Goal: Transaction & Acquisition: Purchase product/service

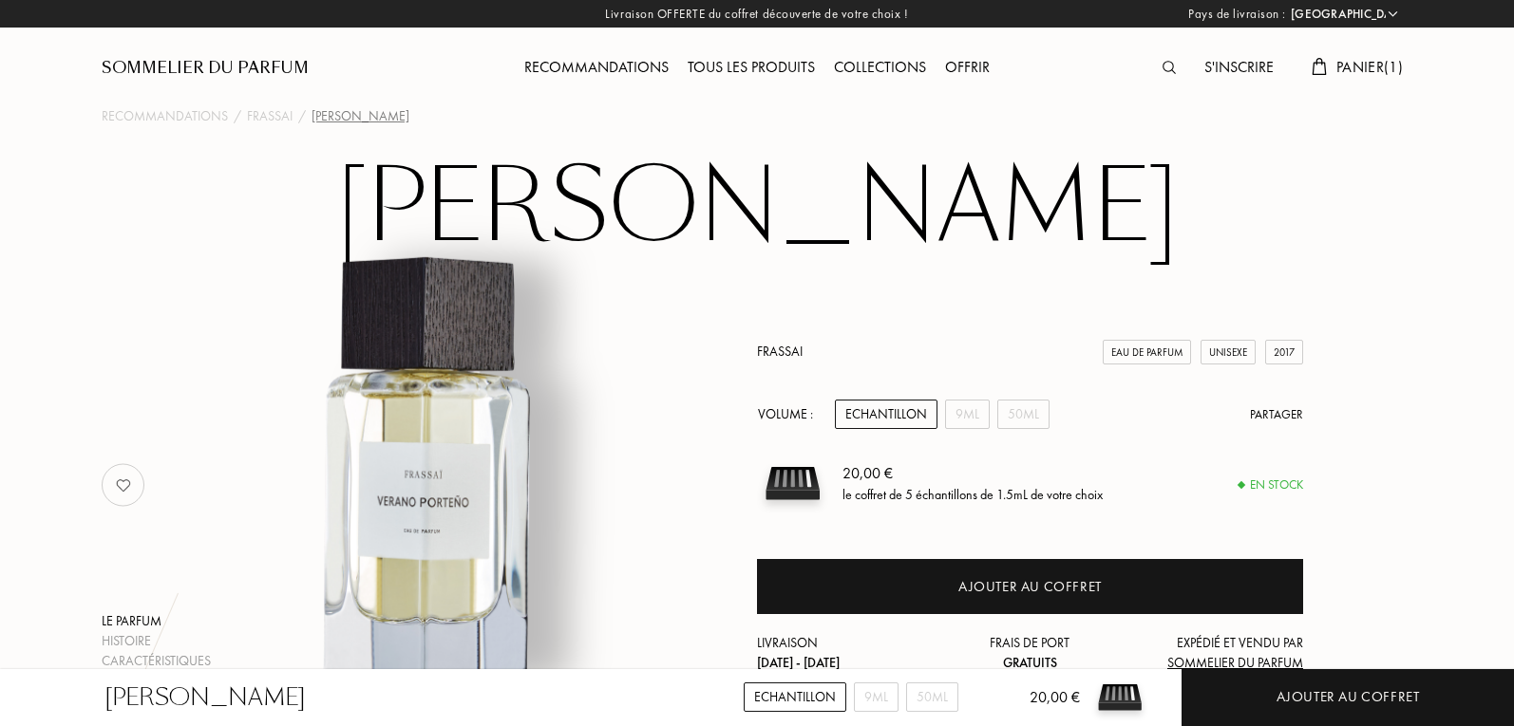
select select "FR"
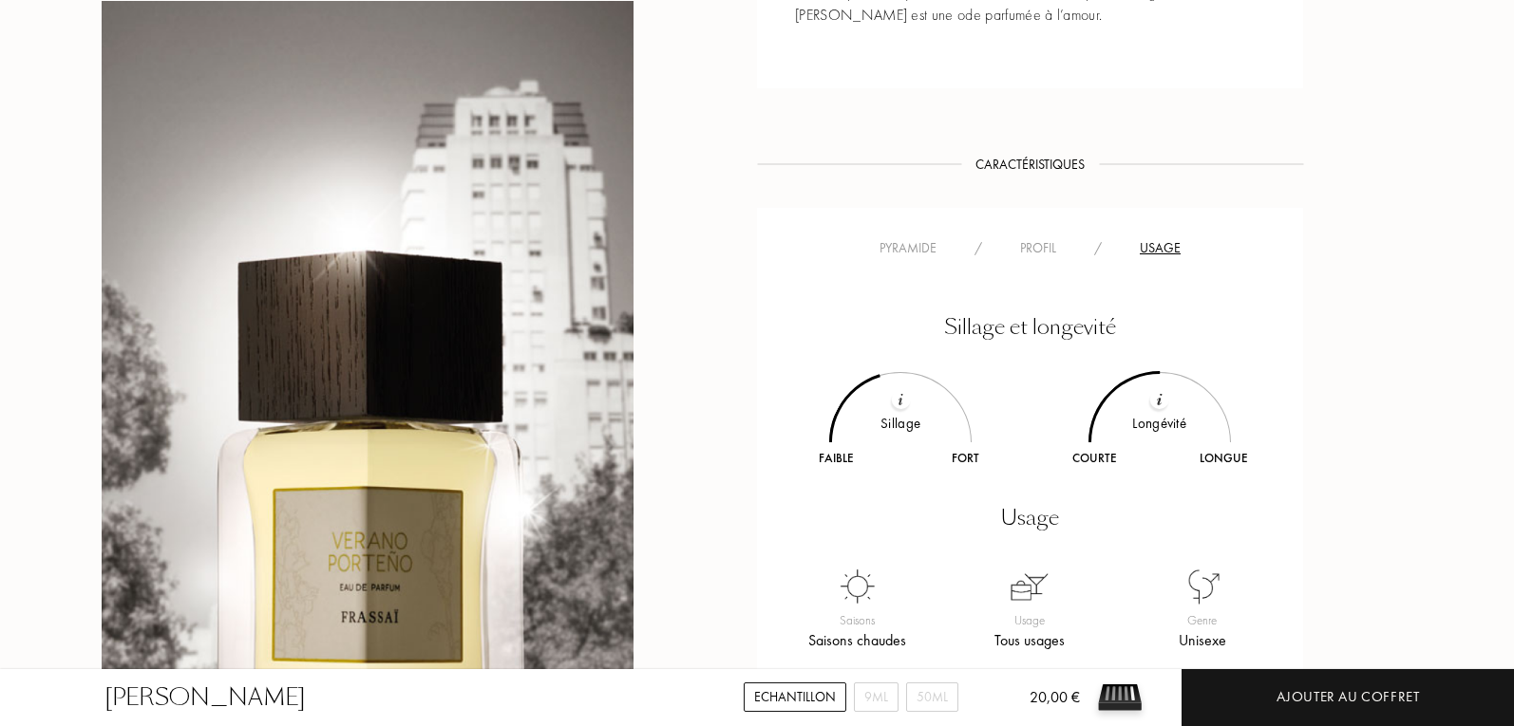
scroll to position [1139, 0]
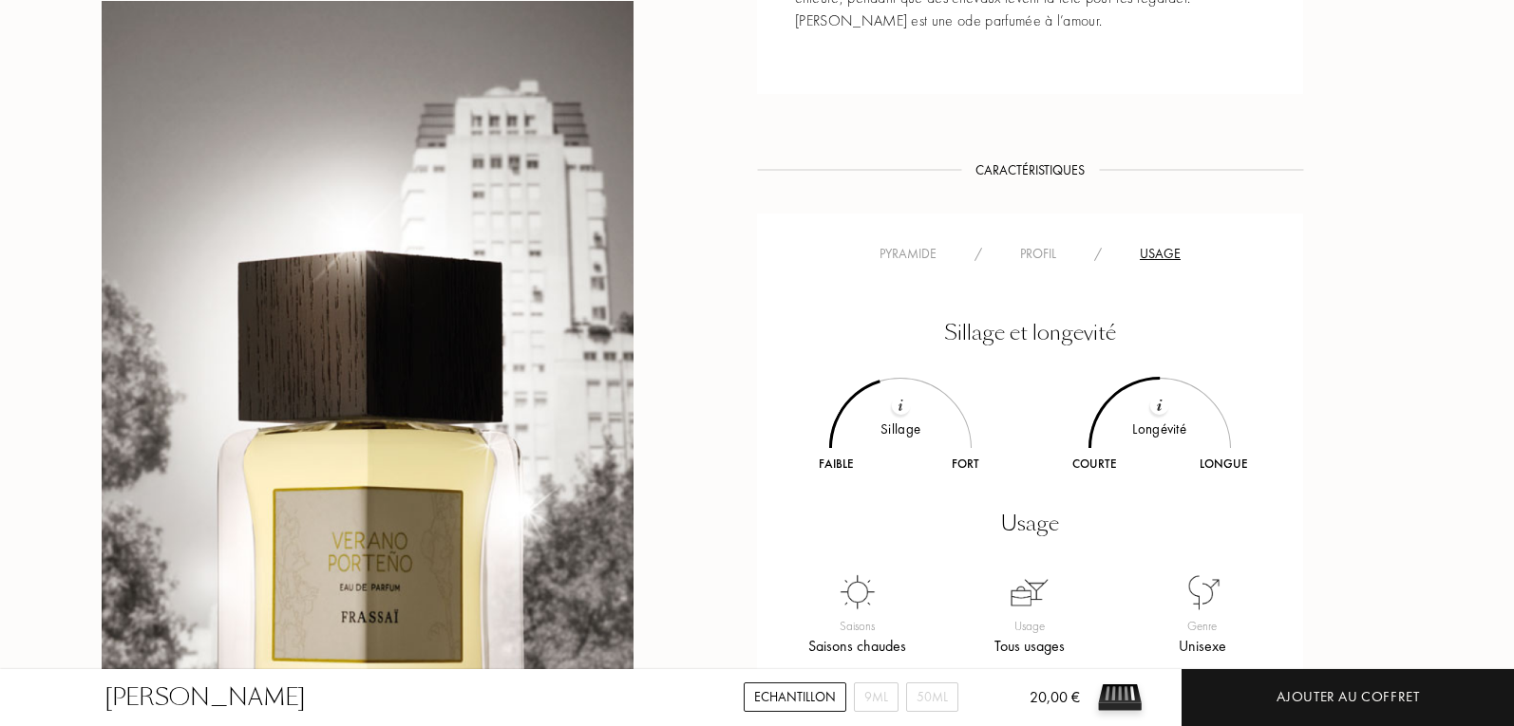
click at [1057, 244] on div "Profil" at bounding box center [1038, 254] width 74 height 20
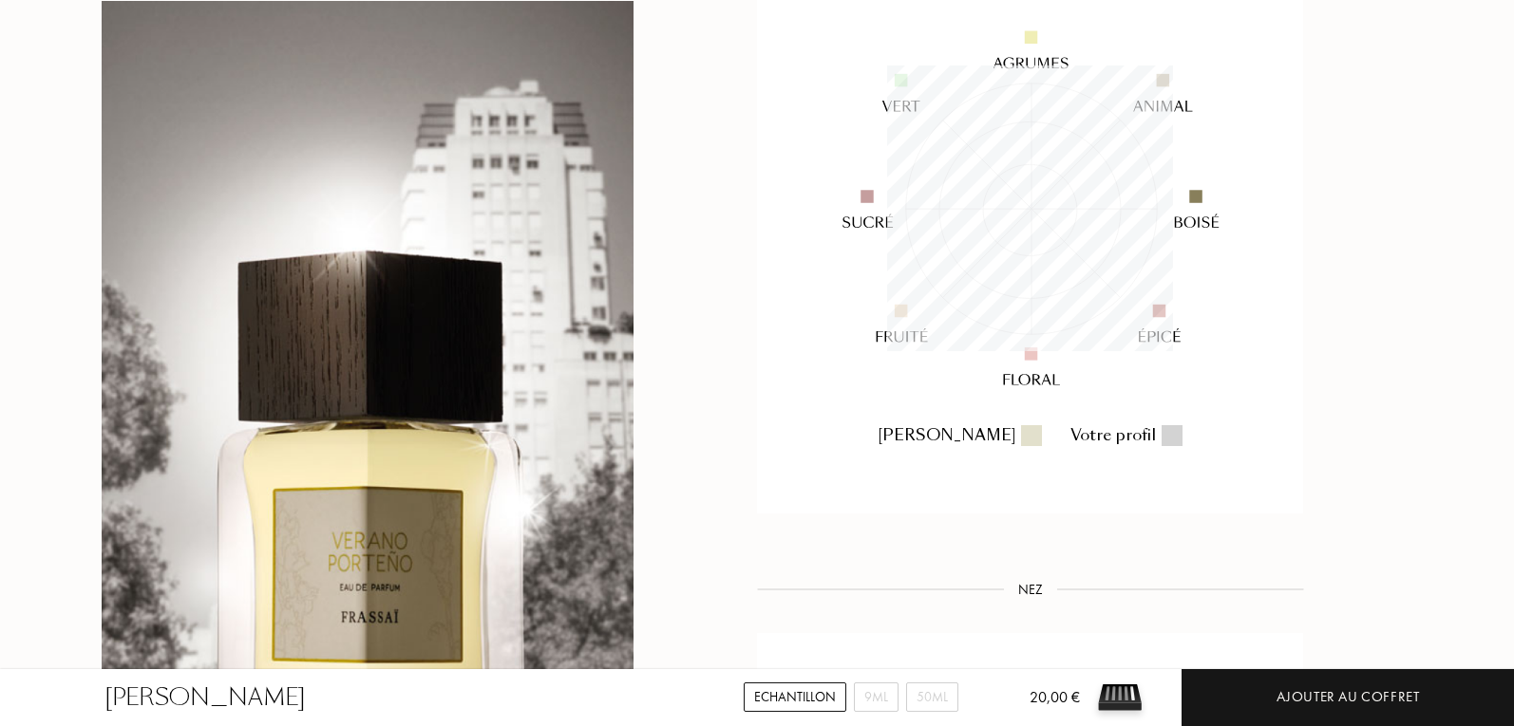
scroll to position [1424, 0]
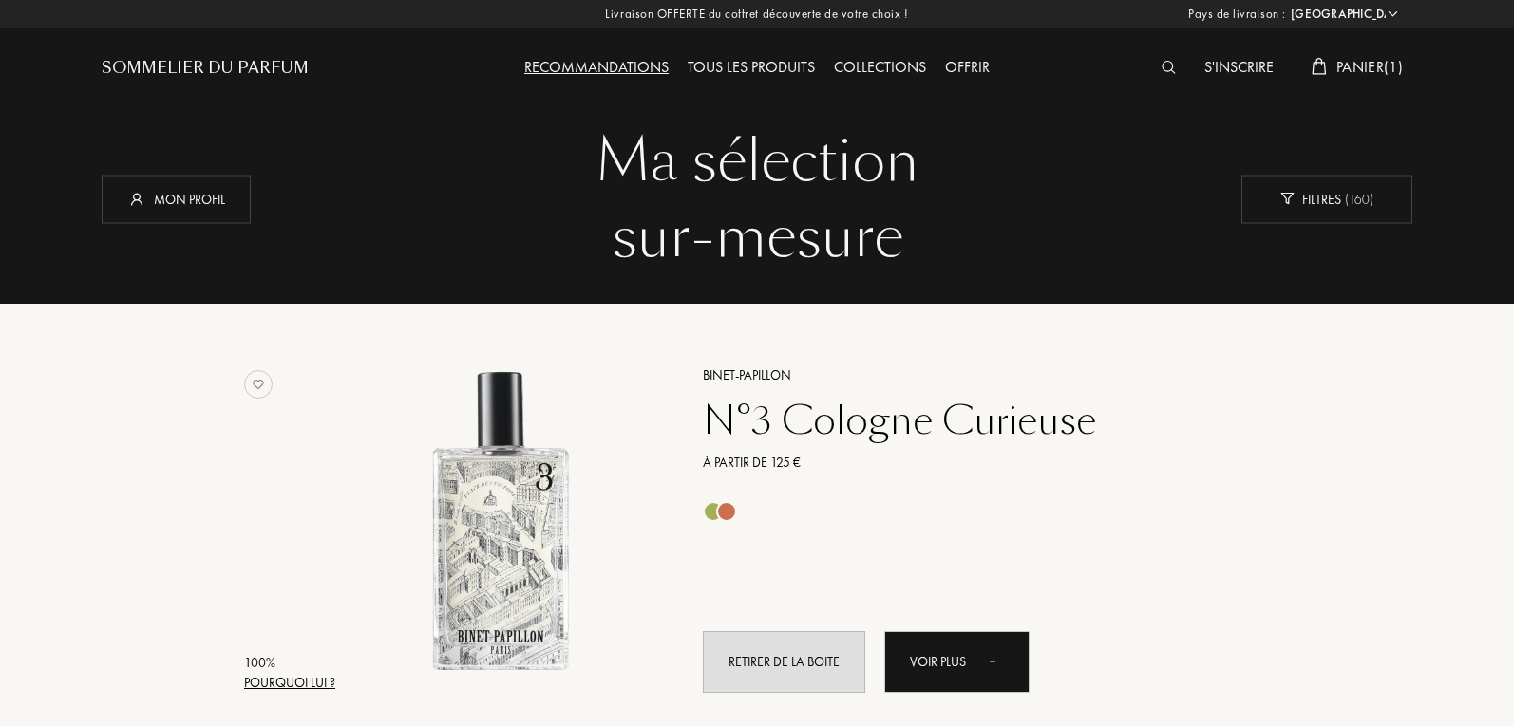
select select "FR"
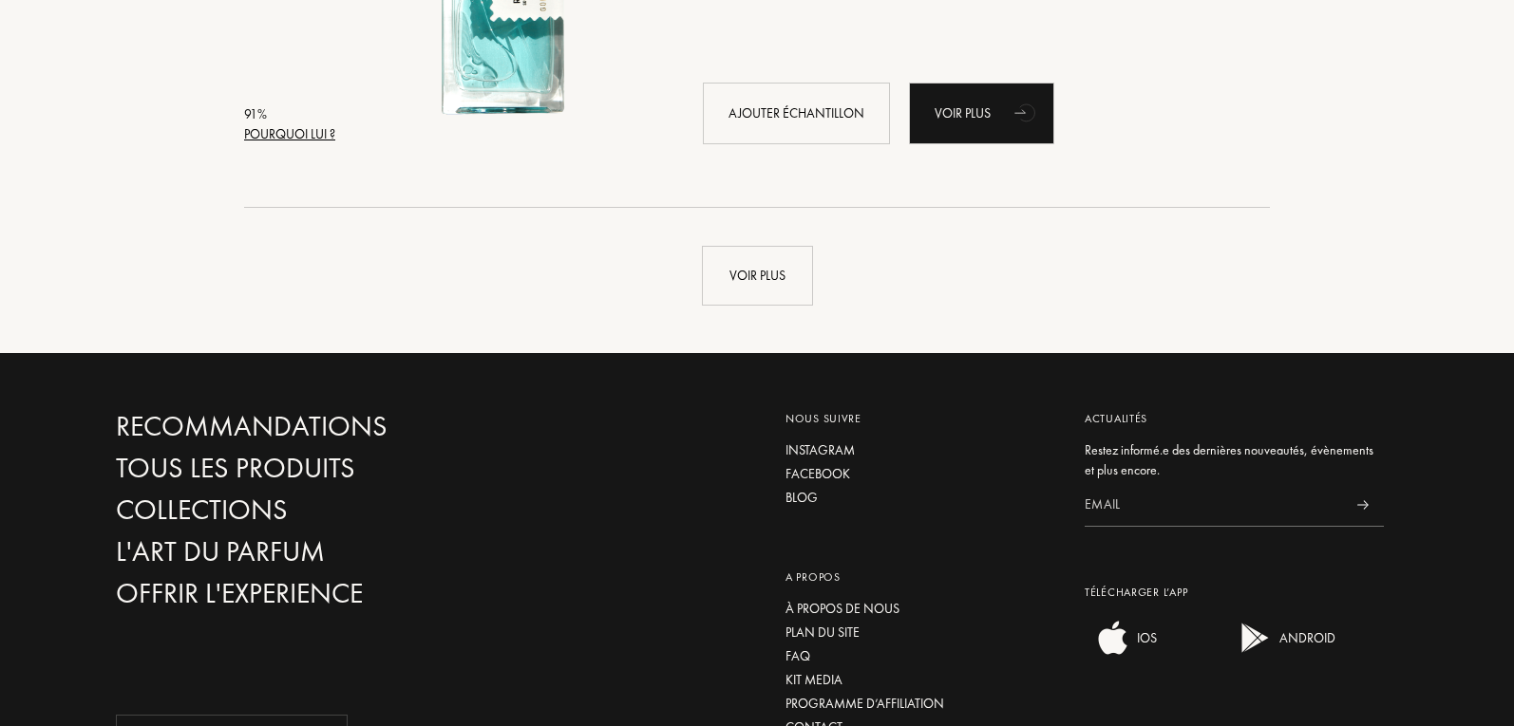
scroll to position [4271, 0]
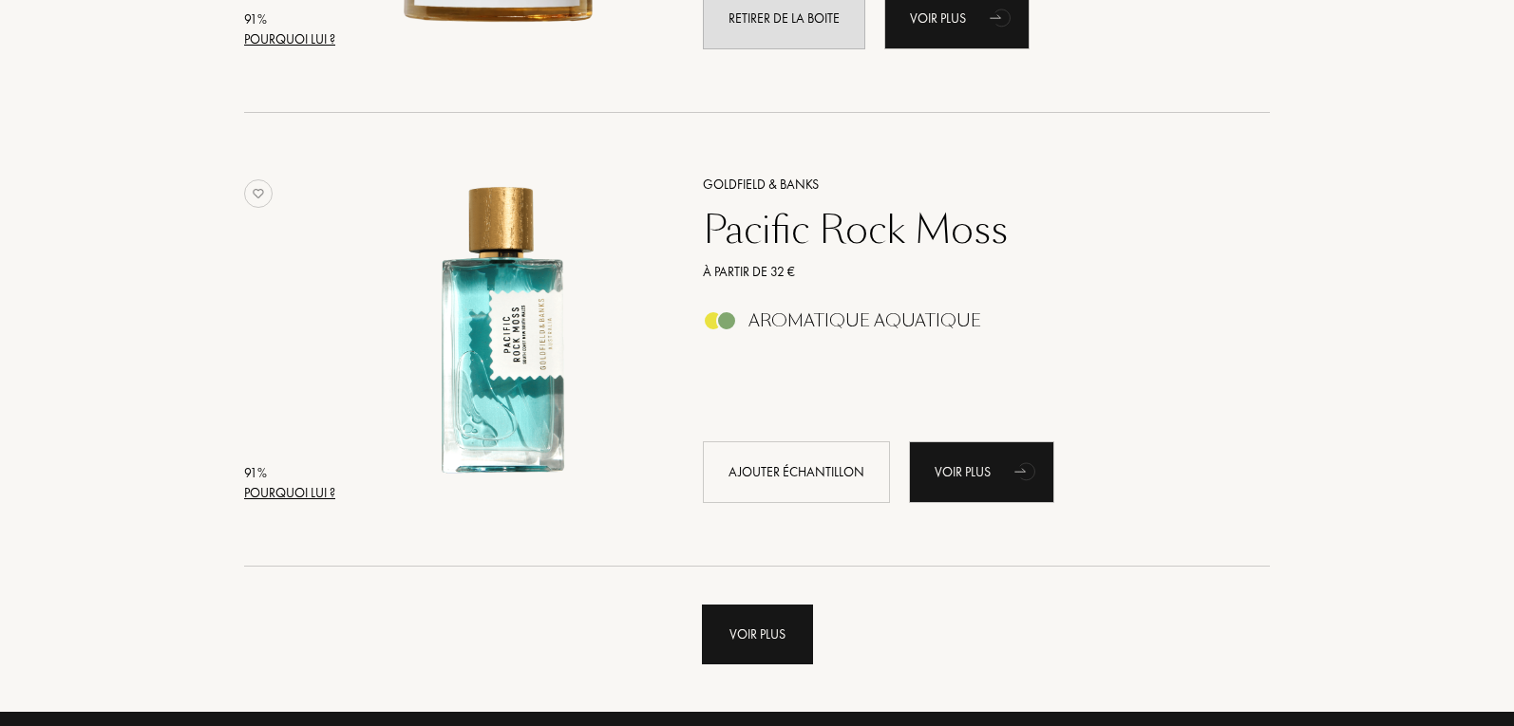
click at [741, 638] on div "Voir plus" at bounding box center [757, 635] width 111 height 60
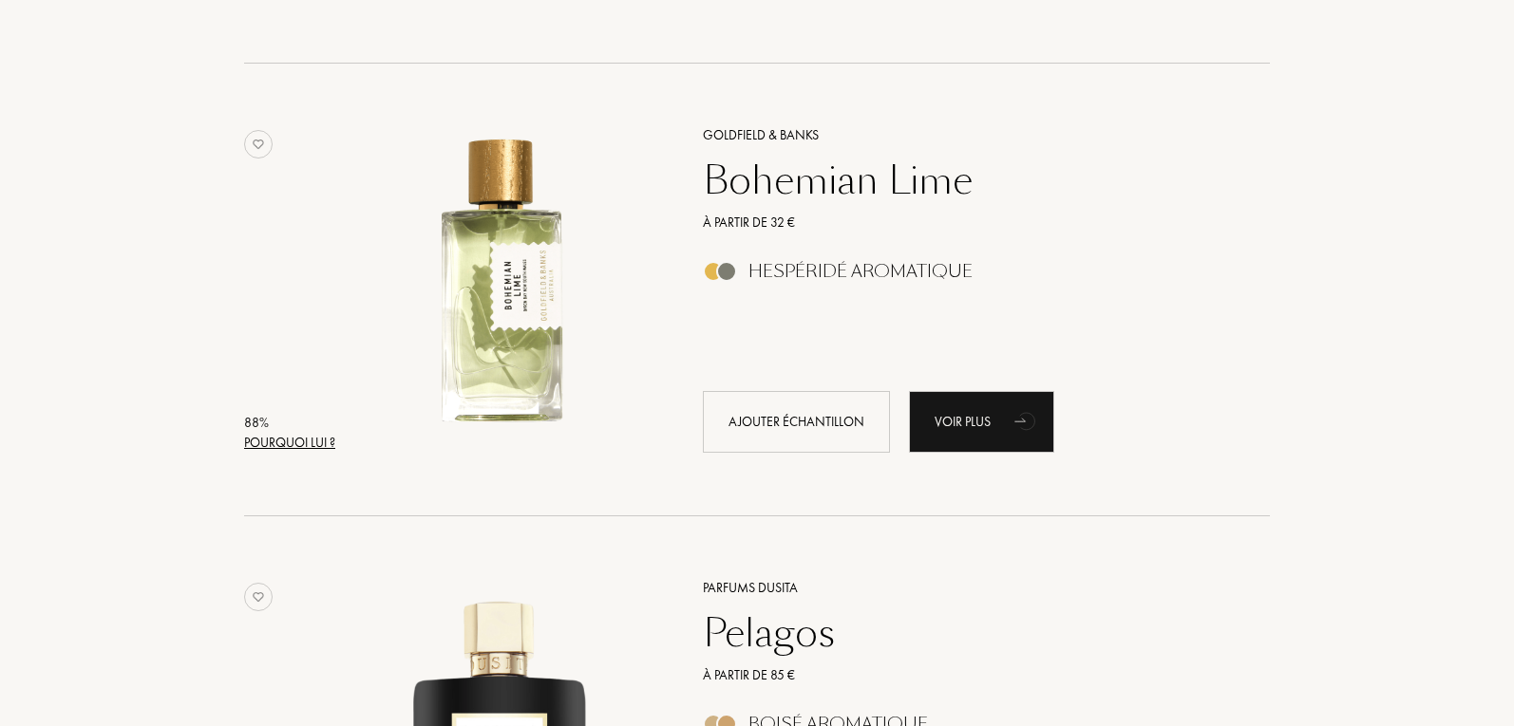
scroll to position [6550, 0]
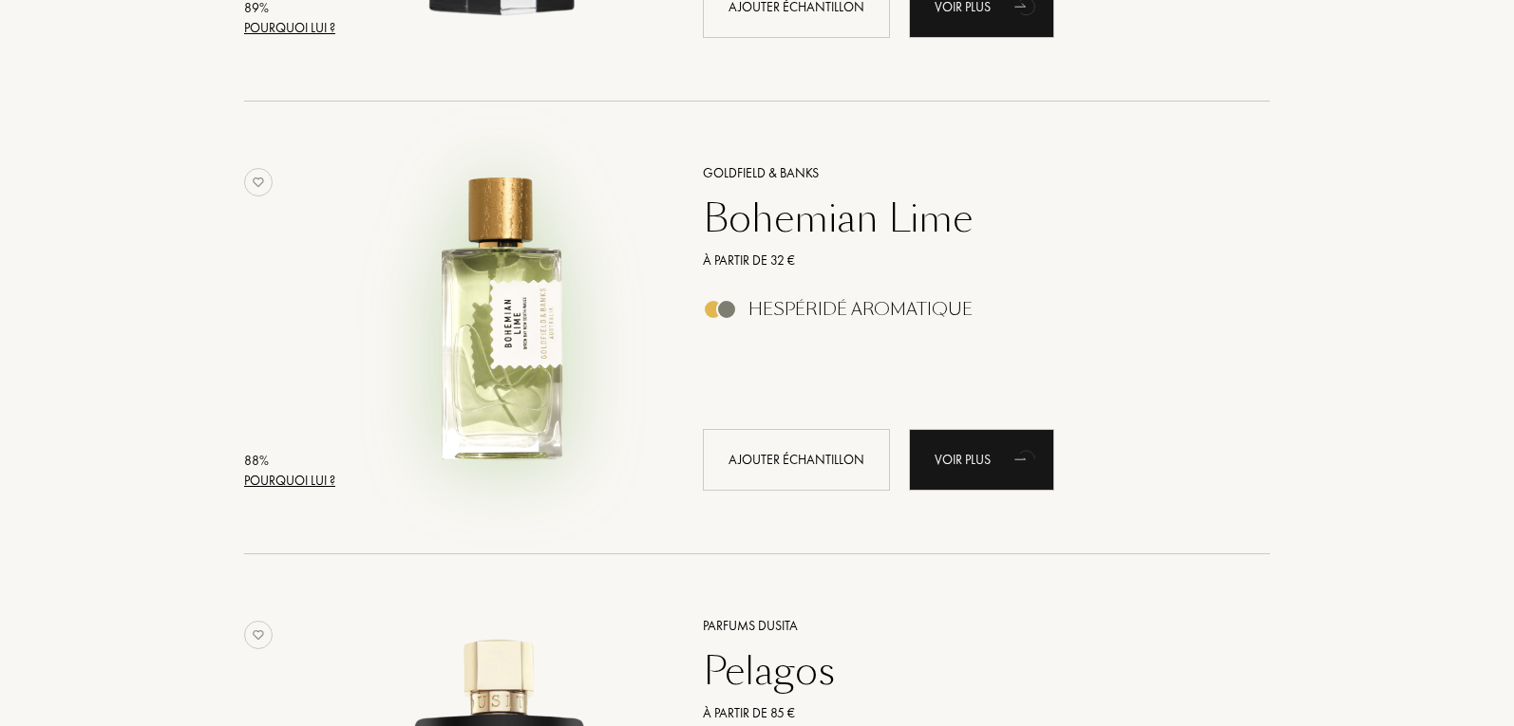
click at [512, 367] on img at bounding box center [500, 318] width 316 height 316
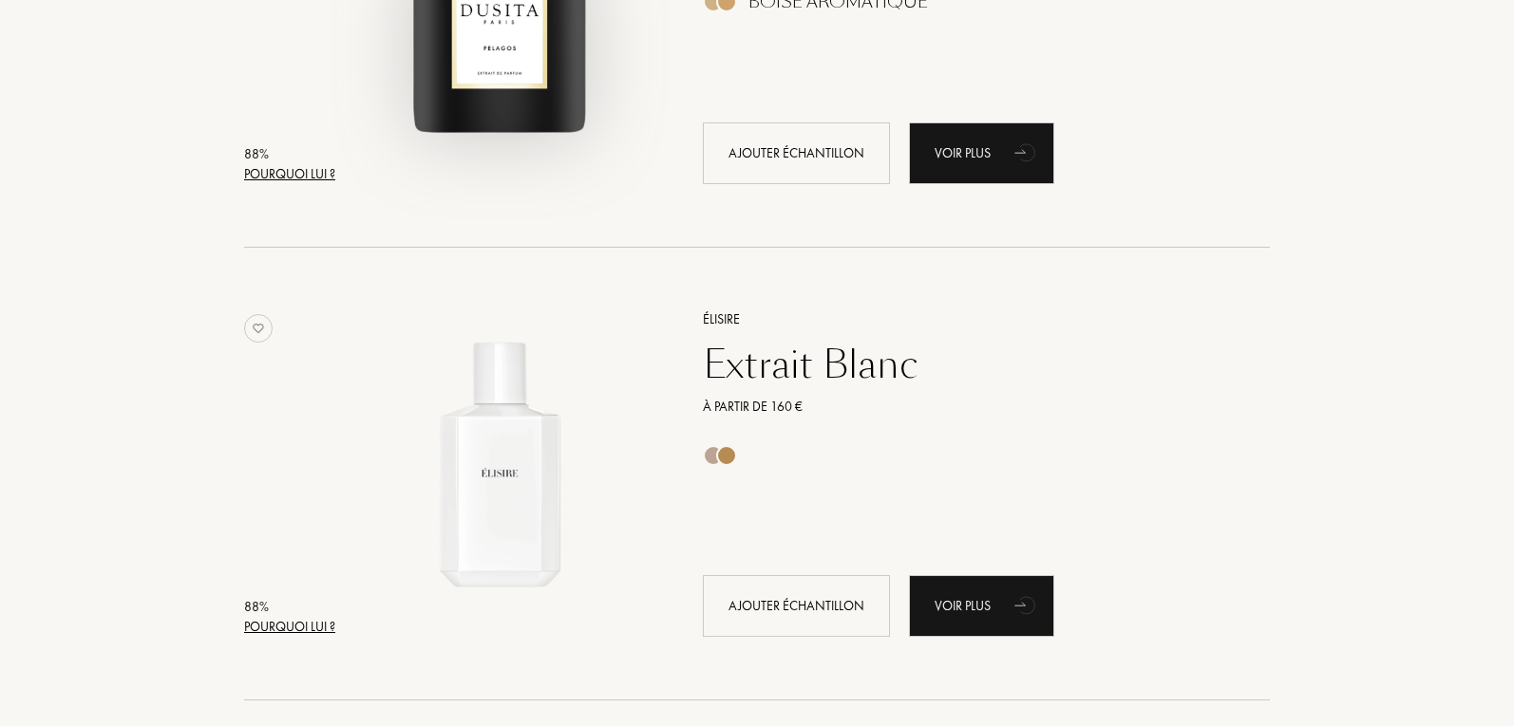
scroll to position [7500, 0]
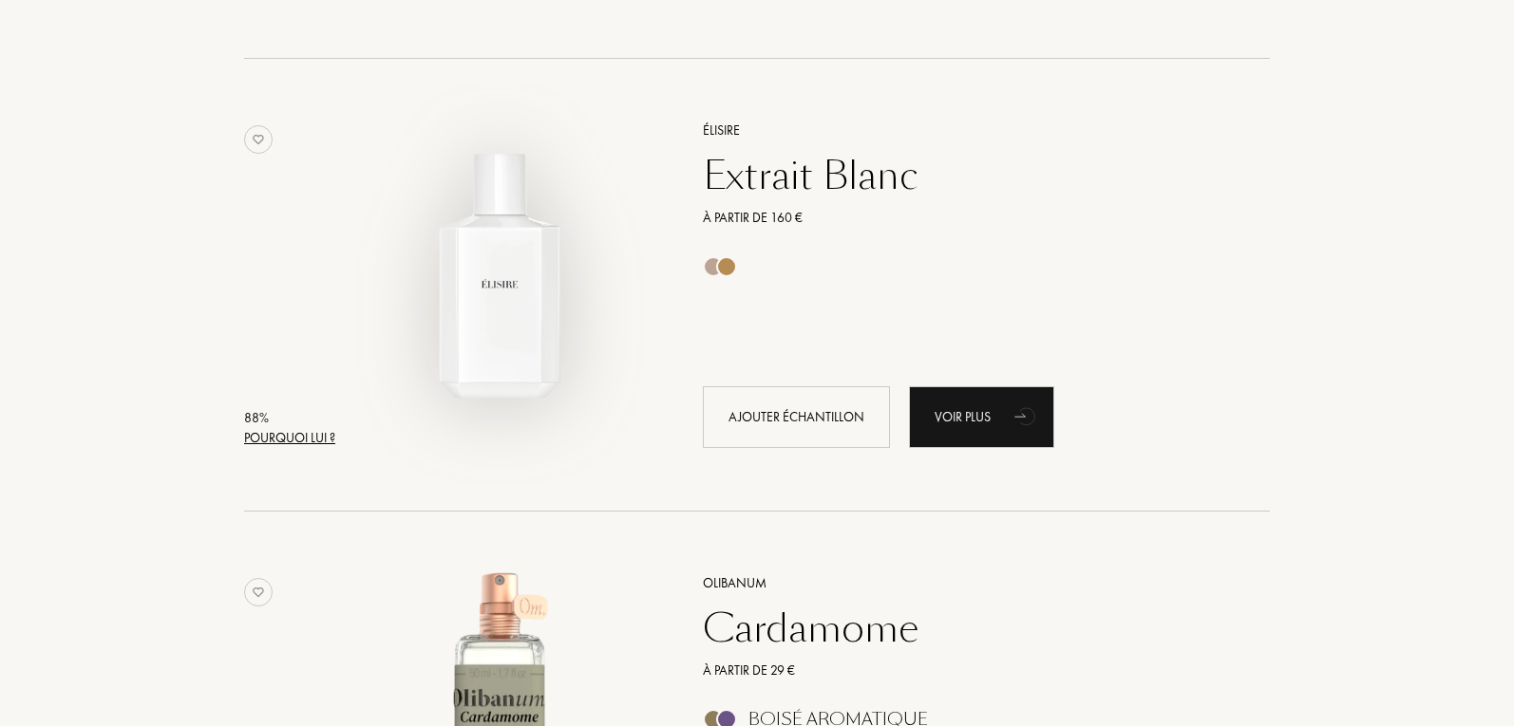
click at [510, 296] on img at bounding box center [500, 276] width 316 height 316
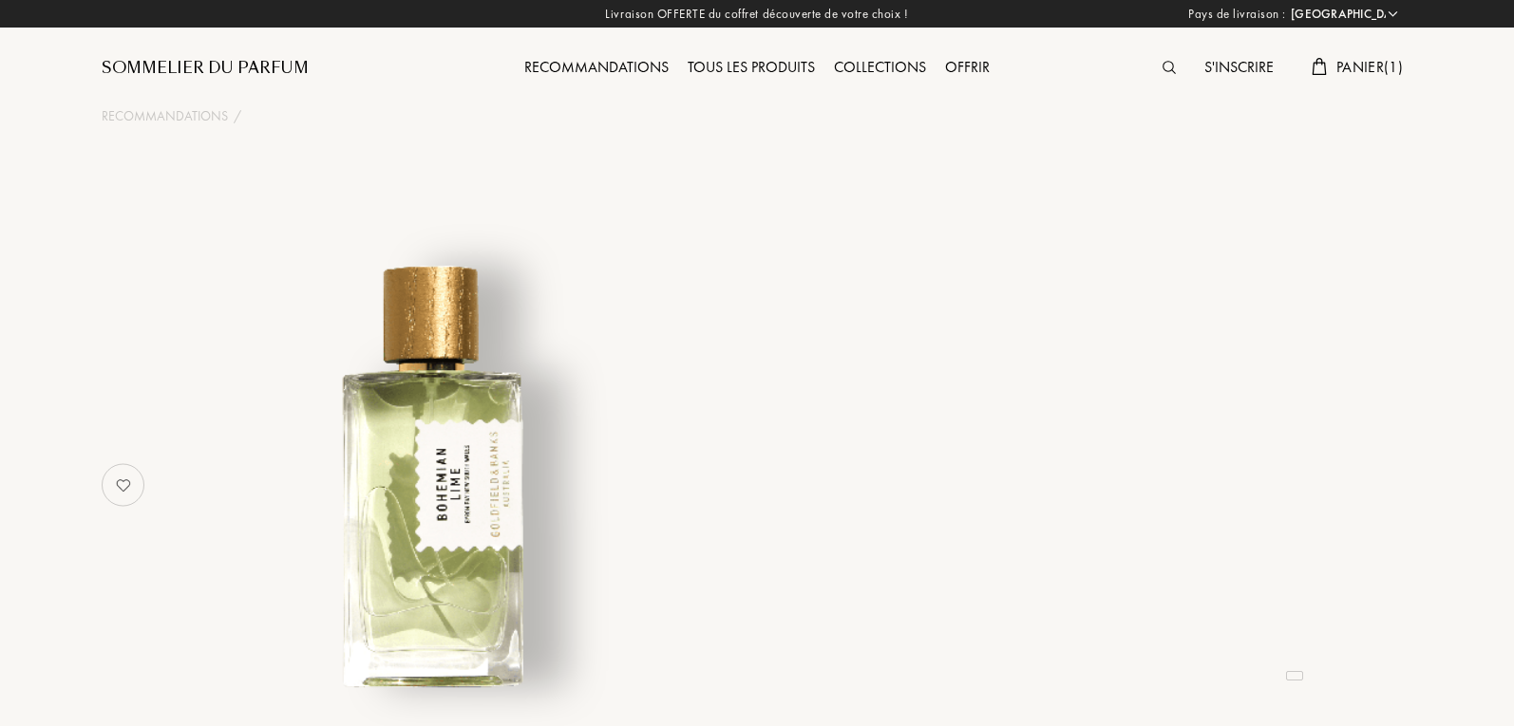
select select "FR"
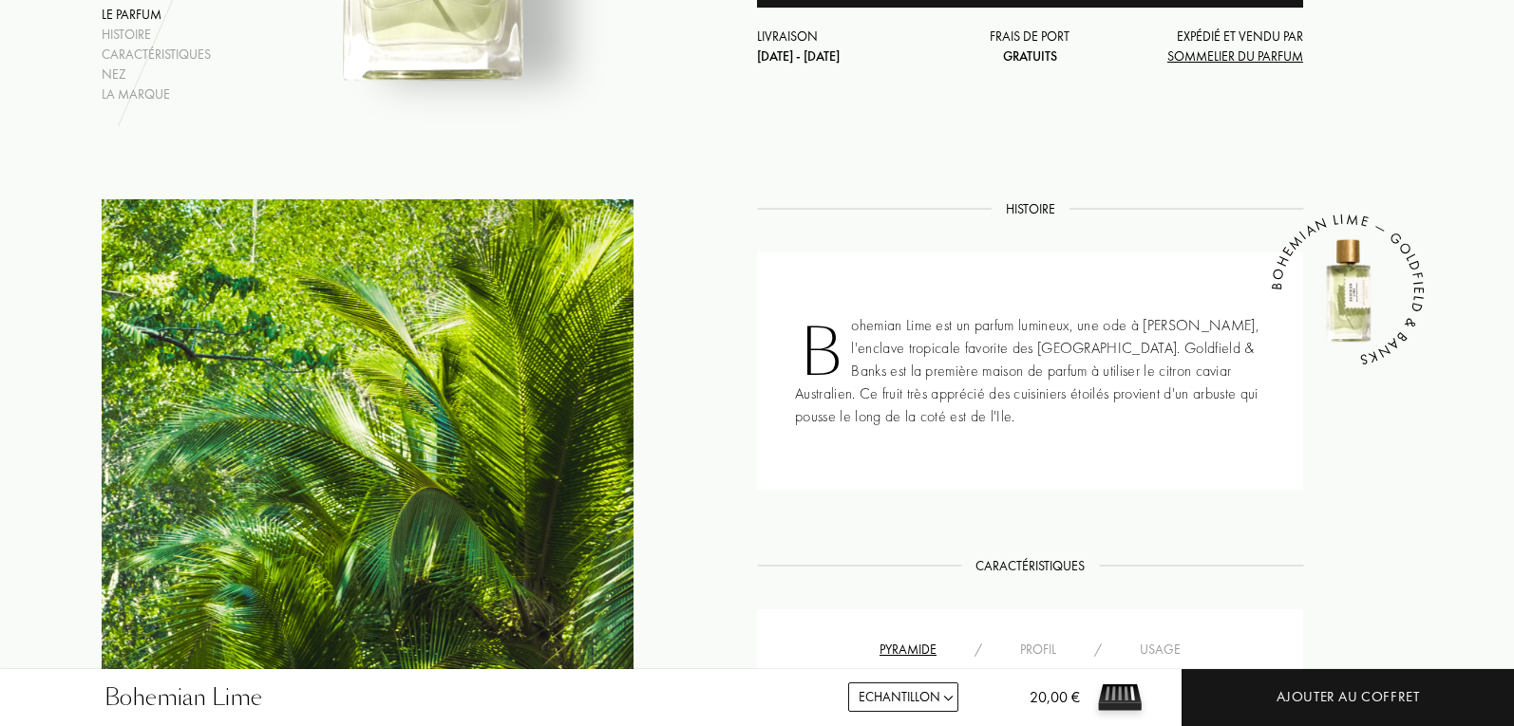
scroll to position [1045, 0]
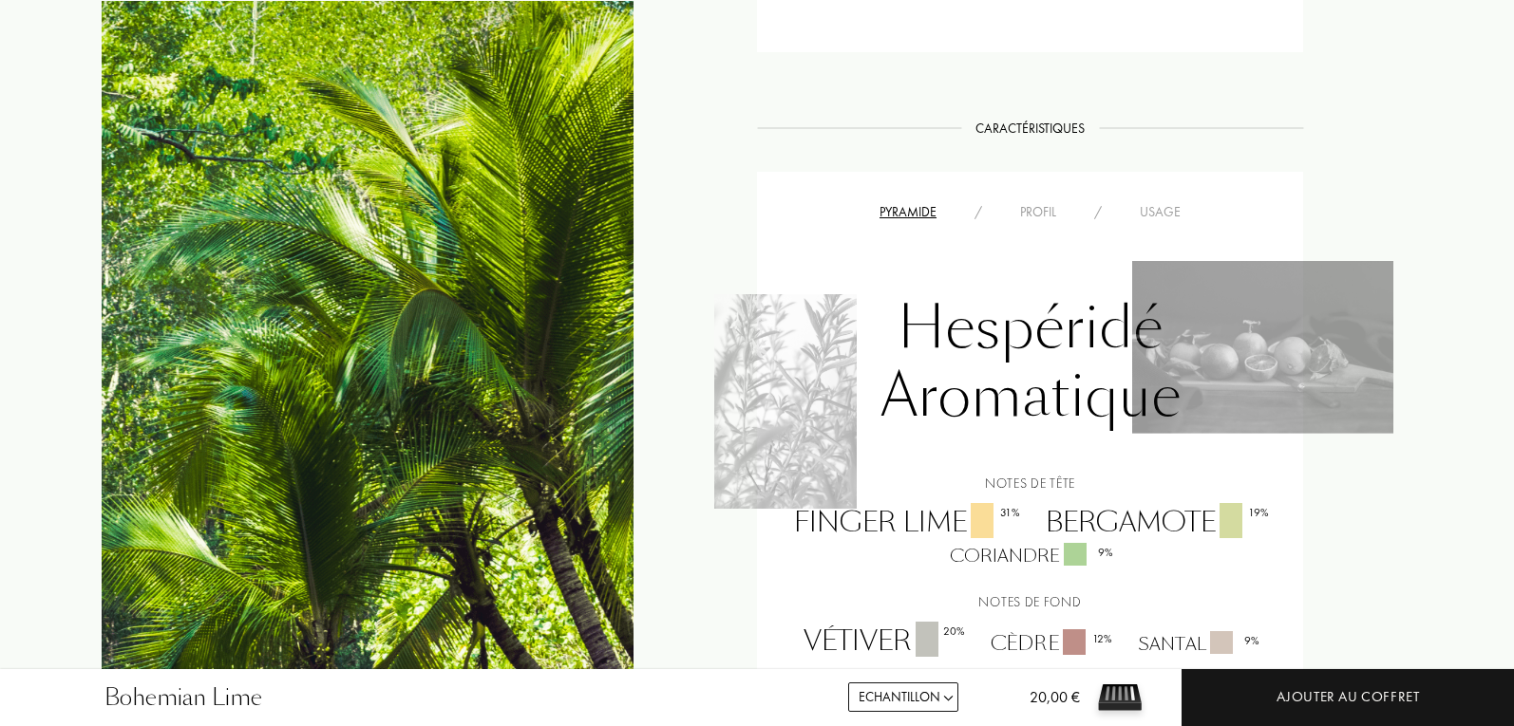
click at [1141, 212] on div "Usage" at bounding box center [1159, 212] width 79 height 20
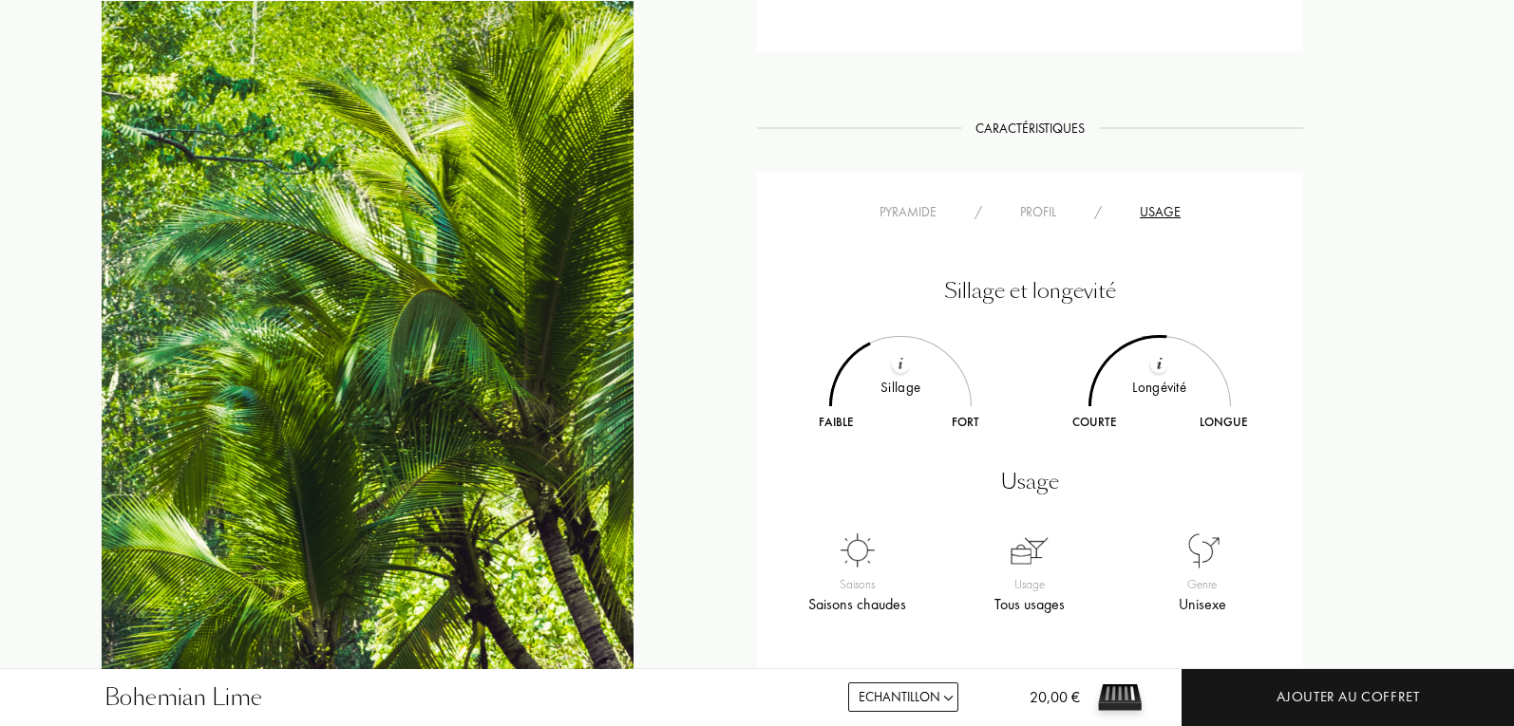
click at [1053, 214] on div "Profil" at bounding box center [1038, 212] width 74 height 20
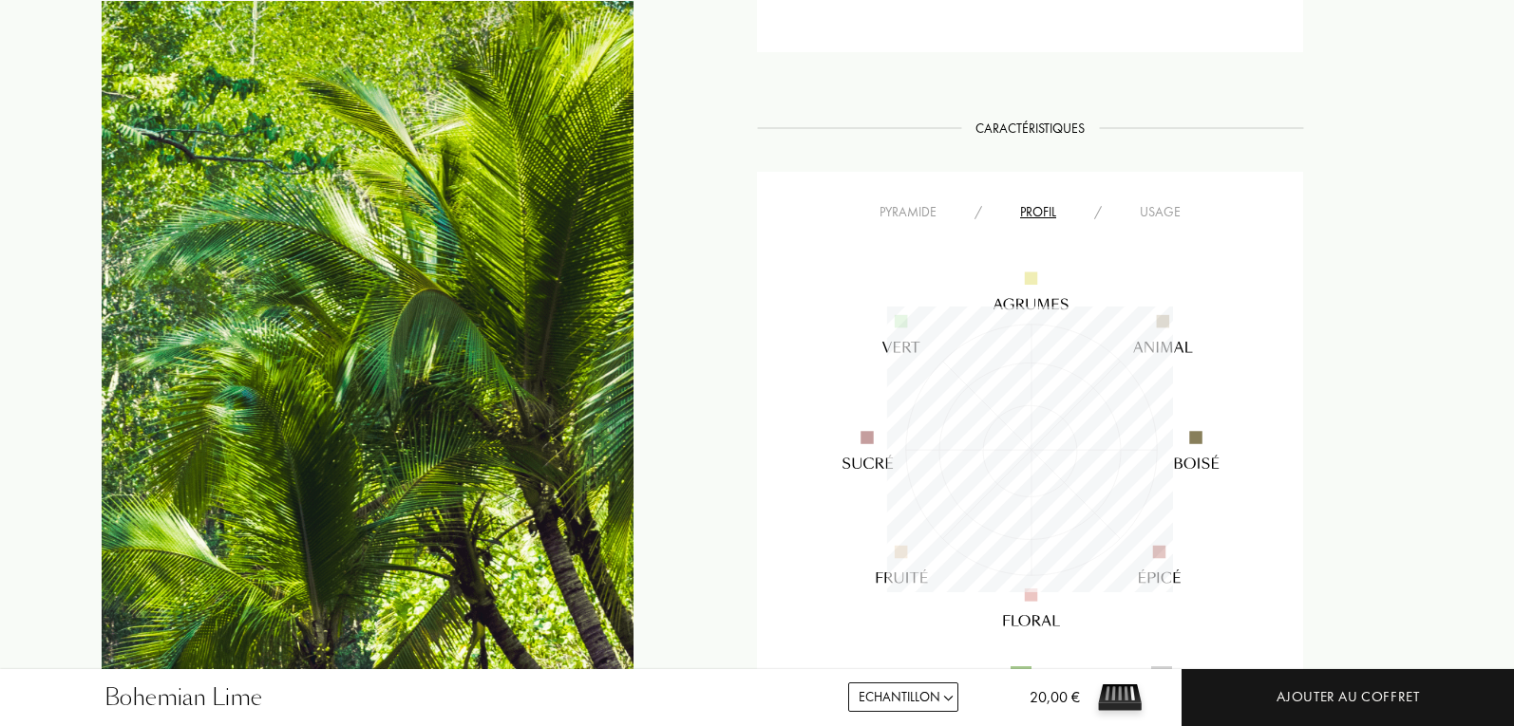
scroll to position [286, 286]
click at [1165, 216] on div "Usage" at bounding box center [1159, 212] width 79 height 20
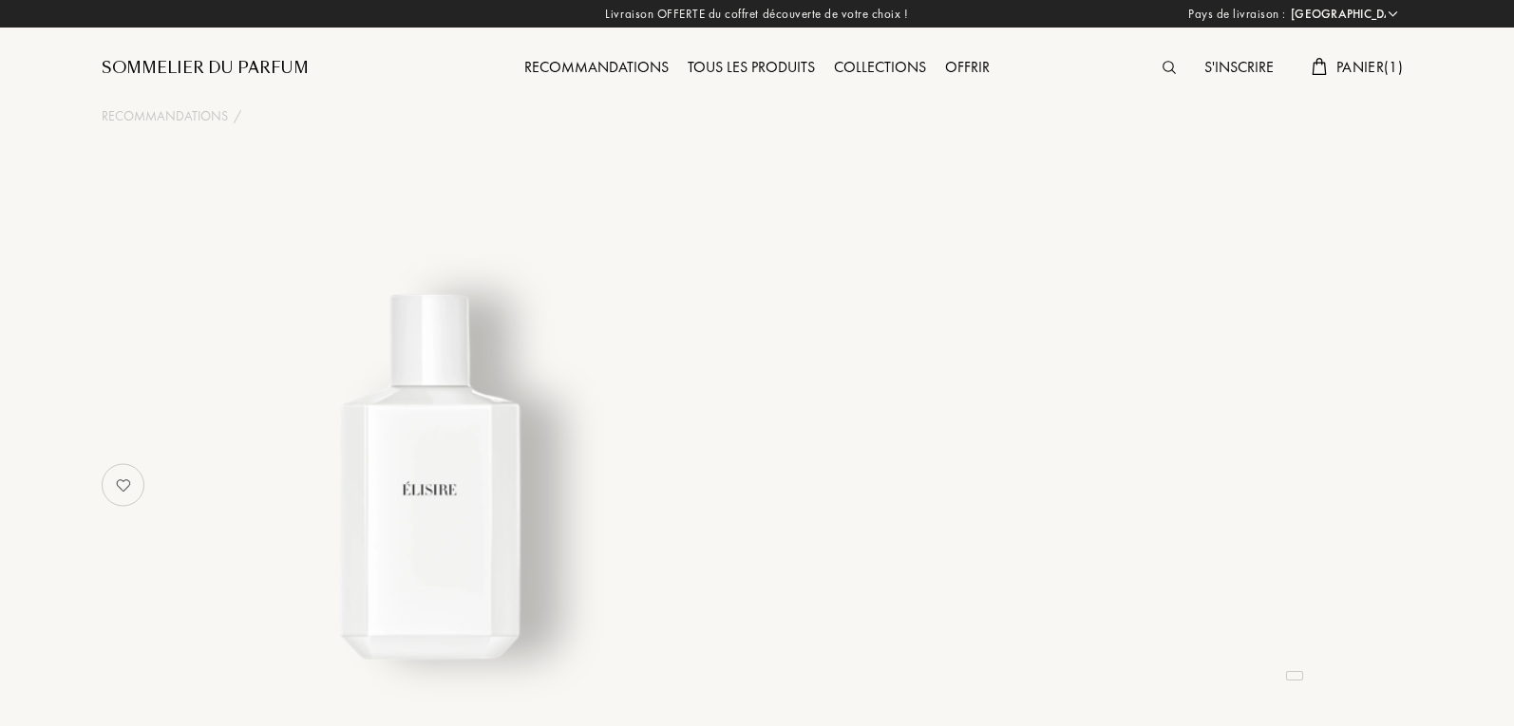
select select "FR"
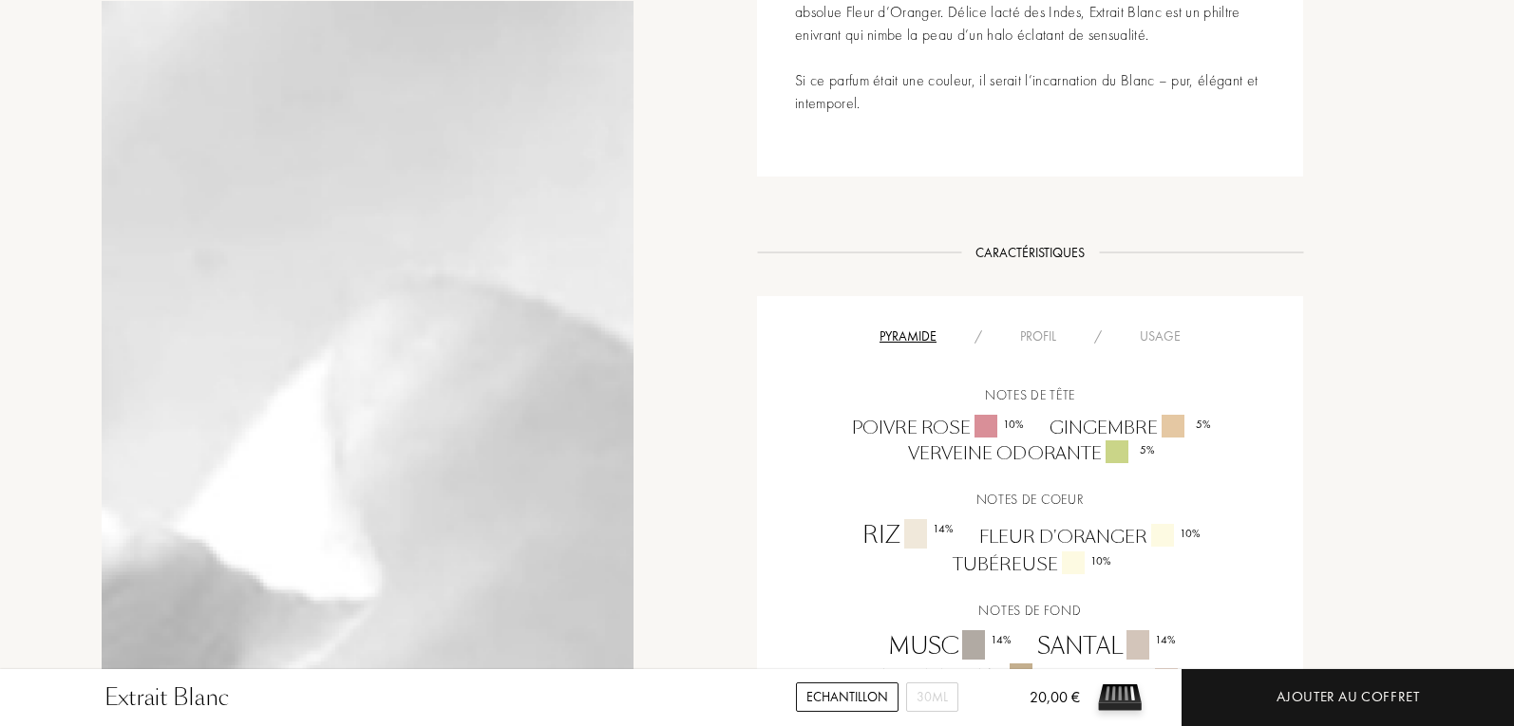
scroll to position [1139, 0]
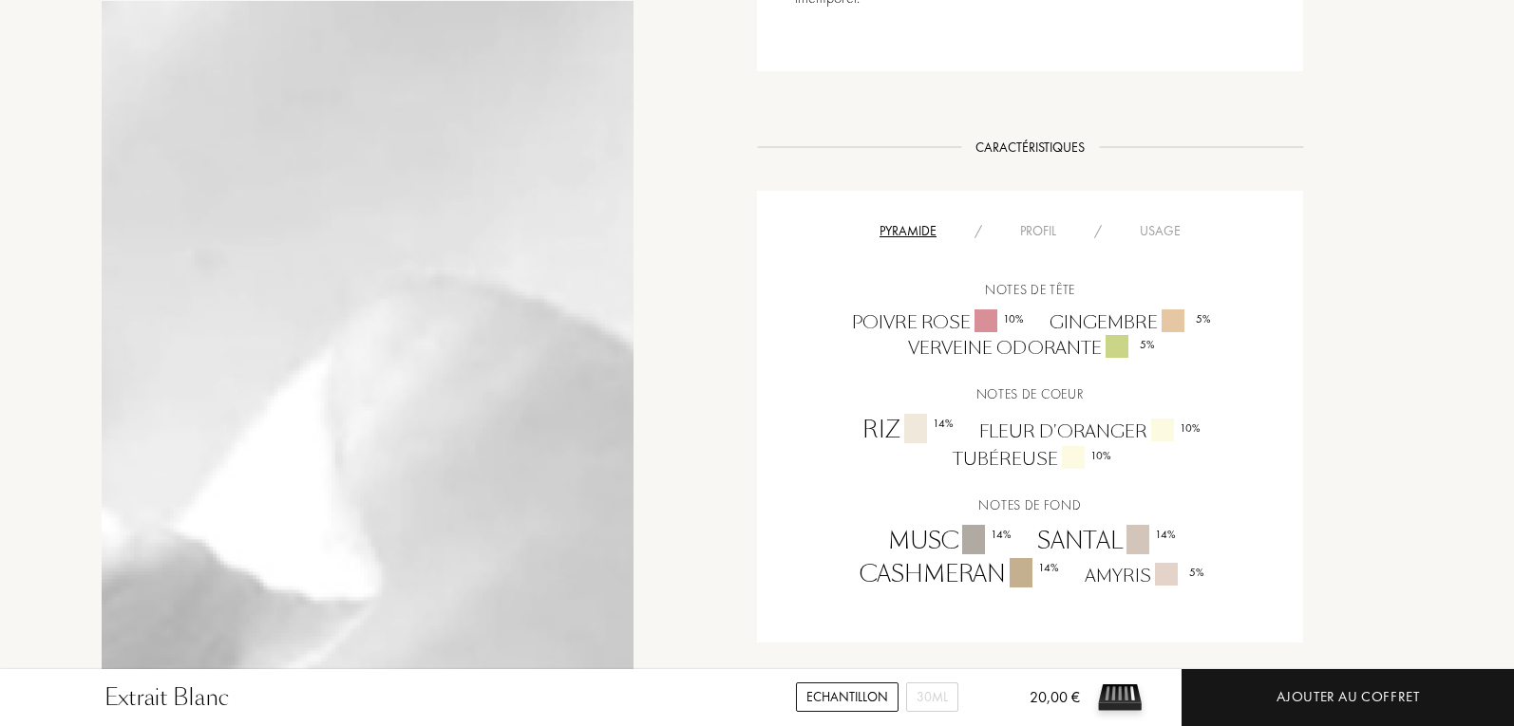
click at [1180, 224] on div "Usage" at bounding box center [1159, 231] width 79 height 20
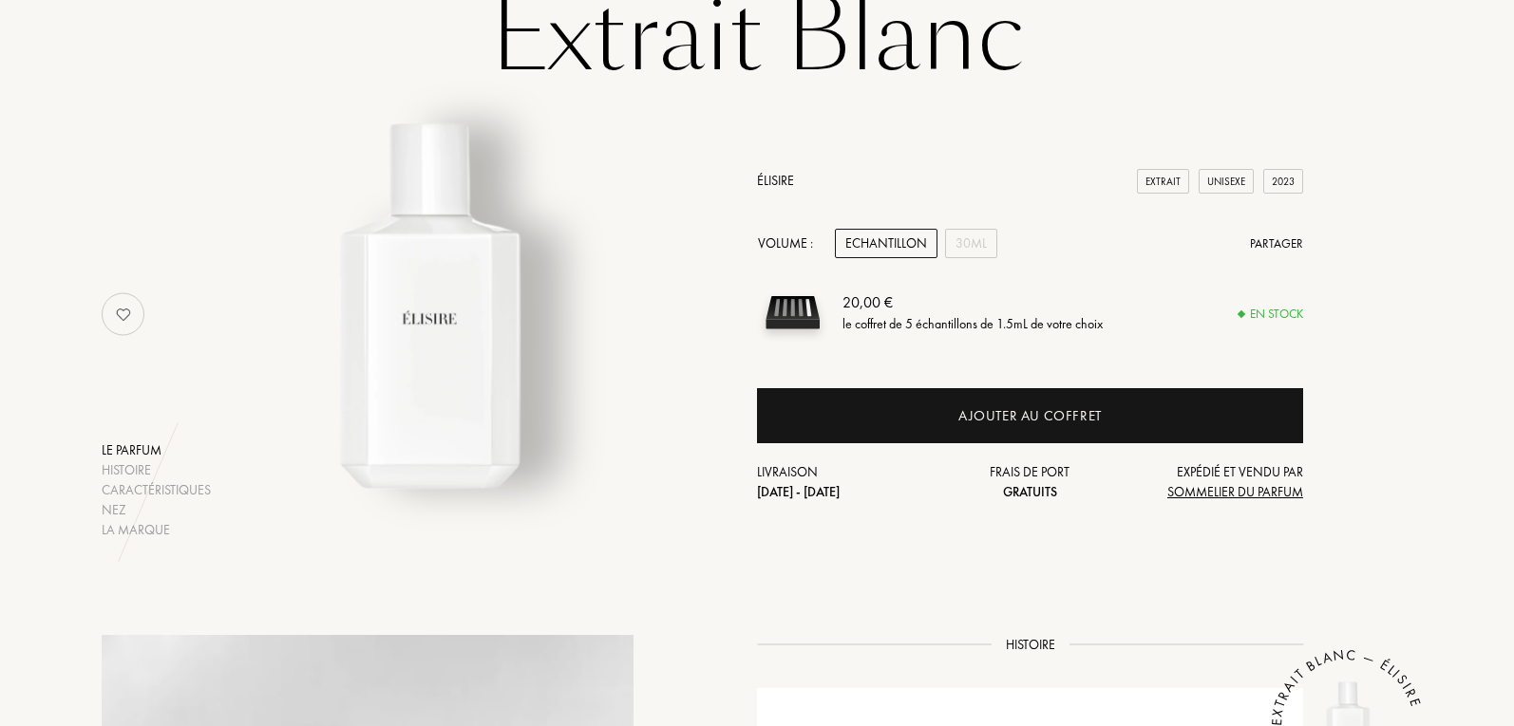
scroll to position [190, 0]
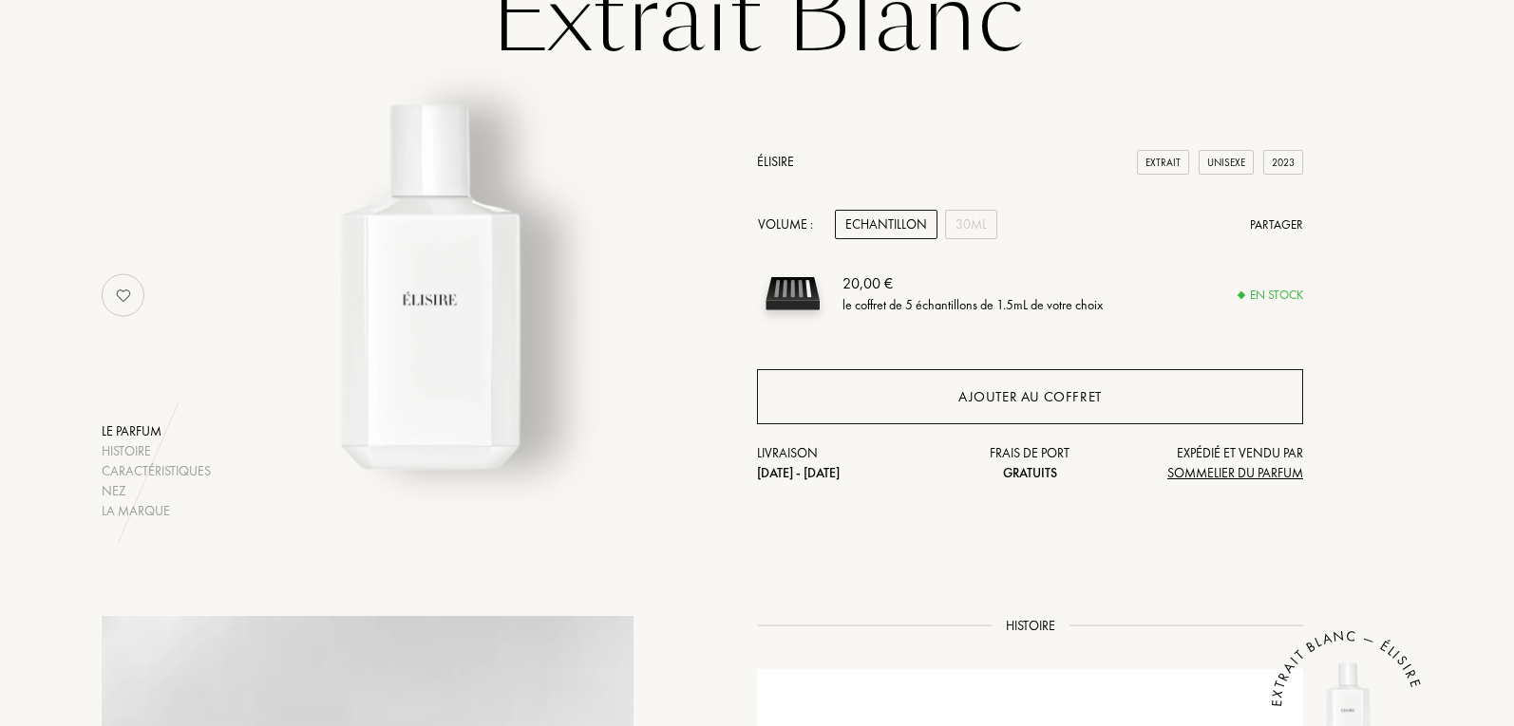
click at [1018, 396] on div "Ajouter au coffret" at bounding box center [1029, 397] width 143 height 22
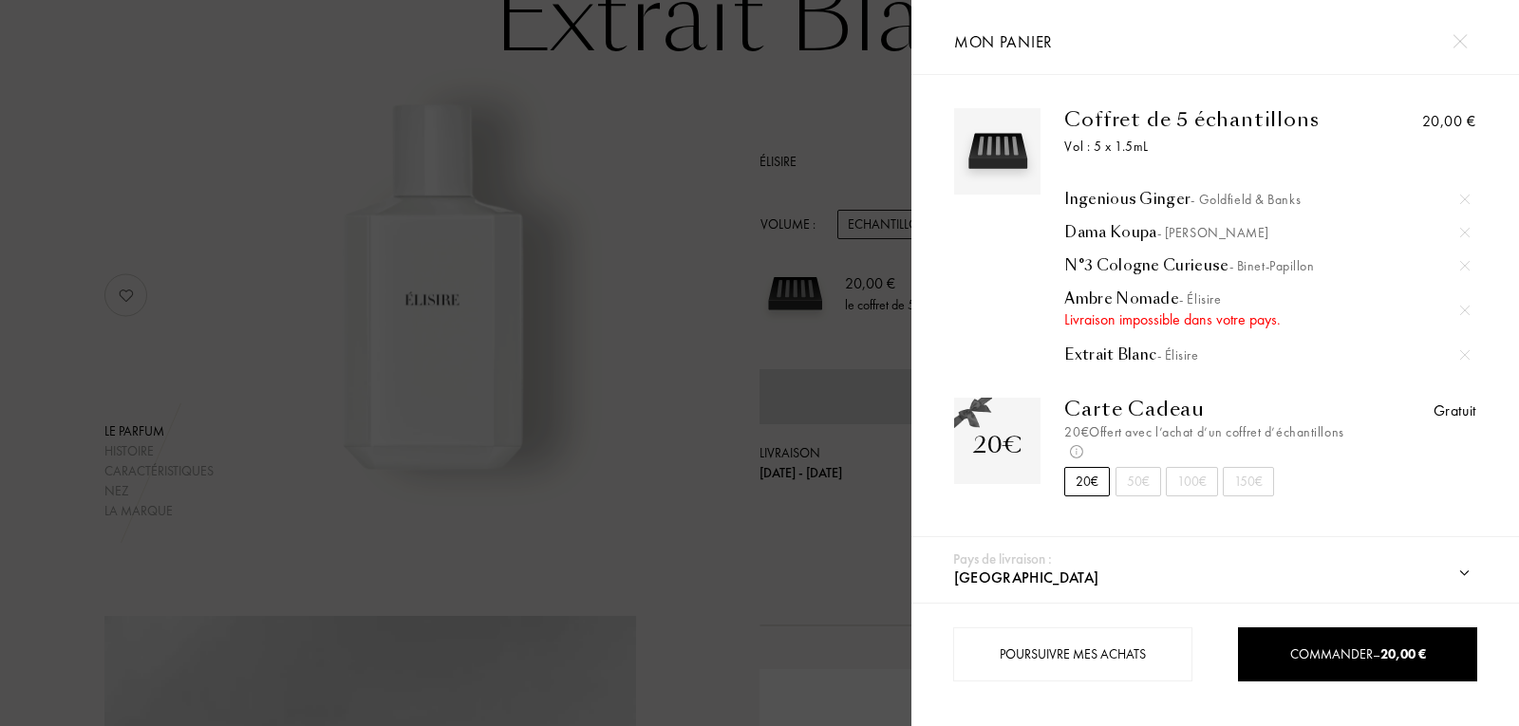
click at [1461, 302] on div at bounding box center [1465, 310] width 28 height 28
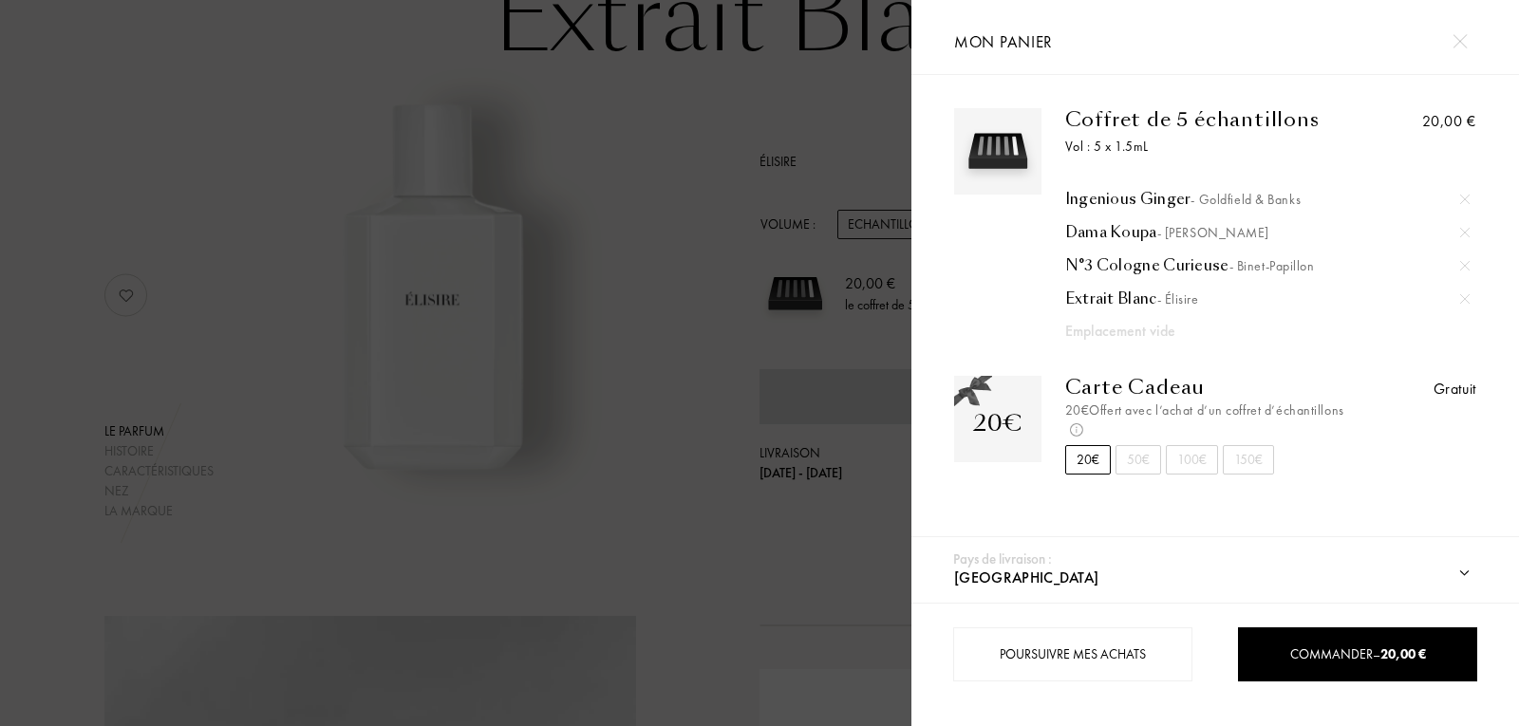
click at [745, 154] on div at bounding box center [456, 363] width 912 height 726
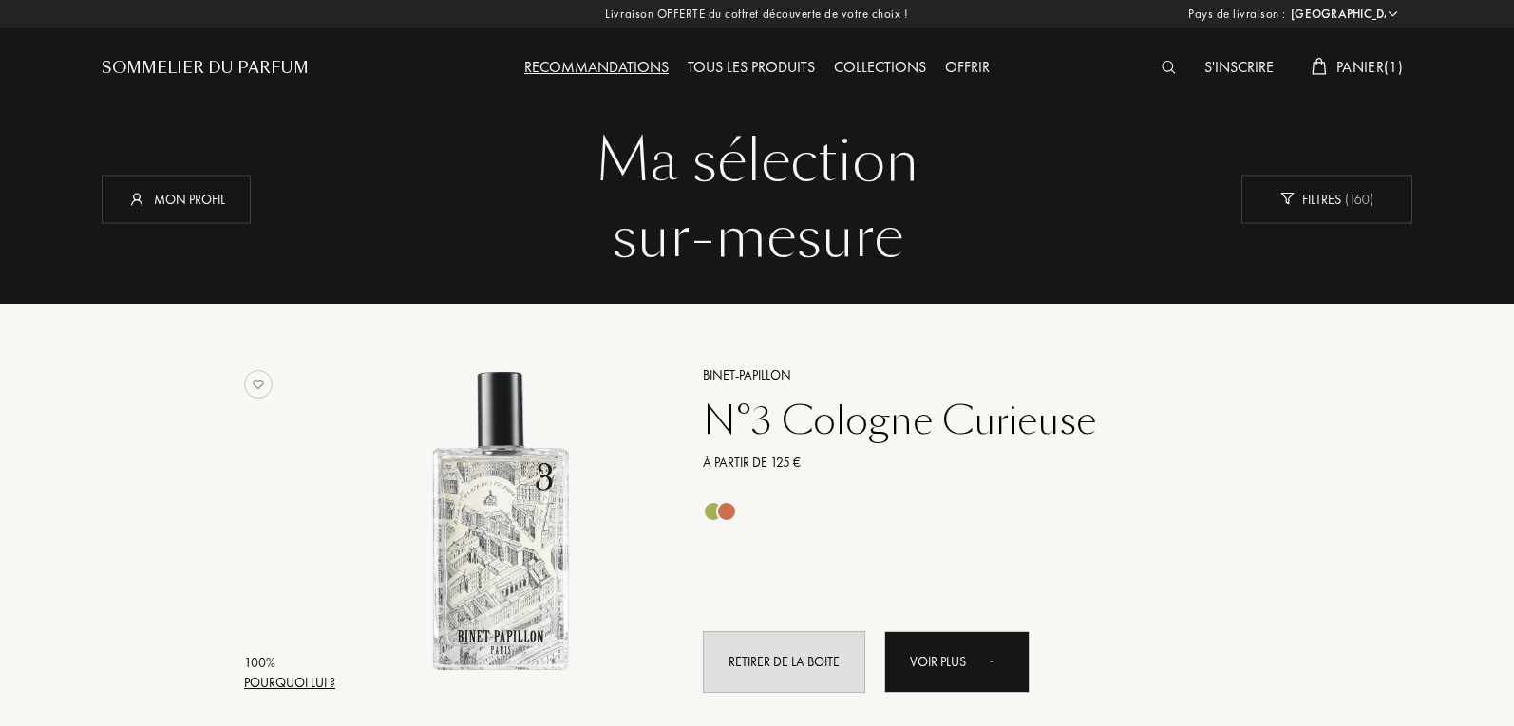
select select "FR"
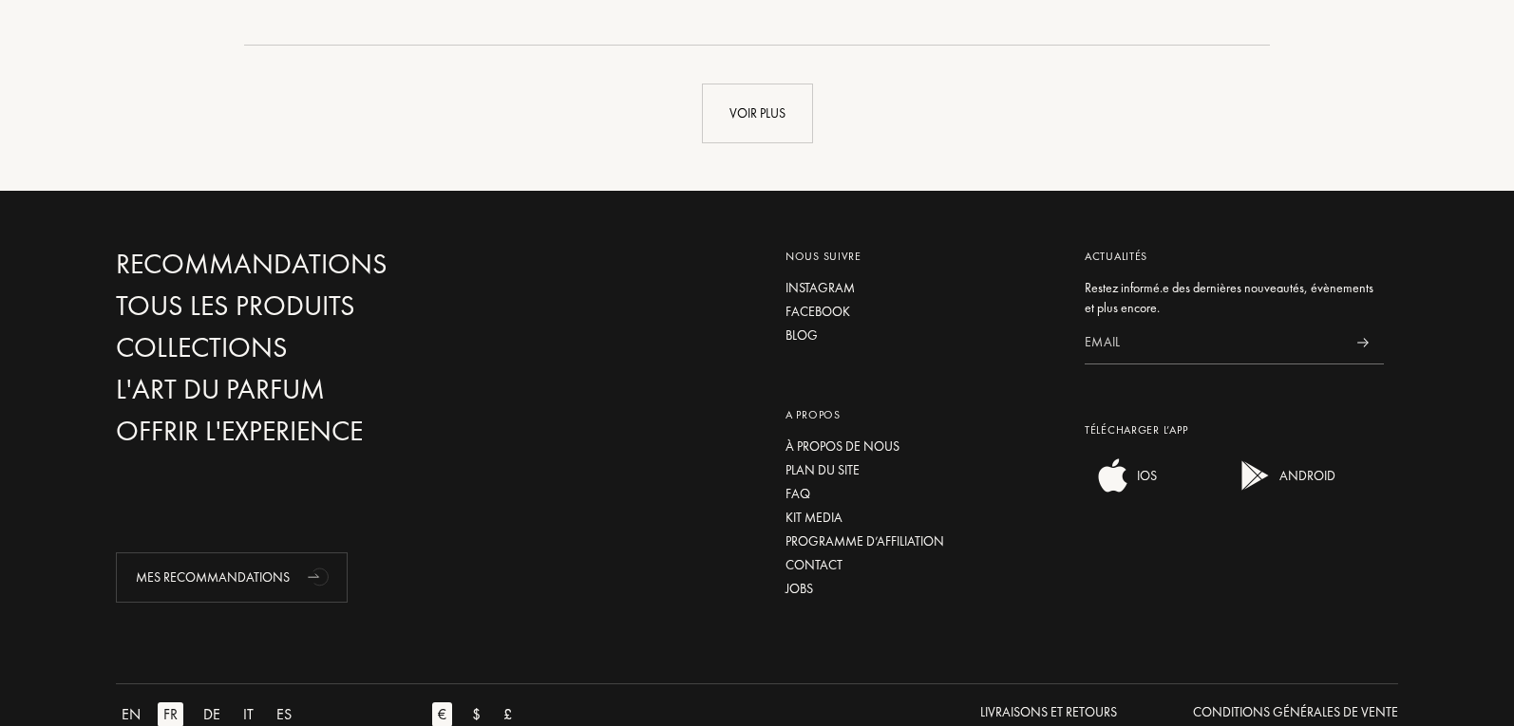
scroll to position [4461, 0]
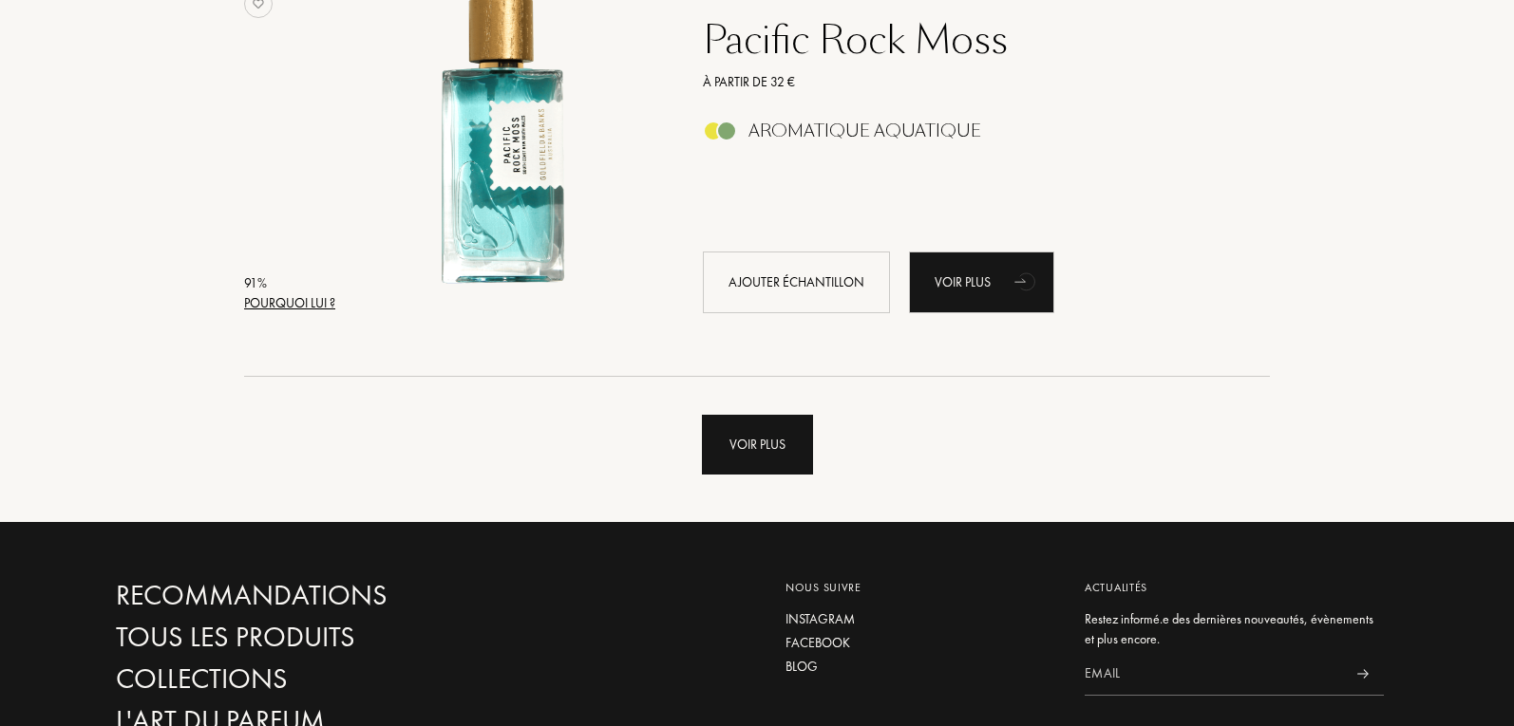
click at [776, 433] on div "Voir plus" at bounding box center [757, 445] width 111 height 60
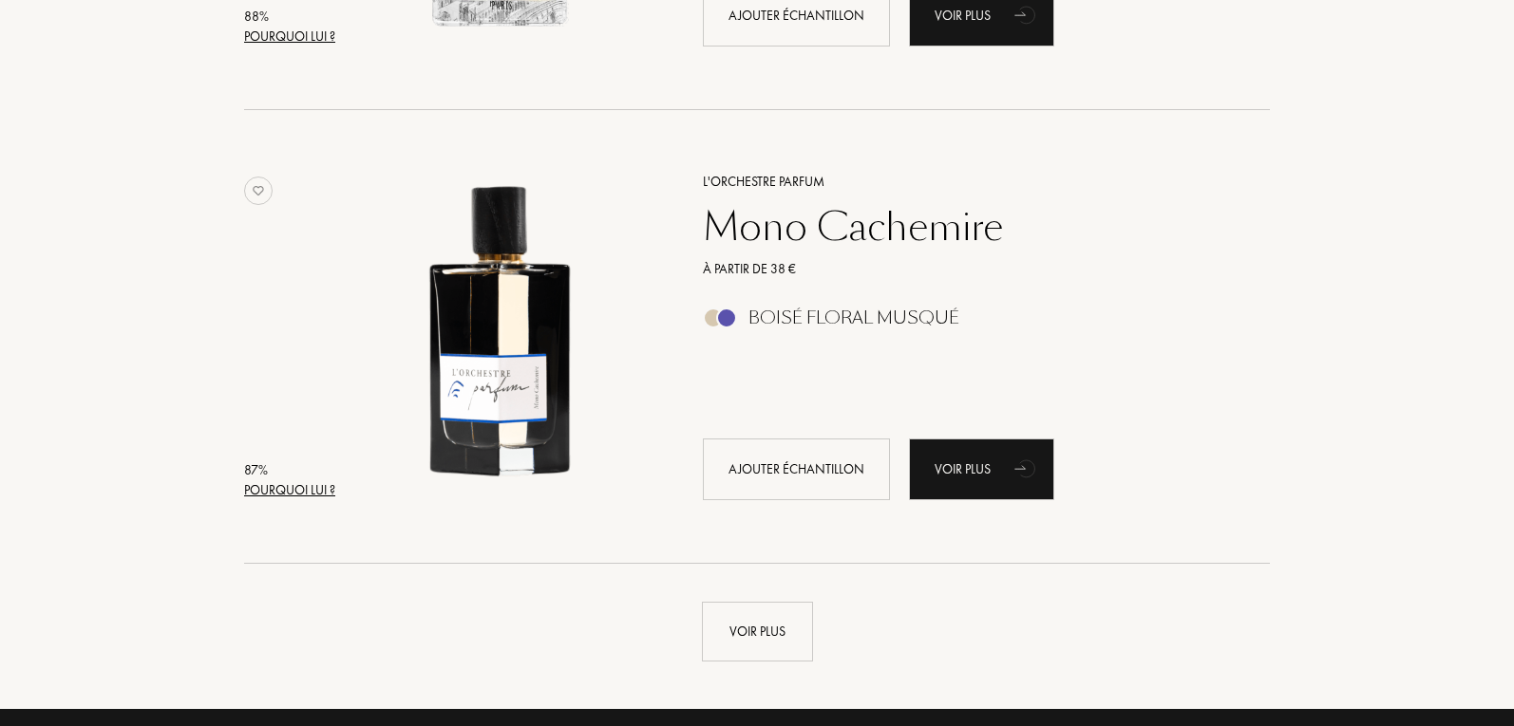
scroll to position [8829, 0]
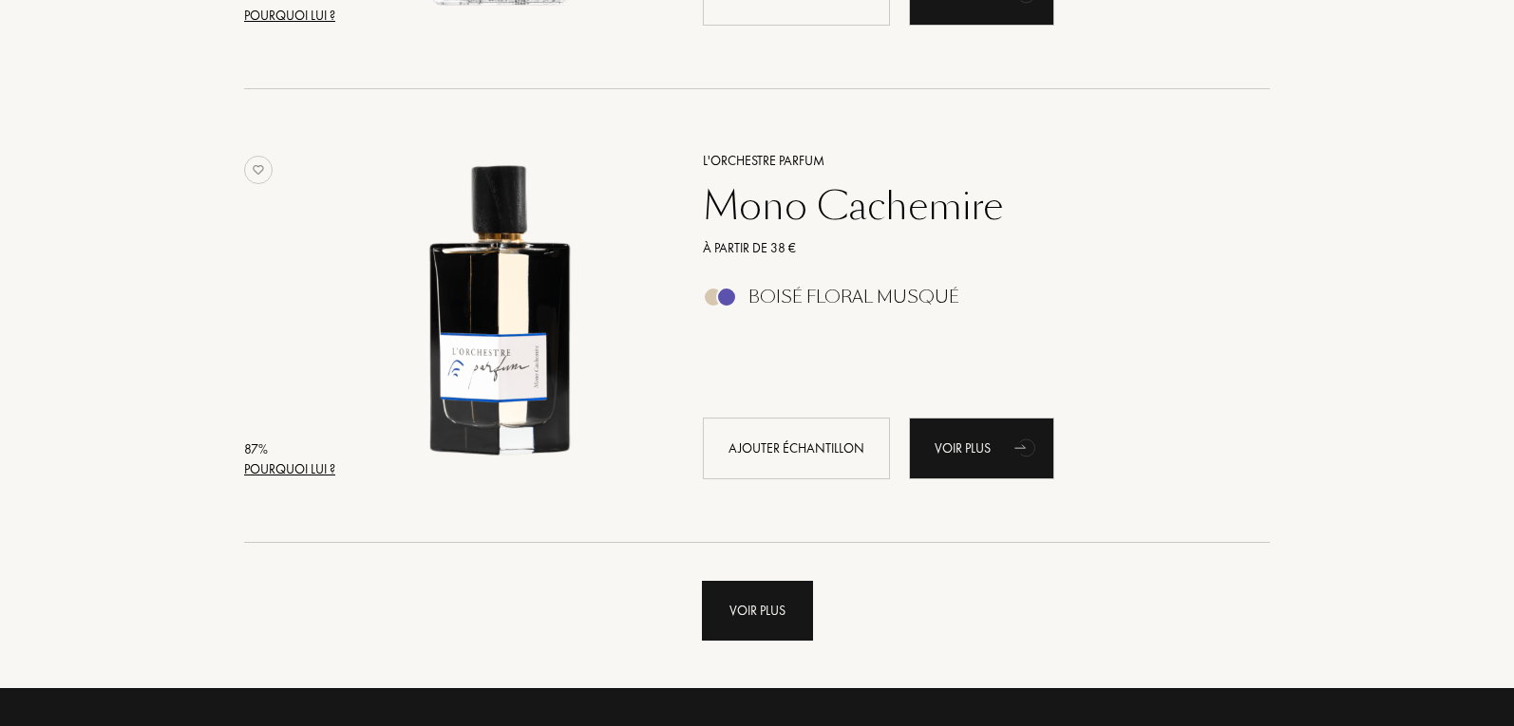
click at [733, 593] on div "Voir plus" at bounding box center [757, 611] width 111 height 60
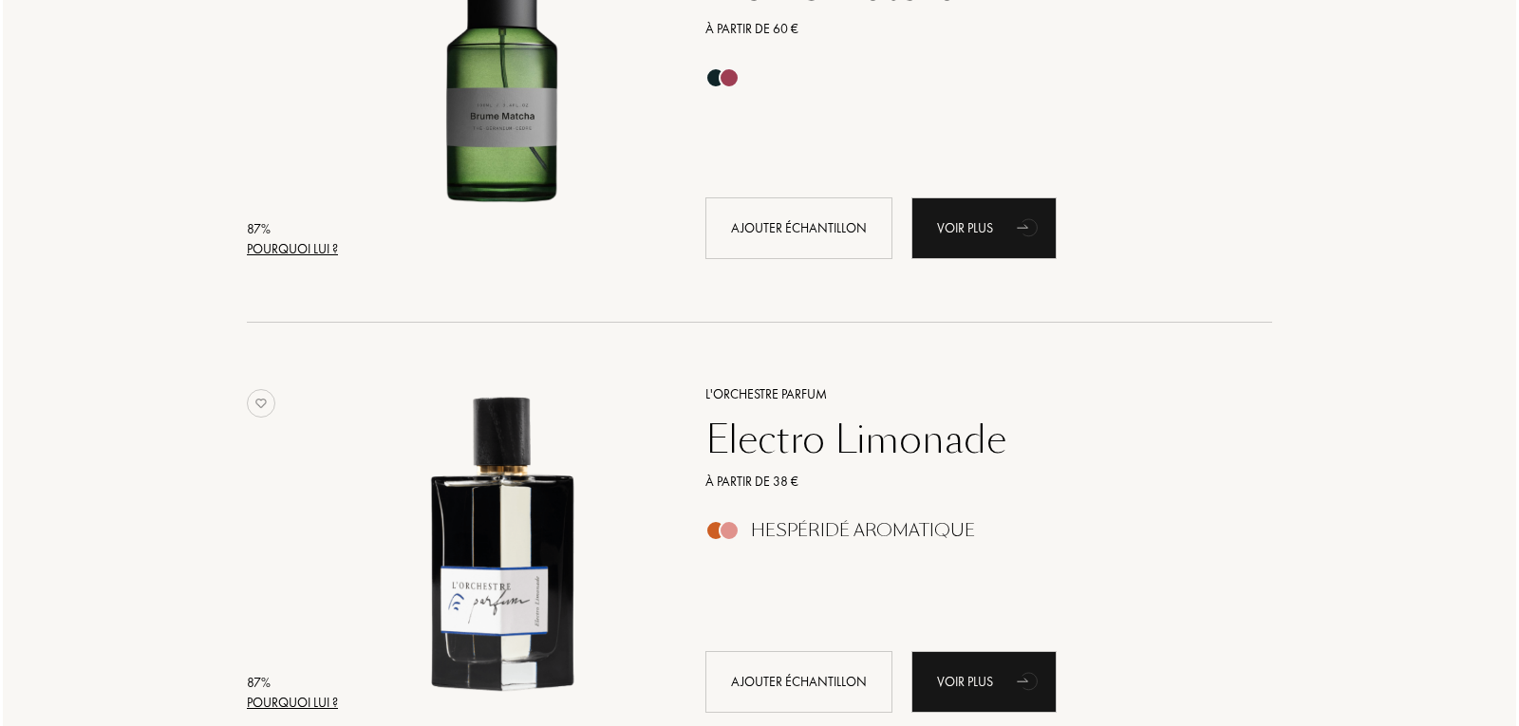
scroll to position [9589, 0]
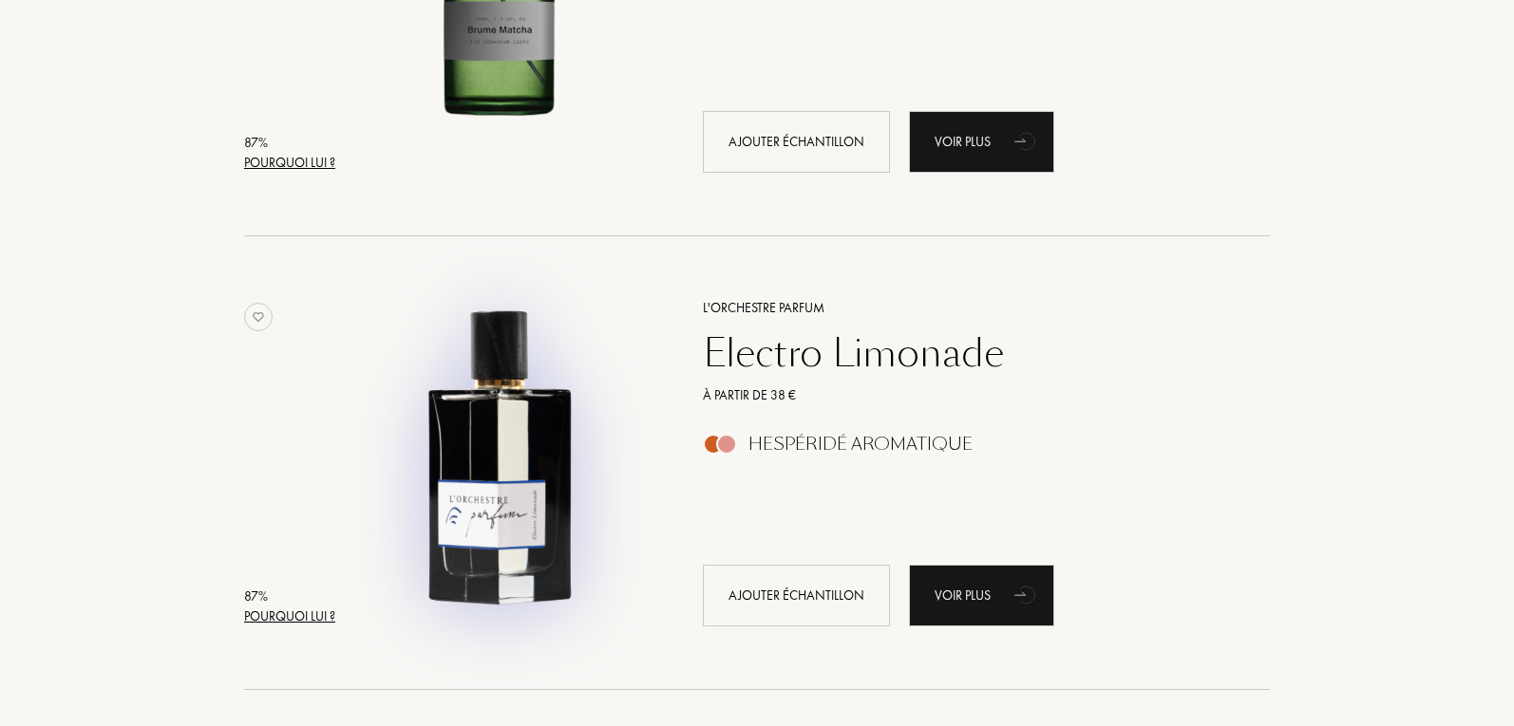
click at [452, 460] on img at bounding box center [500, 453] width 316 height 316
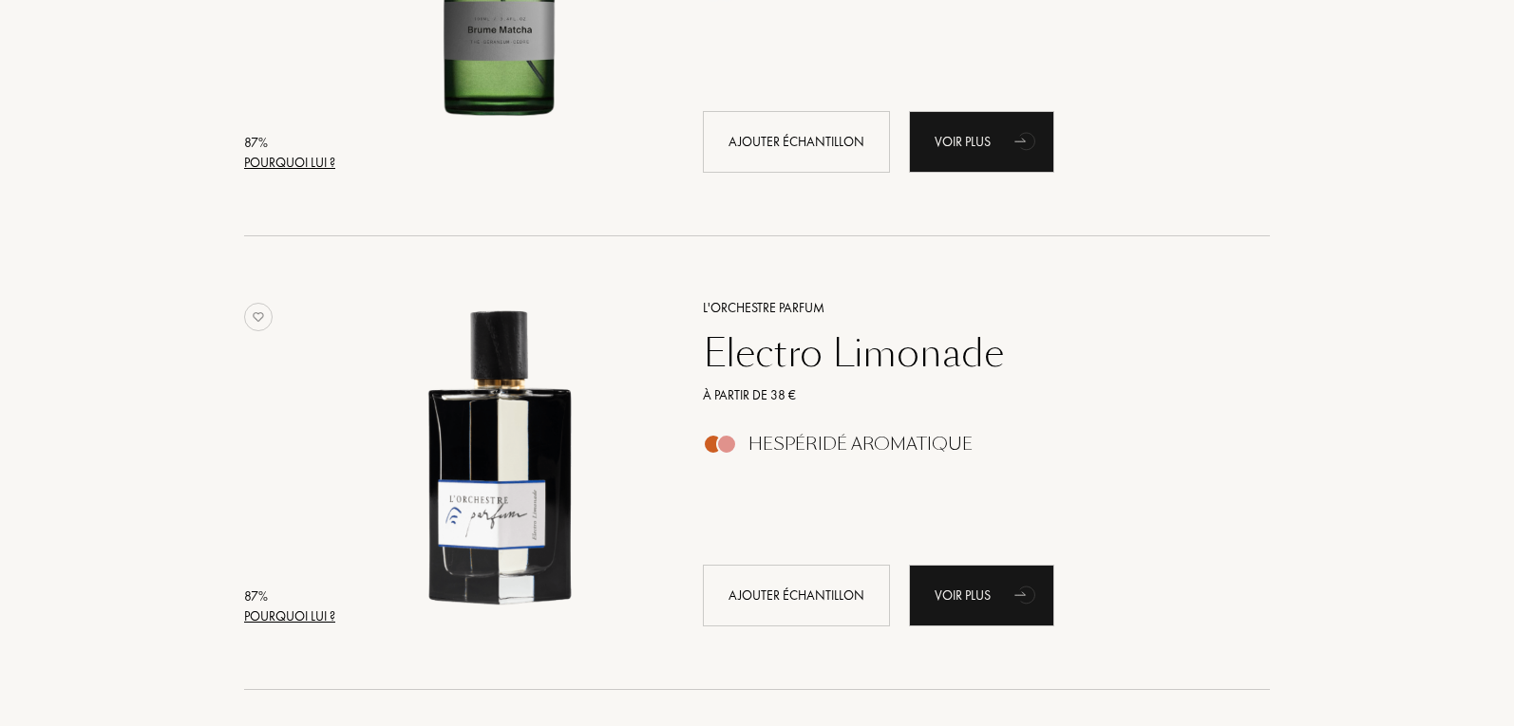
click at [297, 618] on div "Pourquoi lui ?" at bounding box center [289, 617] width 91 height 20
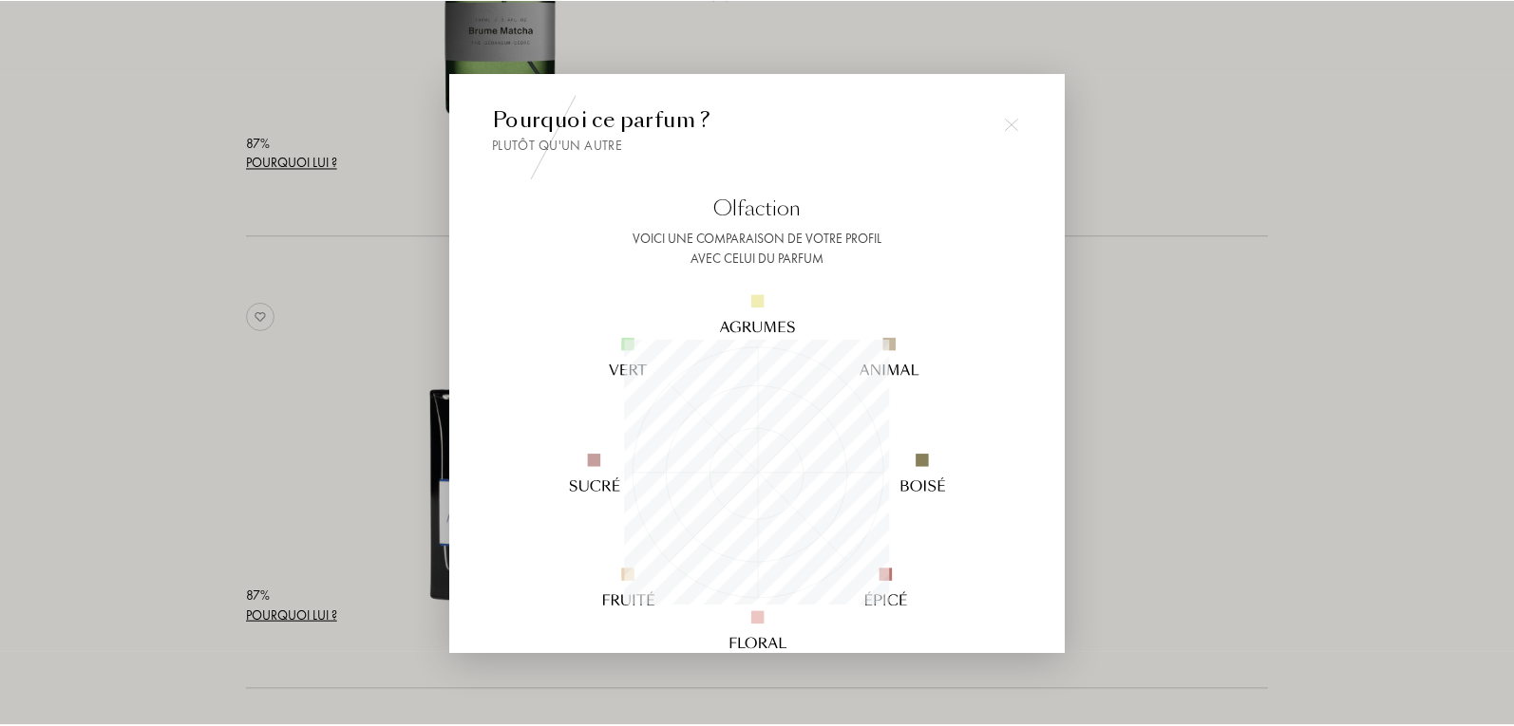
scroll to position [312, 0]
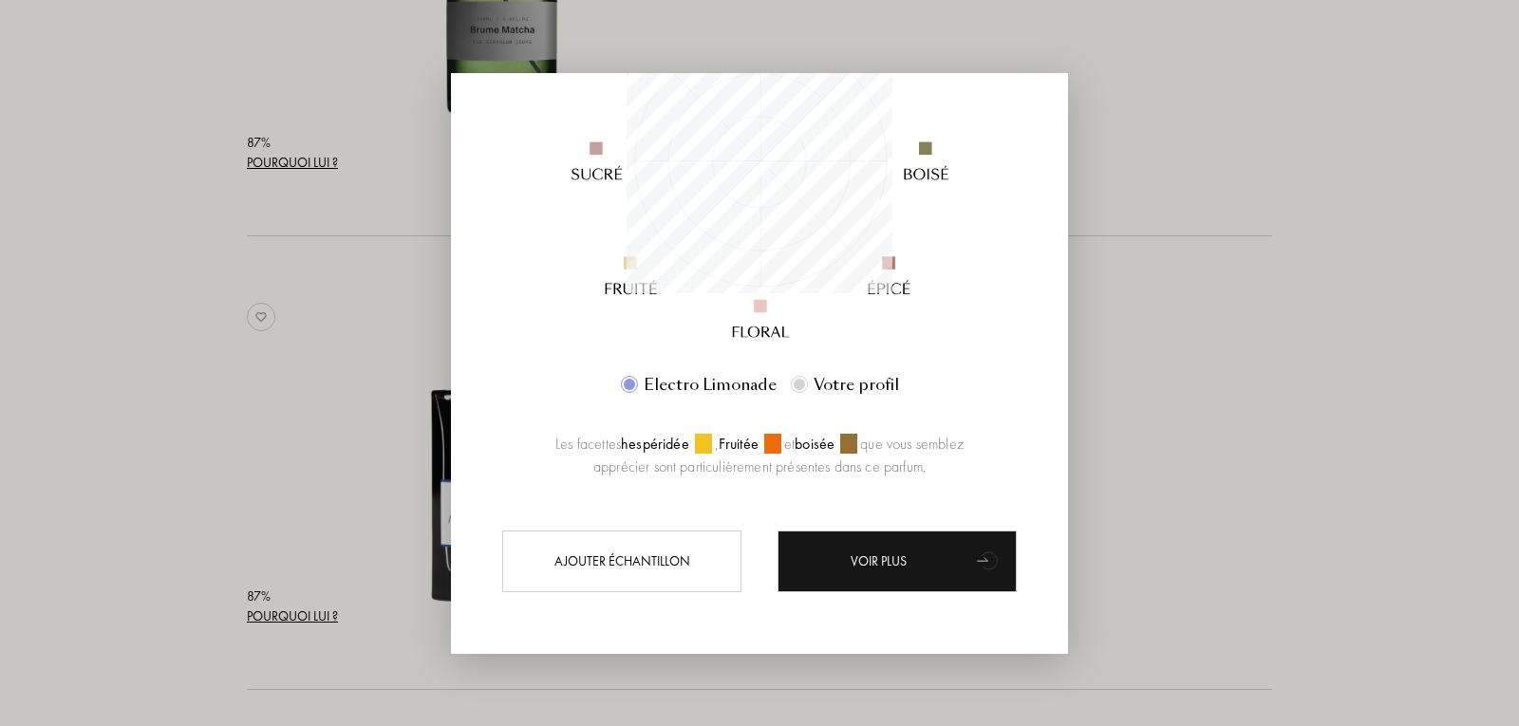
click at [804, 387] on div at bounding box center [799, 384] width 17 height 17
click at [800, 378] on div at bounding box center [799, 384] width 17 height 17
click at [1249, 247] on div at bounding box center [759, 363] width 1519 height 726
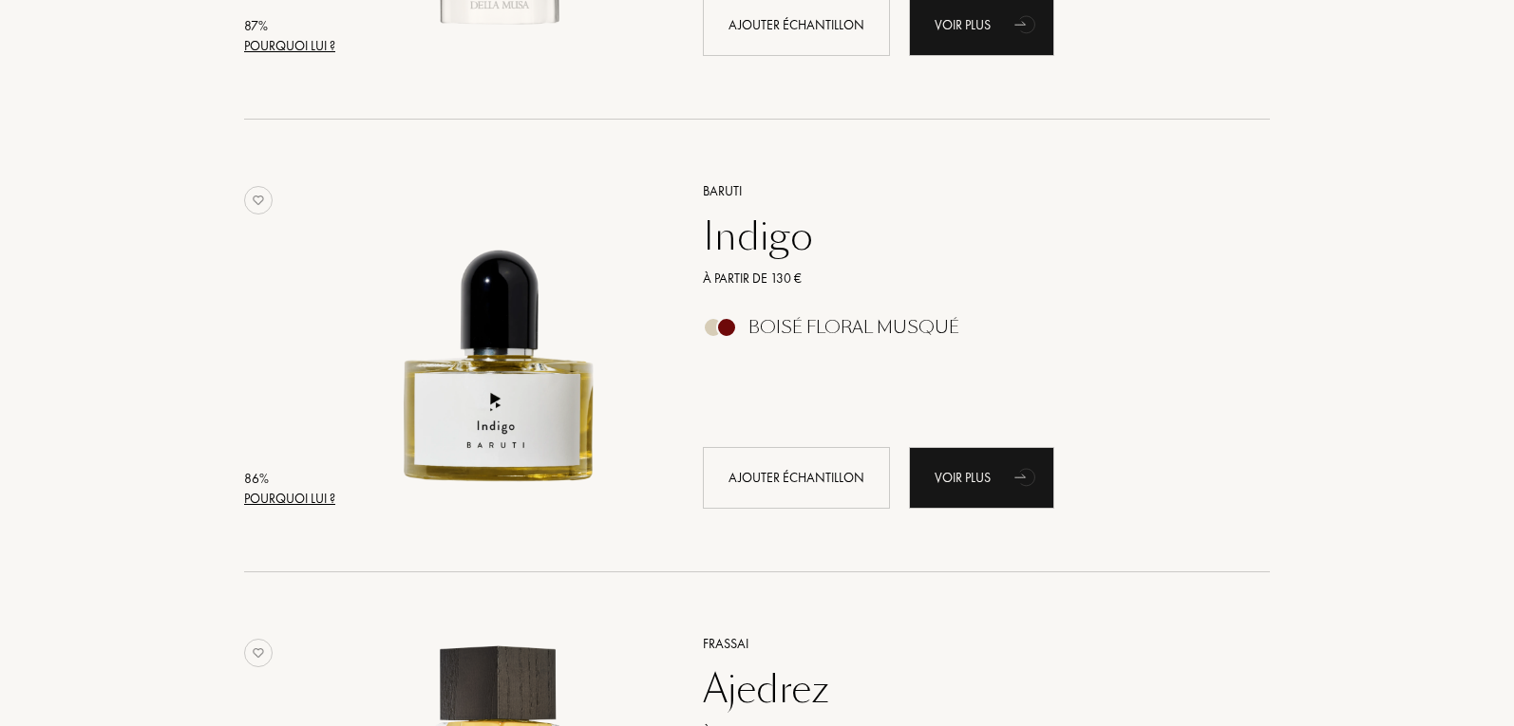
scroll to position [11583, 0]
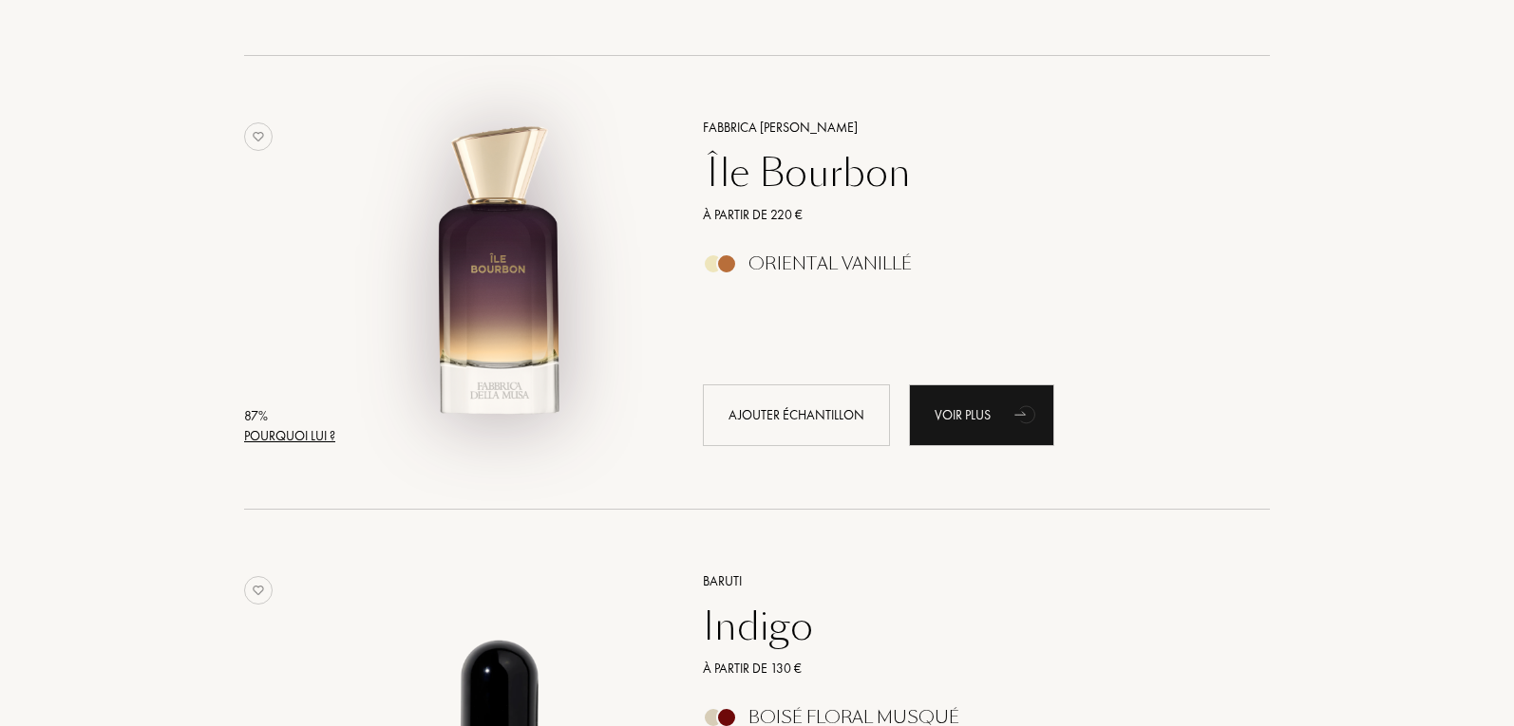
click at [516, 323] on img at bounding box center [500, 273] width 316 height 316
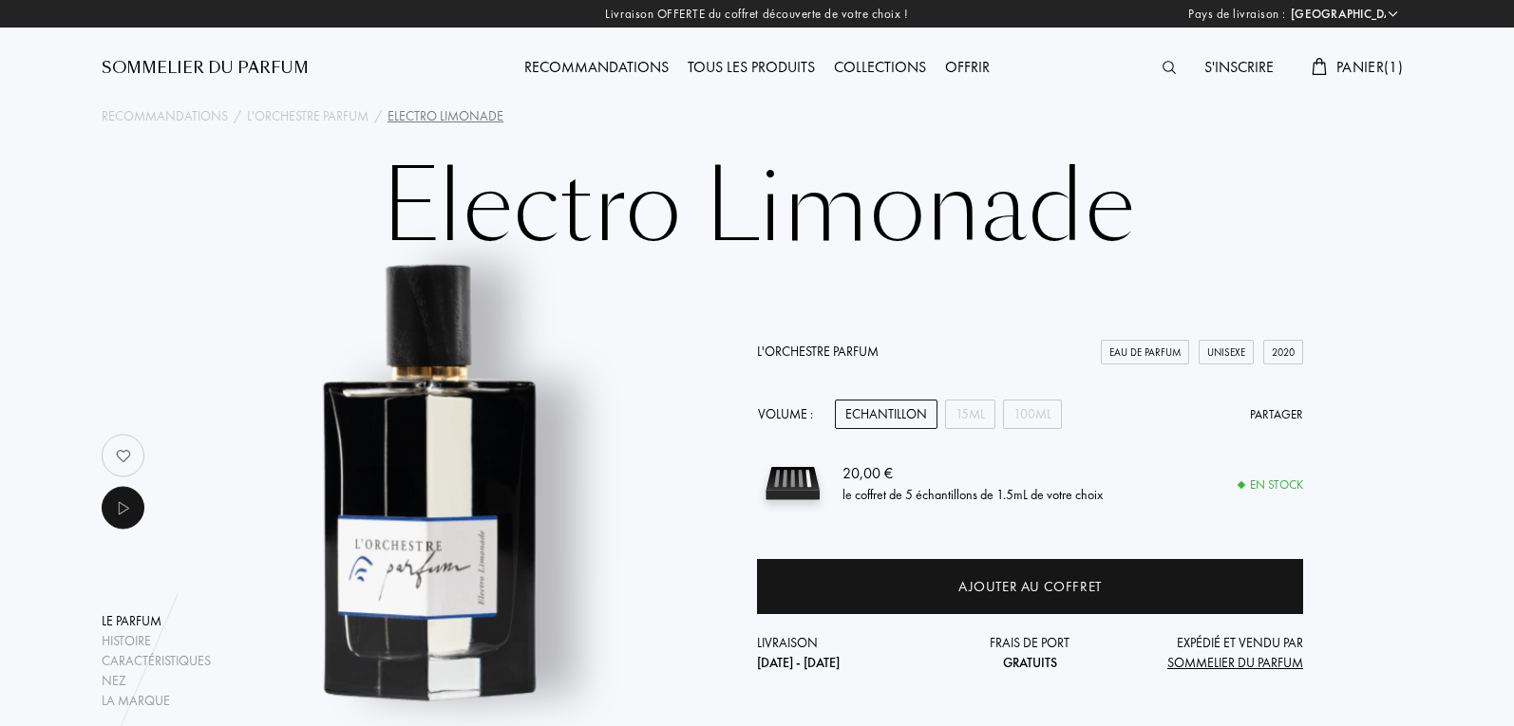
select select "FR"
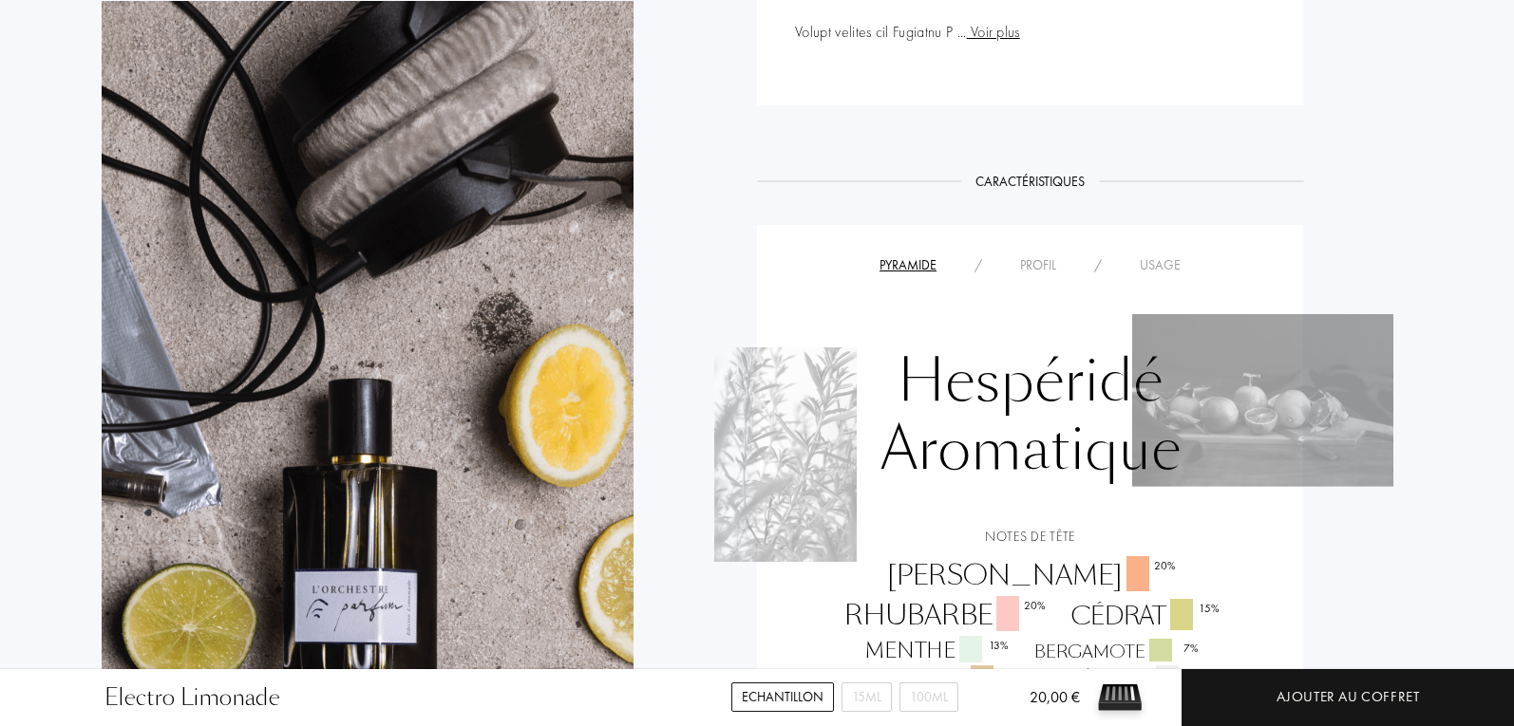
scroll to position [1329, 0]
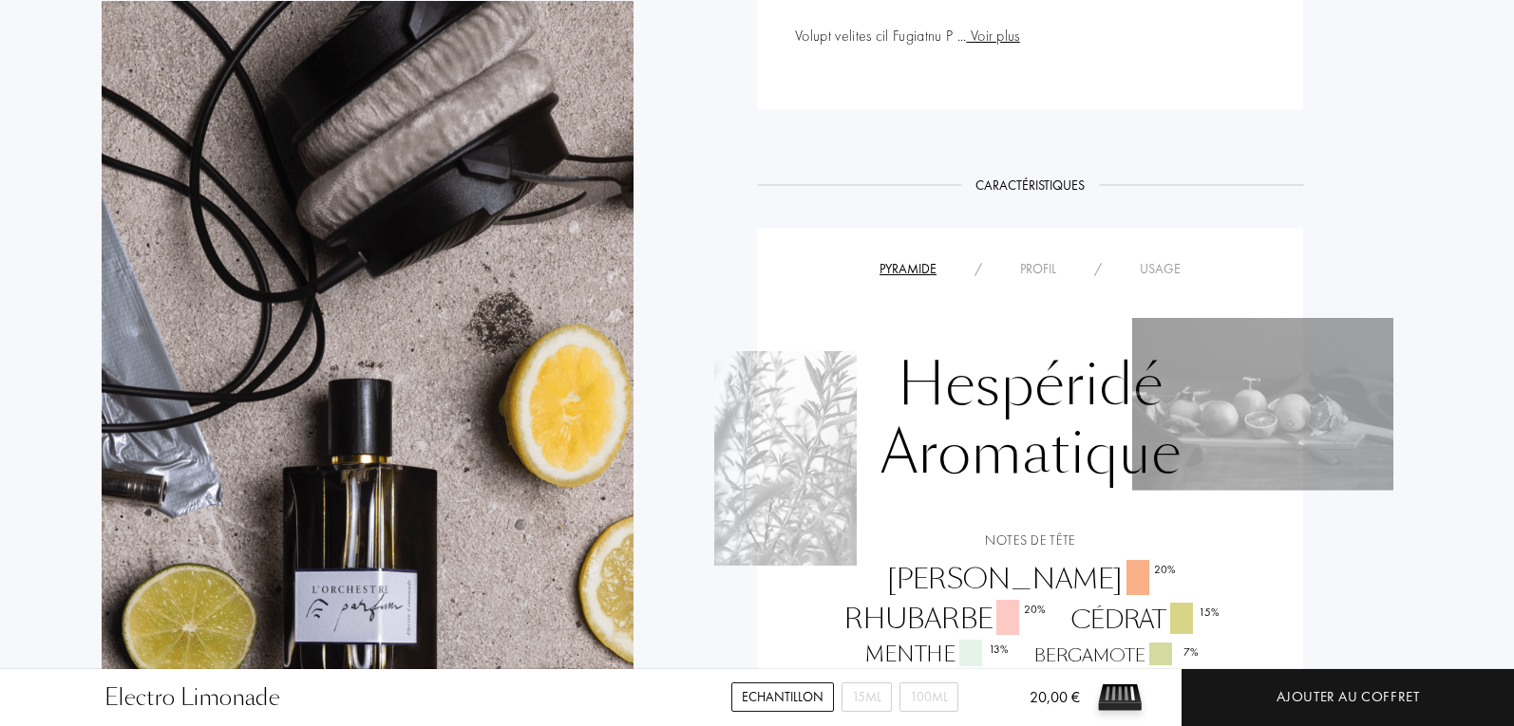
click at [1164, 257] on div "Pyramide / Profil / Usage" at bounding box center [1030, 268] width 518 height 23
click at [1171, 260] on div "Usage" at bounding box center [1159, 269] width 79 height 20
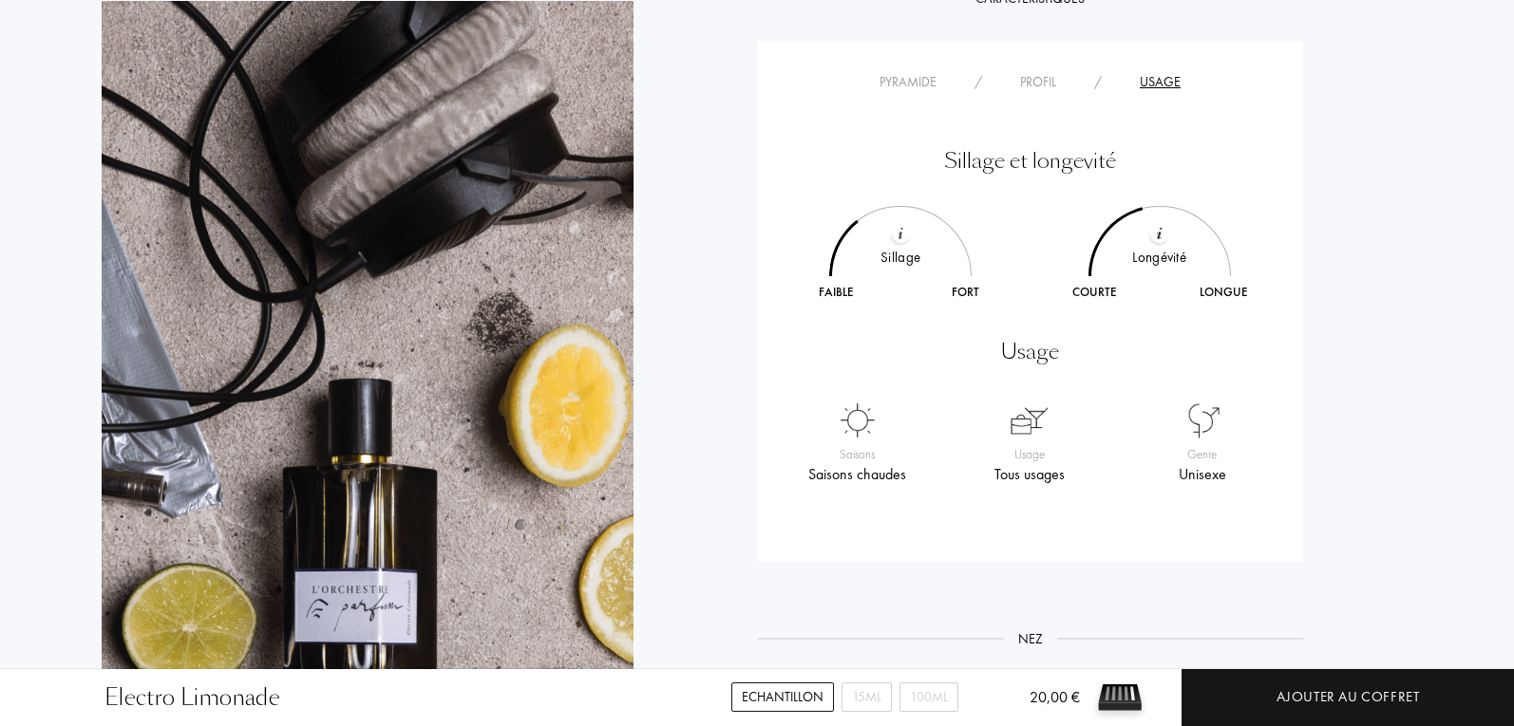
scroll to position [1424, 0]
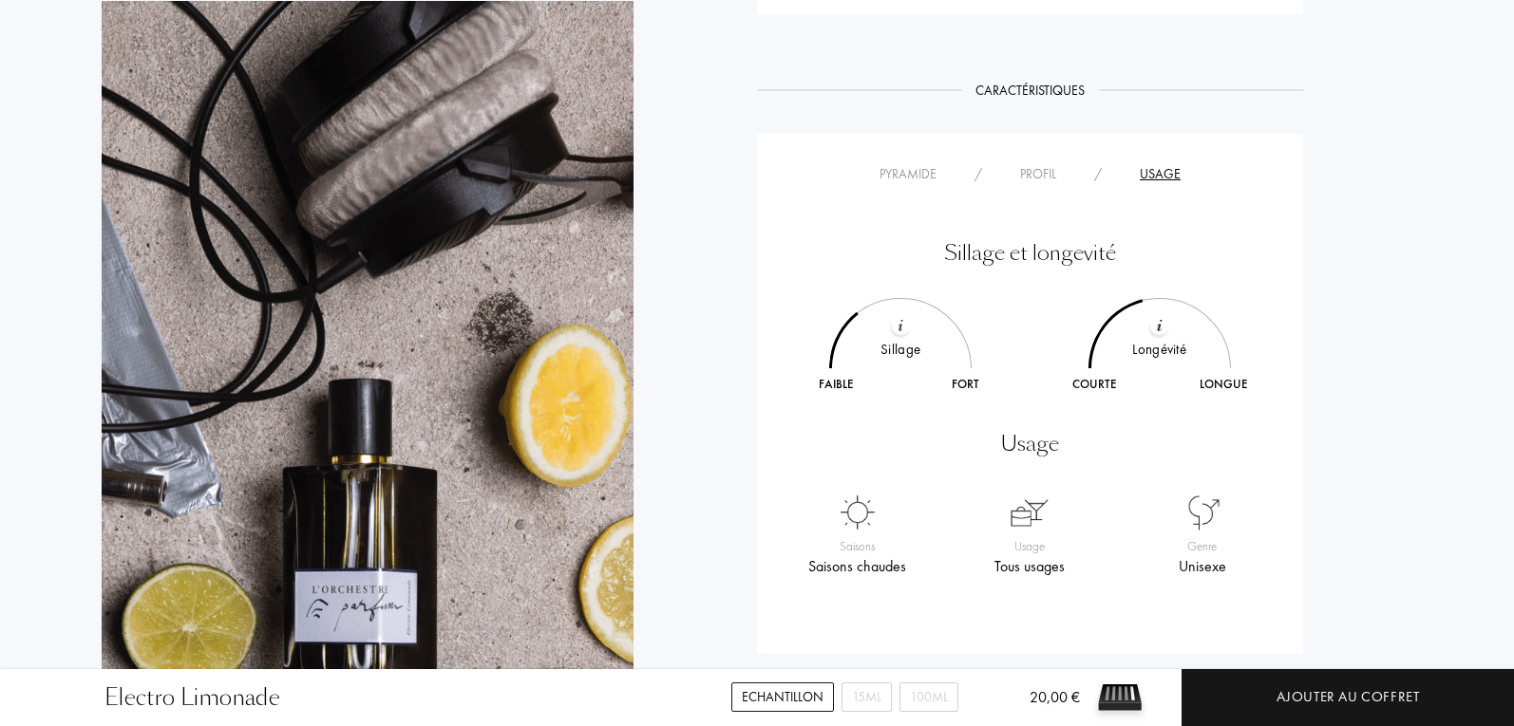
click at [1047, 170] on div "Profil" at bounding box center [1038, 174] width 74 height 20
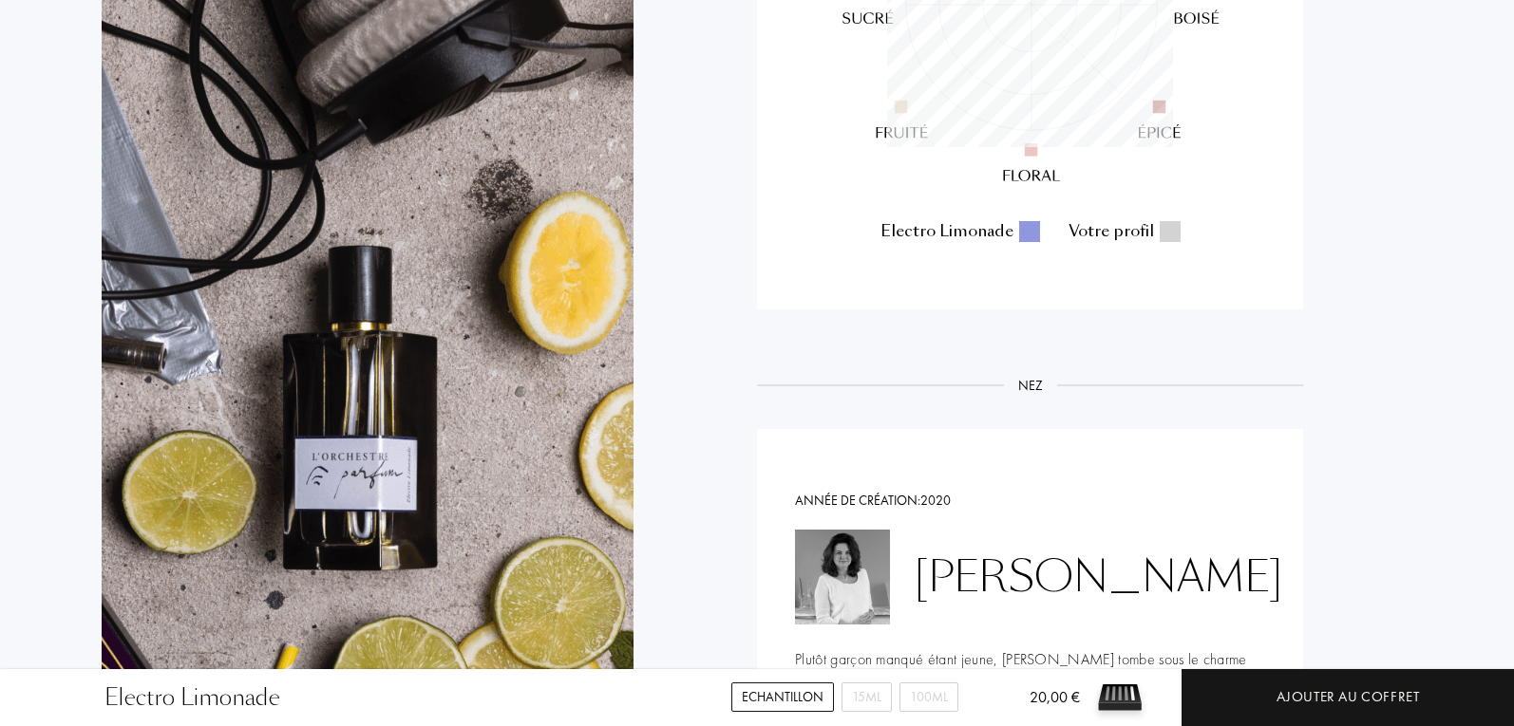
scroll to position [1614, 0]
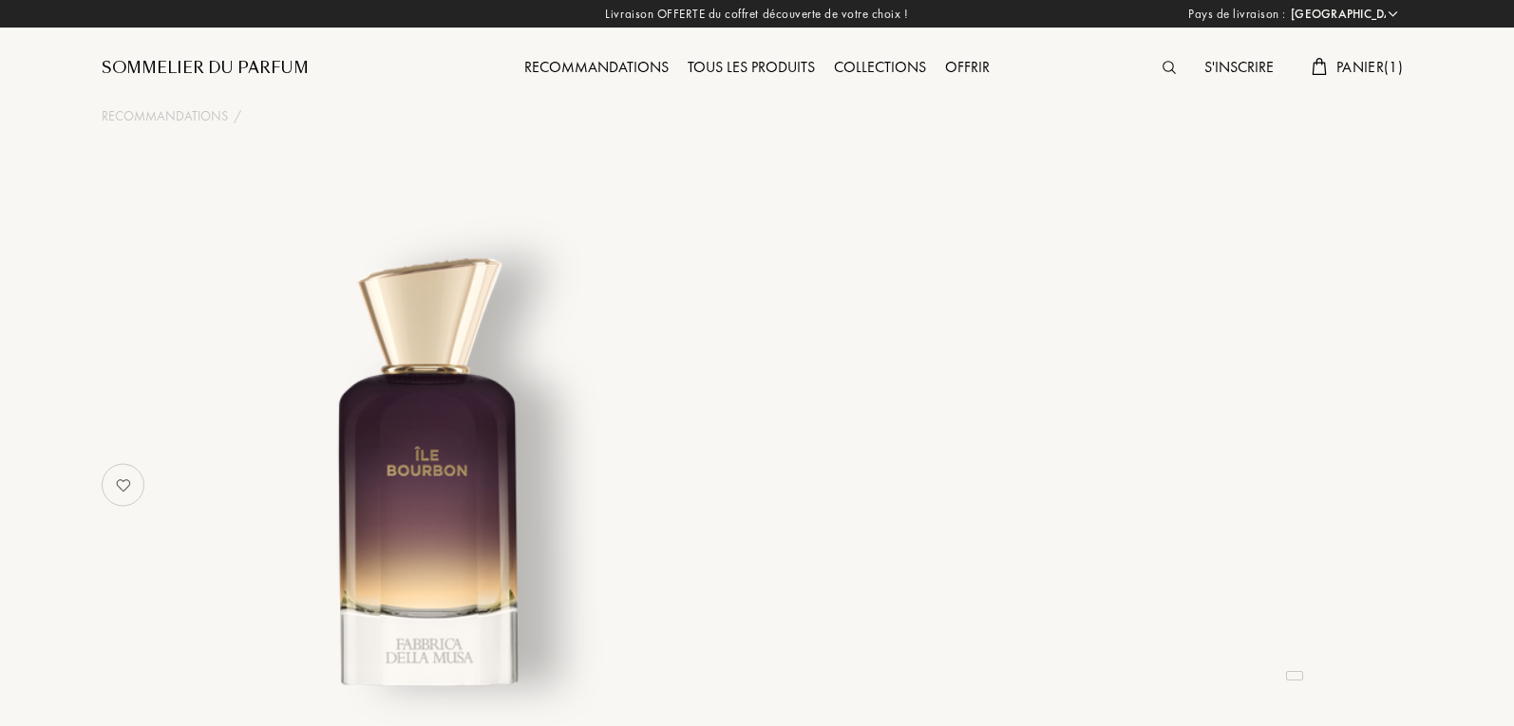
select select "FR"
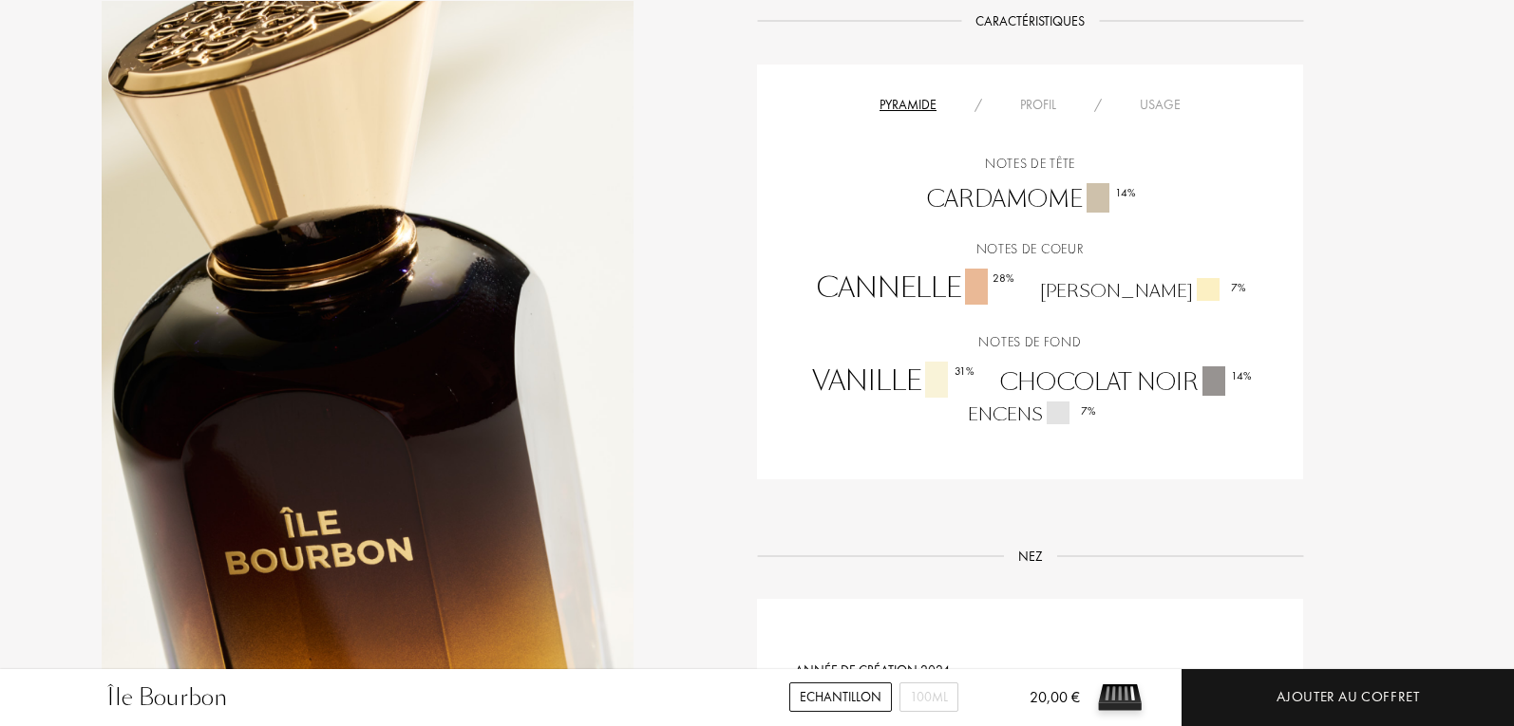
scroll to position [1234, 0]
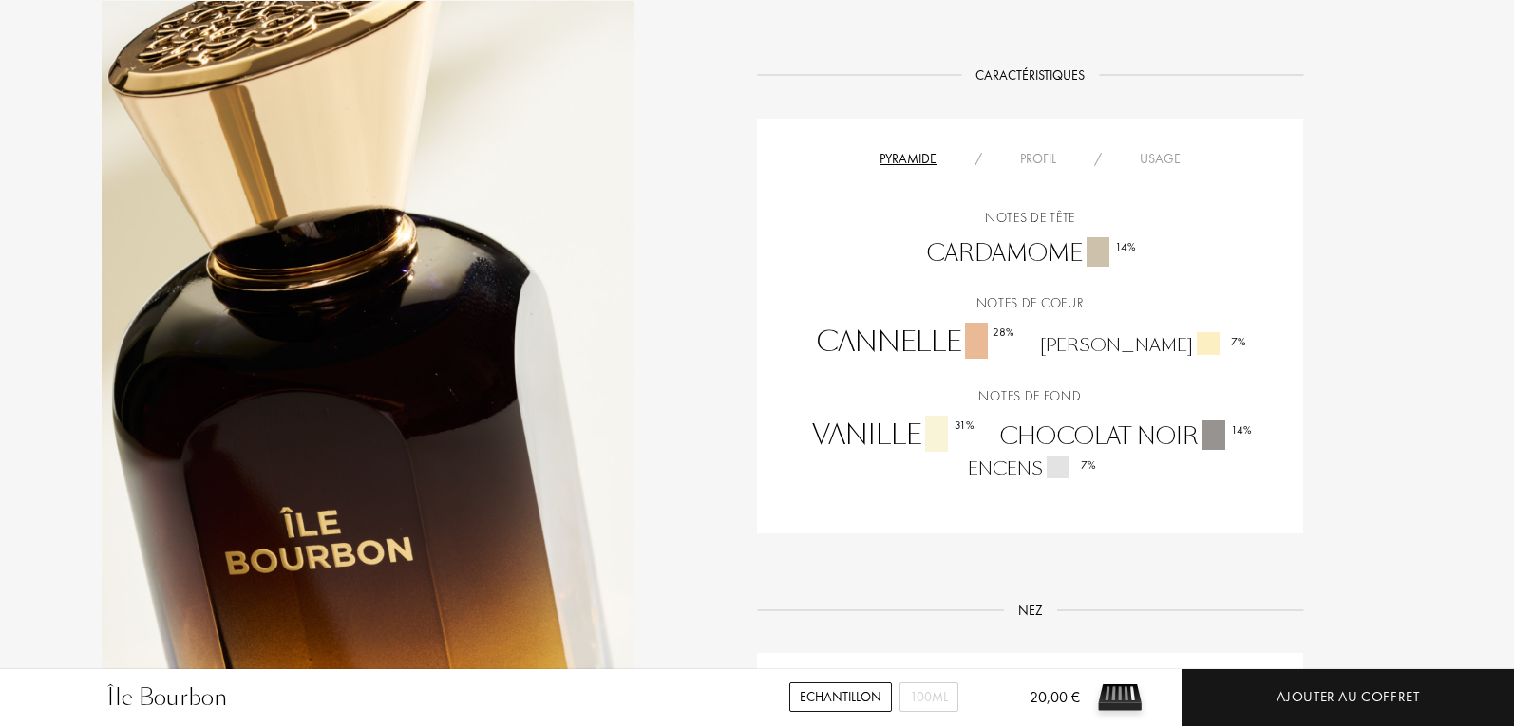
click at [1056, 152] on div "Profil" at bounding box center [1038, 159] width 74 height 20
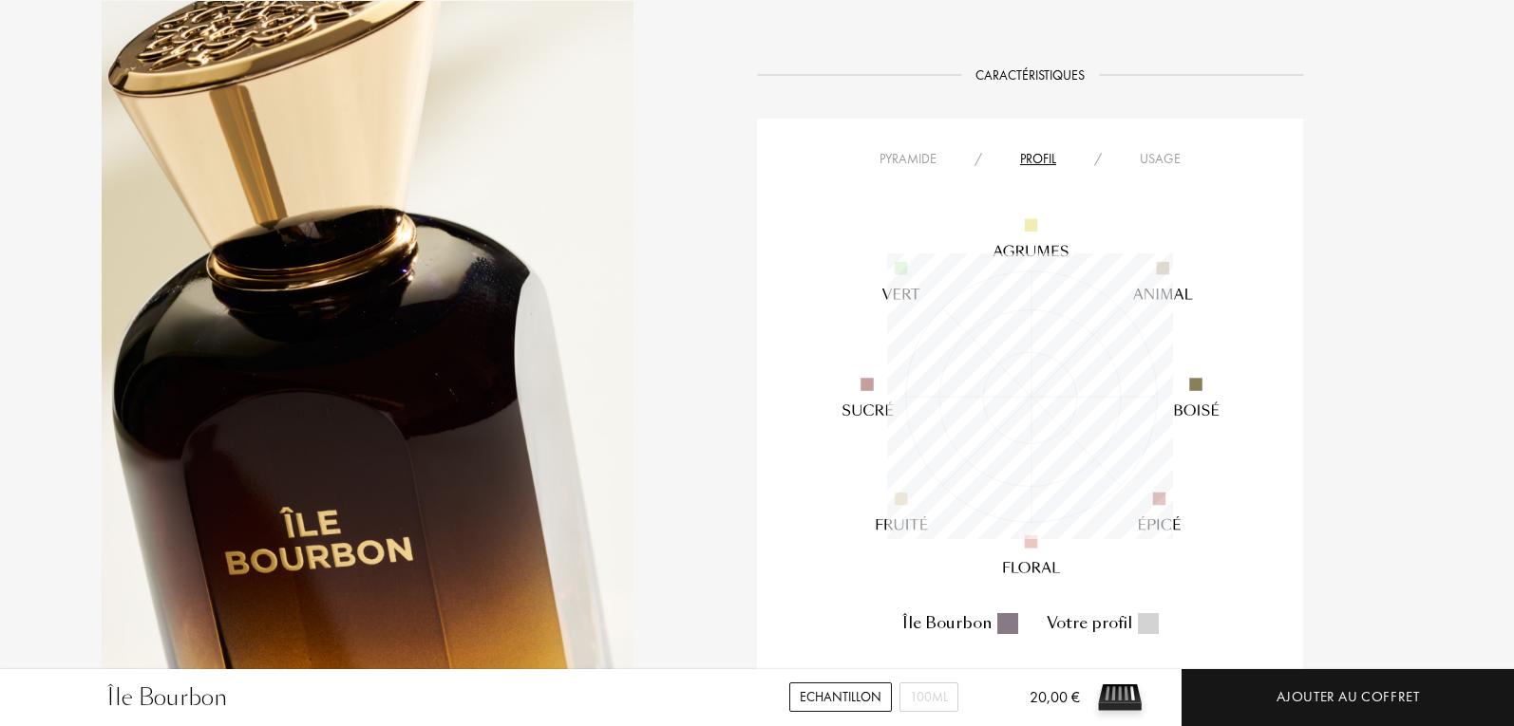
scroll to position [286, 286]
click at [1179, 163] on div "Usage" at bounding box center [1159, 159] width 79 height 20
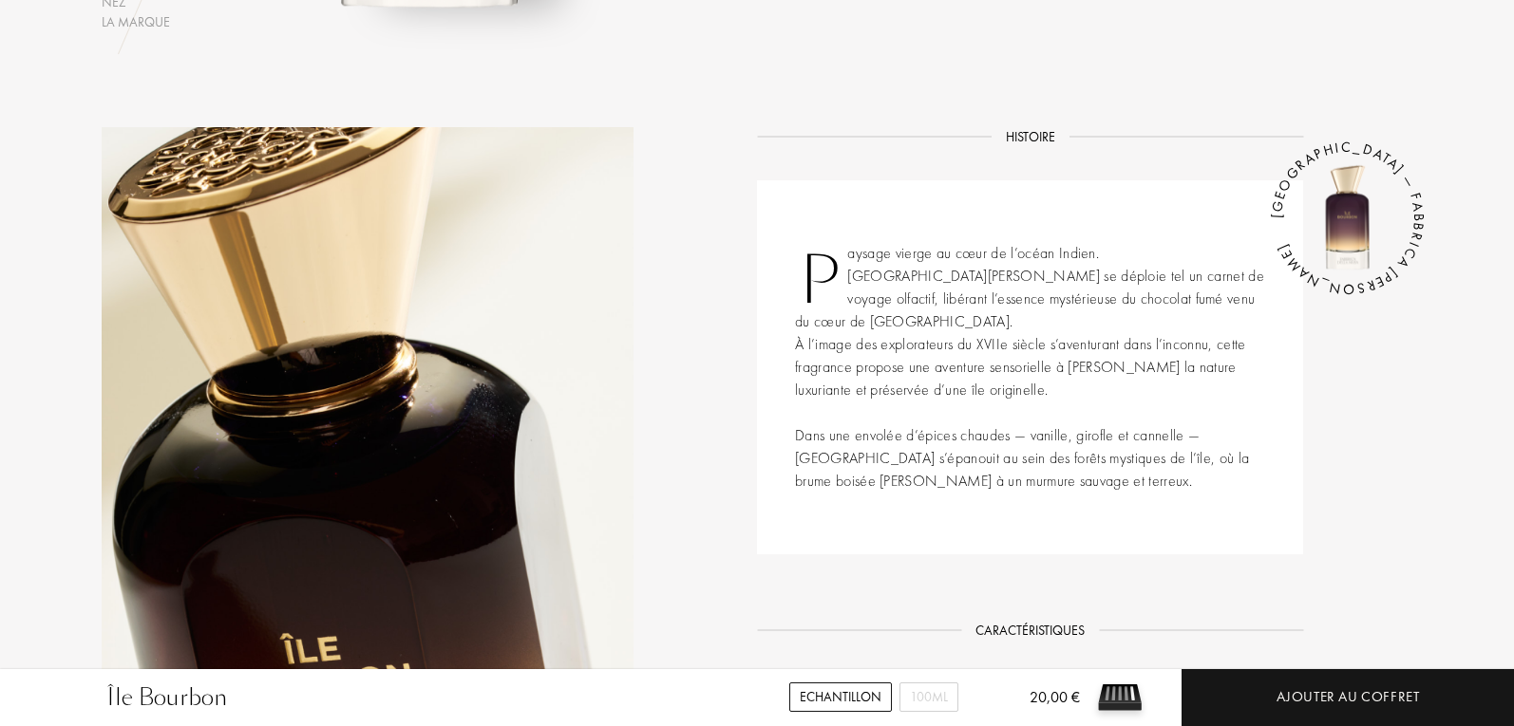
scroll to position [204, 0]
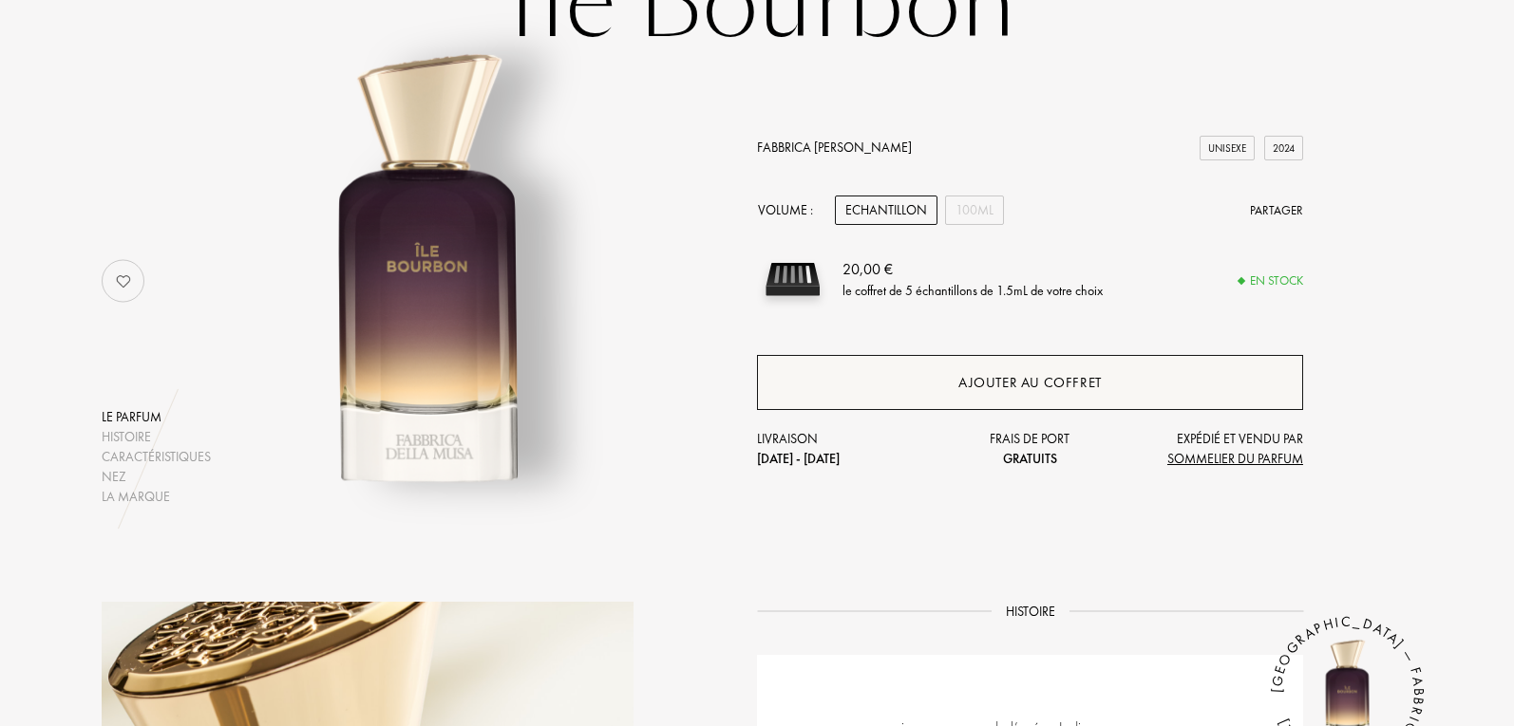
click at [1093, 363] on div "Ajouter au coffret" at bounding box center [1030, 382] width 546 height 55
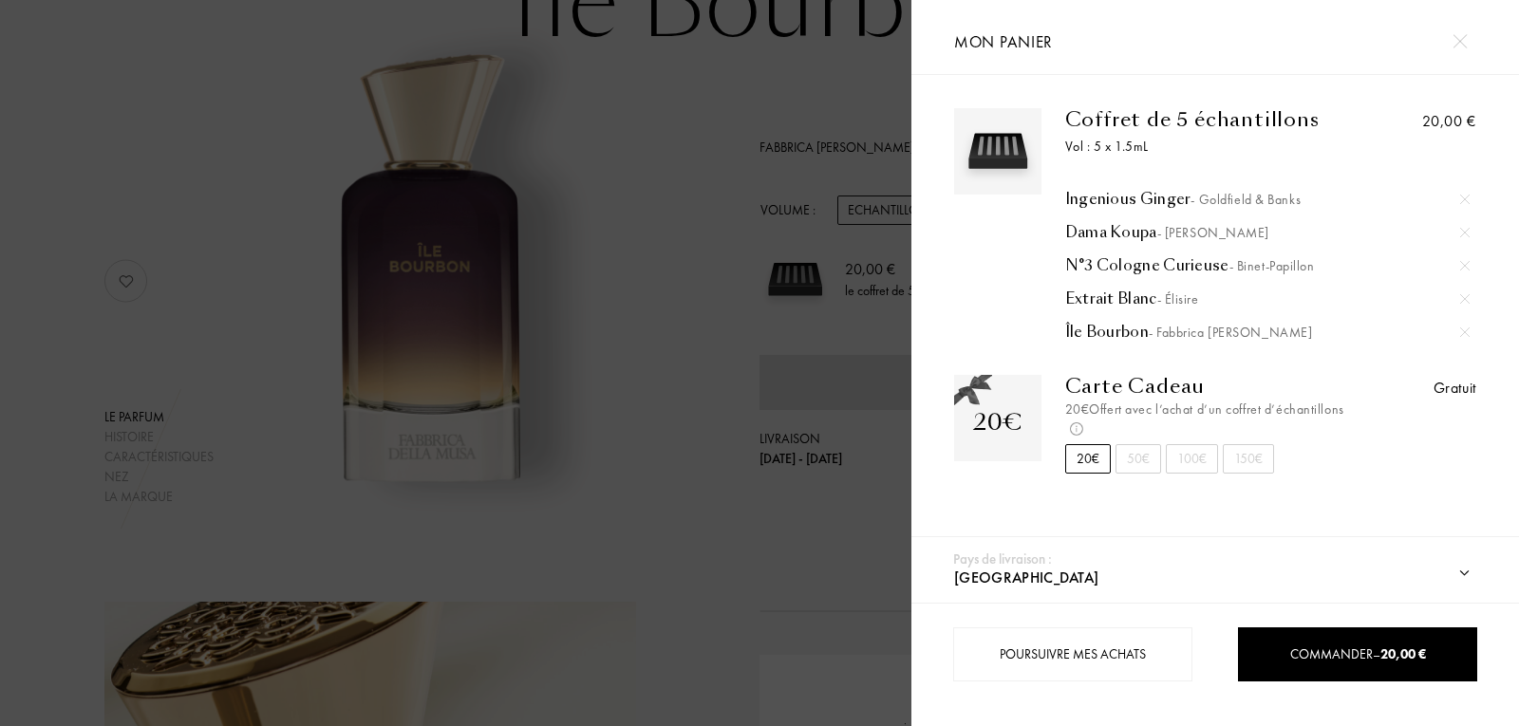
click at [1090, 195] on div "Ingenious Ginger - Goldfield & Banks" at bounding box center [1267, 199] width 405 height 19
click at [648, 150] on div at bounding box center [456, 363] width 912 height 726
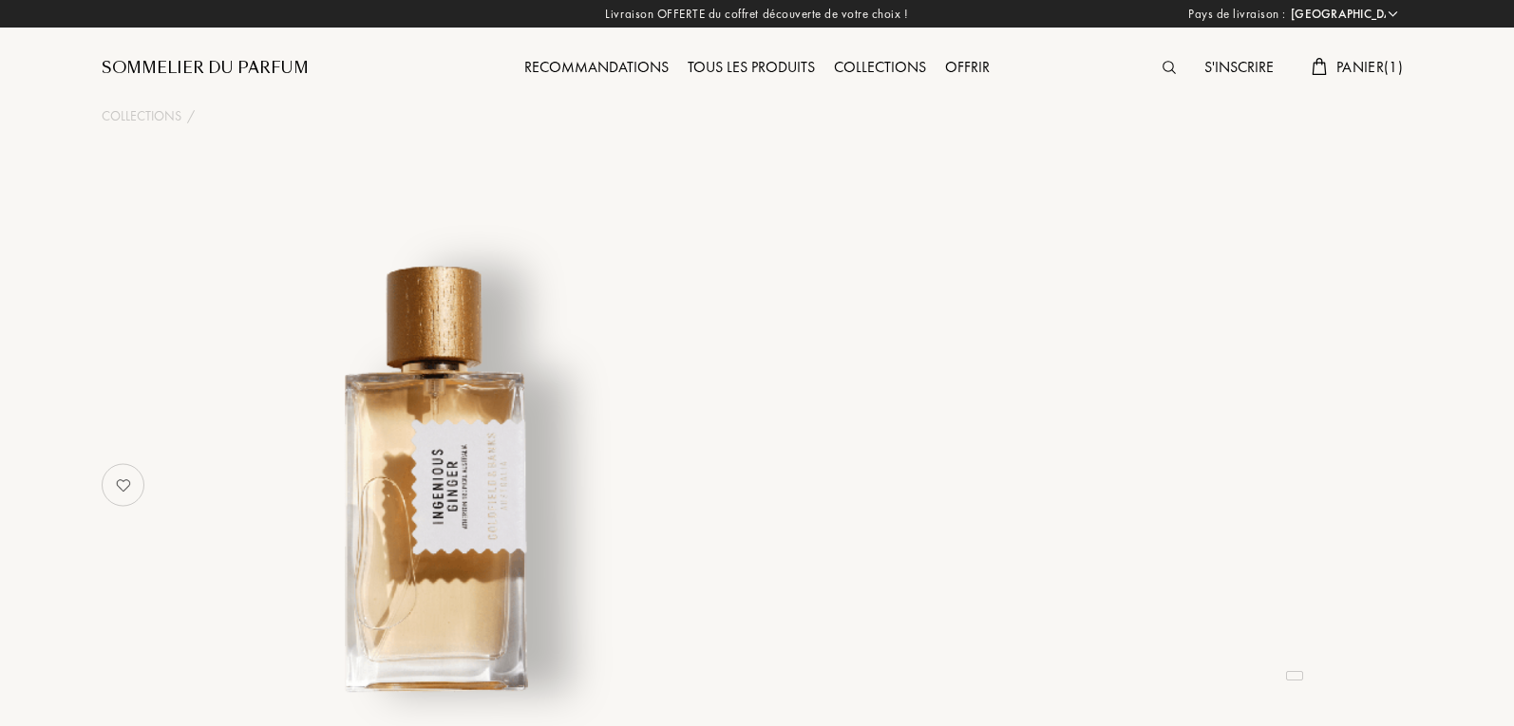
select select "FR"
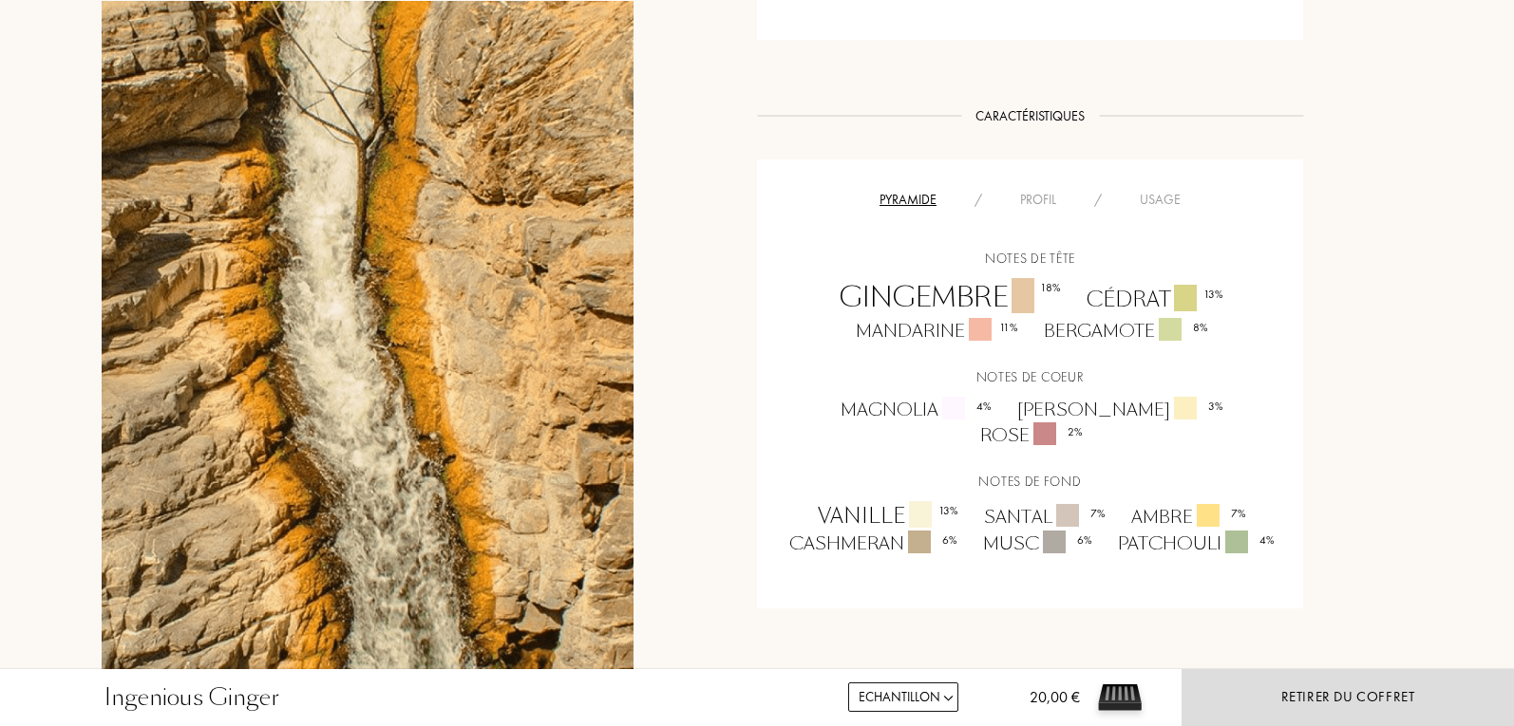
scroll to position [1045, 0]
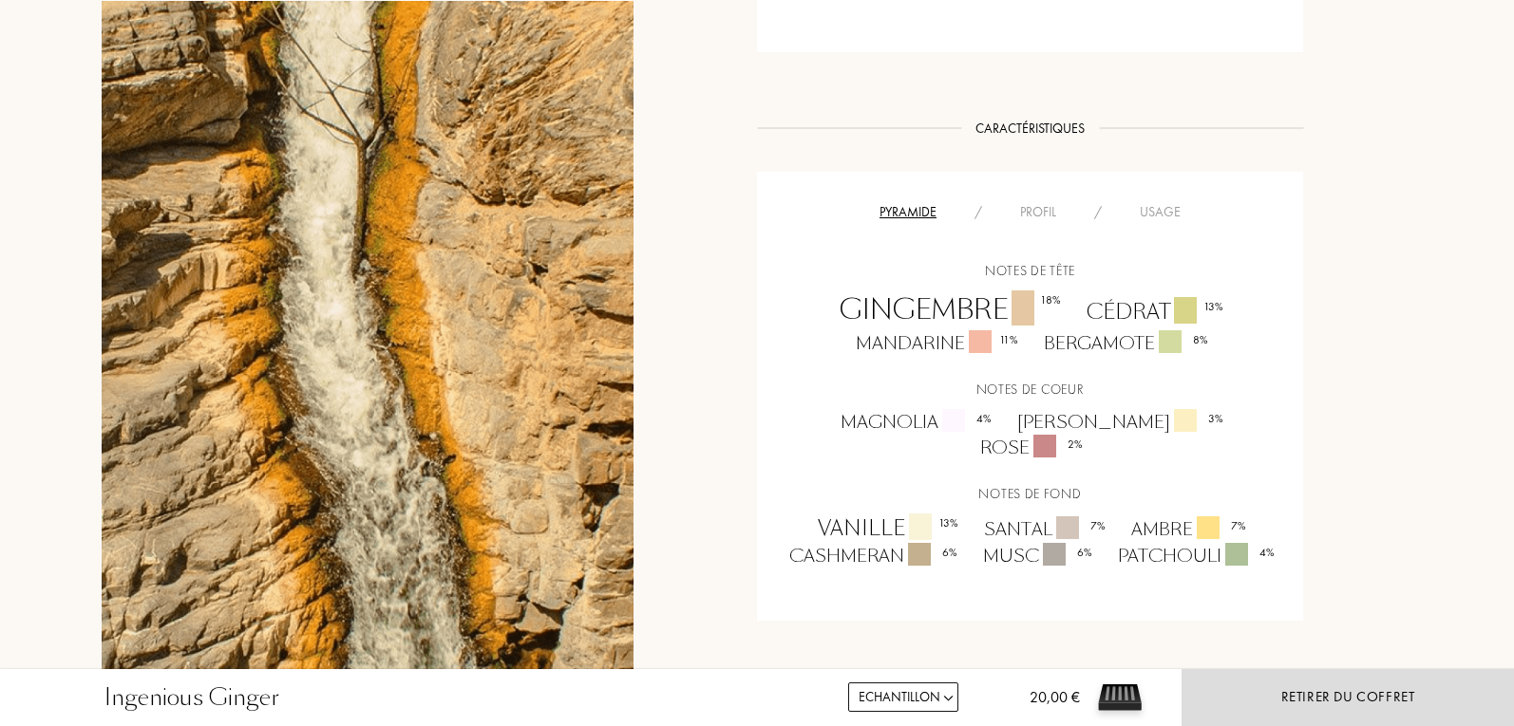
click at [1169, 208] on div "Usage" at bounding box center [1159, 212] width 79 height 20
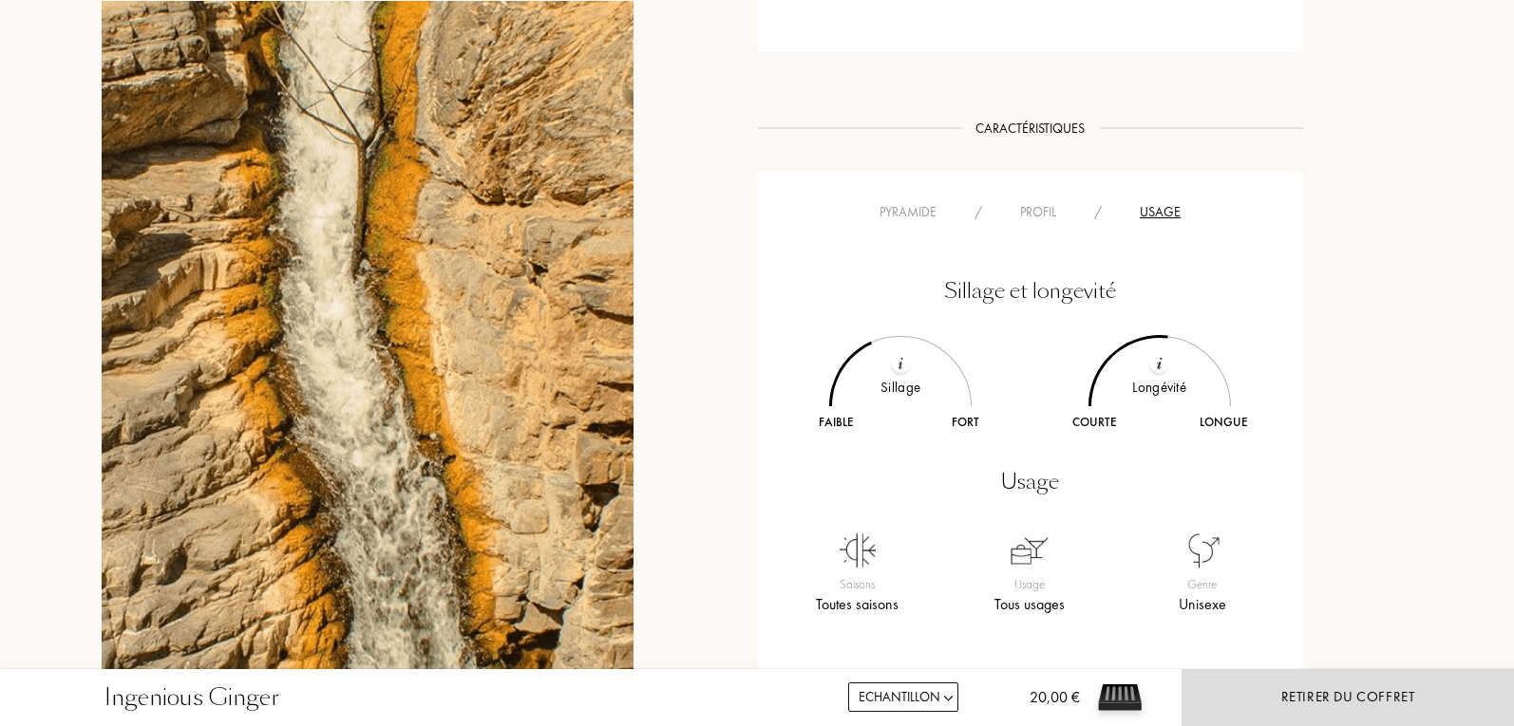
click at [1038, 214] on div "Profil" at bounding box center [1038, 212] width 74 height 20
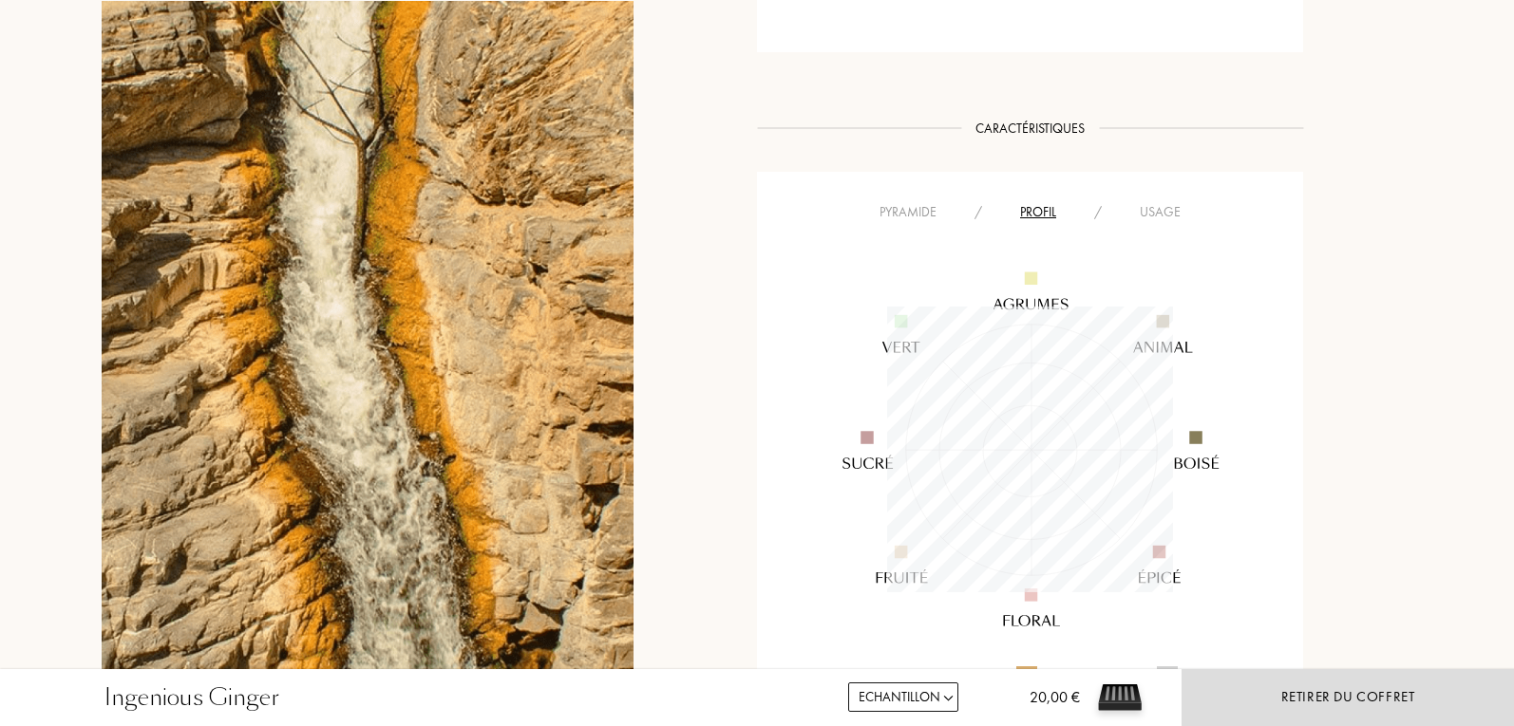
click at [1134, 215] on div "Usage" at bounding box center [1159, 212] width 79 height 20
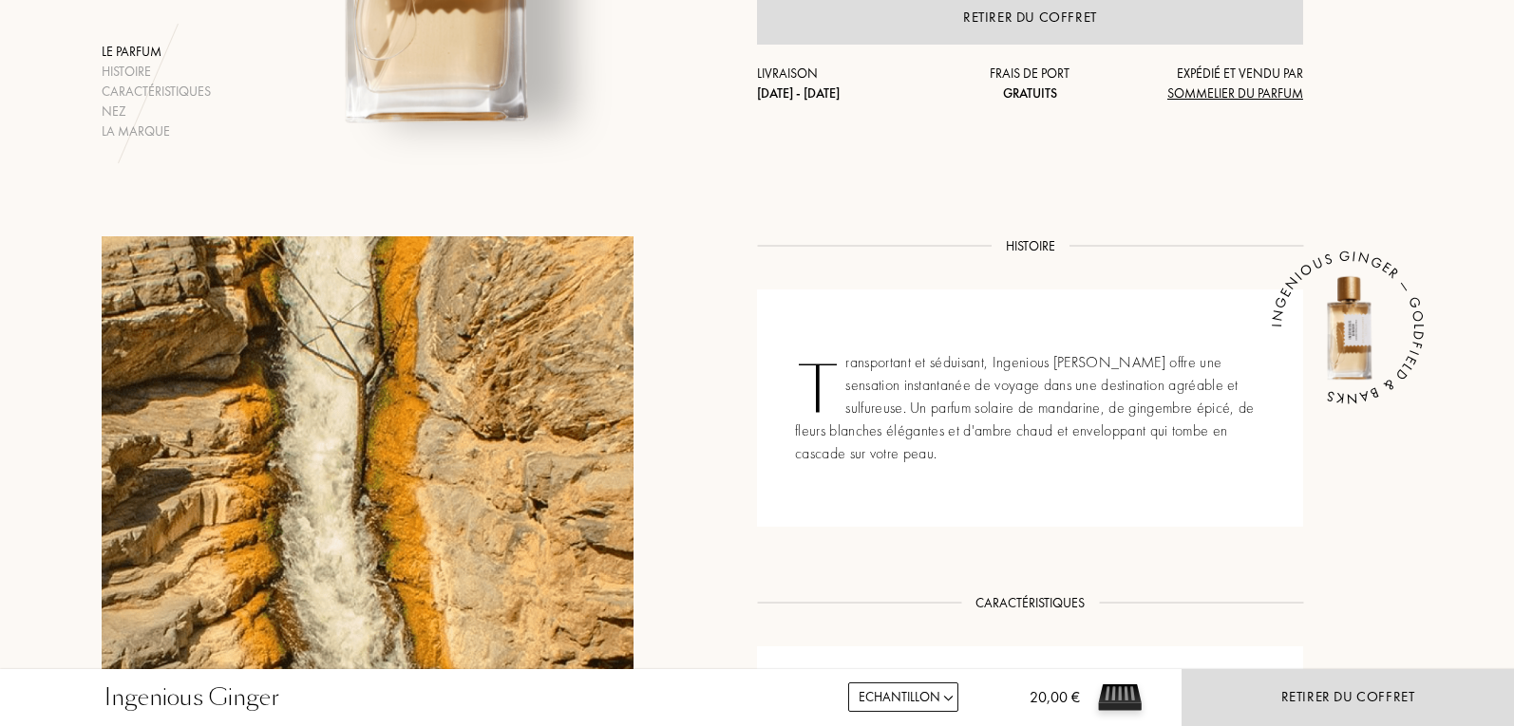
scroll to position [0, 0]
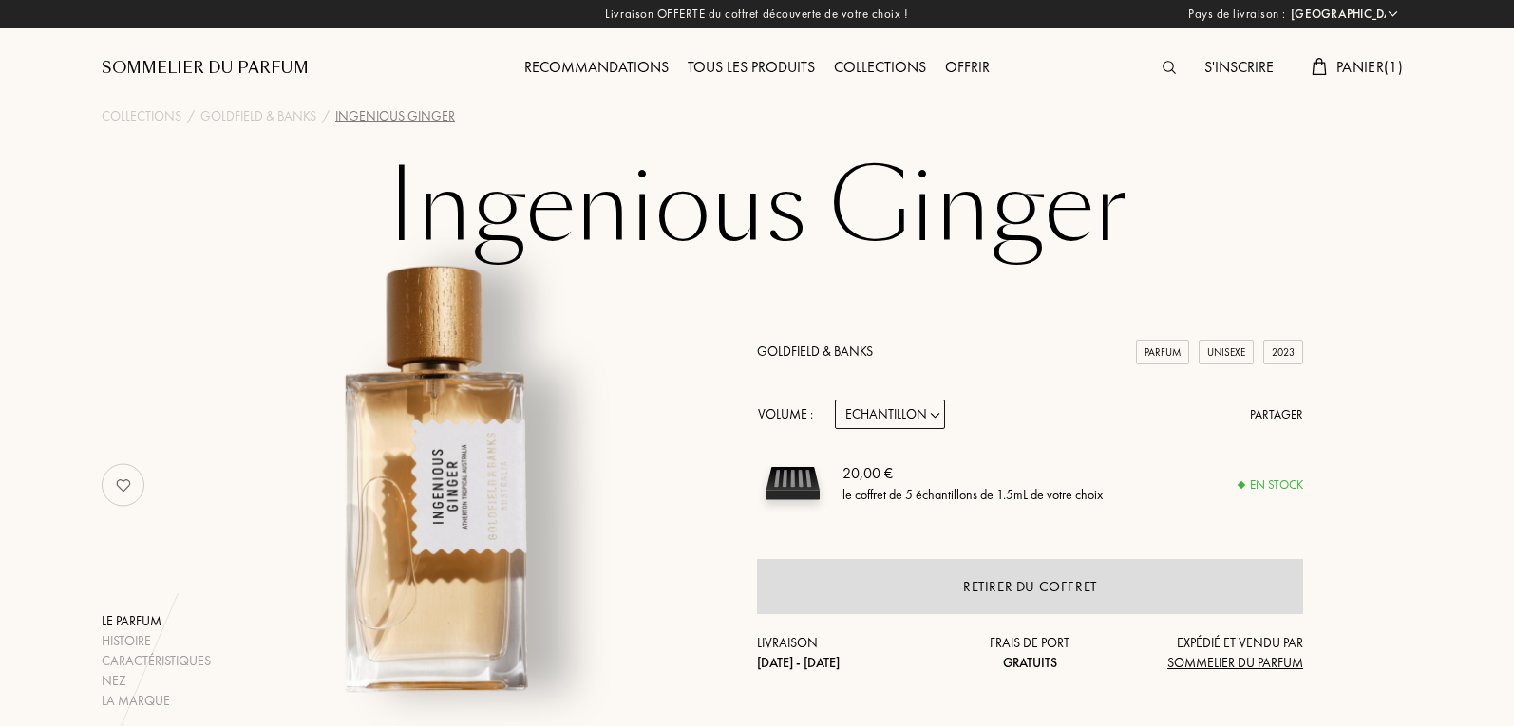
click at [1381, 66] on span "Panier ( 1 )" at bounding box center [1369, 67] width 66 height 20
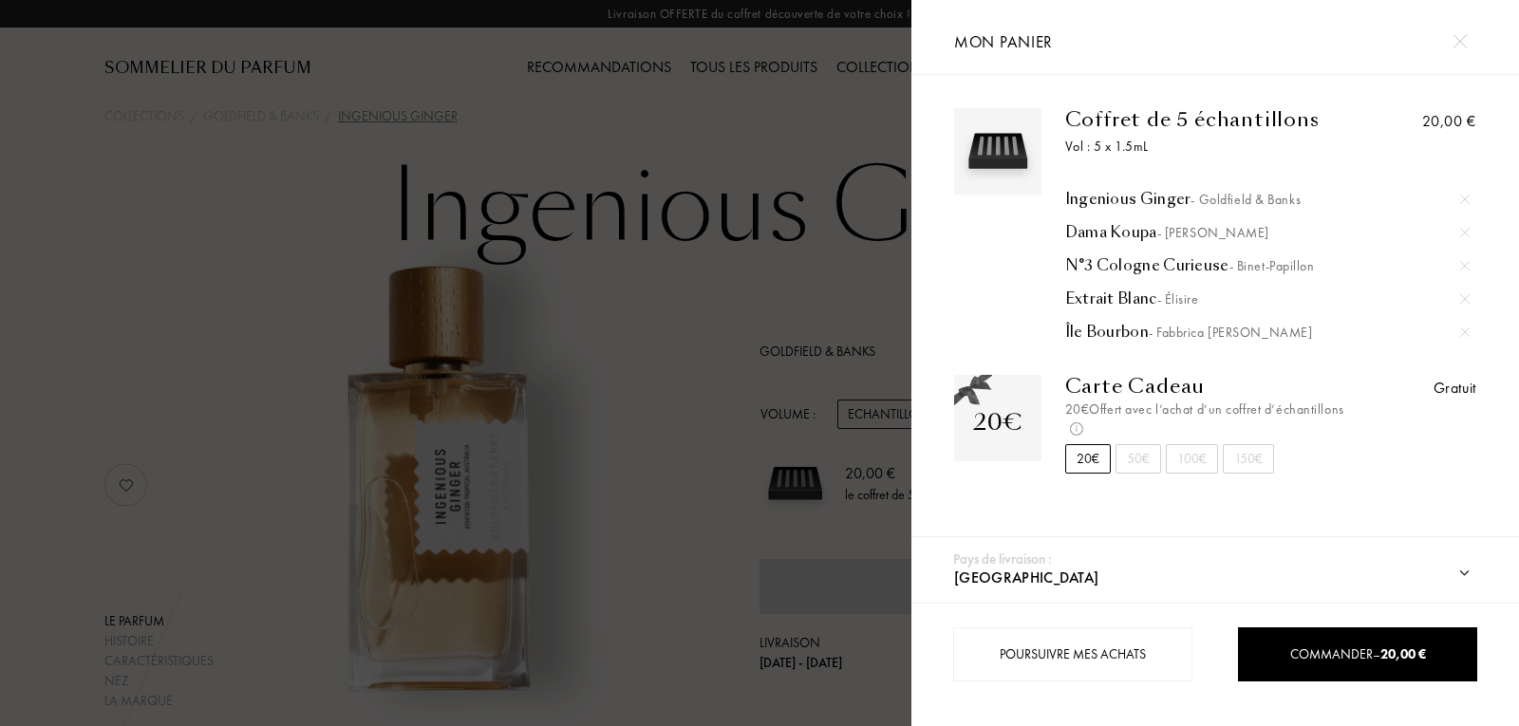
click at [1090, 232] on div "Dama Koupa - Baruti" at bounding box center [1267, 232] width 405 height 19
click at [1132, 258] on div "N°3 Cologne Curieuse - Binet-Papillon" at bounding box center [1267, 265] width 405 height 19
click at [1120, 298] on div "Extrait Blanc - Élisire" at bounding box center [1267, 299] width 405 height 19
click at [647, 91] on div at bounding box center [456, 363] width 912 height 726
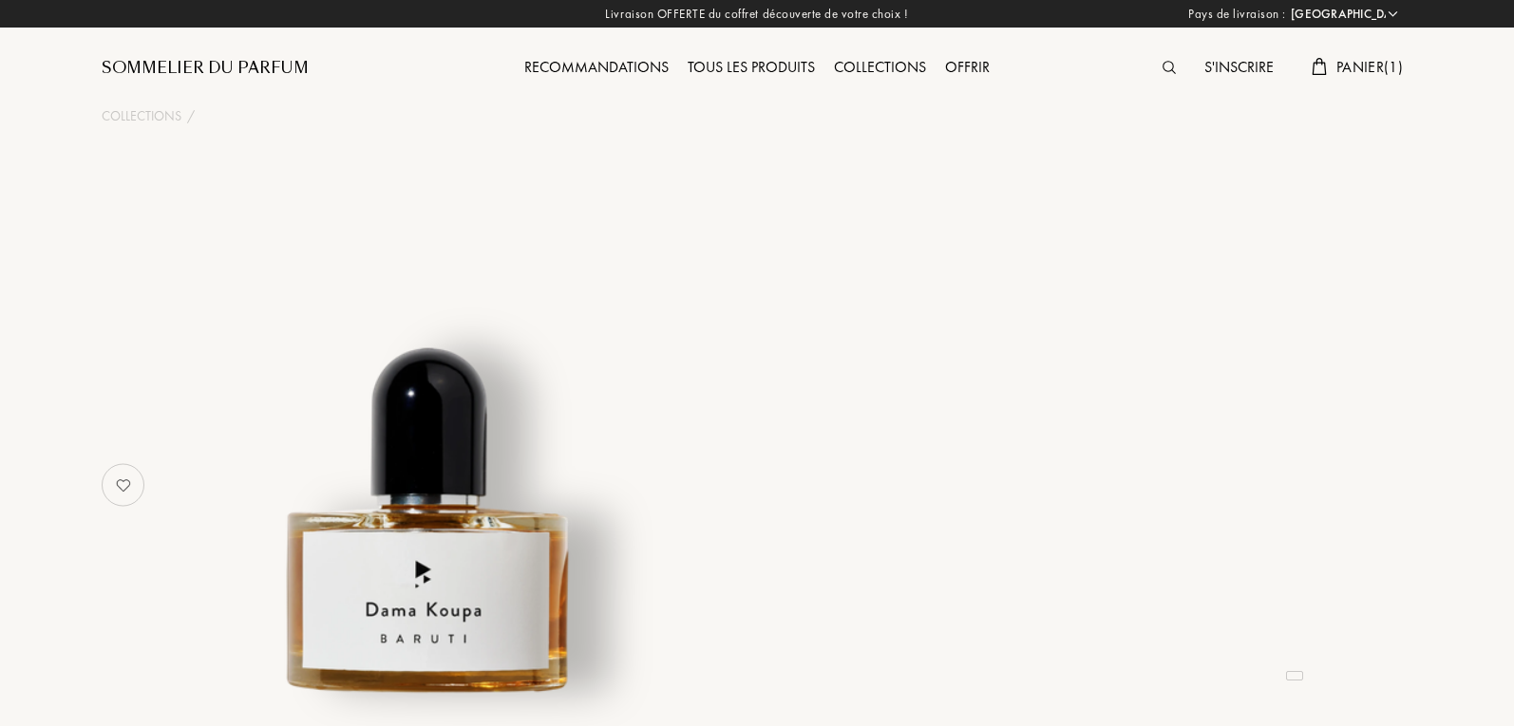
select select "FR"
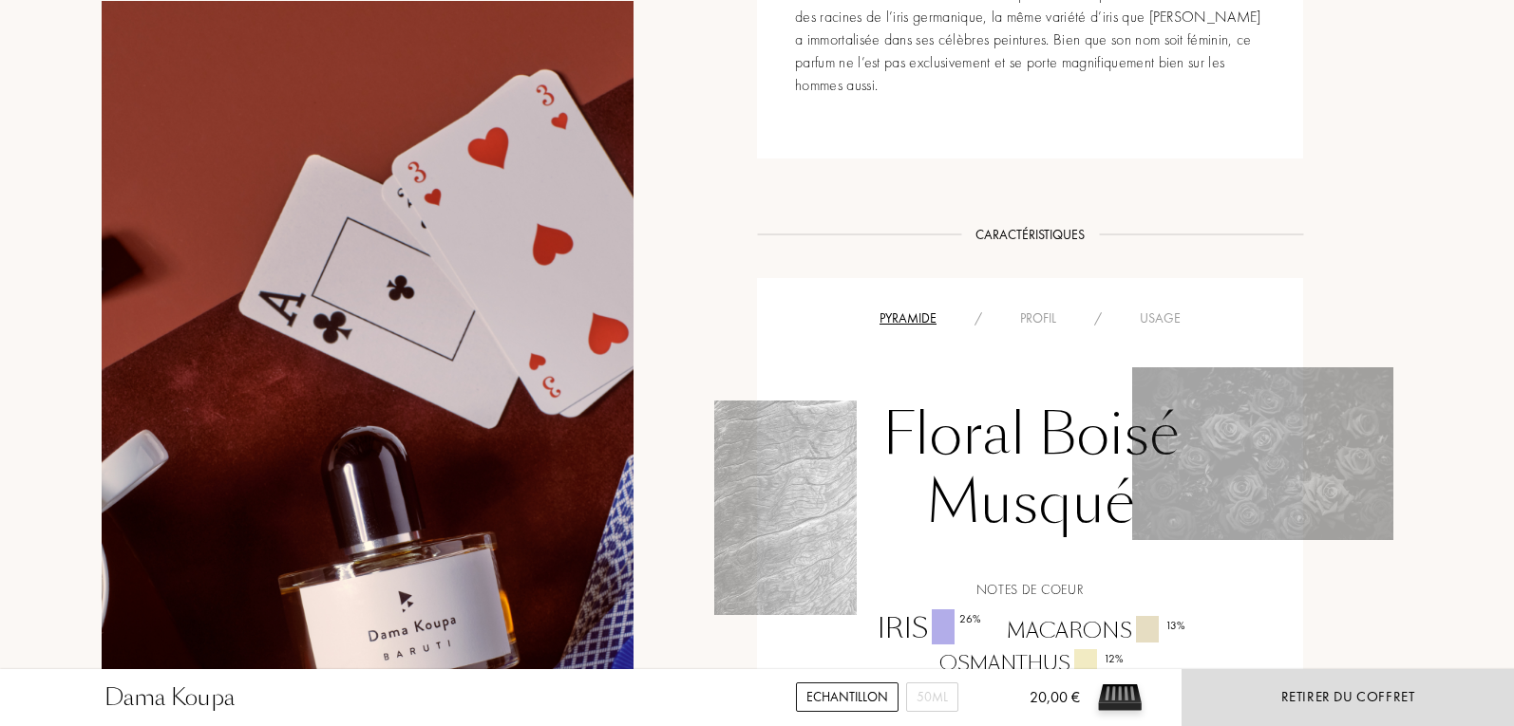
scroll to position [1045, 0]
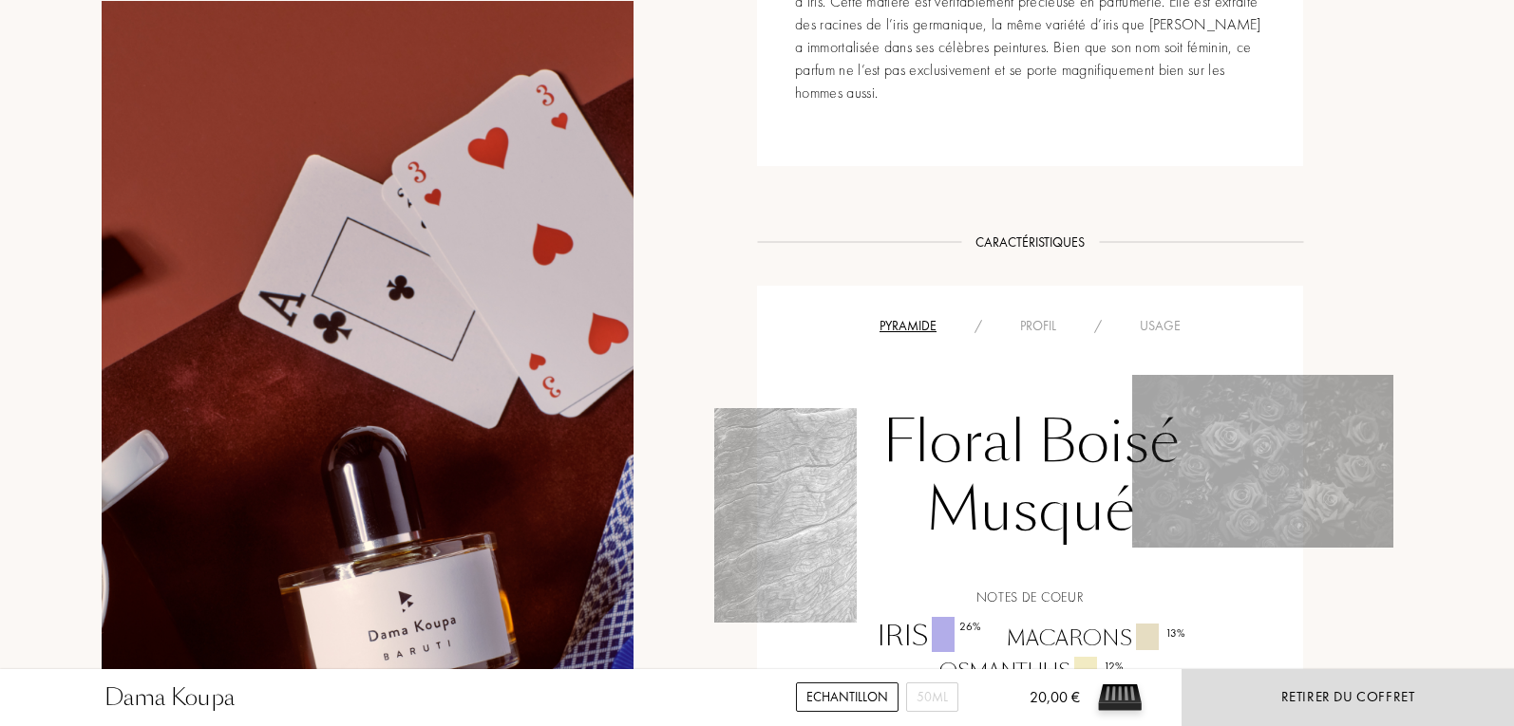
click at [1177, 309] on div "Pyramide / Profil / Usage Floral Boisé Musqué Notes de coeur Iris 26 % Macarons…" at bounding box center [1030, 565] width 546 height 559
click at [1174, 320] on div "Usage" at bounding box center [1159, 326] width 79 height 20
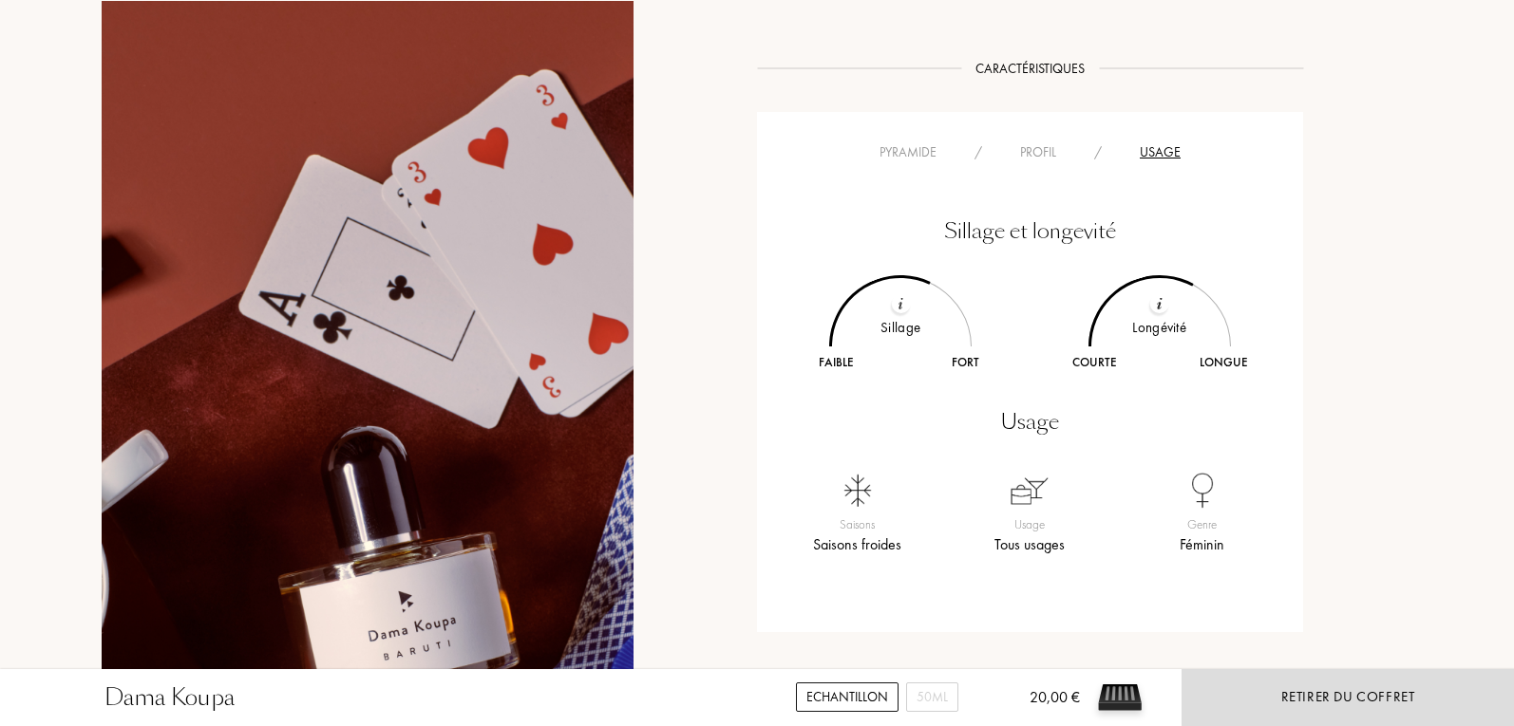
scroll to position [1234, 0]
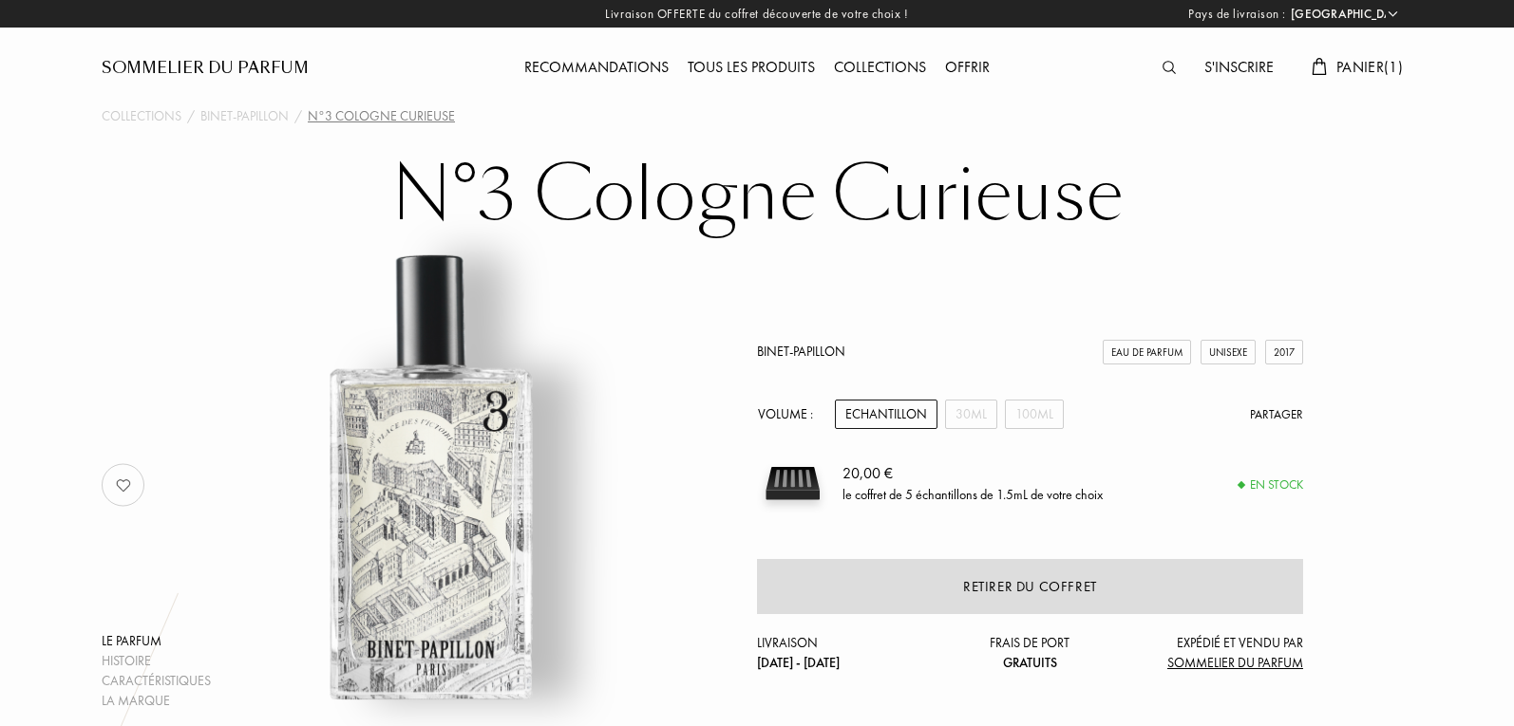
select select "FR"
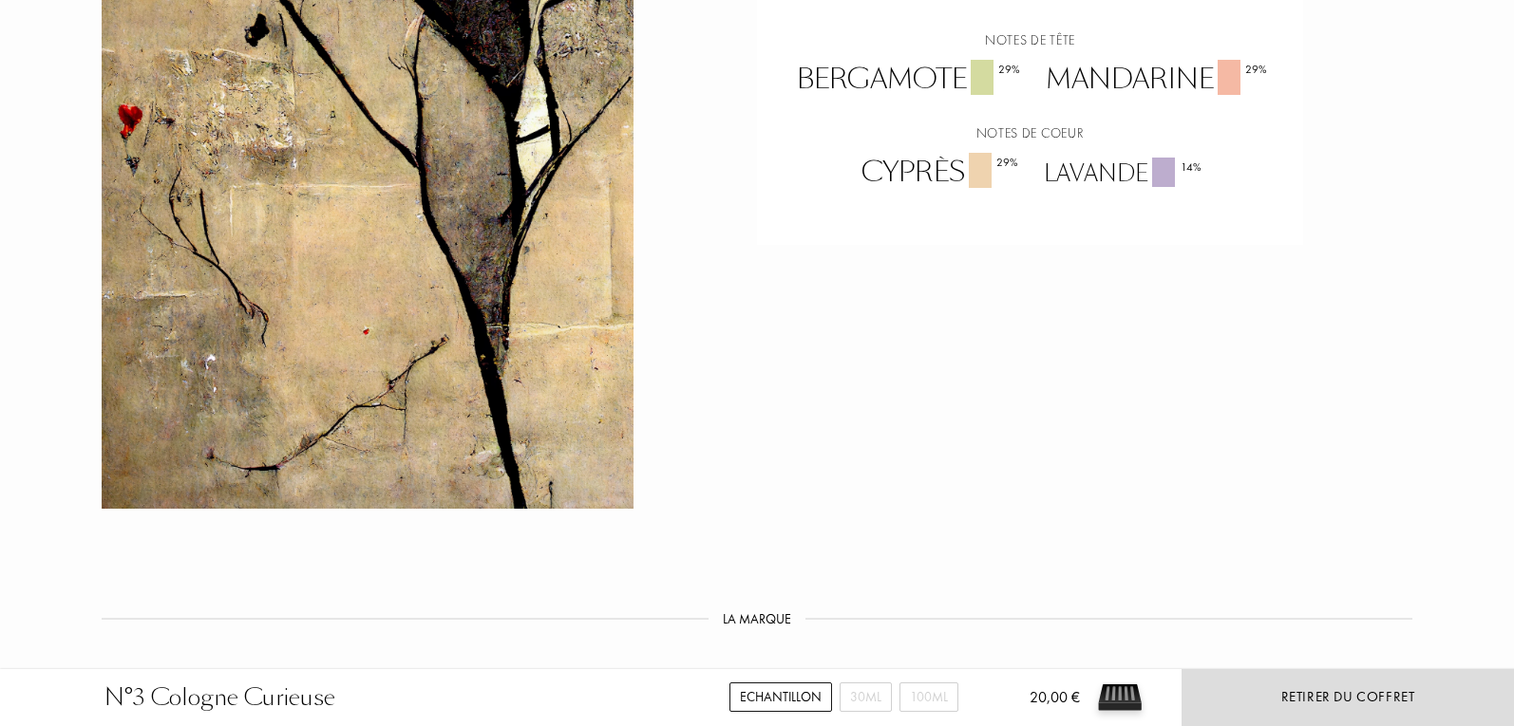
scroll to position [1234, 0]
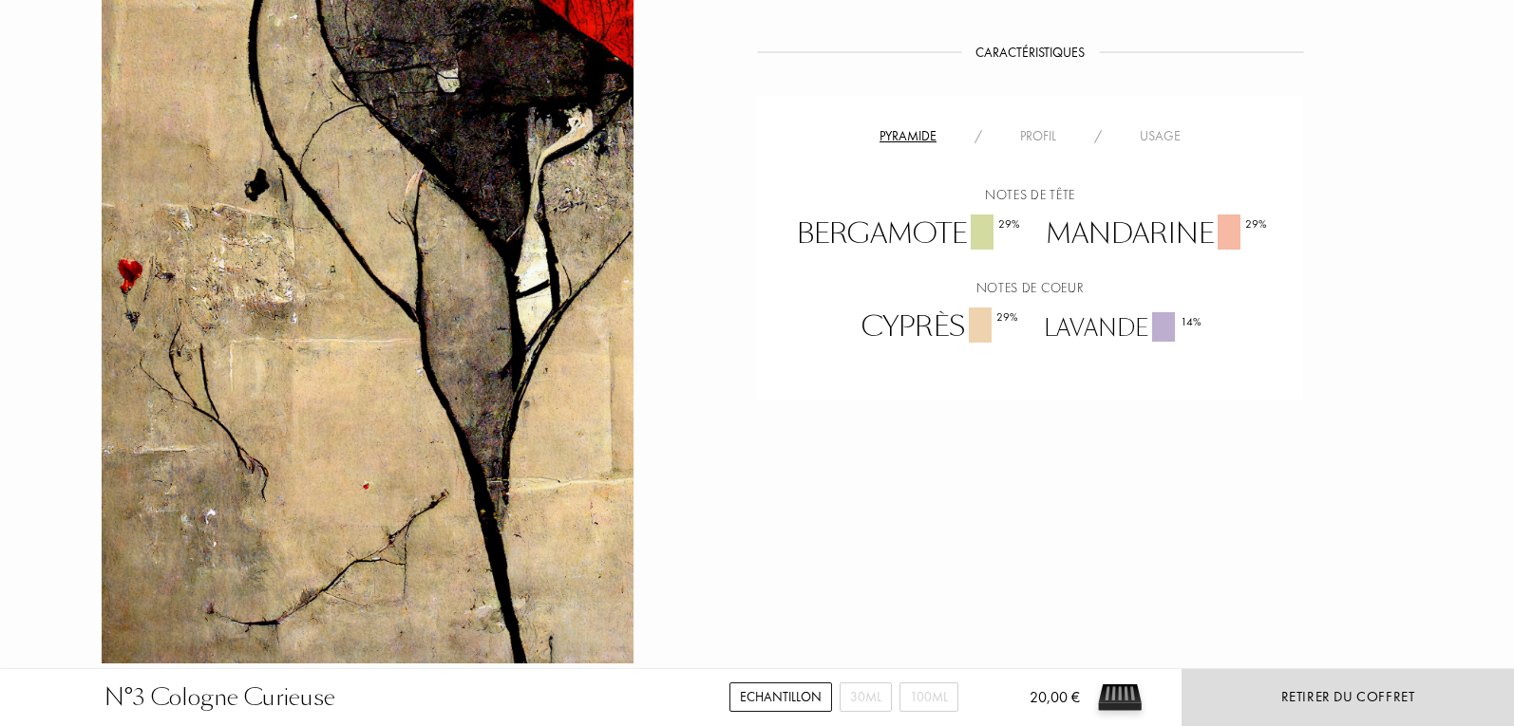
click at [1033, 134] on div "Profil" at bounding box center [1038, 136] width 74 height 20
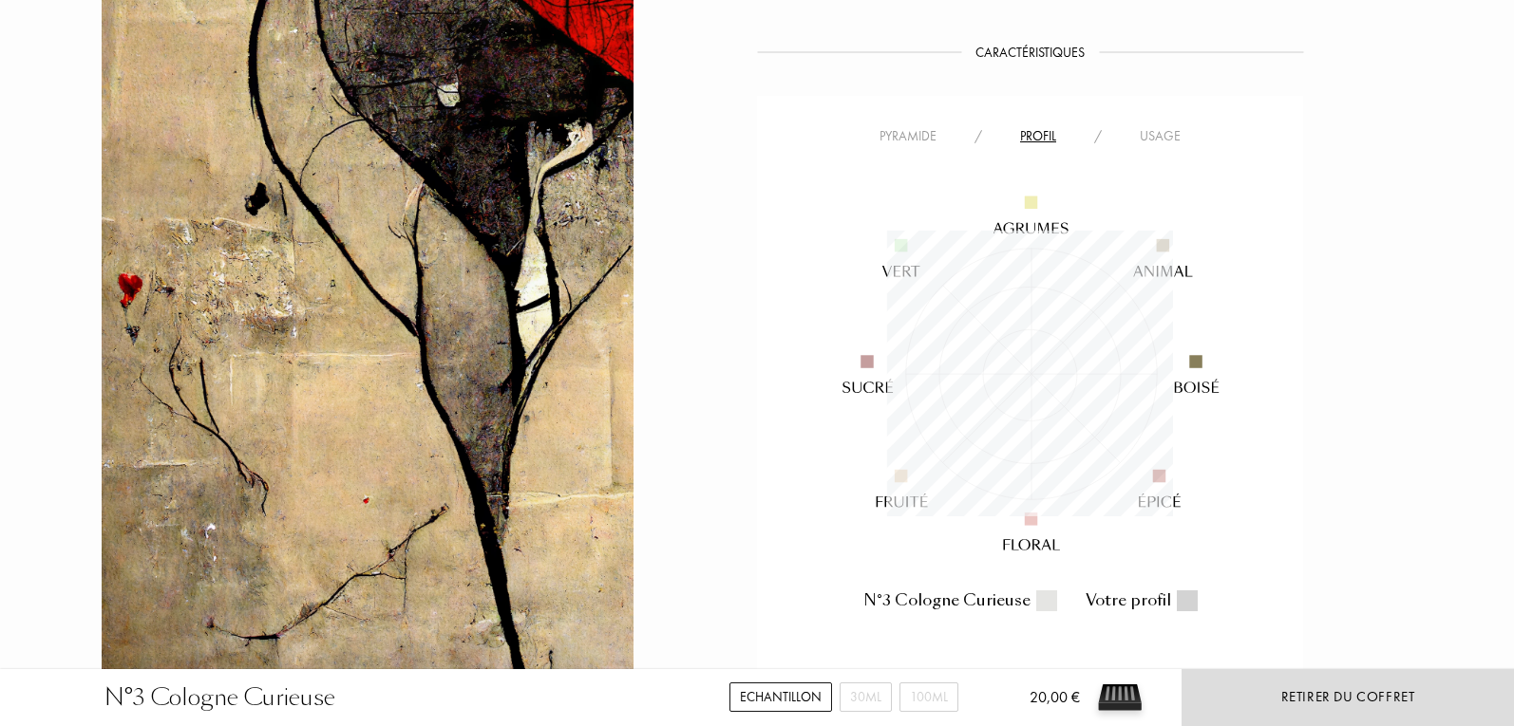
scroll to position [286, 286]
click at [1159, 138] on div "Usage" at bounding box center [1159, 136] width 79 height 20
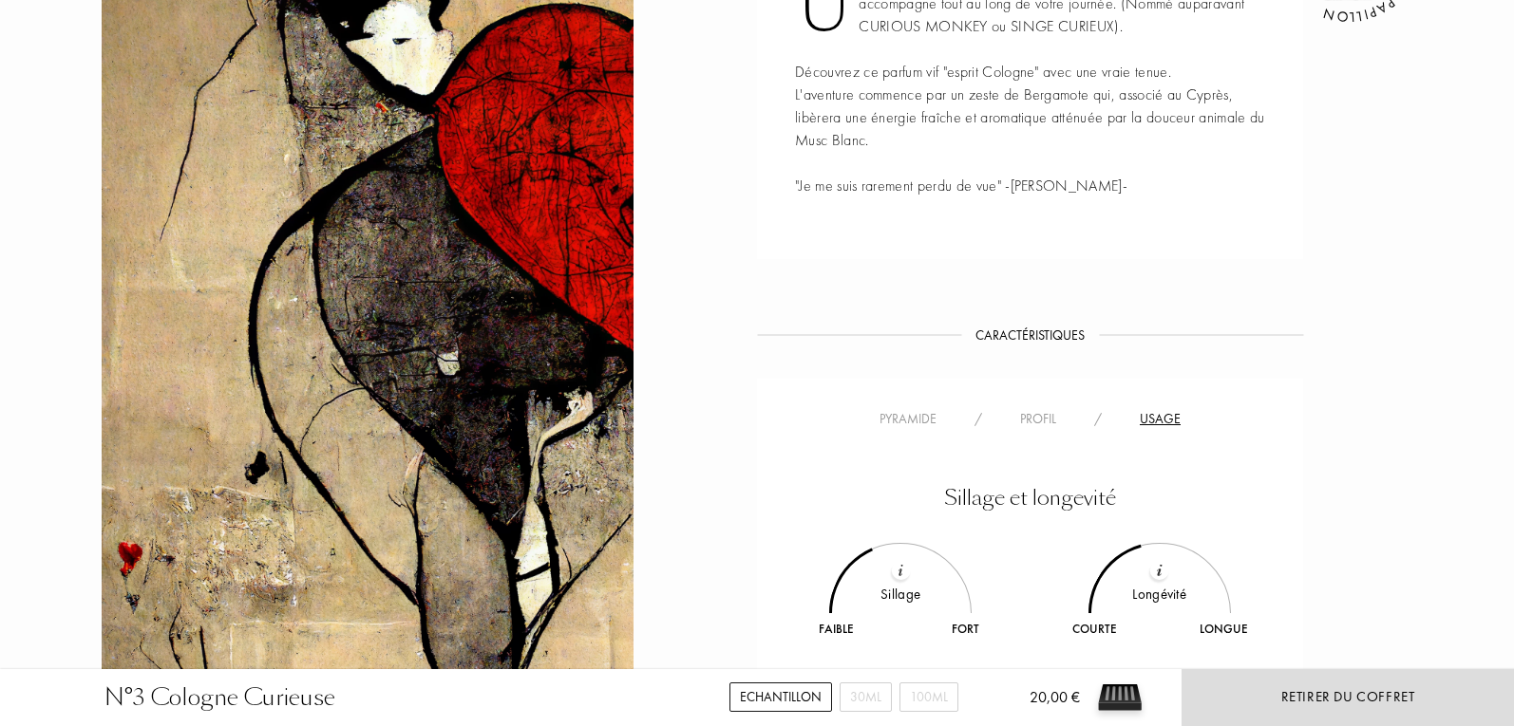
scroll to position [950, 0]
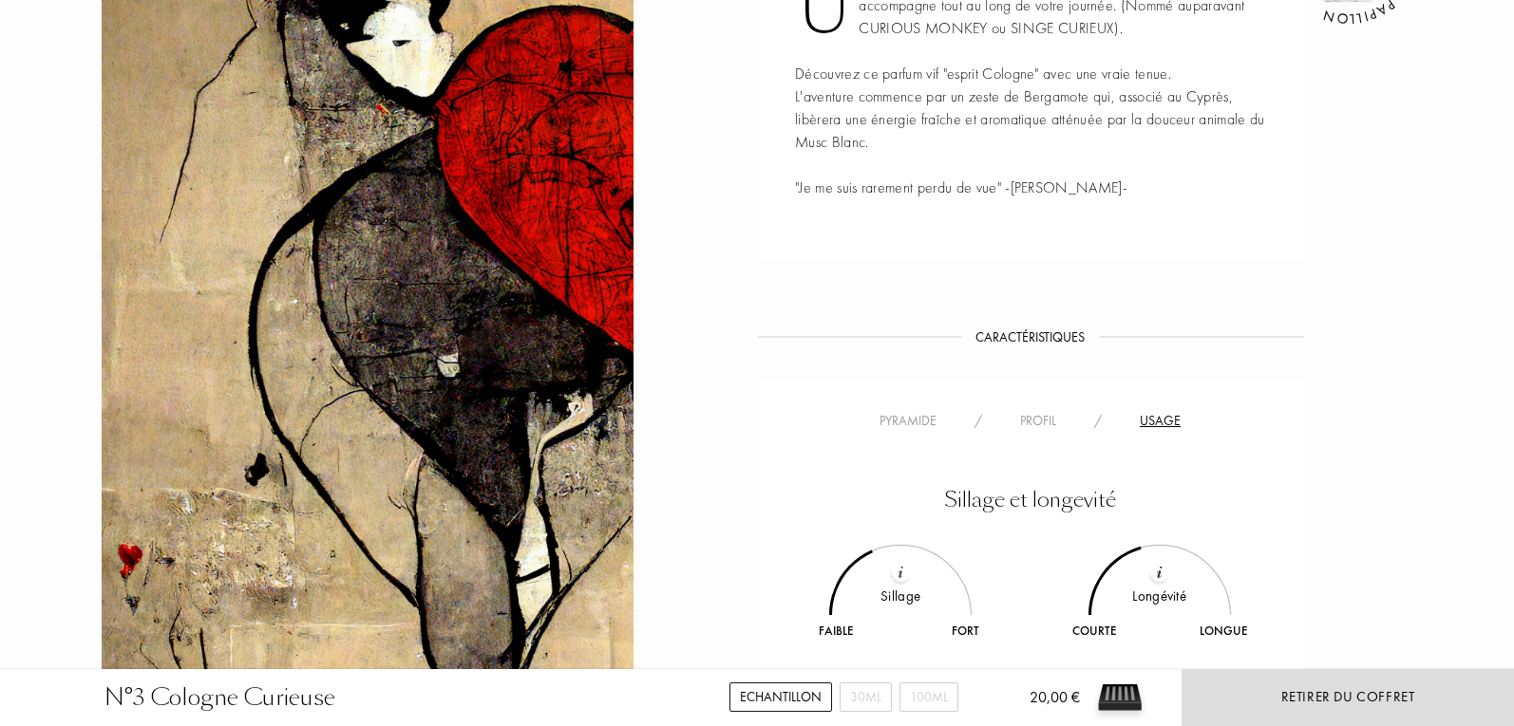
click at [935, 422] on div "Pyramide" at bounding box center [907, 421] width 95 height 20
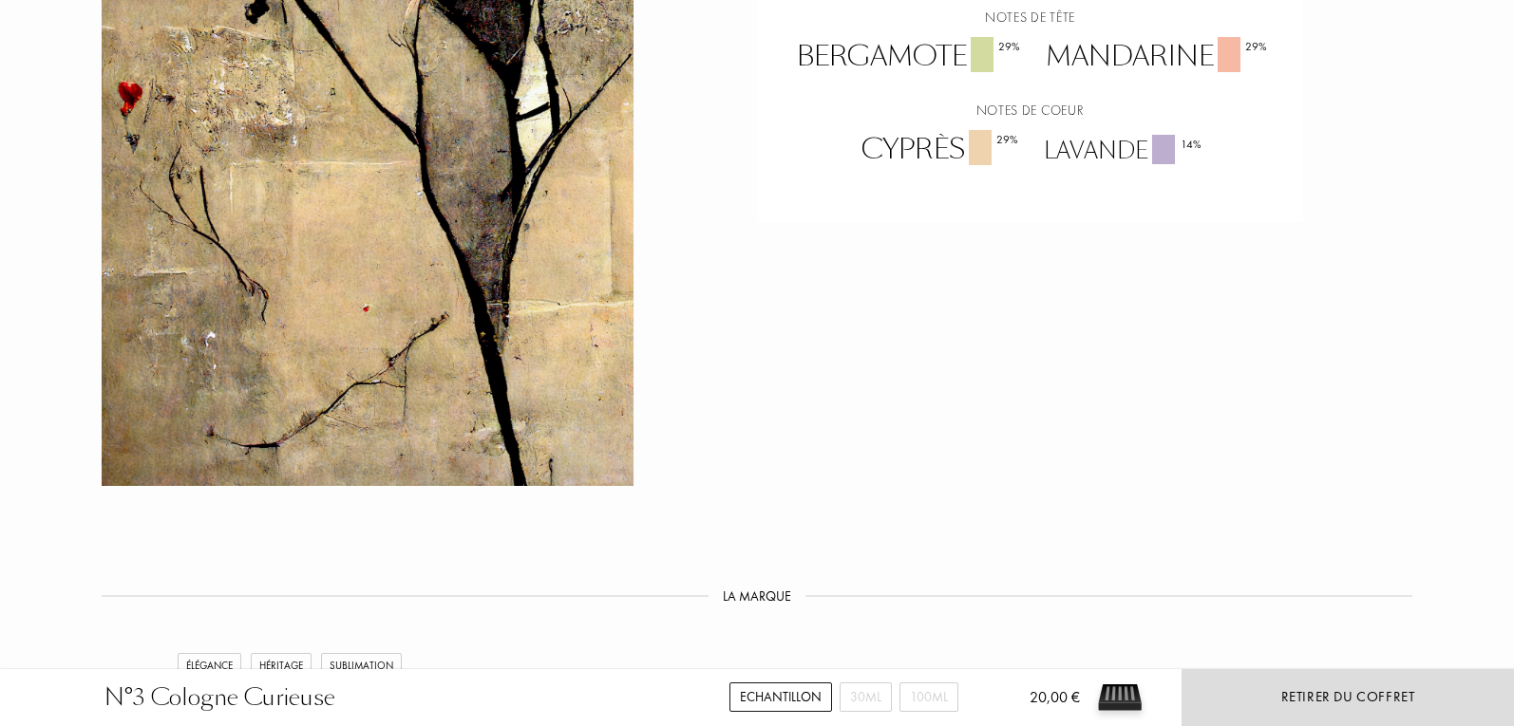
scroll to position [1234, 0]
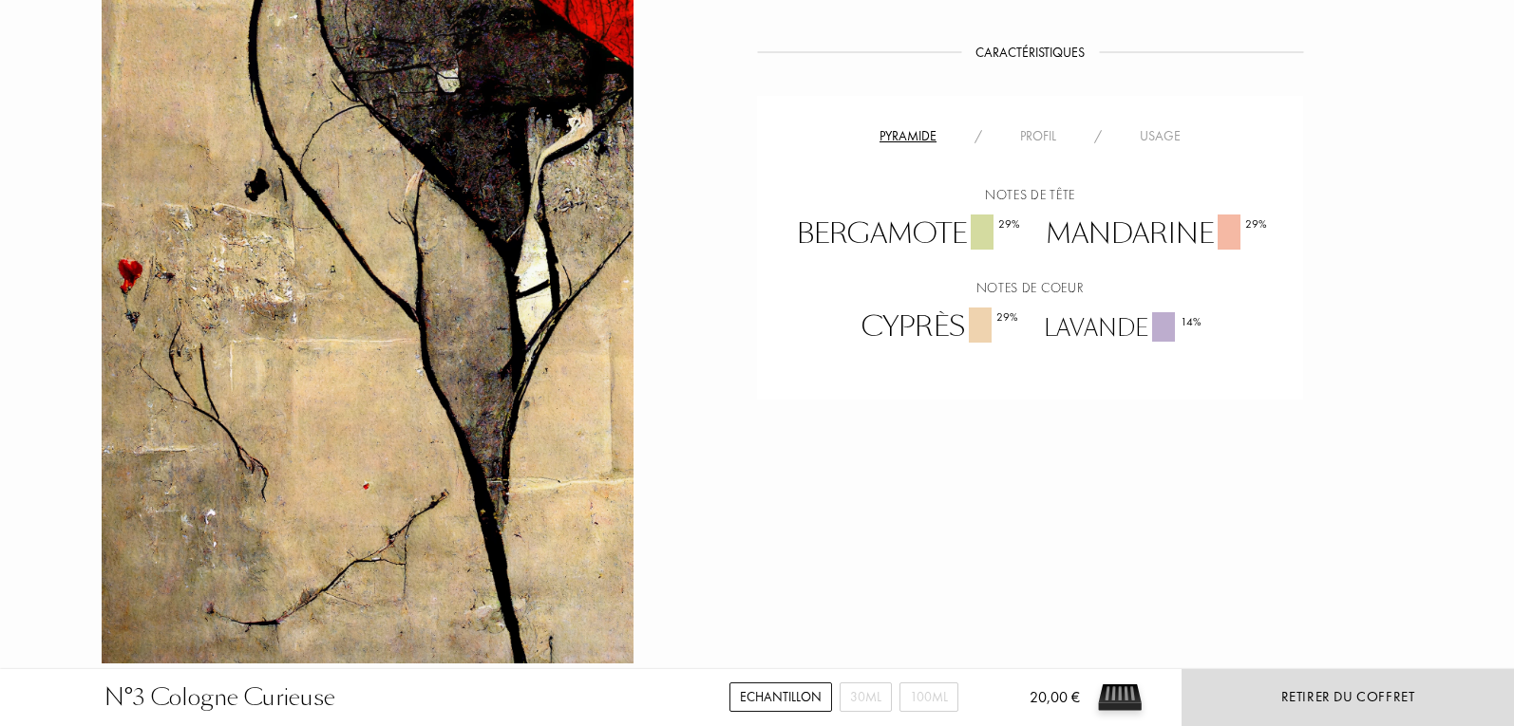
click at [1159, 139] on div "Usage" at bounding box center [1159, 136] width 79 height 20
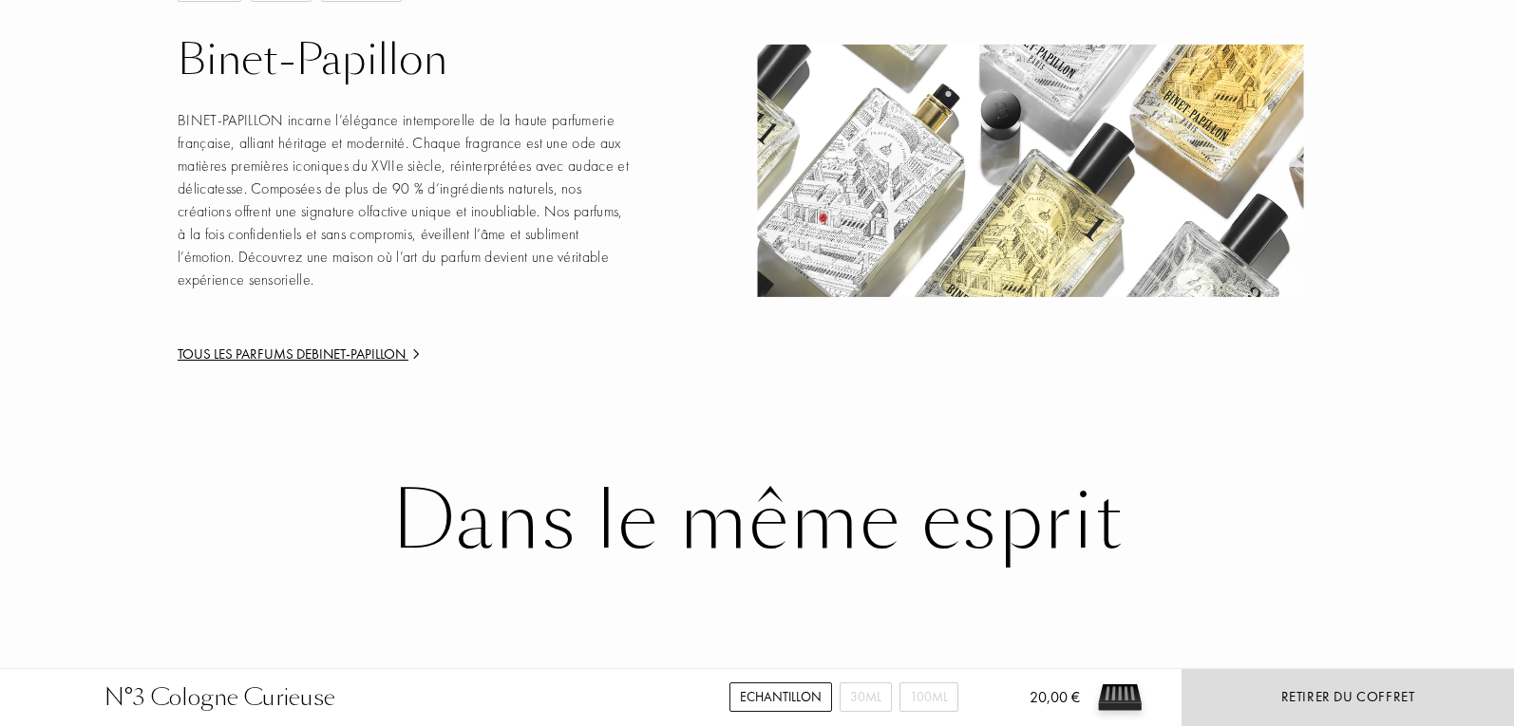
scroll to position [2688, 0]
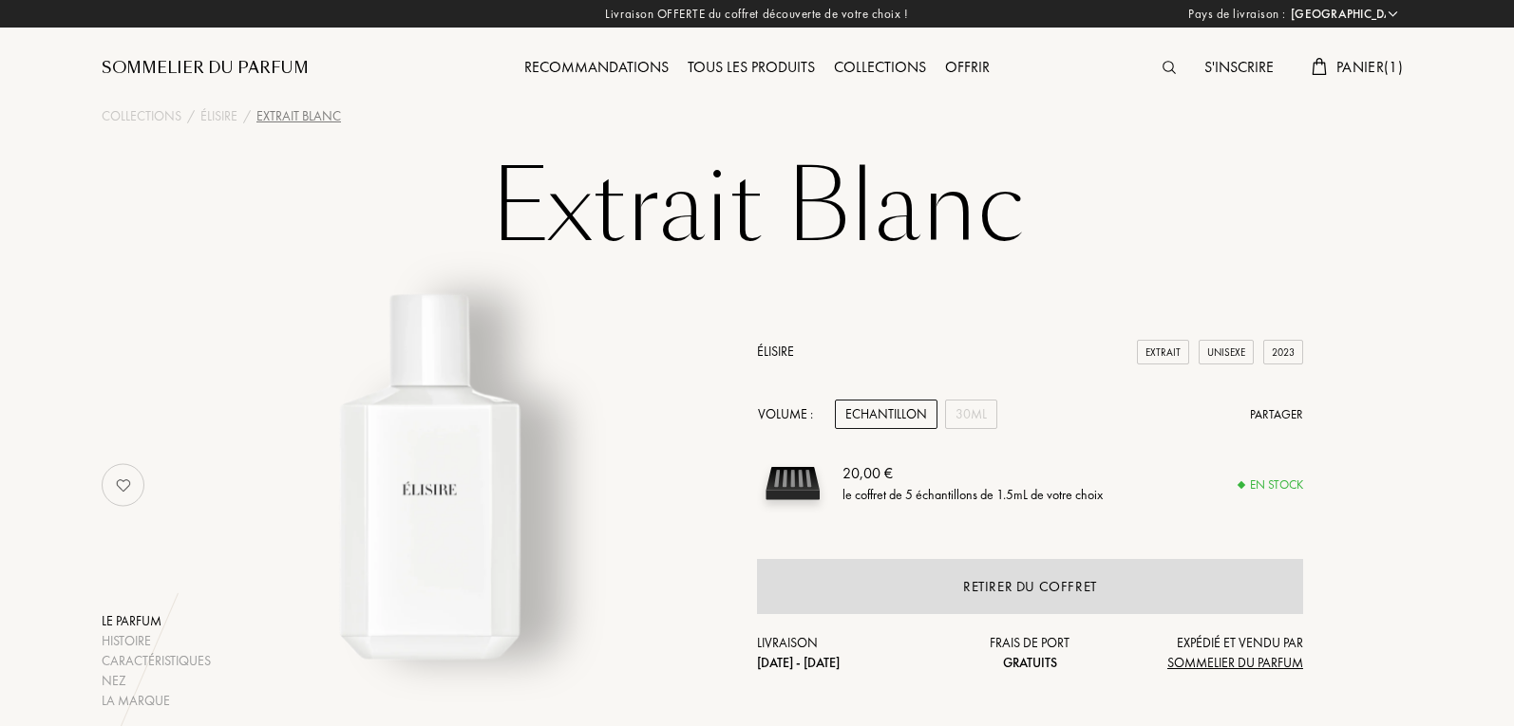
select select "FR"
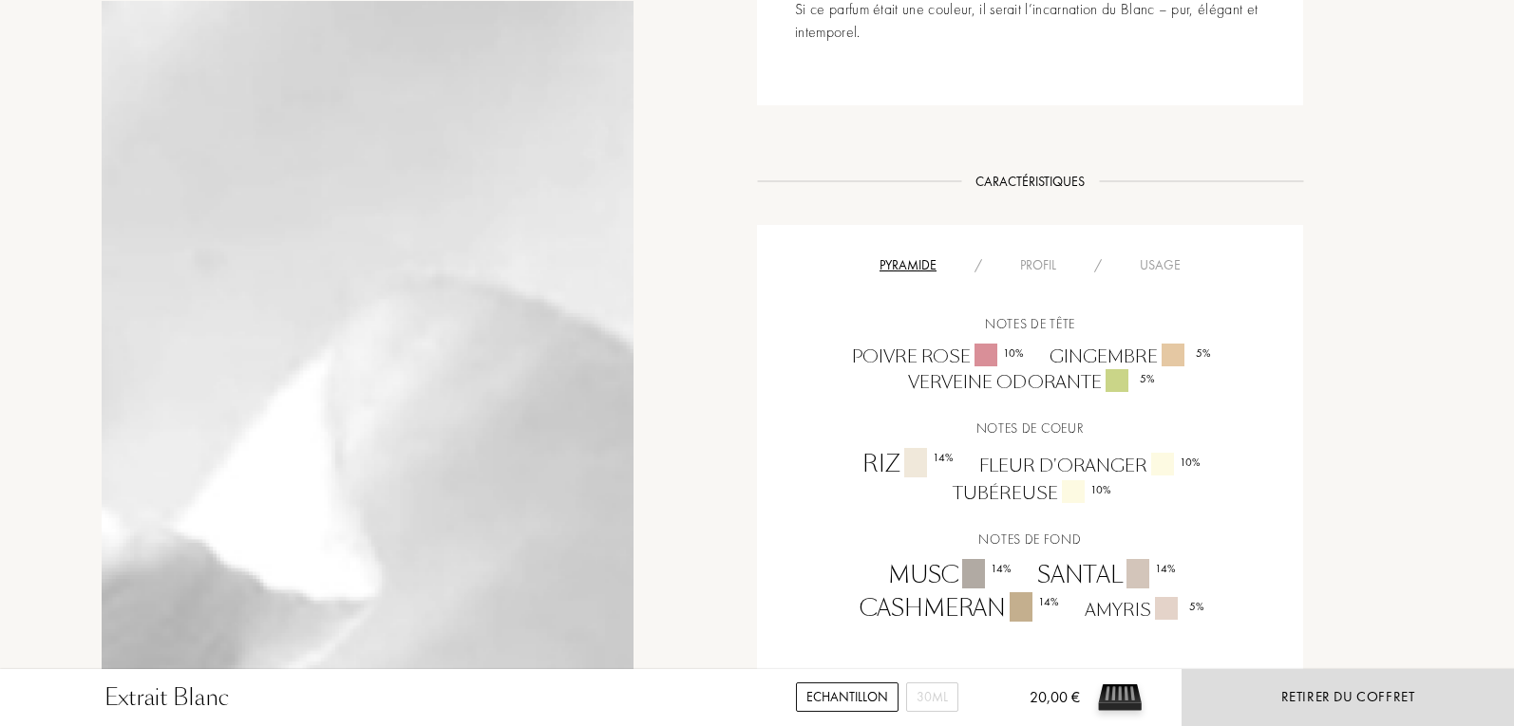
scroll to position [1139, 0]
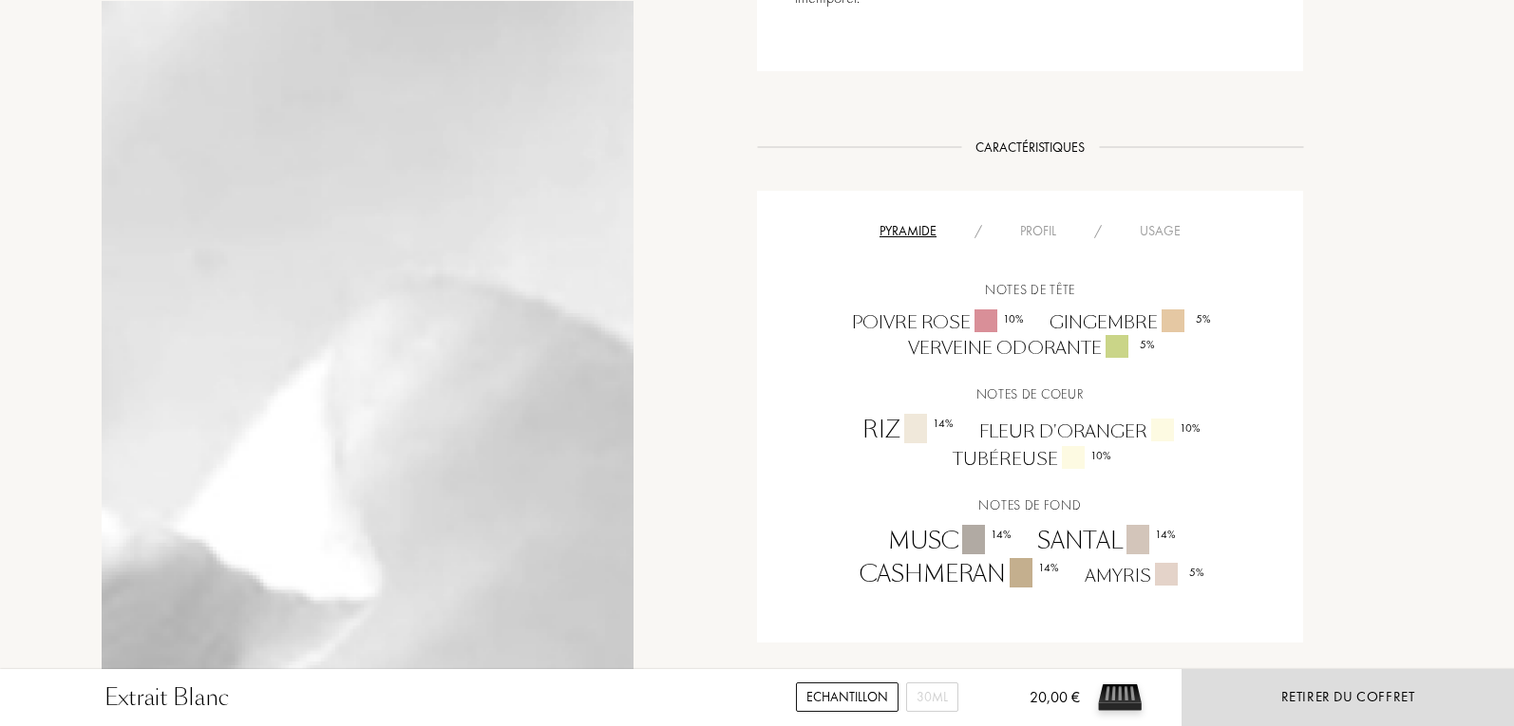
click at [1028, 236] on div "Profil" at bounding box center [1038, 231] width 74 height 20
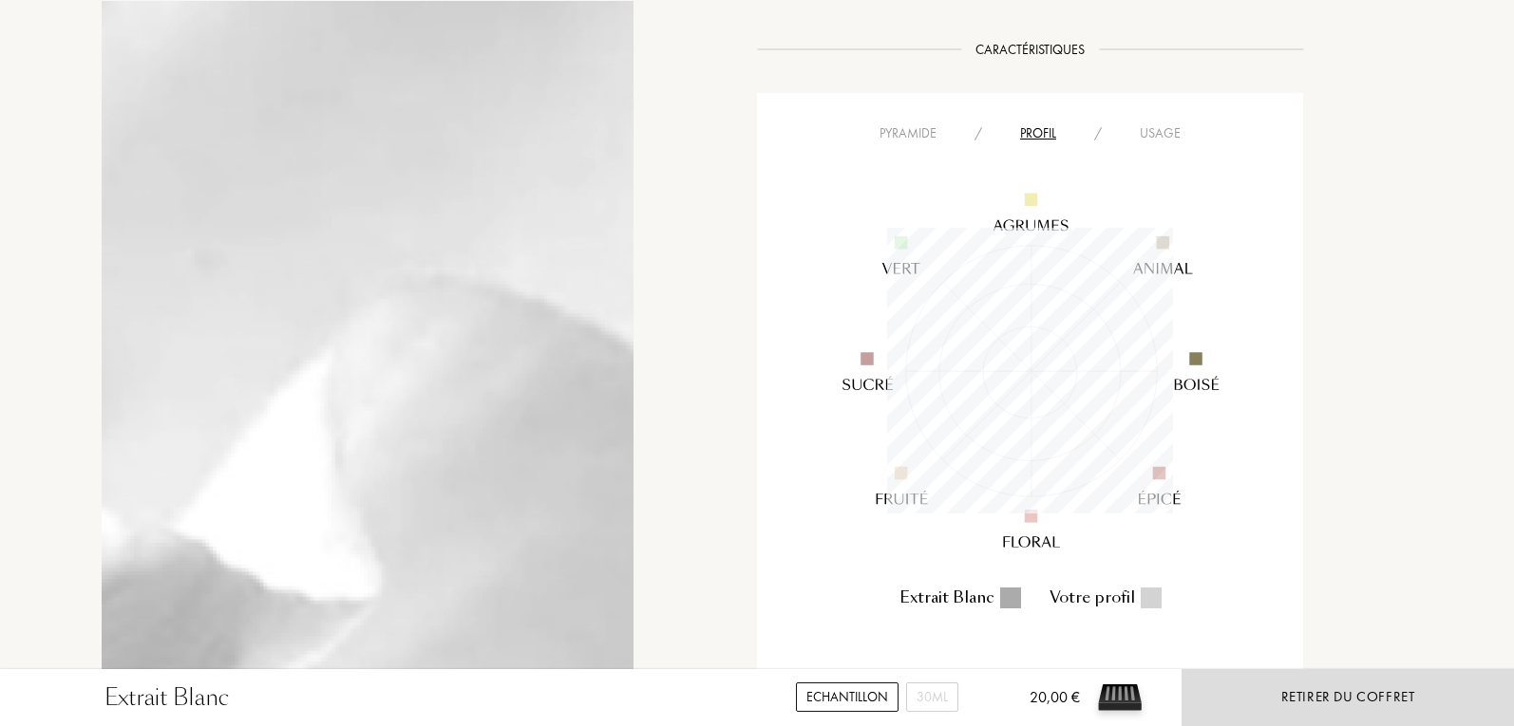
scroll to position [1329, 0]
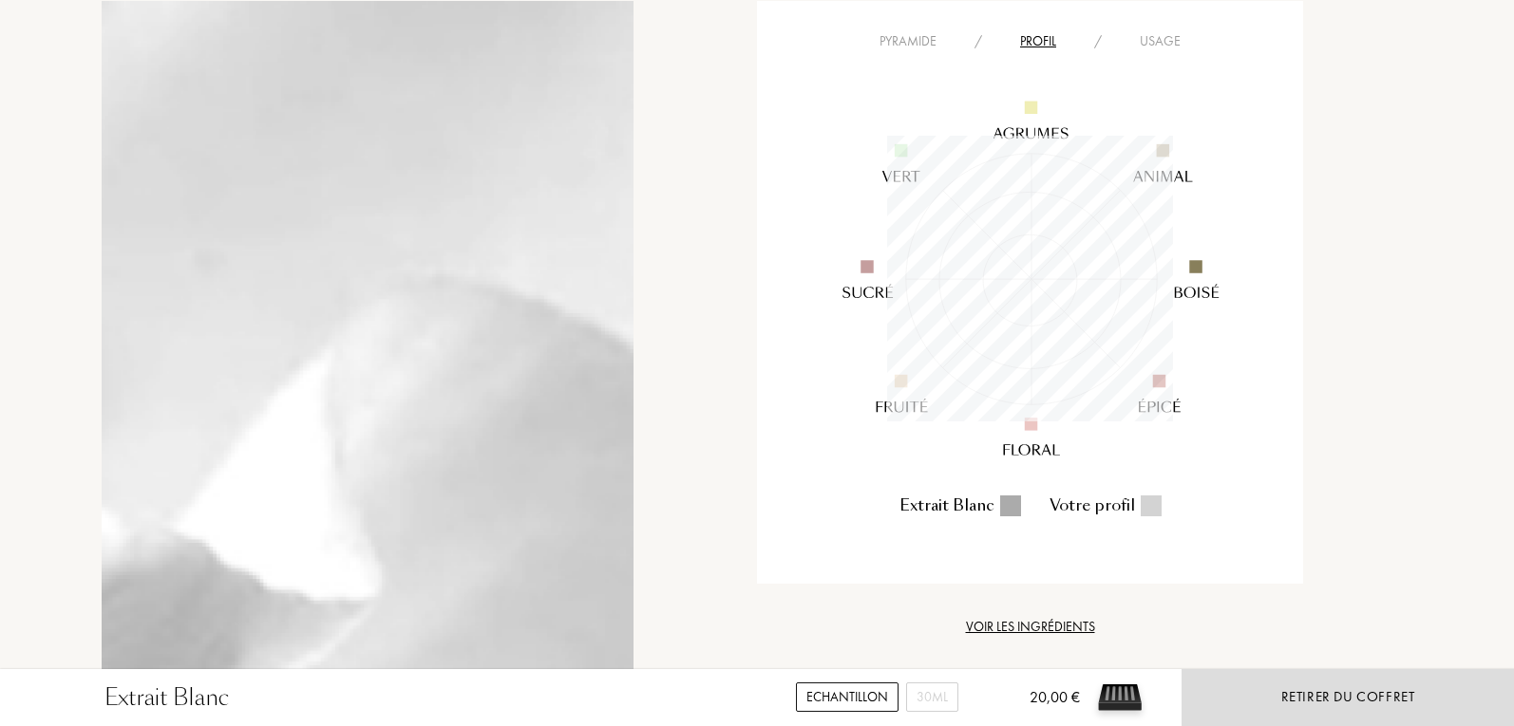
click at [903, 43] on div "Pyramide" at bounding box center [907, 41] width 95 height 20
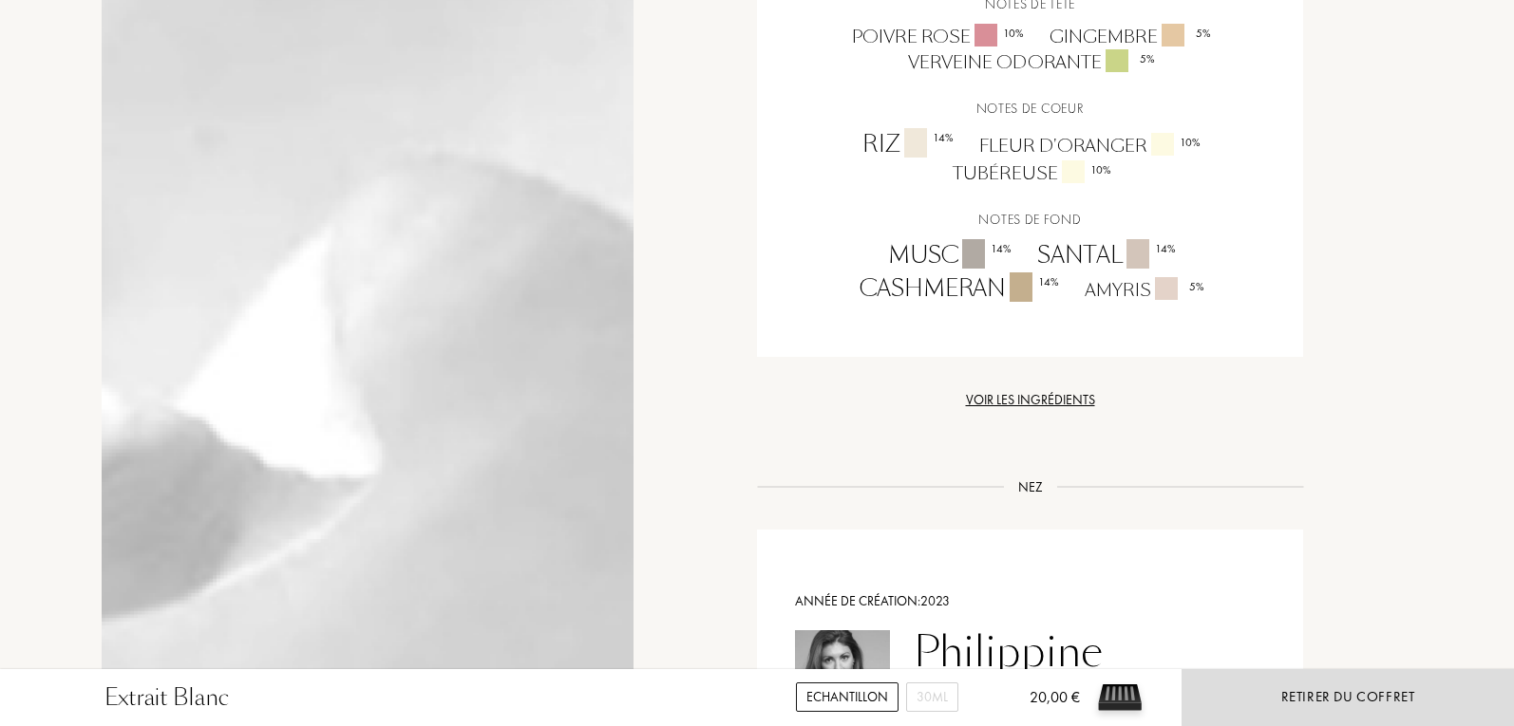
scroll to position [1424, 0]
click at [1049, 402] on div "Voir les ingrédients" at bounding box center [1030, 401] width 546 height 20
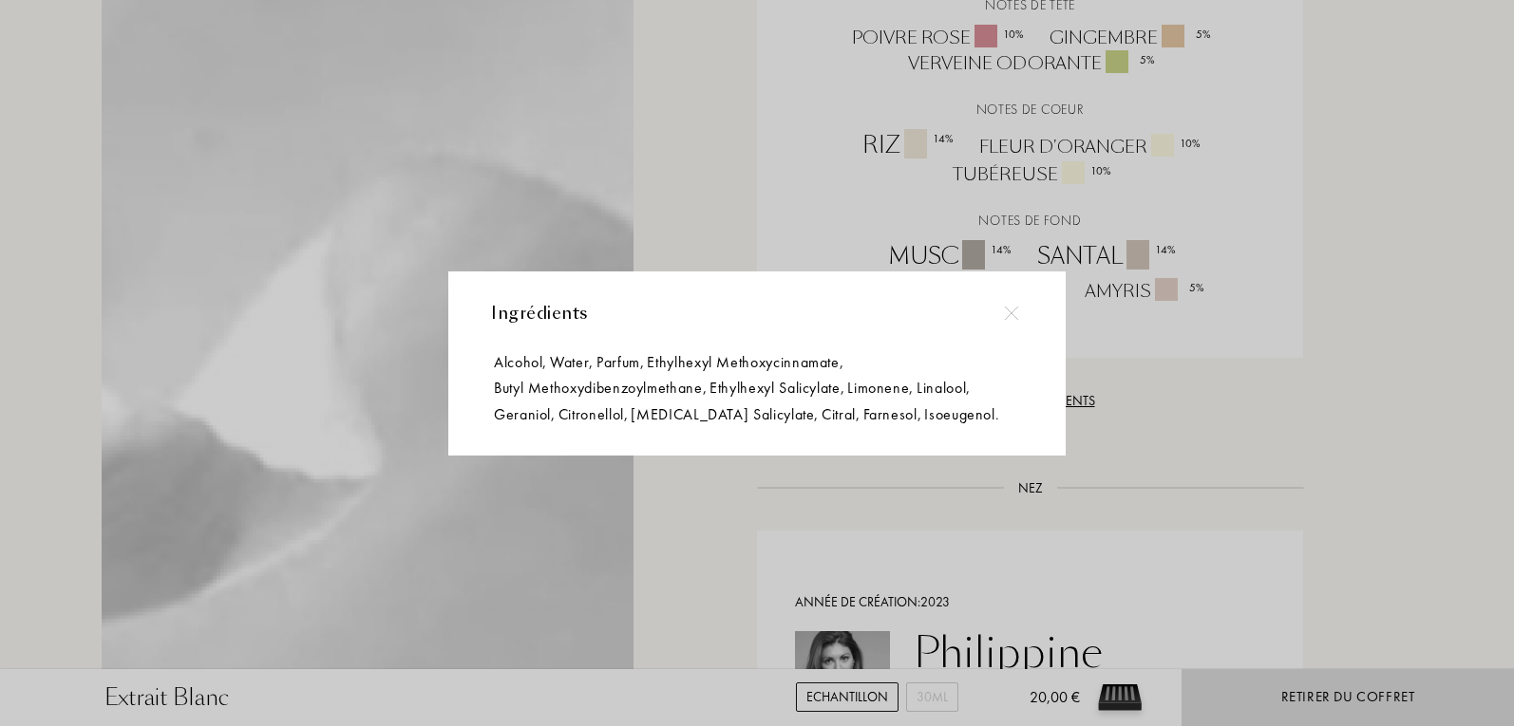
click at [1022, 319] on div at bounding box center [1010, 313] width 43 height 43
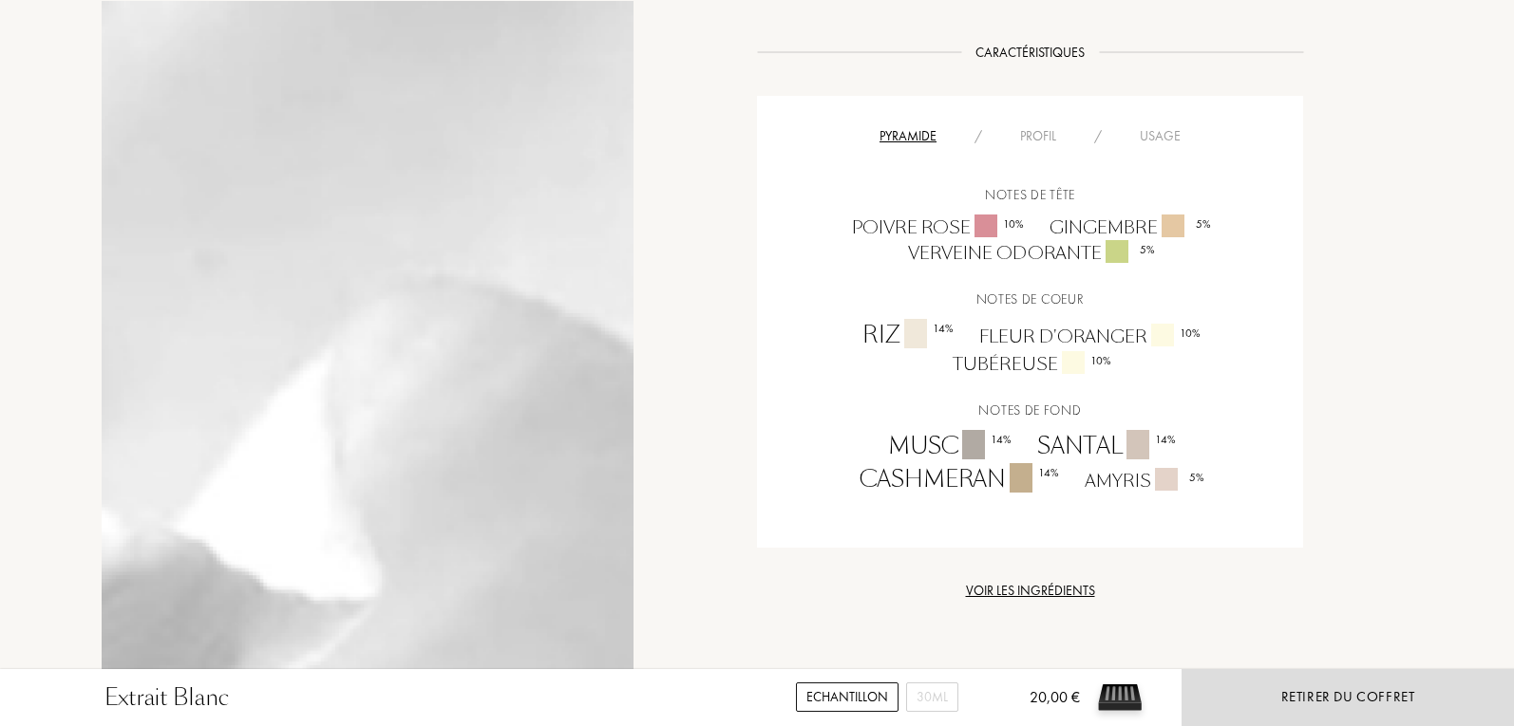
scroll to position [1139, 0]
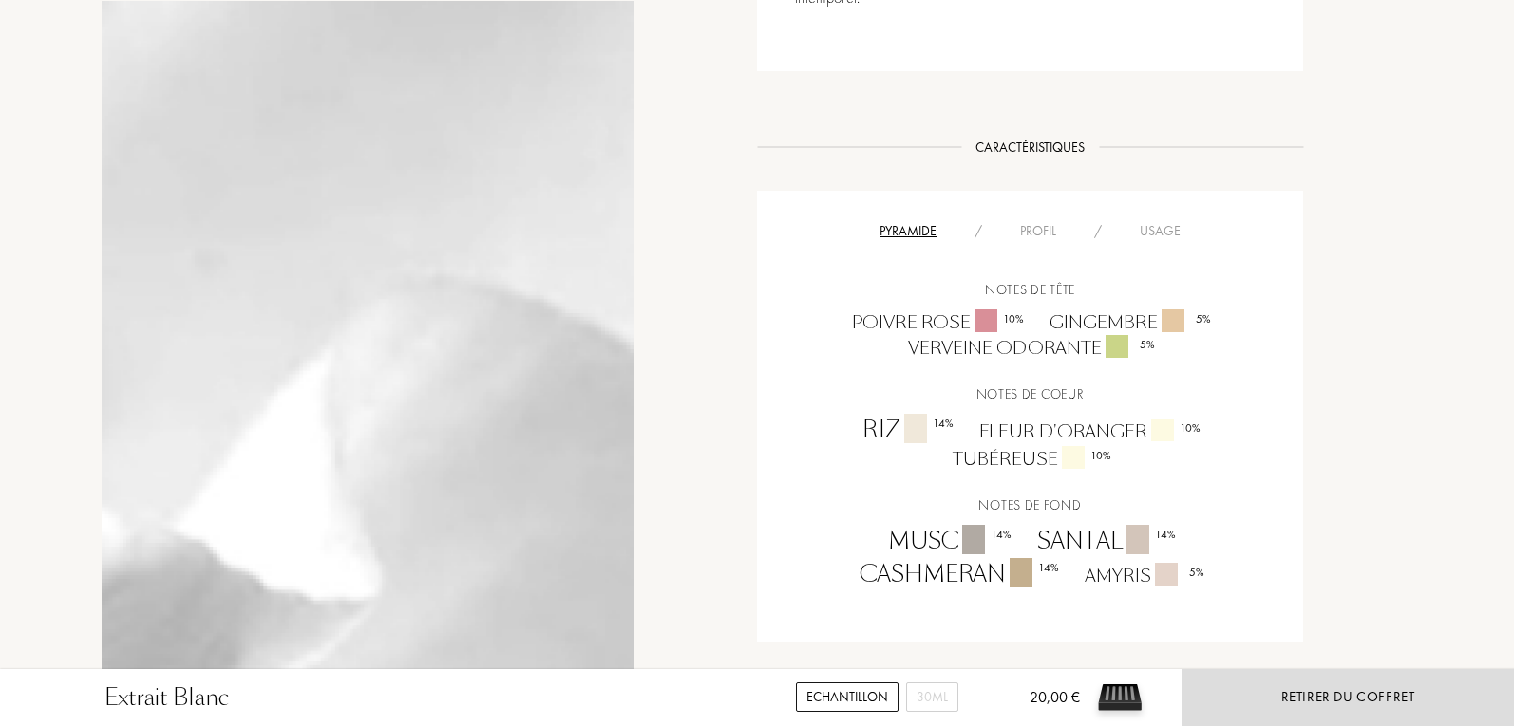
click at [1146, 232] on div "Usage" at bounding box center [1159, 231] width 79 height 20
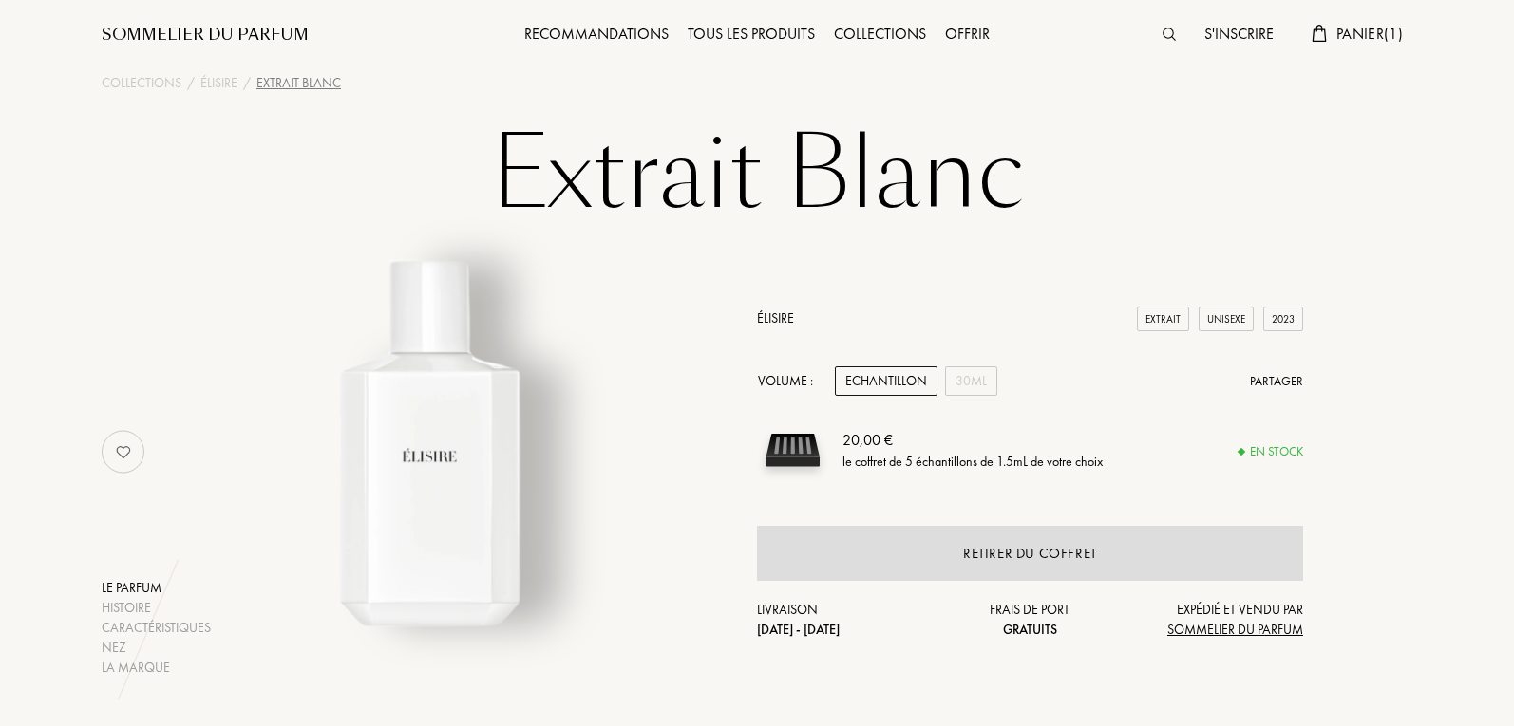
scroll to position [0, 0]
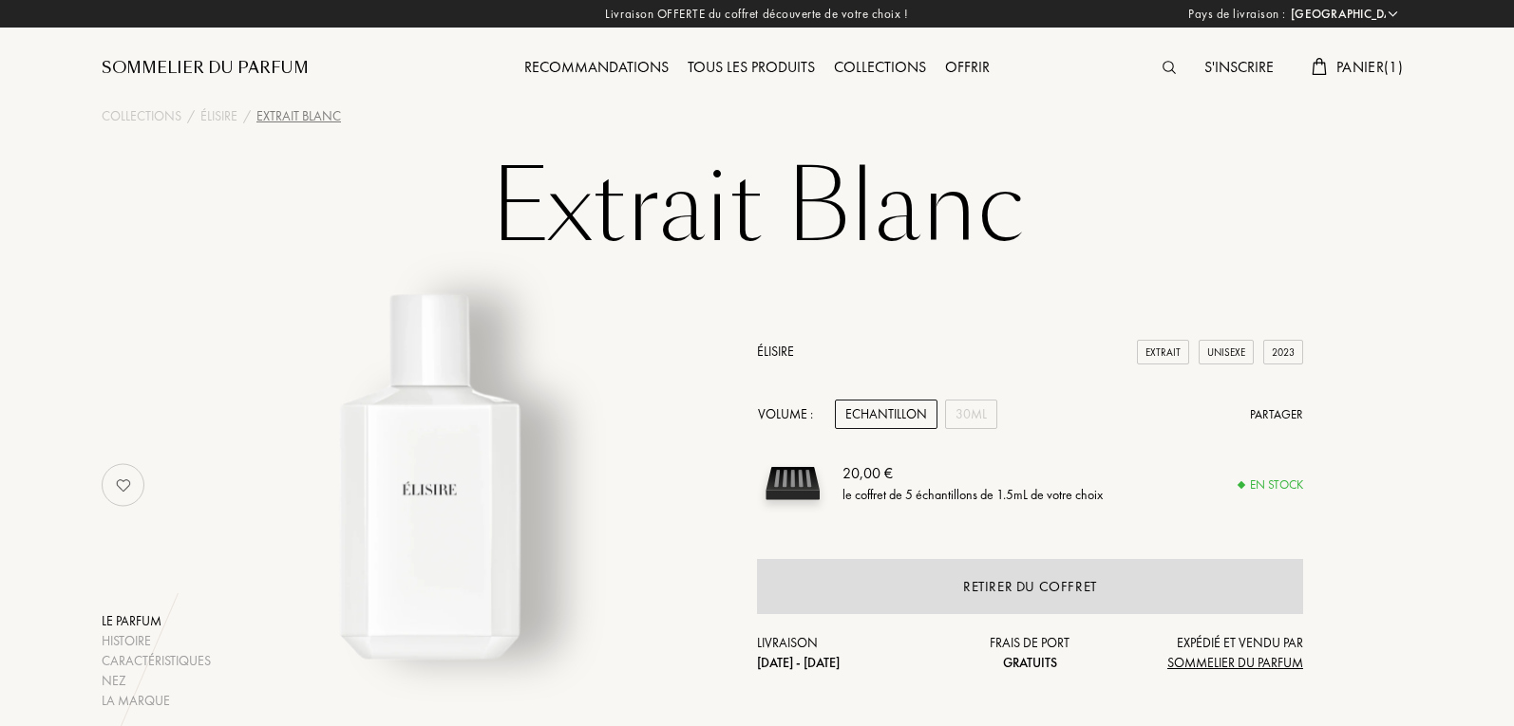
click at [1358, 65] on span "Panier ( 1 )" at bounding box center [1369, 67] width 66 height 20
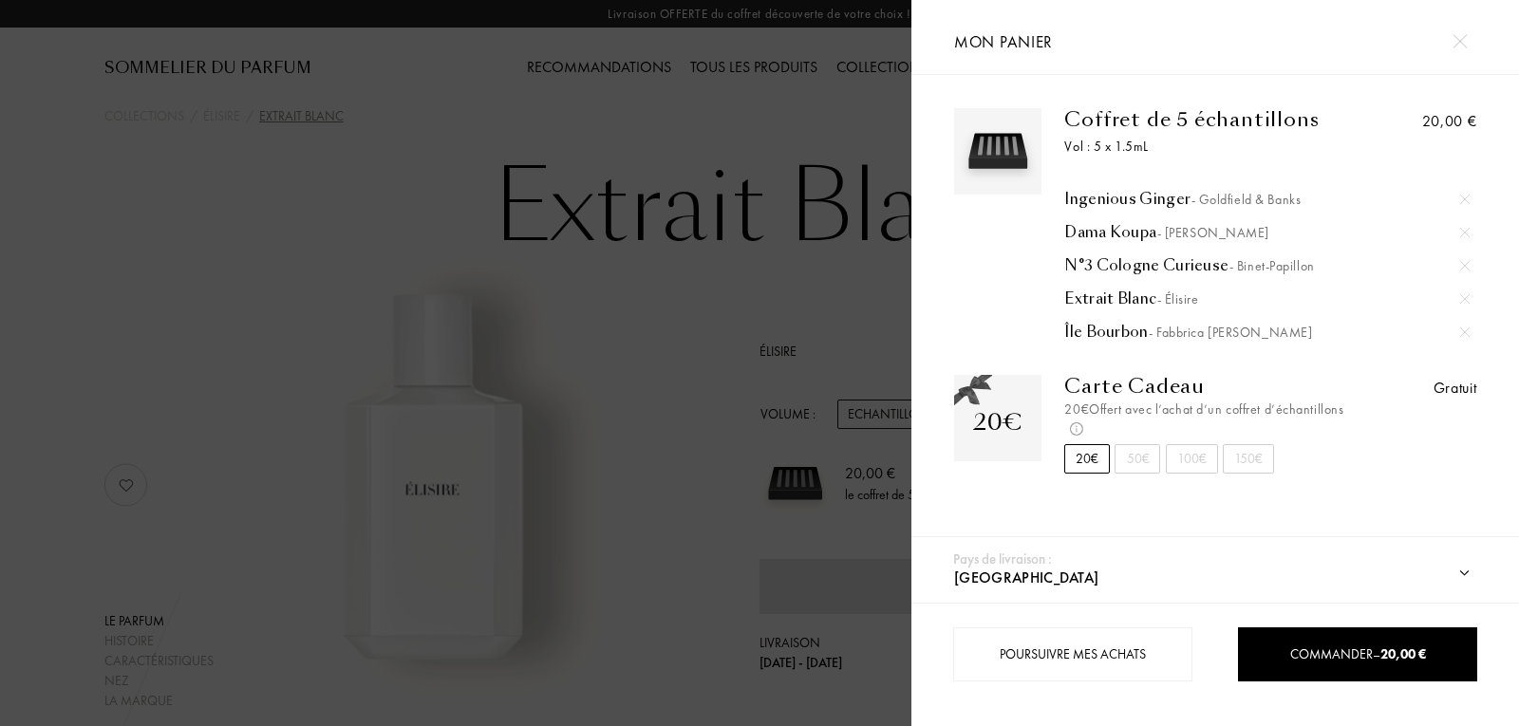
click at [1116, 233] on div "Dama Koupa - Baruti" at bounding box center [1267, 232] width 405 height 19
click at [1453, 37] on img at bounding box center [1460, 41] width 14 height 14
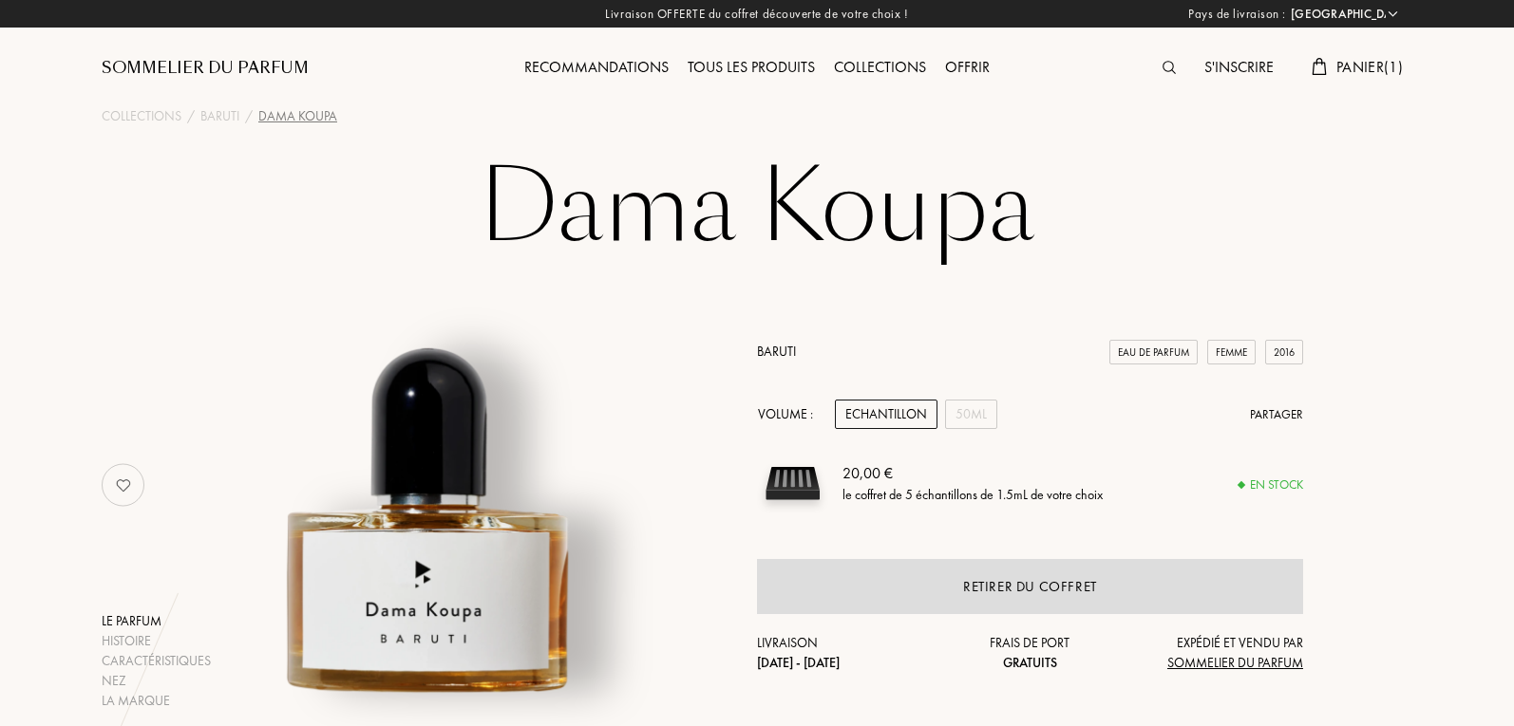
select select "FR"
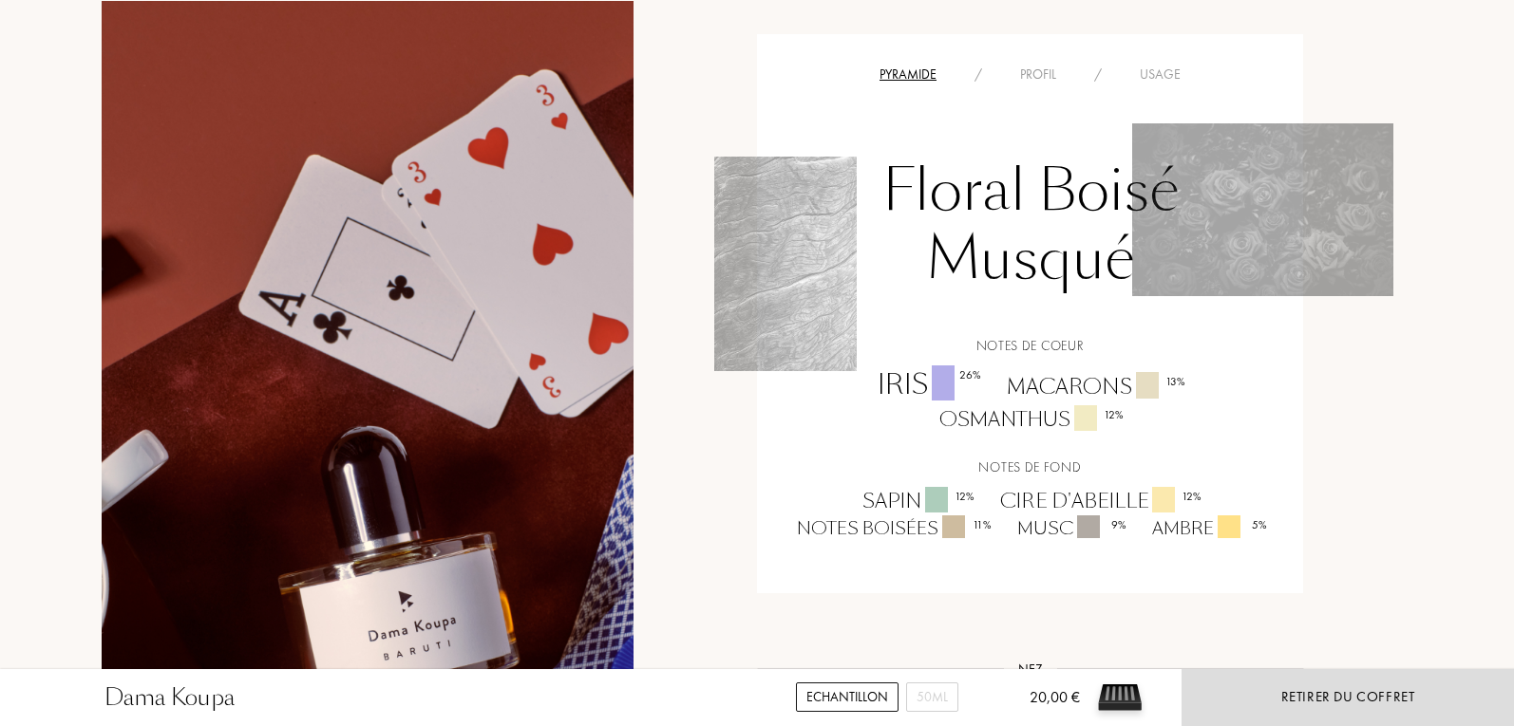
scroll to position [1045, 0]
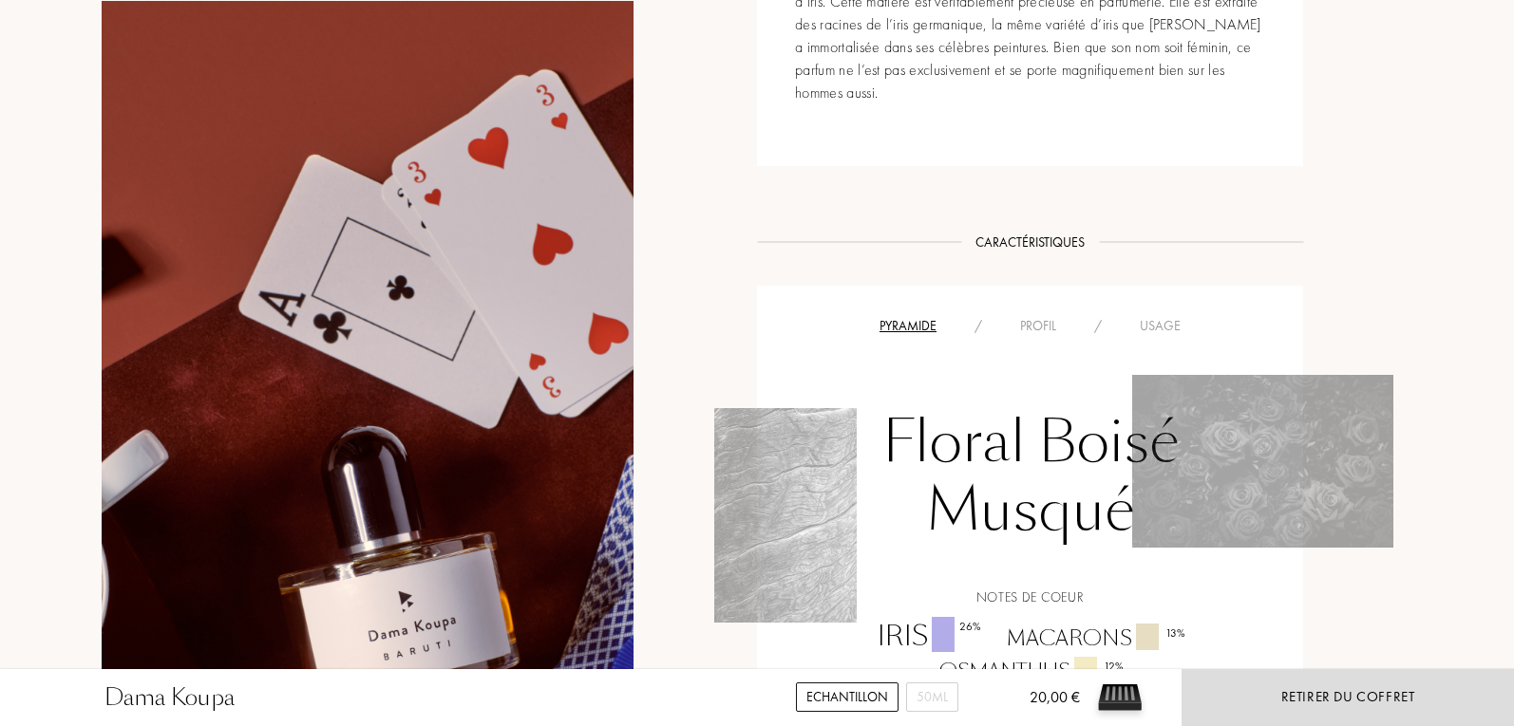
click at [1035, 335] on div "Profil" at bounding box center [1038, 326] width 74 height 20
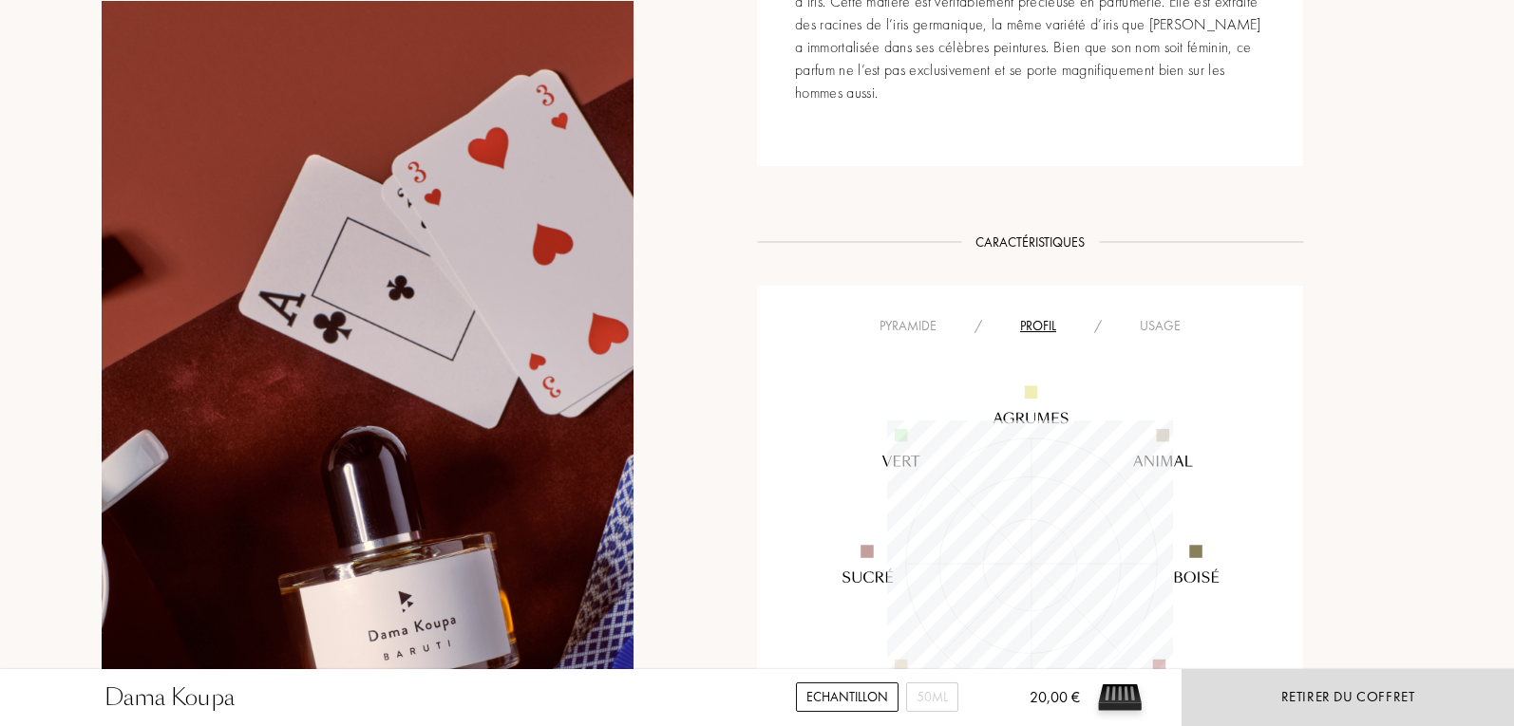
click at [1155, 323] on div "Usage" at bounding box center [1159, 326] width 79 height 20
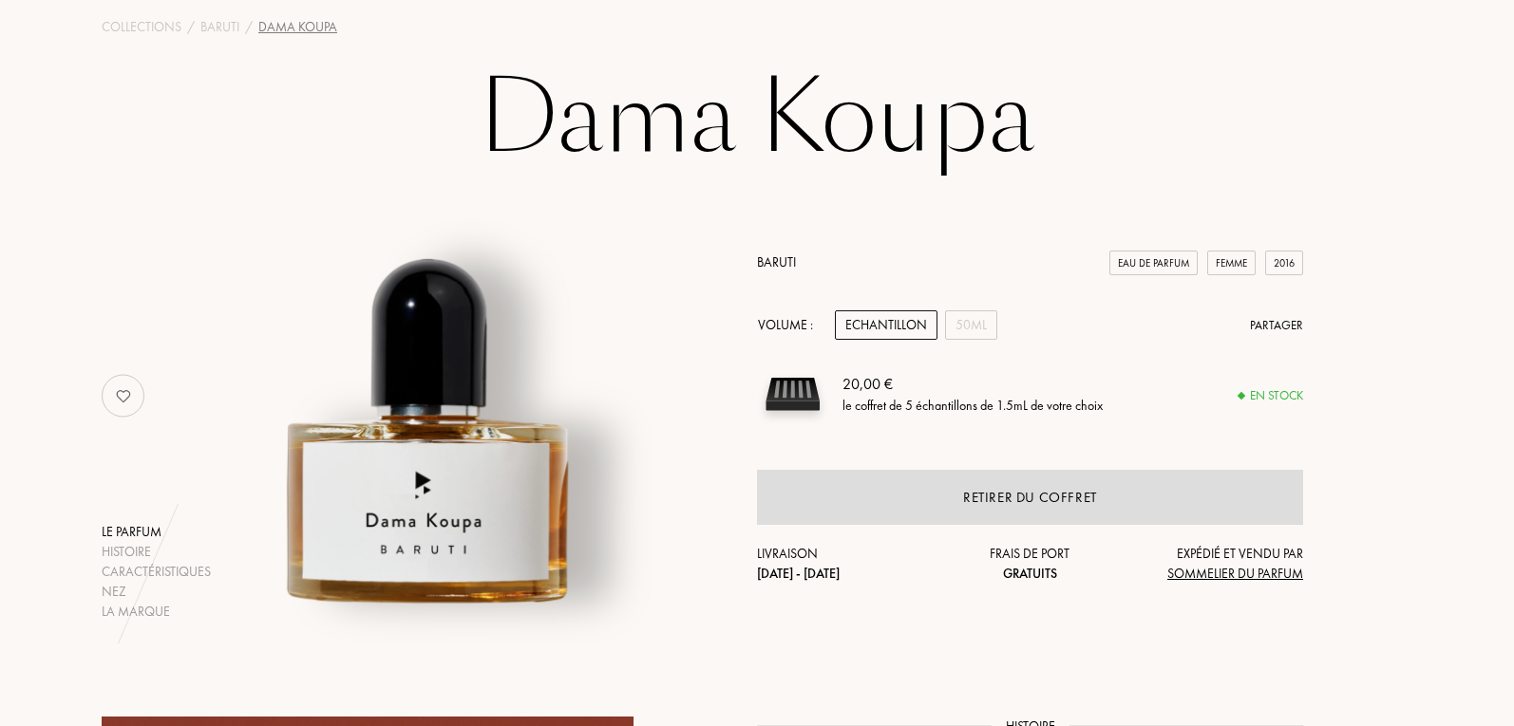
scroll to position [0, 0]
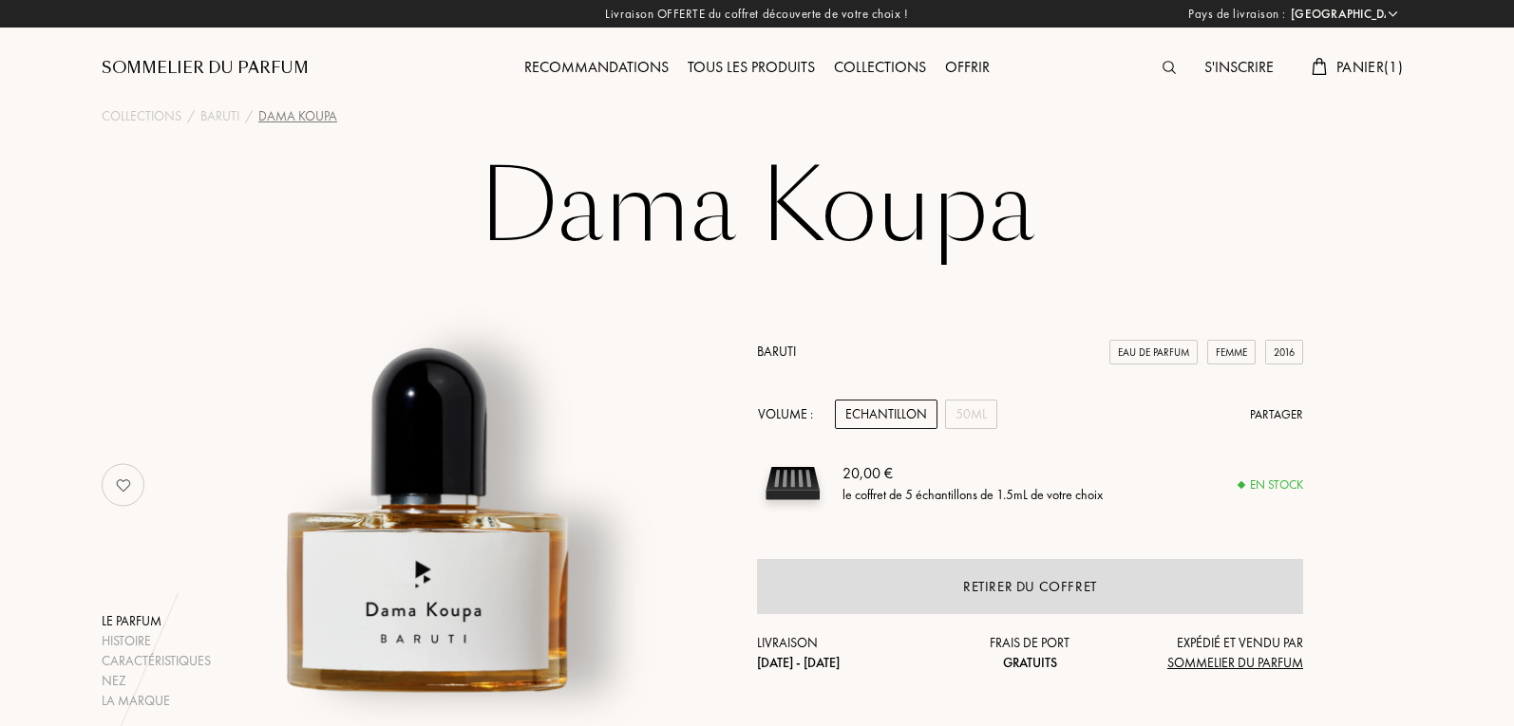
drag, startPoint x: 1352, startPoint y: 67, endPoint x: 1329, endPoint y: 86, distance: 29.7
click at [1351, 66] on span "Panier ( 1 )" at bounding box center [1369, 67] width 66 height 20
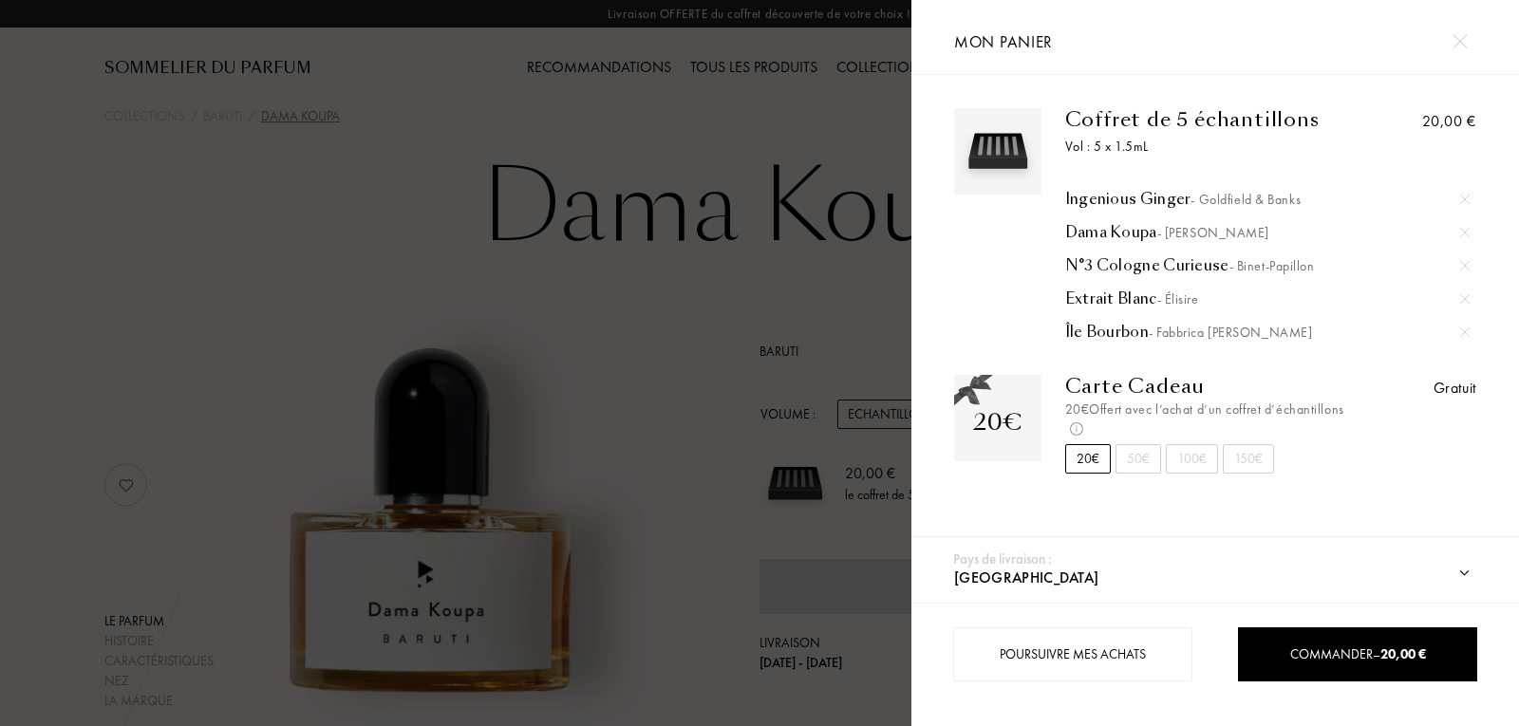
click at [1125, 333] on div "Île Bourbon - Fabbrica Della Musa" at bounding box center [1267, 332] width 405 height 19
click at [818, 107] on div at bounding box center [456, 363] width 912 height 726
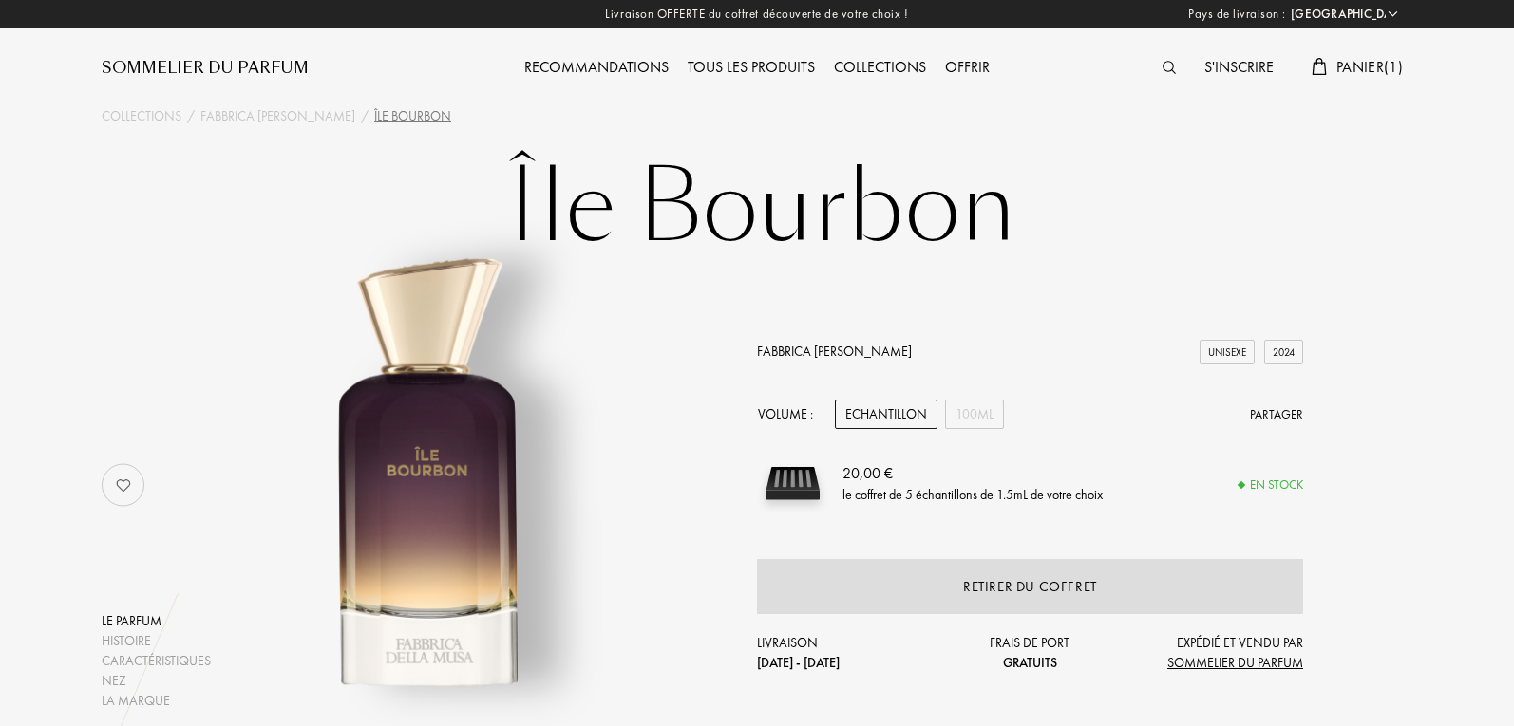
select select "FR"
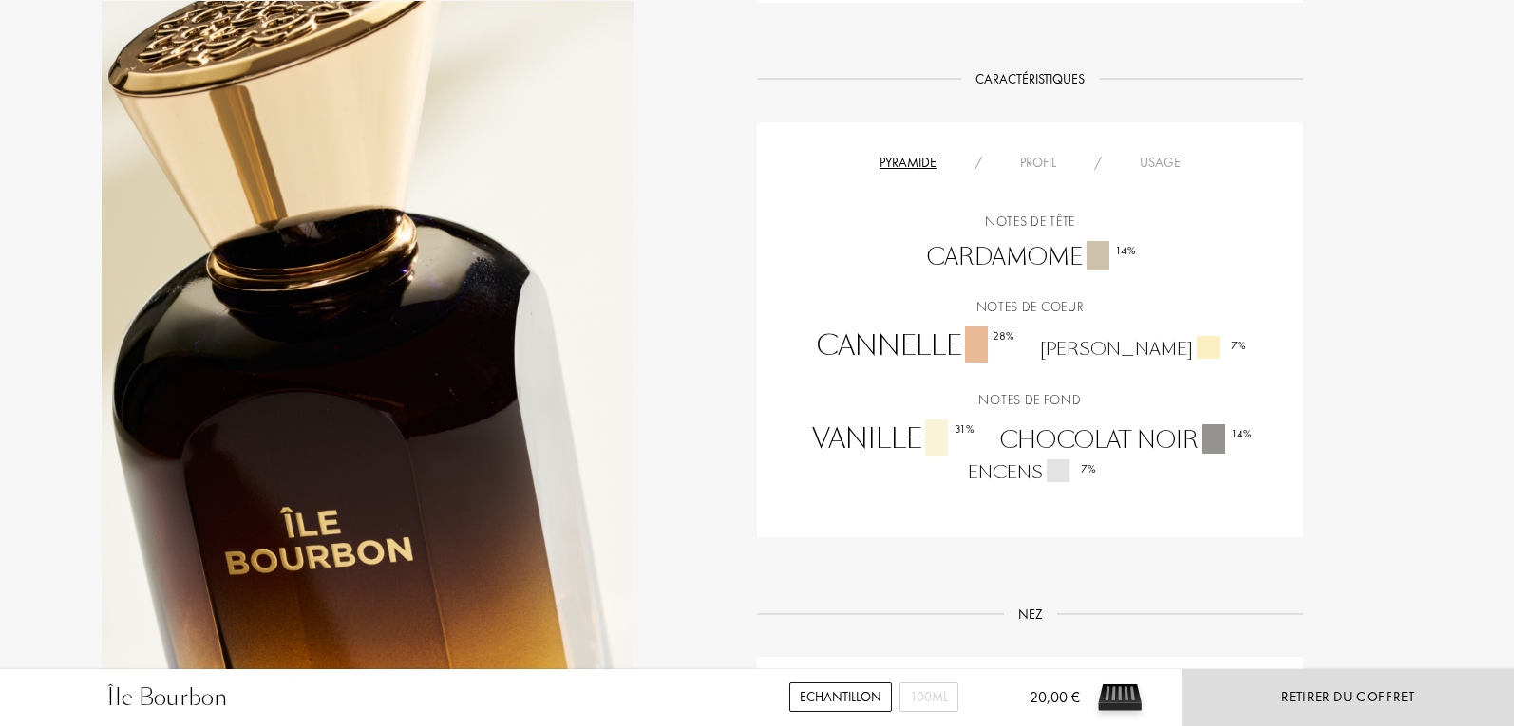
scroll to position [1234, 0]
click at [1040, 160] on div "Profil" at bounding box center [1038, 159] width 74 height 20
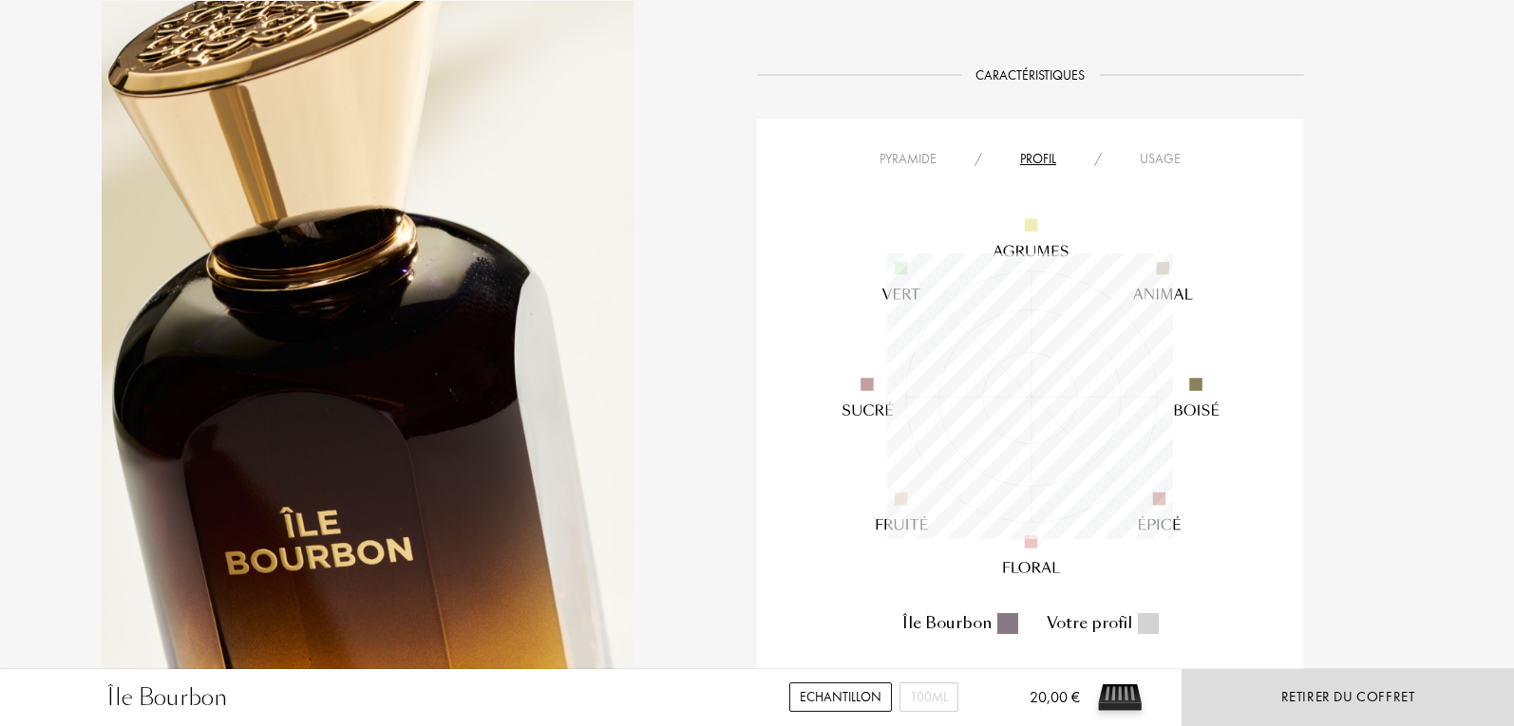
scroll to position [286, 286]
click at [1149, 160] on div "Usage" at bounding box center [1159, 159] width 79 height 20
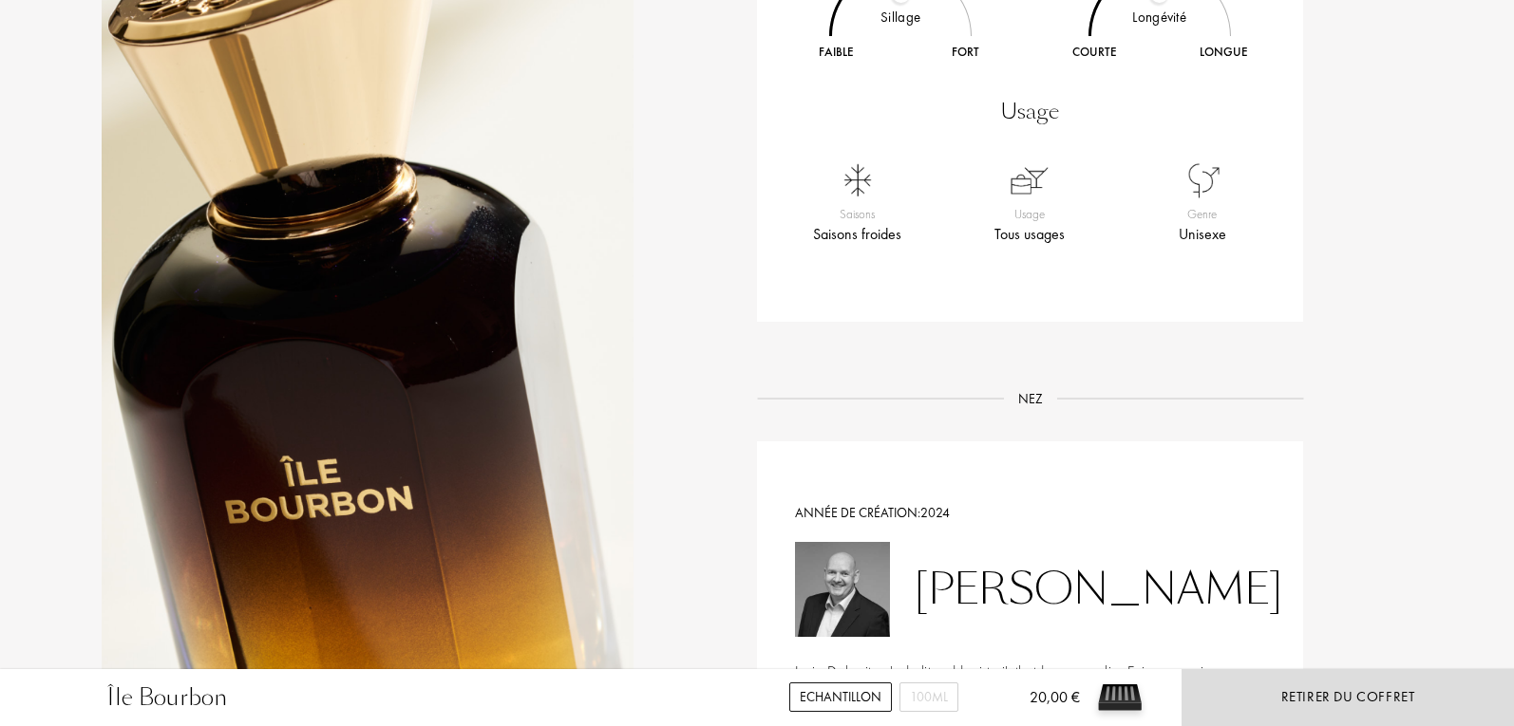
scroll to position [1234, 0]
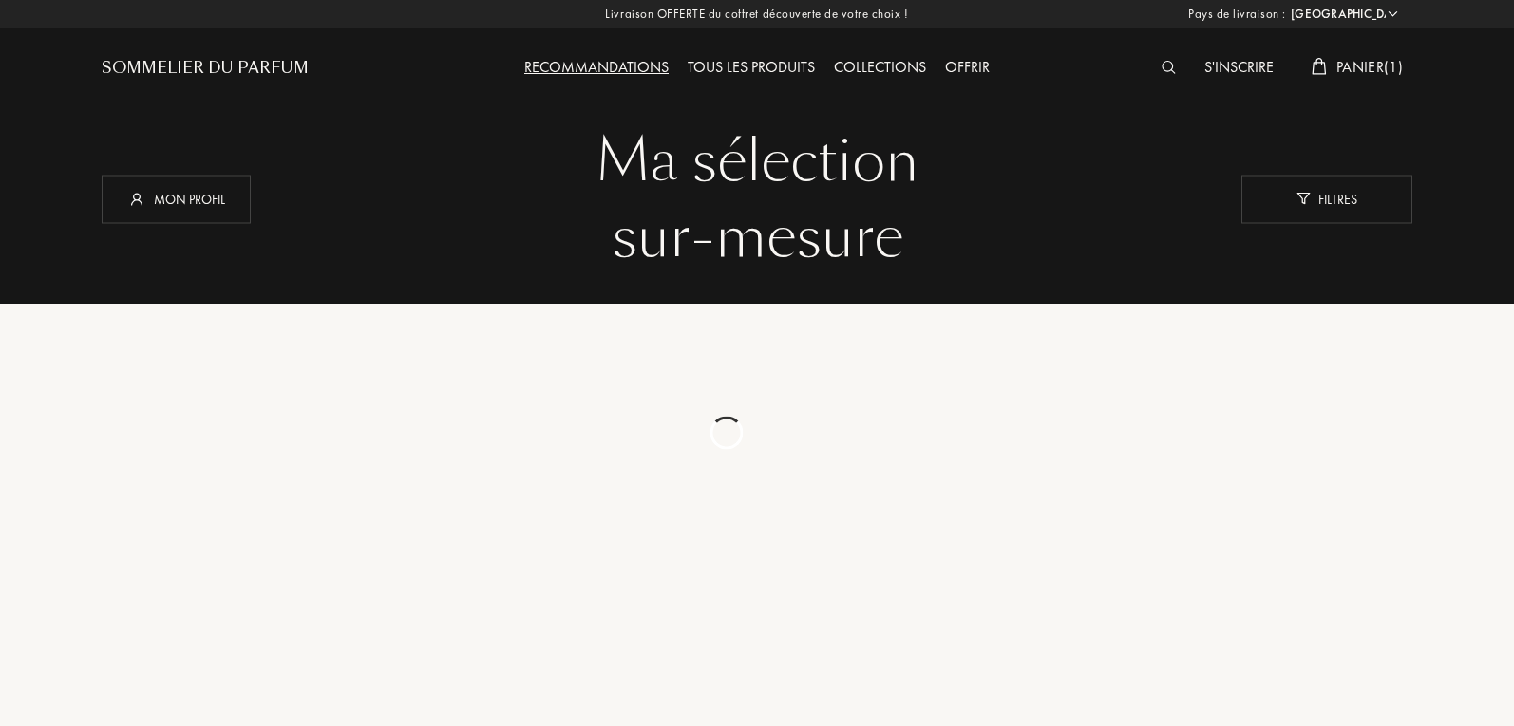
select select "FR"
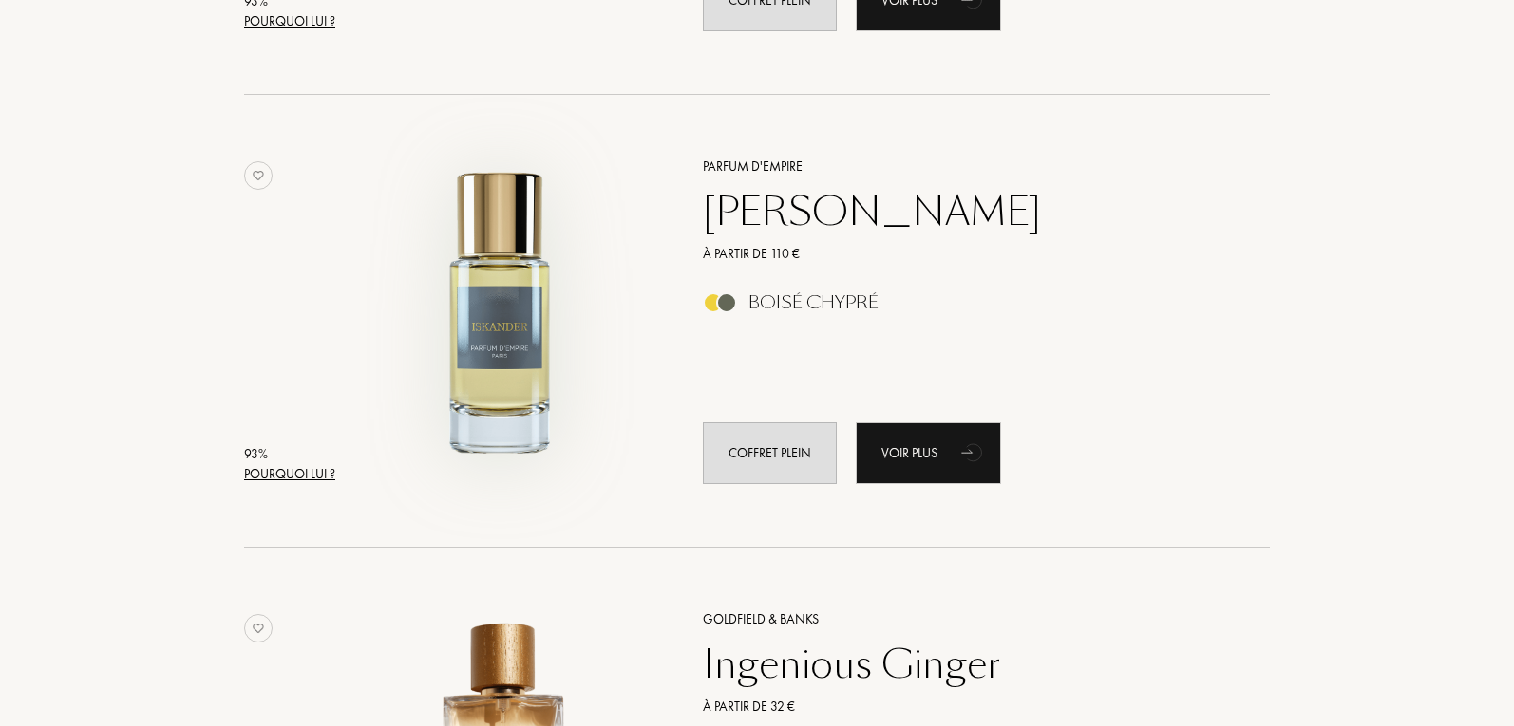
click at [502, 319] on img at bounding box center [500, 312] width 316 height 316
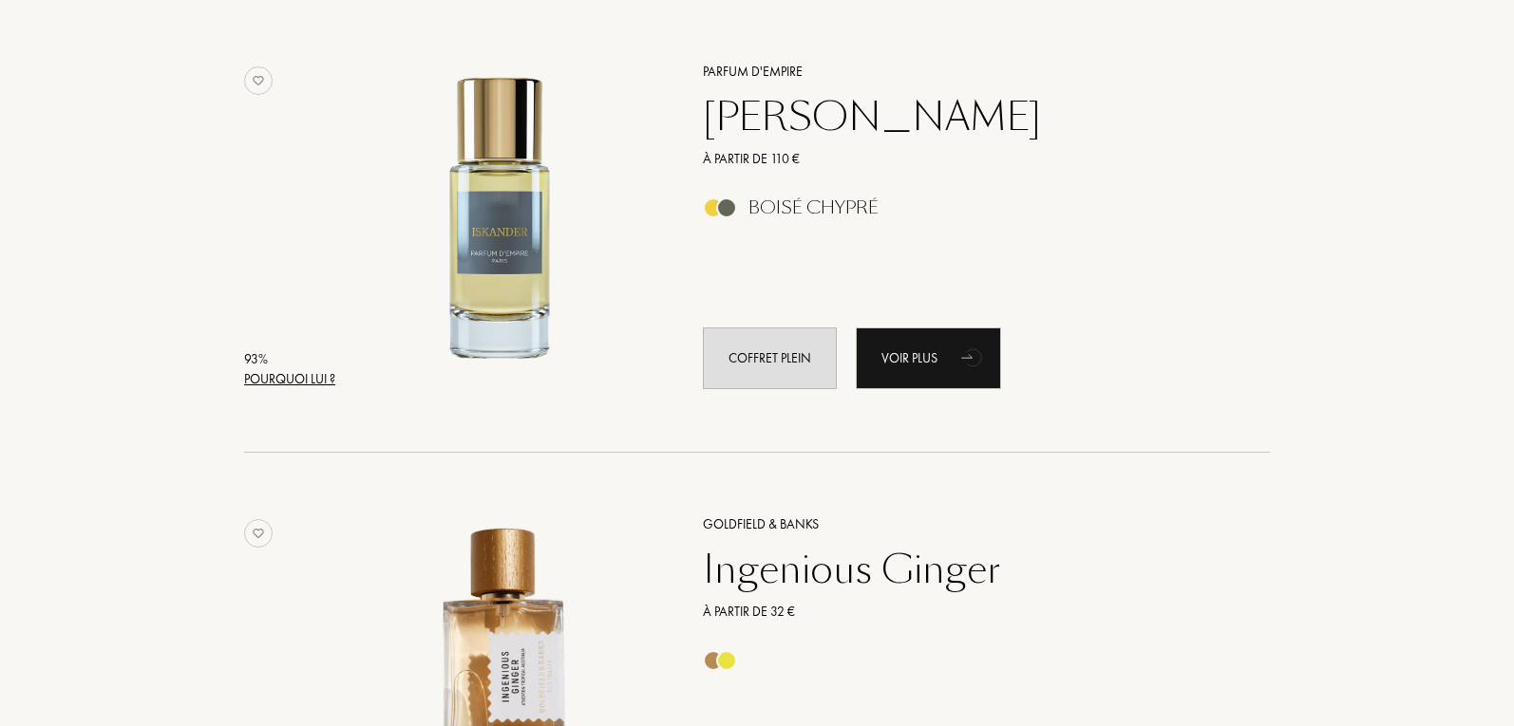
scroll to position [546, 0]
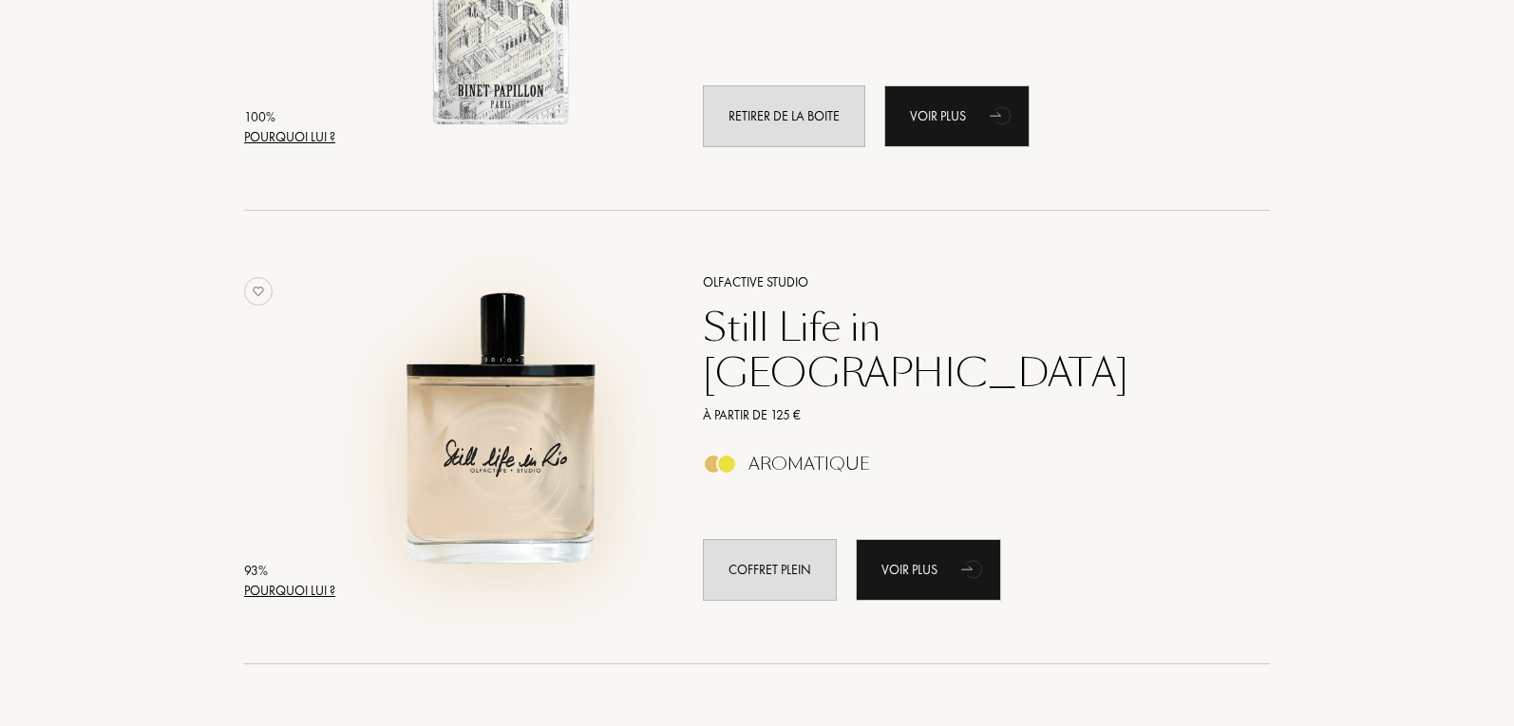
click at [506, 467] on img at bounding box center [500, 428] width 316 height 316
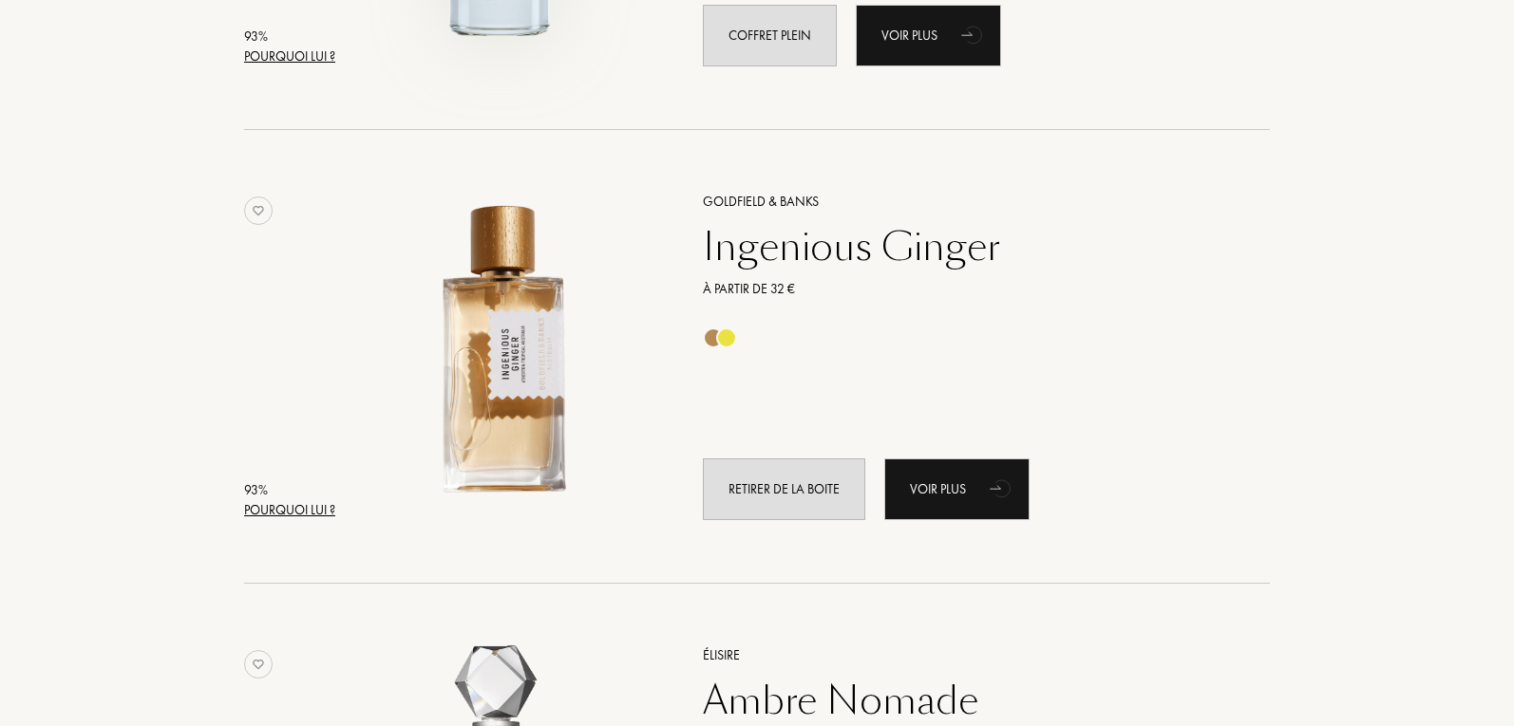
scroll to position [2279, 0]
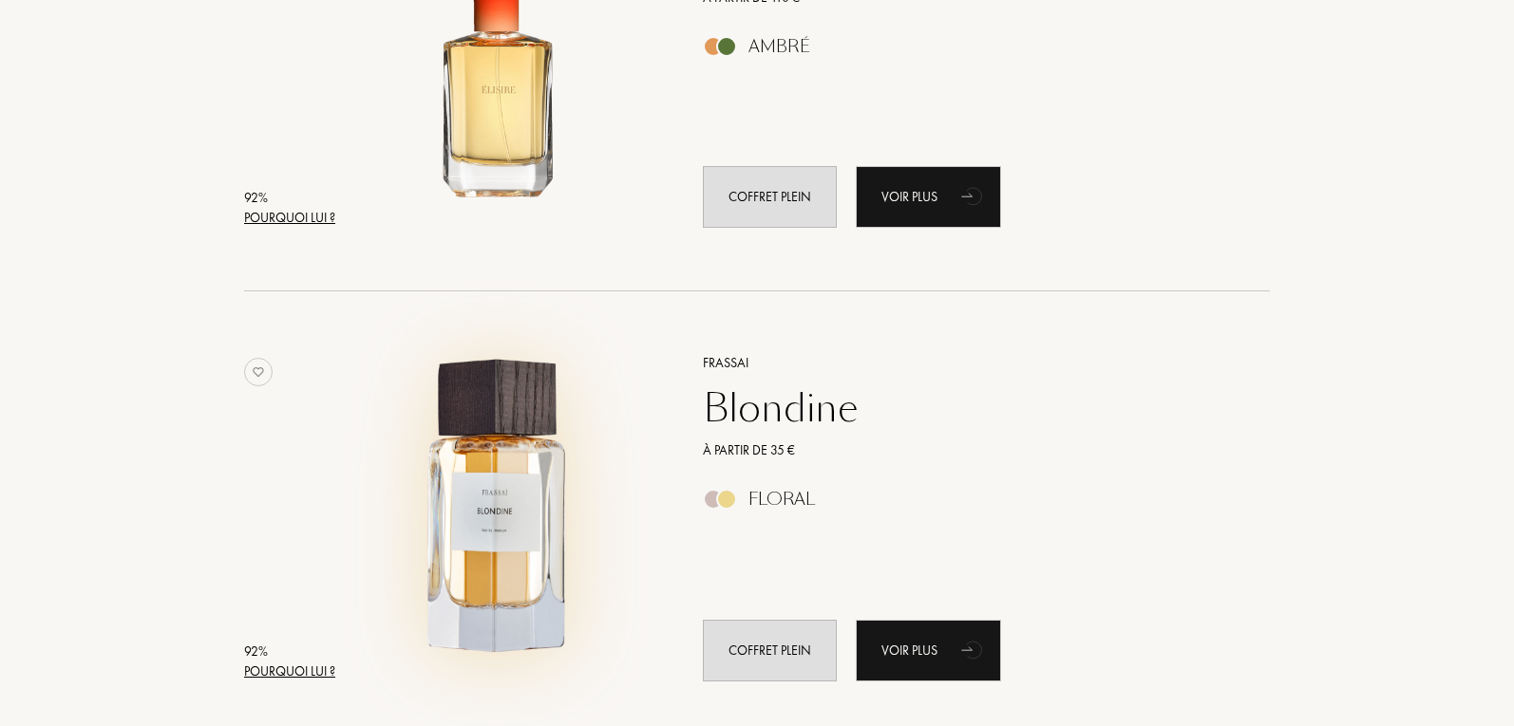
click at [488, 395] on img at bounding box center [500, 508] width 316 height 316
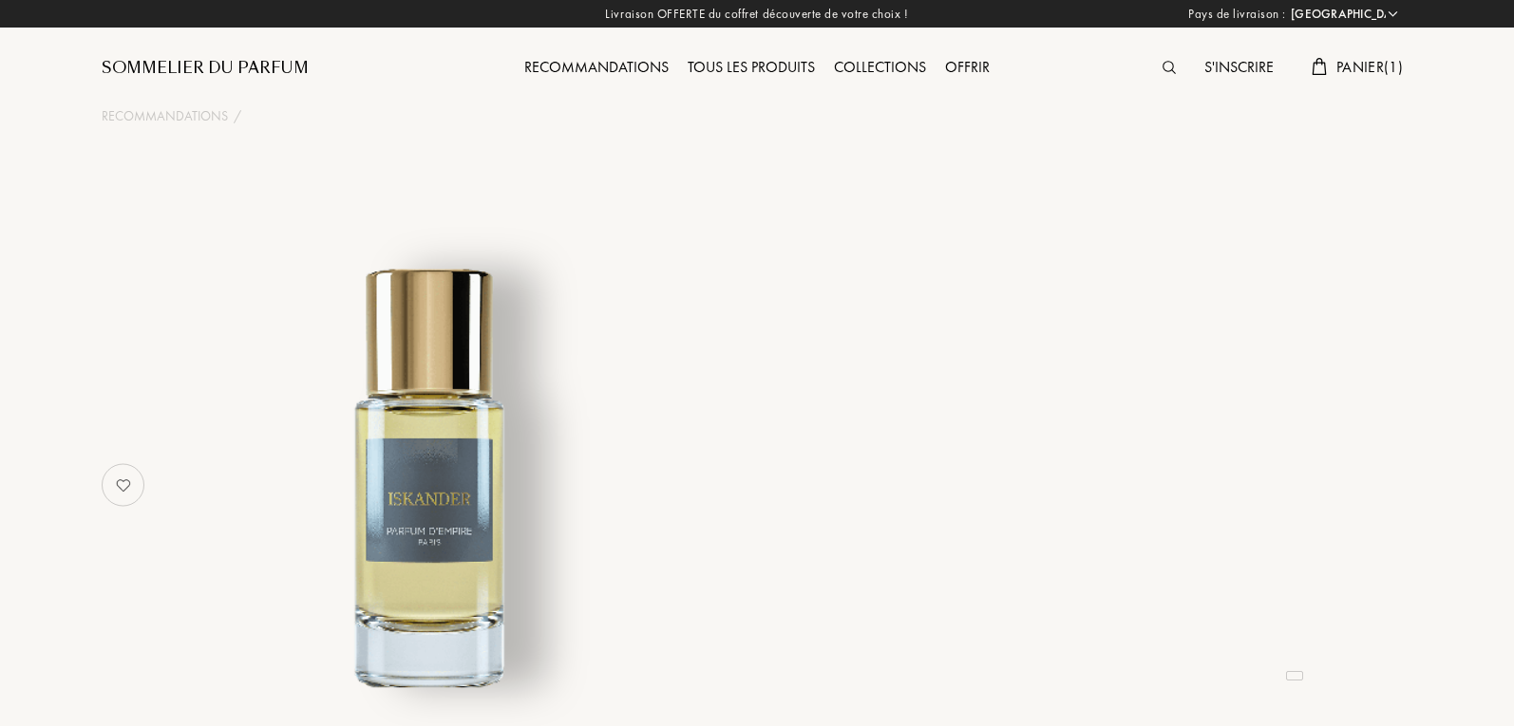
select select "FR"
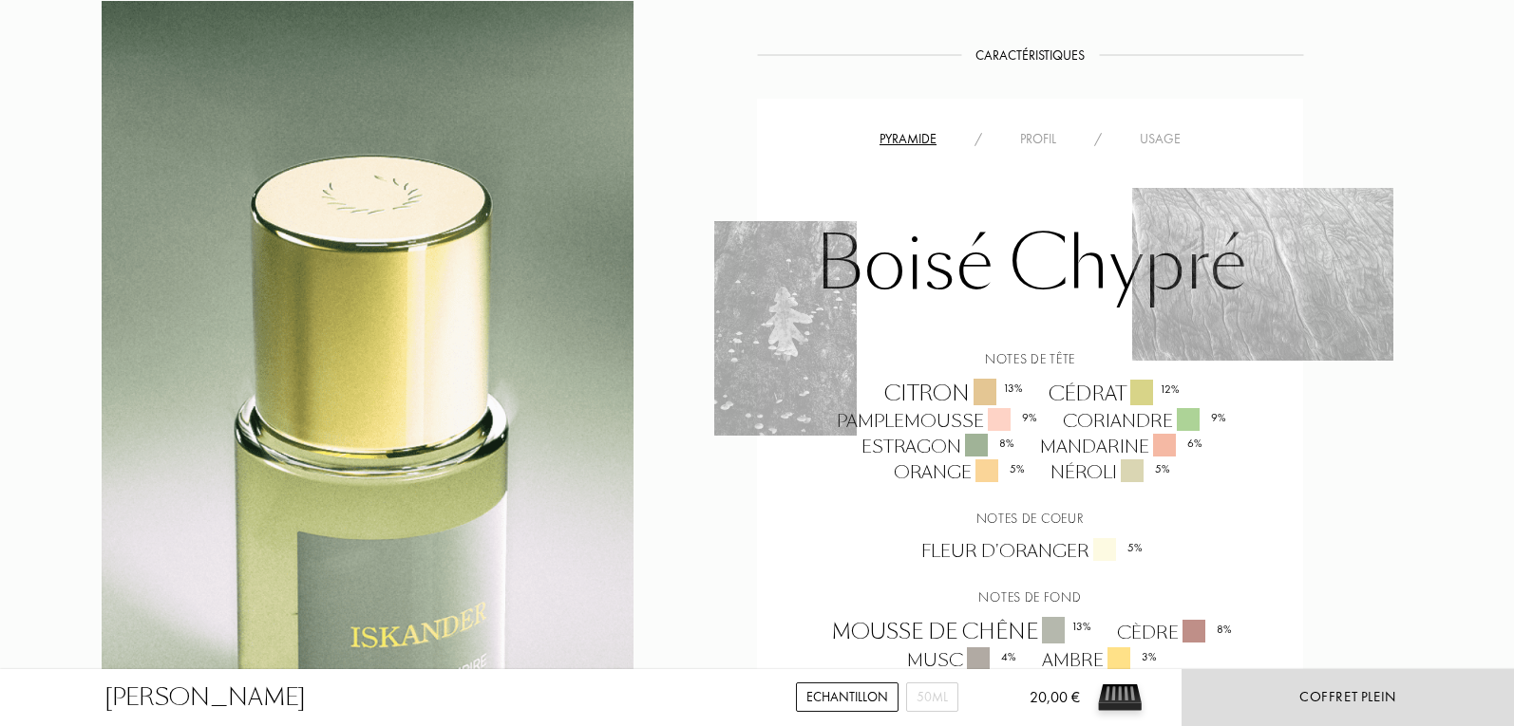
scroll to position [1424, 0]
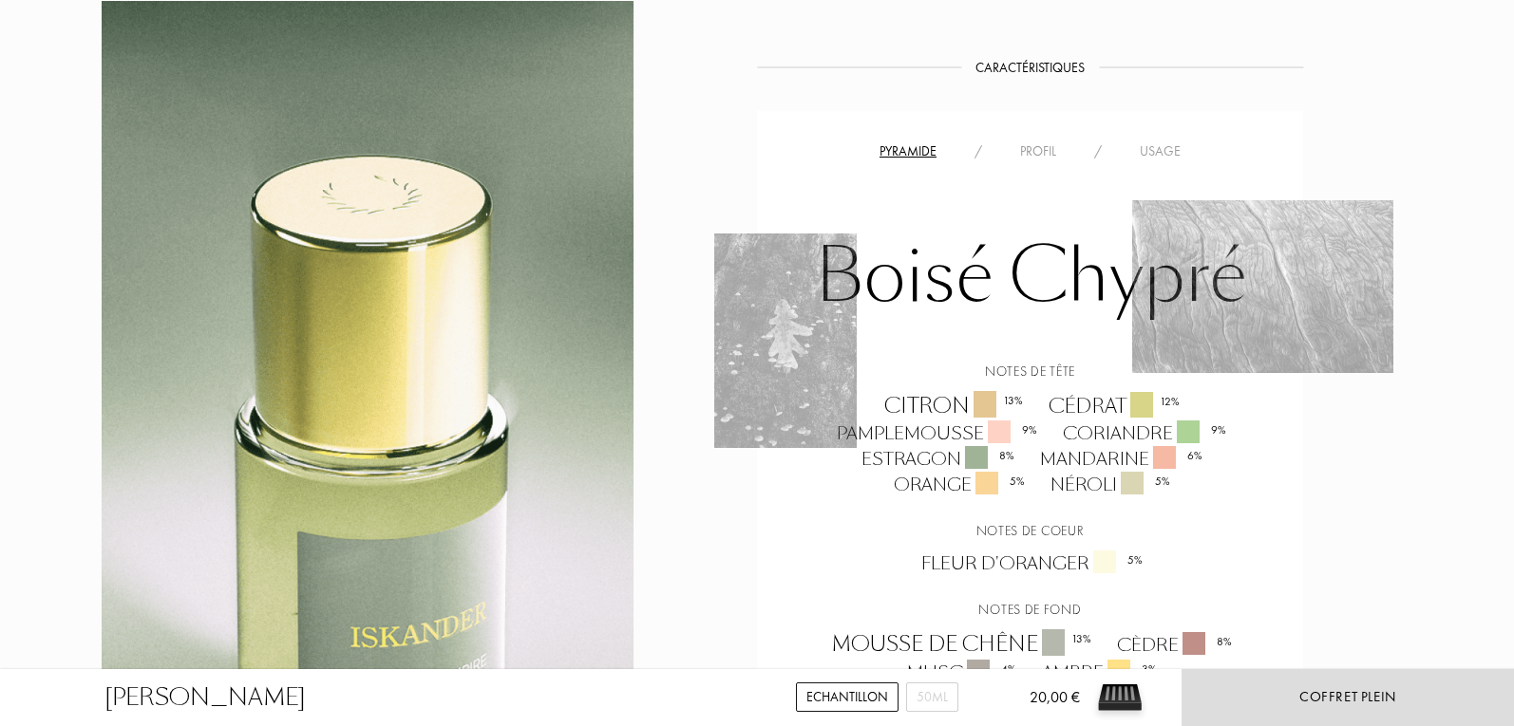
click at [1147, 159] on div "Usage" at bounding box center [1159, 151] width 79 height 20
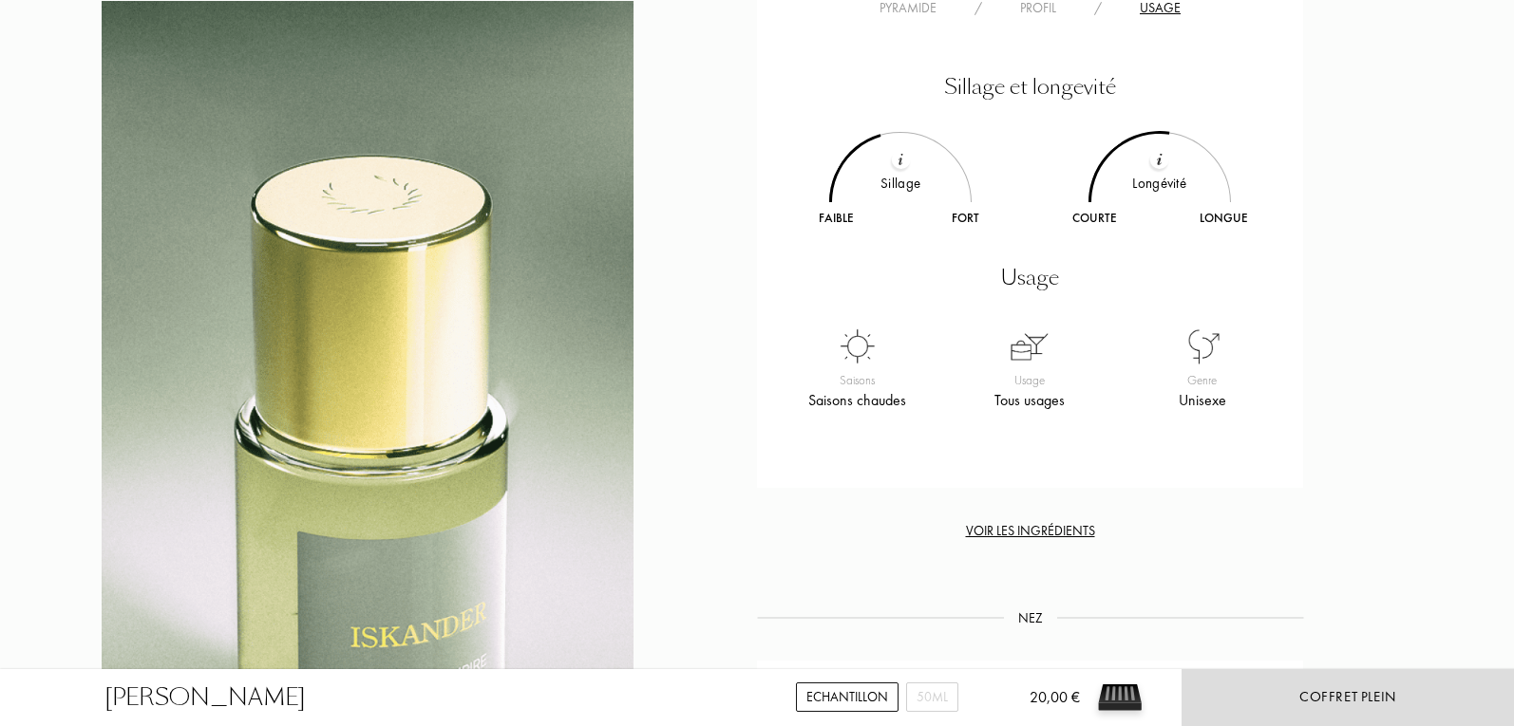
scroll to position [1519, 0]
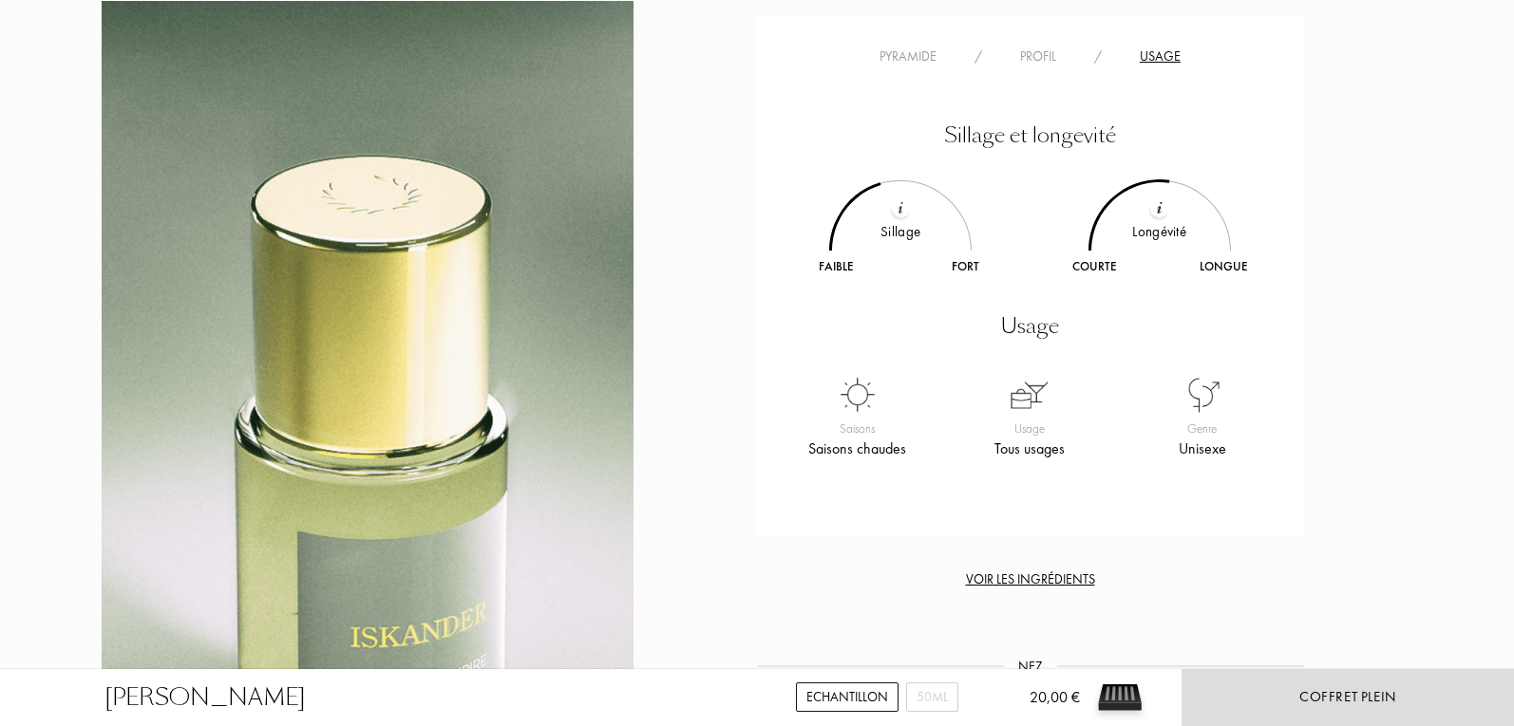
click at [1016, 58] on div "Profil" at bounding box center [1038, 57] width 74 height 20
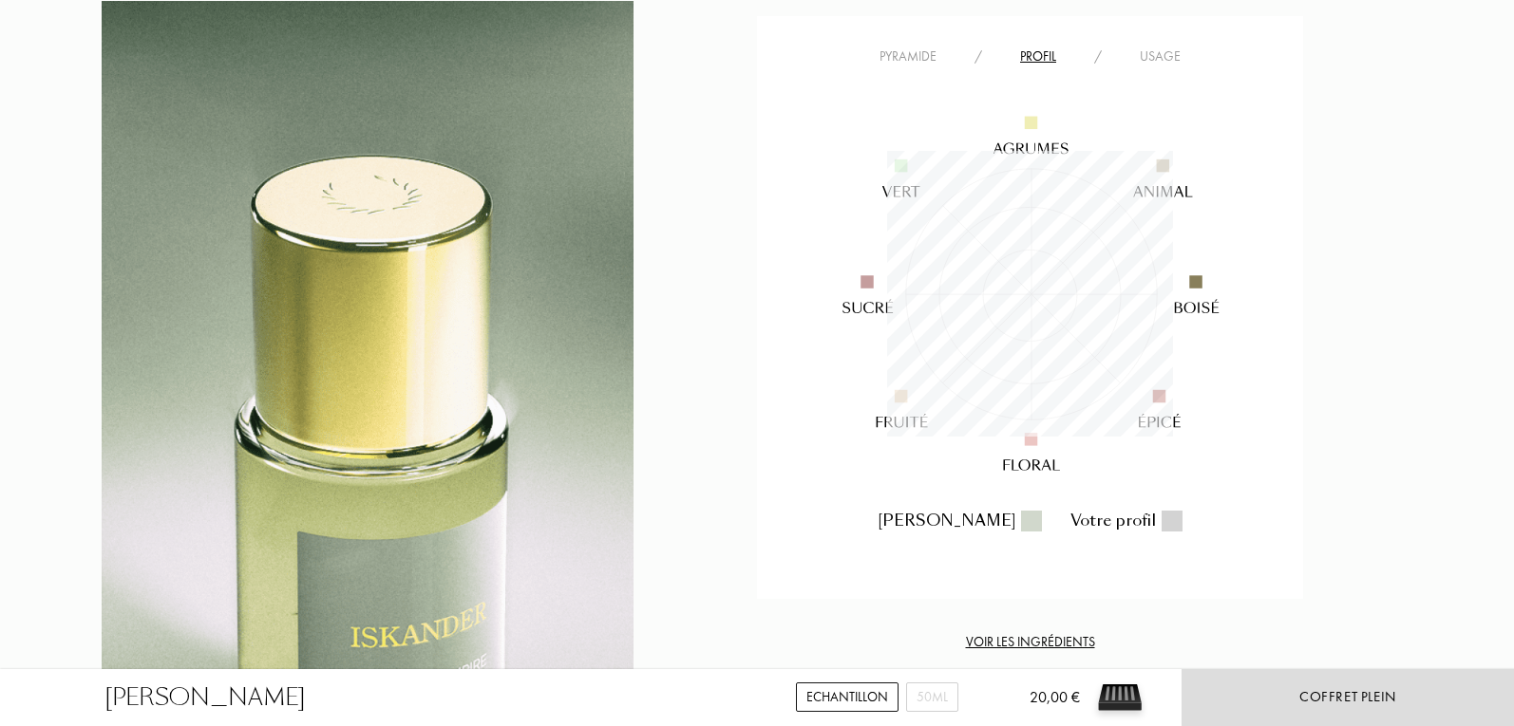
scroll to position [286, 286]
click at [929, 47] on div "Pyramide" at bounding box center [907, 57] width 95 height 20
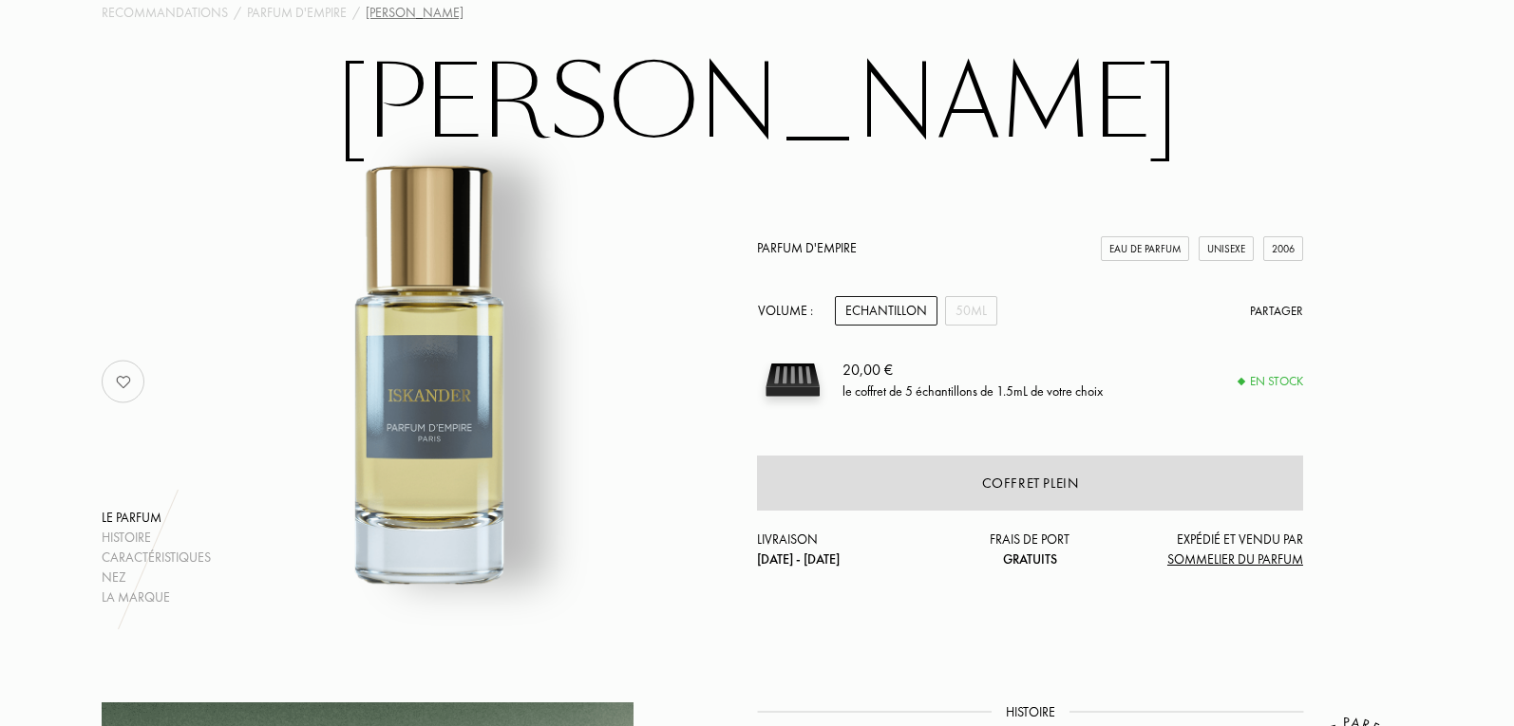
scroll to position [0, 0]
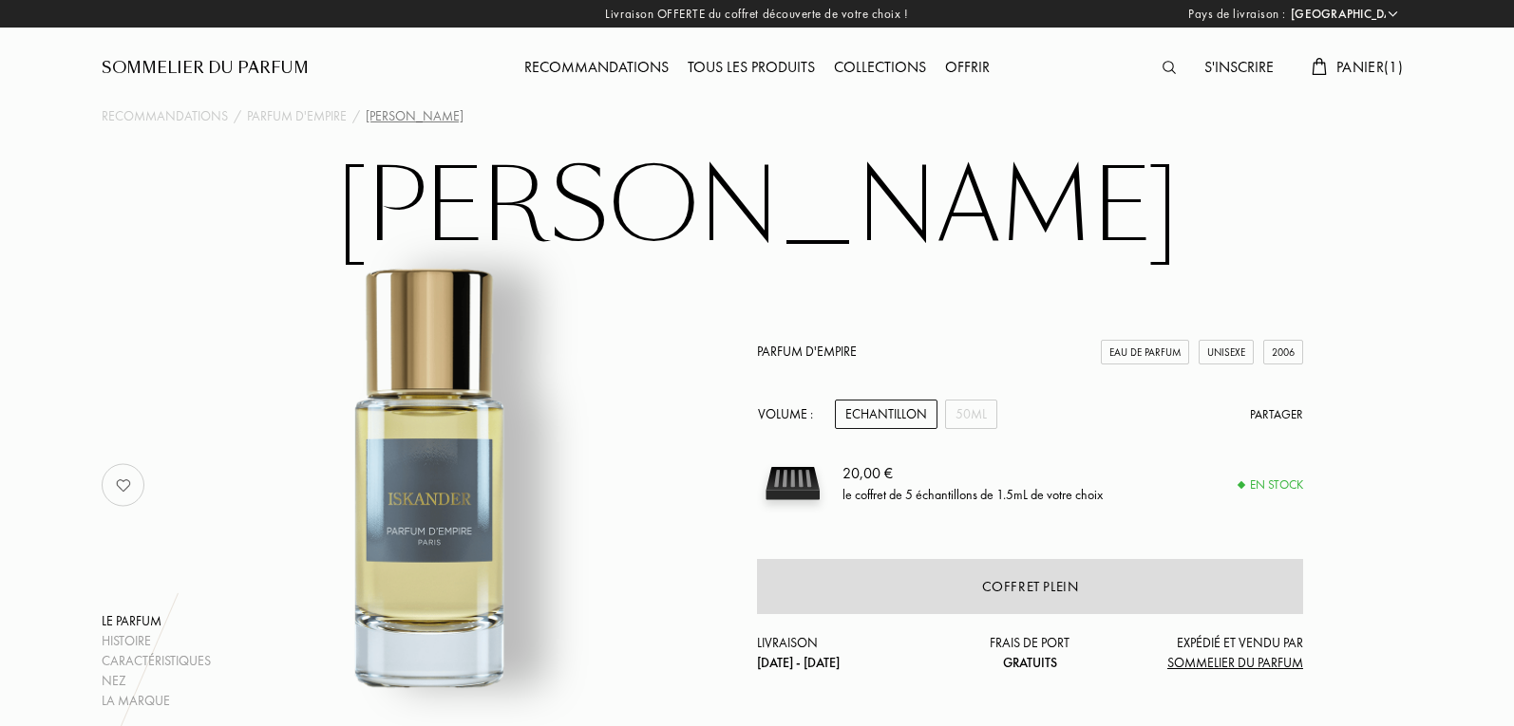
drag, startPoint x: 1366, startPoint y: 66, endPoint x: 1345, endPoint y: 175, distance: 110.4
click at [1367, 67] on span "Panier ( 1 )" at bounding box center [1369, 67] width 66 height 20
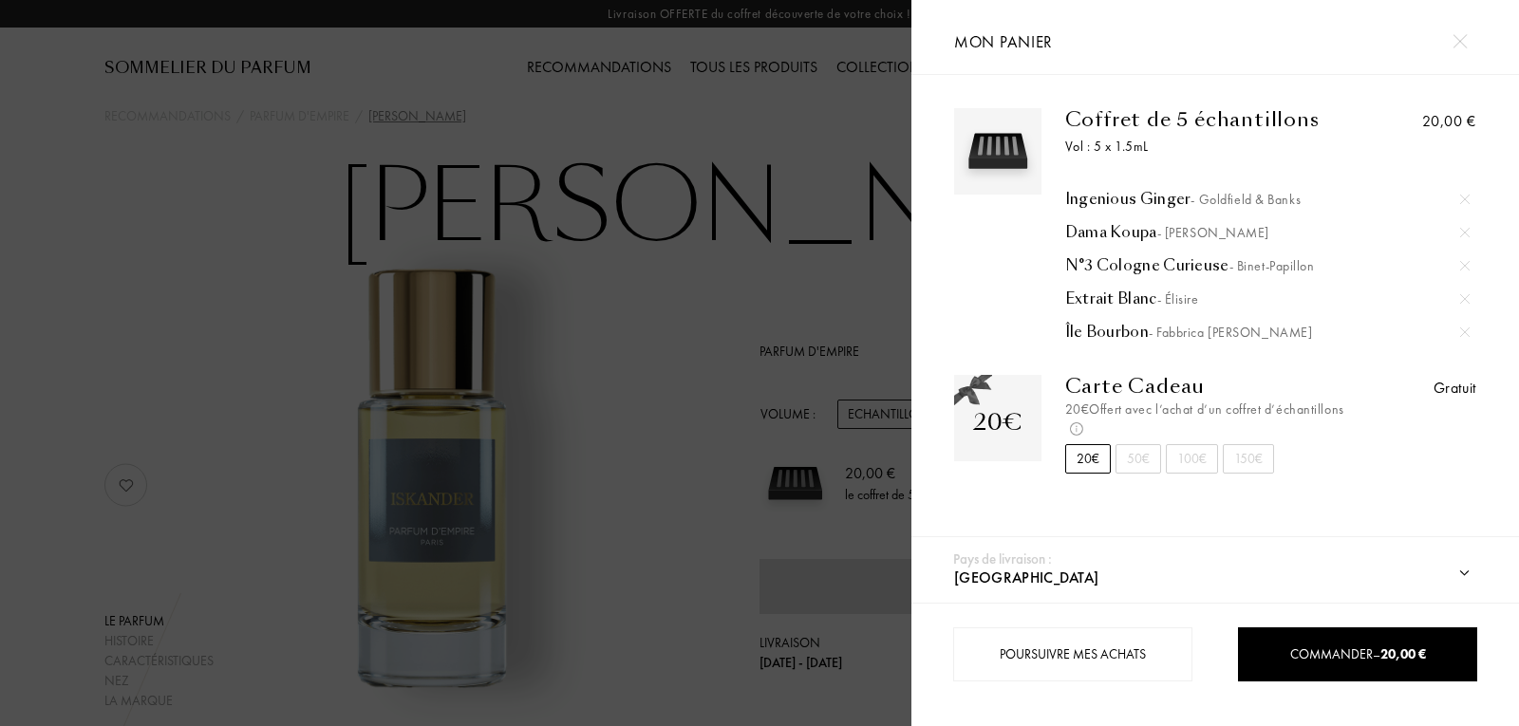
click at [1465, 234] on img at bounding box center [1464, 232] width 9 height 9
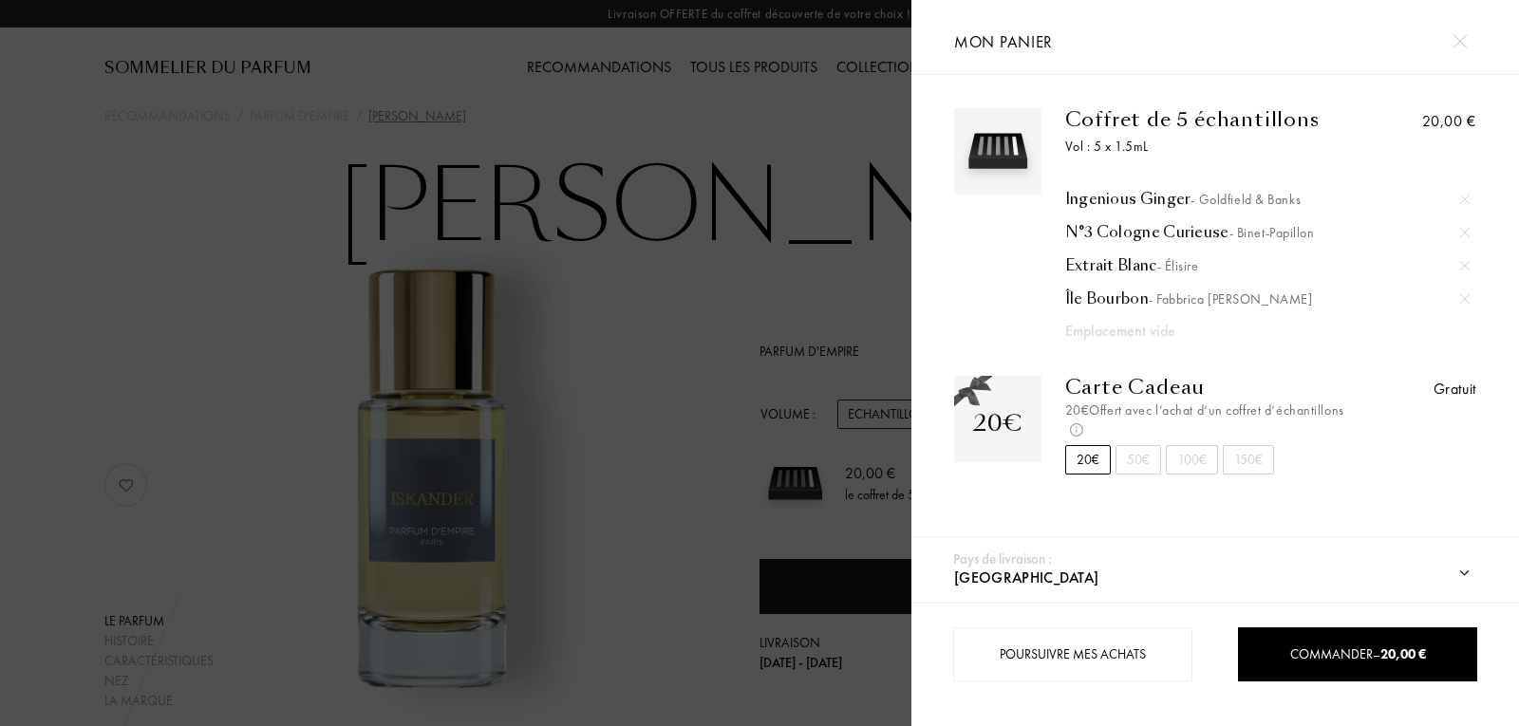
click at [831, 300] on div at bounding box center [456, 363] width 912 height 726
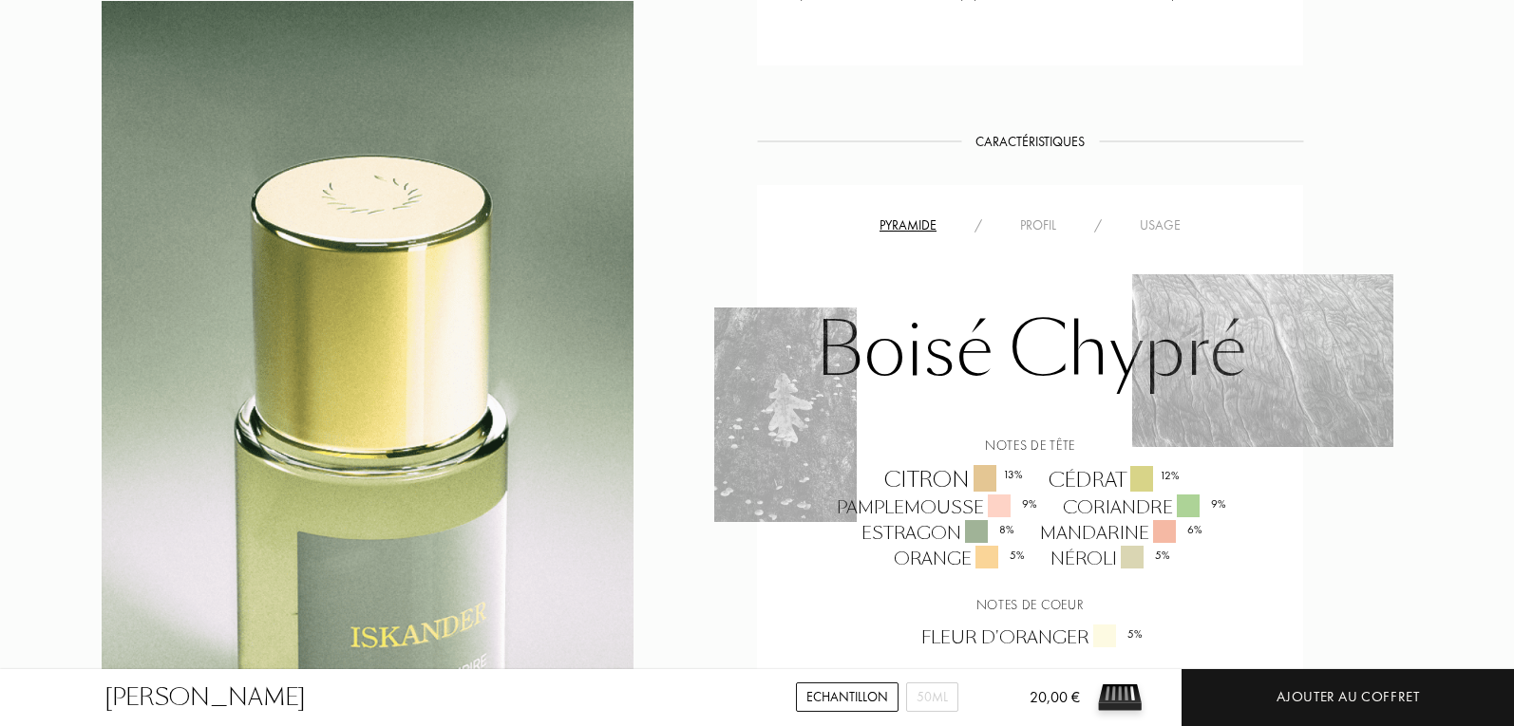
scroll to position [1899, 0]
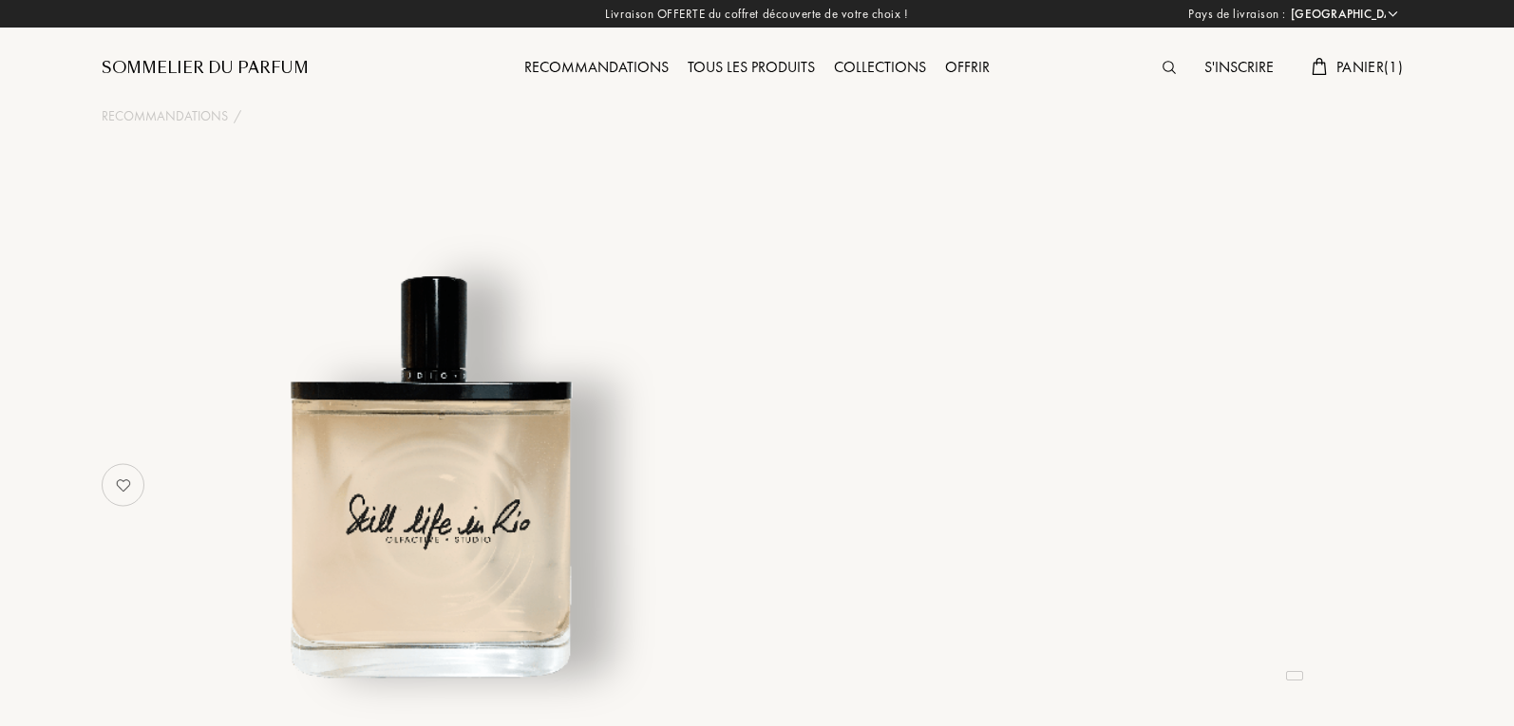
select select "FR"
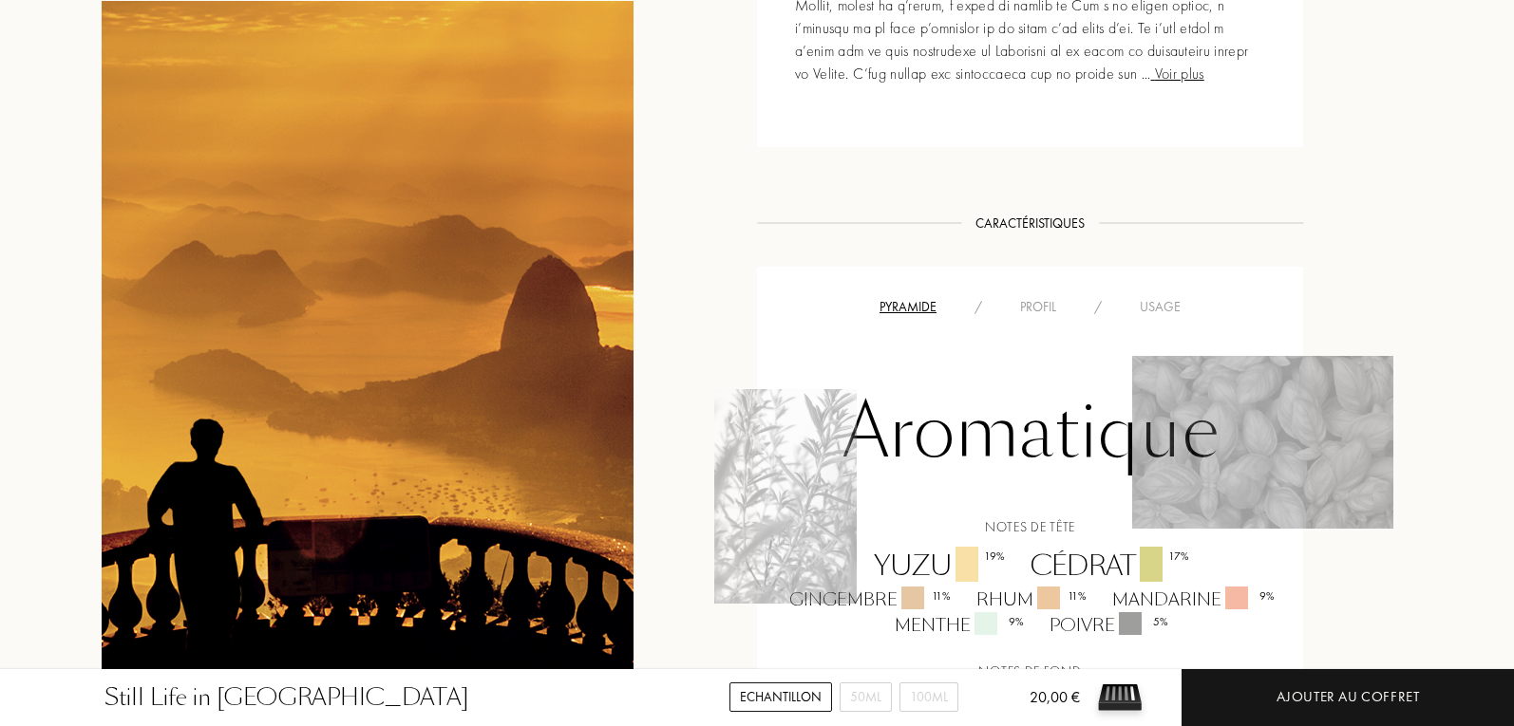
scroll to position [1329, 0]
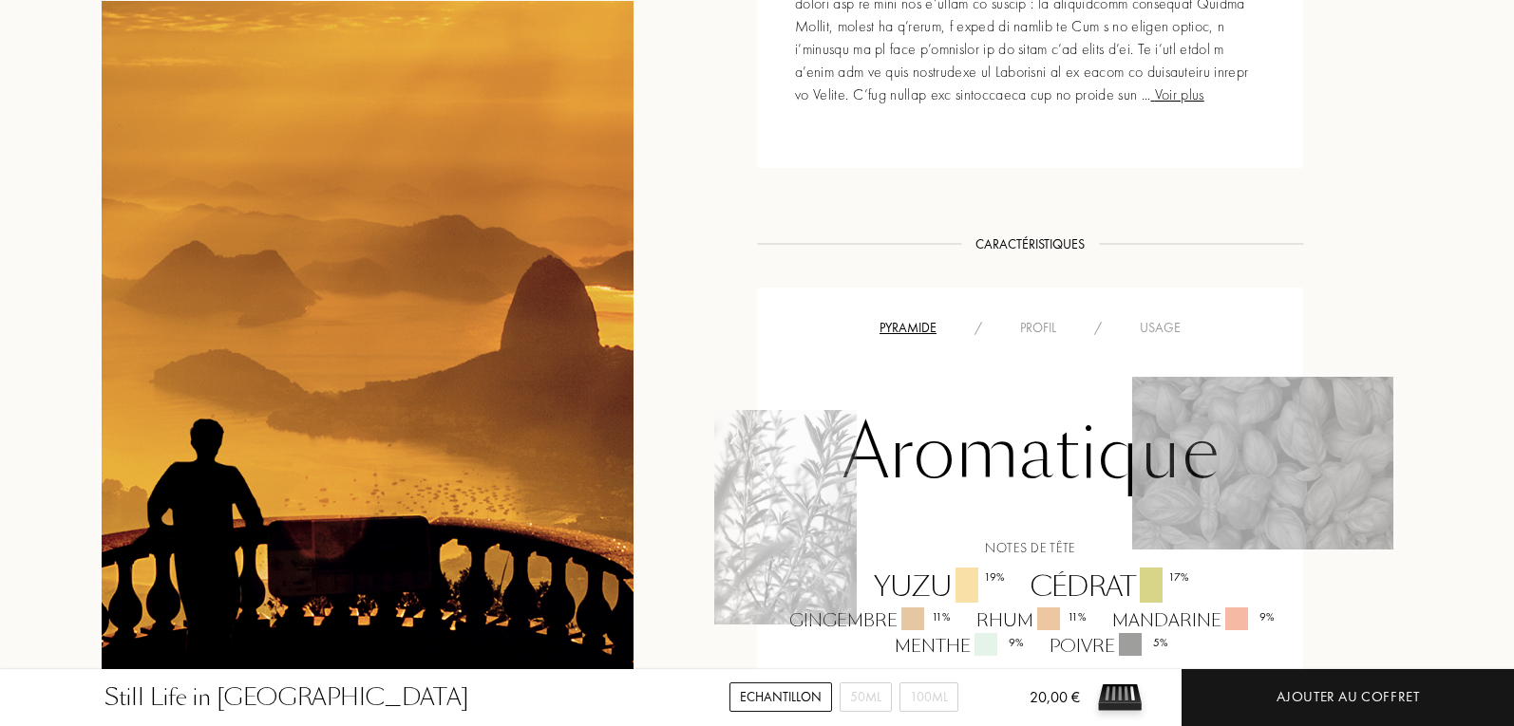
click at [1143, 318] on div "Usage" at bounding box center [1159, 328] width 79 height 20
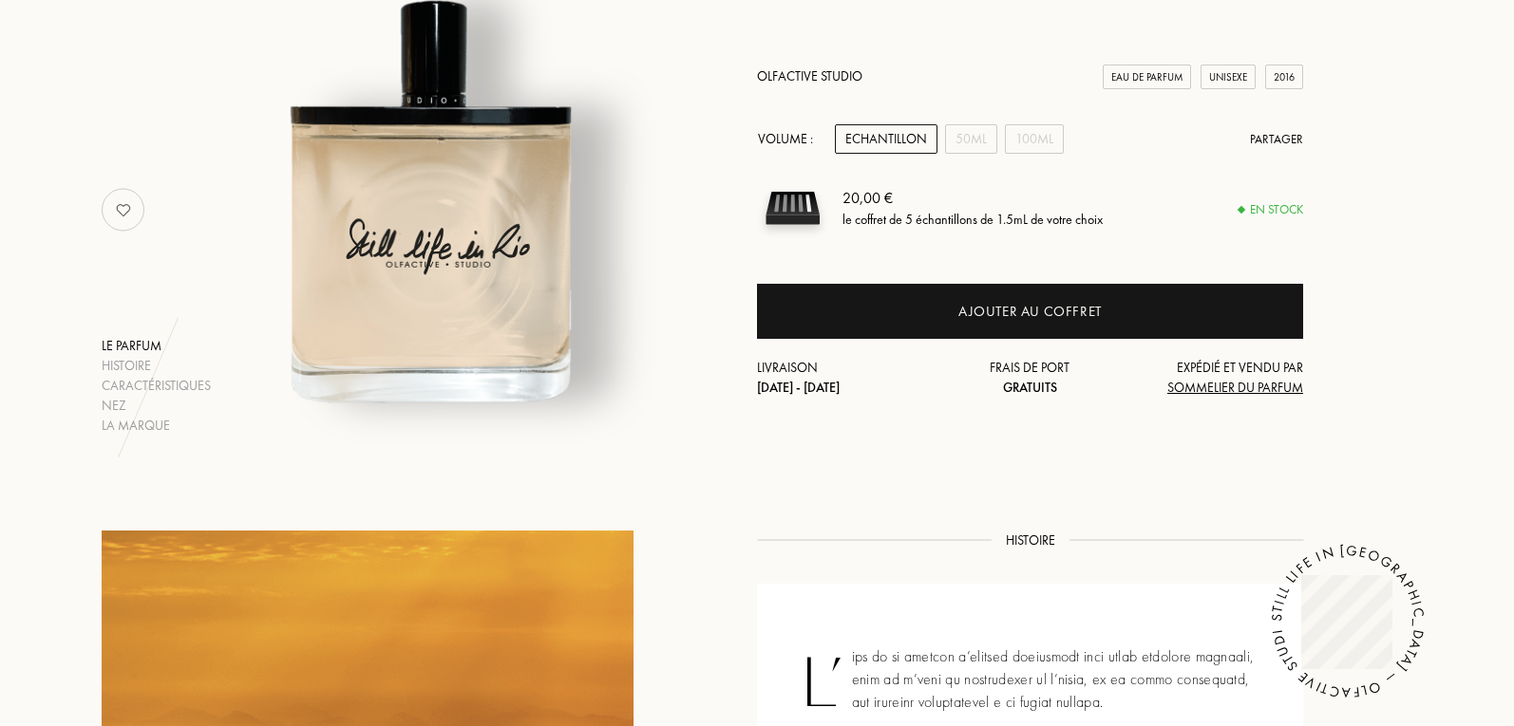
scroll to position [190, 0]
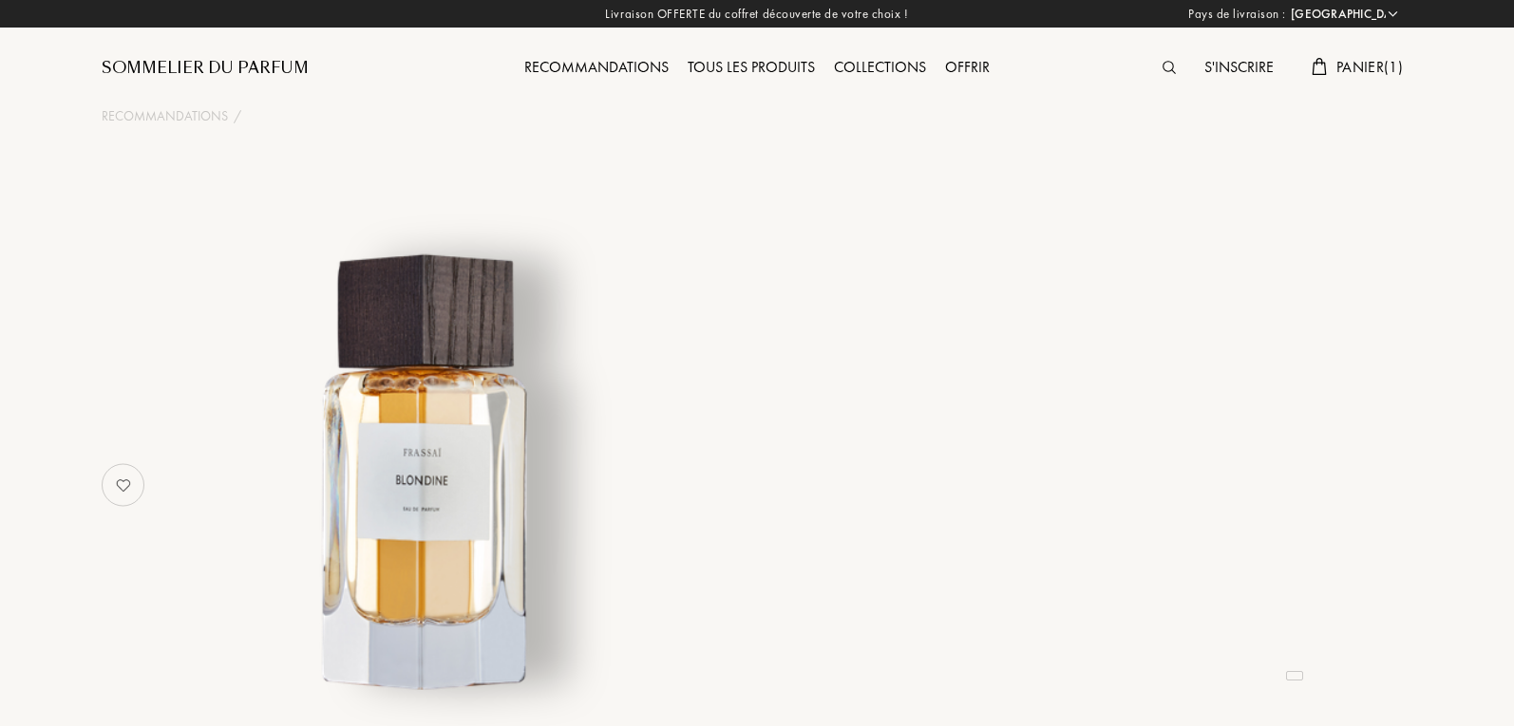
select select "FR"
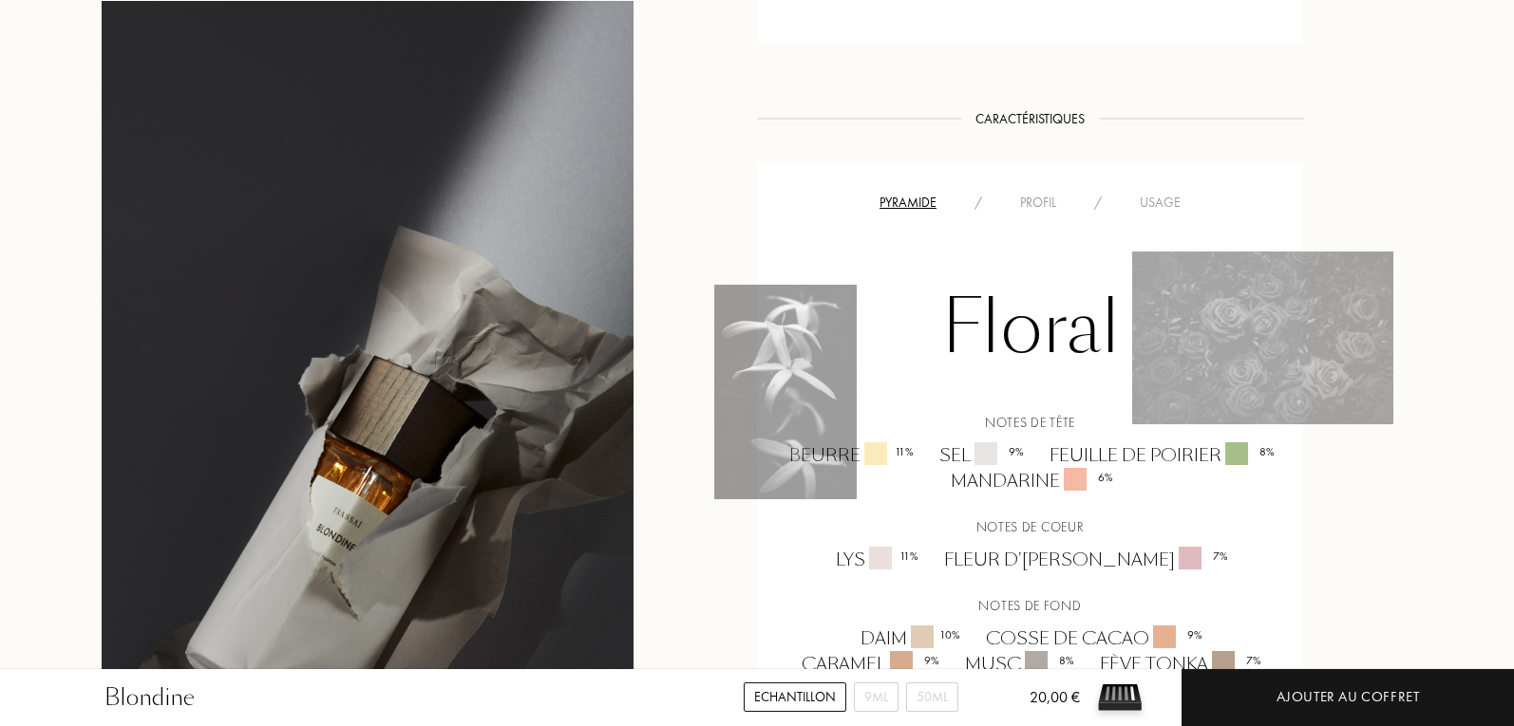
scroll to position [1115, 0]
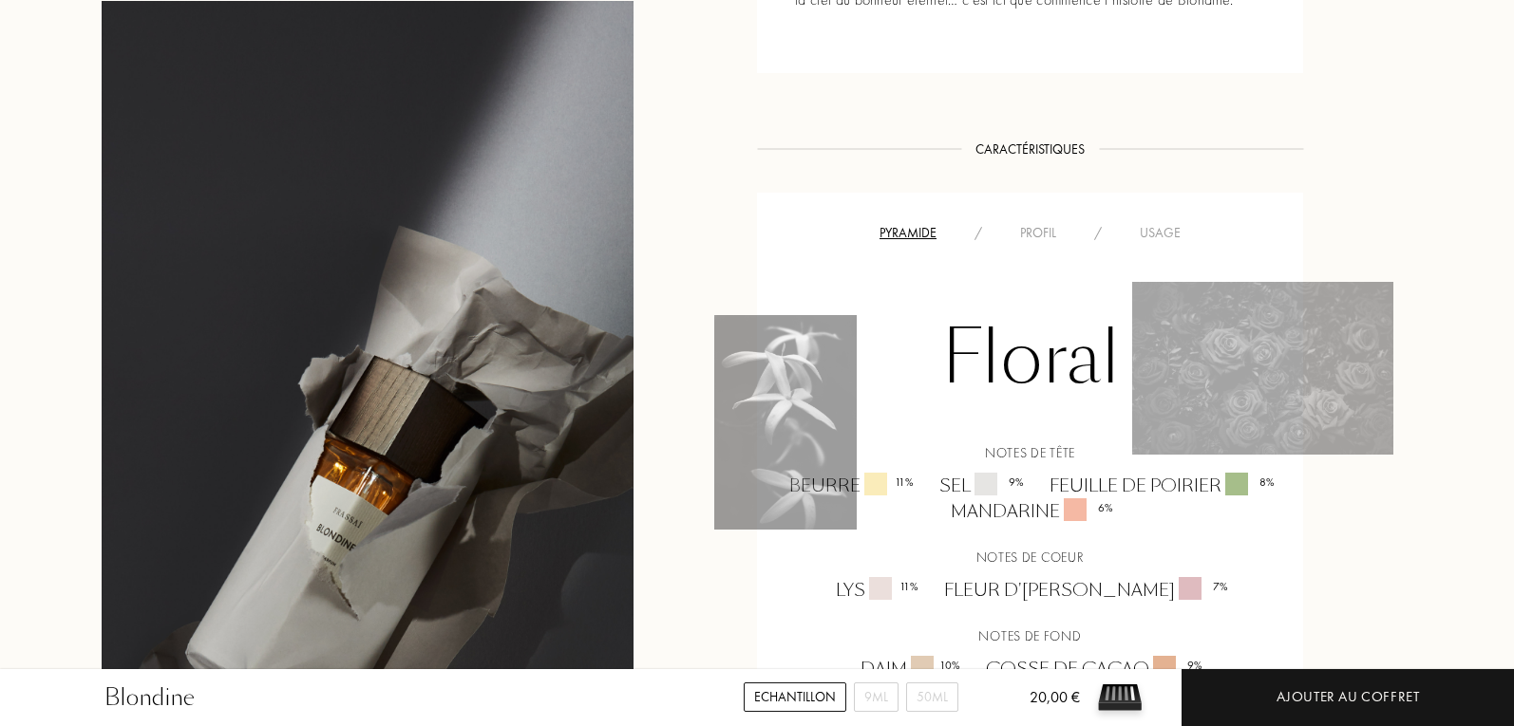
click at [1047, 228] on div "Profil" at bounding box center [1038, 233] width 74 height 20
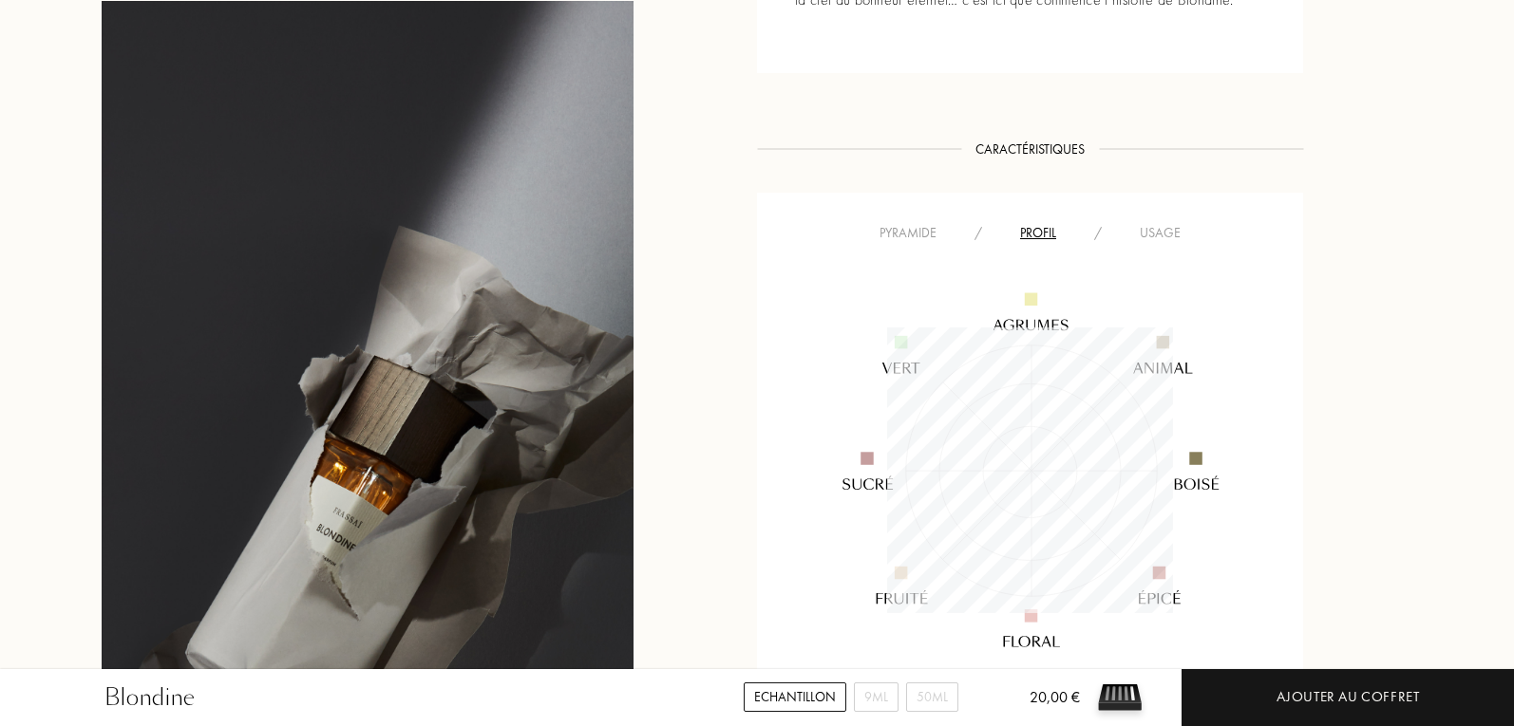
scroll to position [286, 286]
click at [1162, 223] on div "Usage" at bounding box center [1159, 233] width 79 height 20
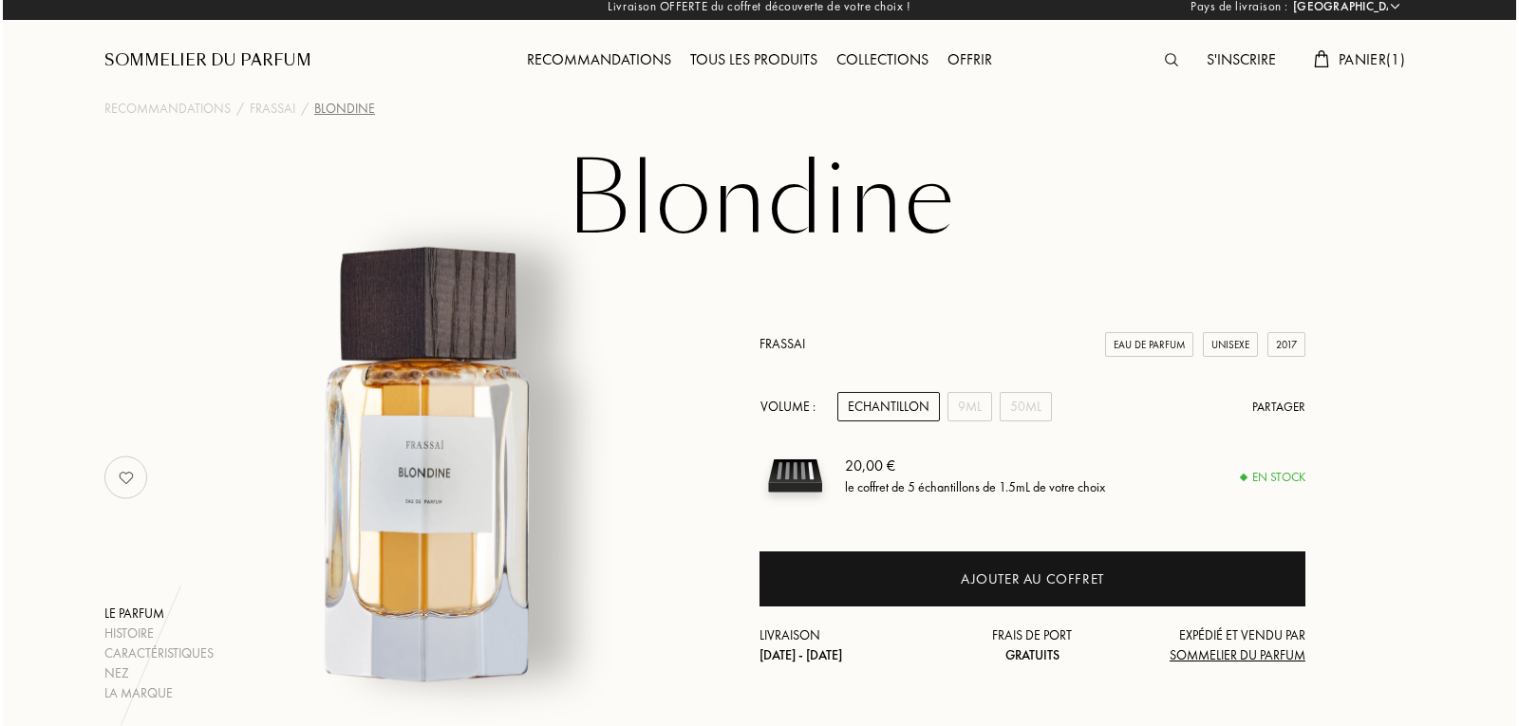
scroll to position [0, 0]
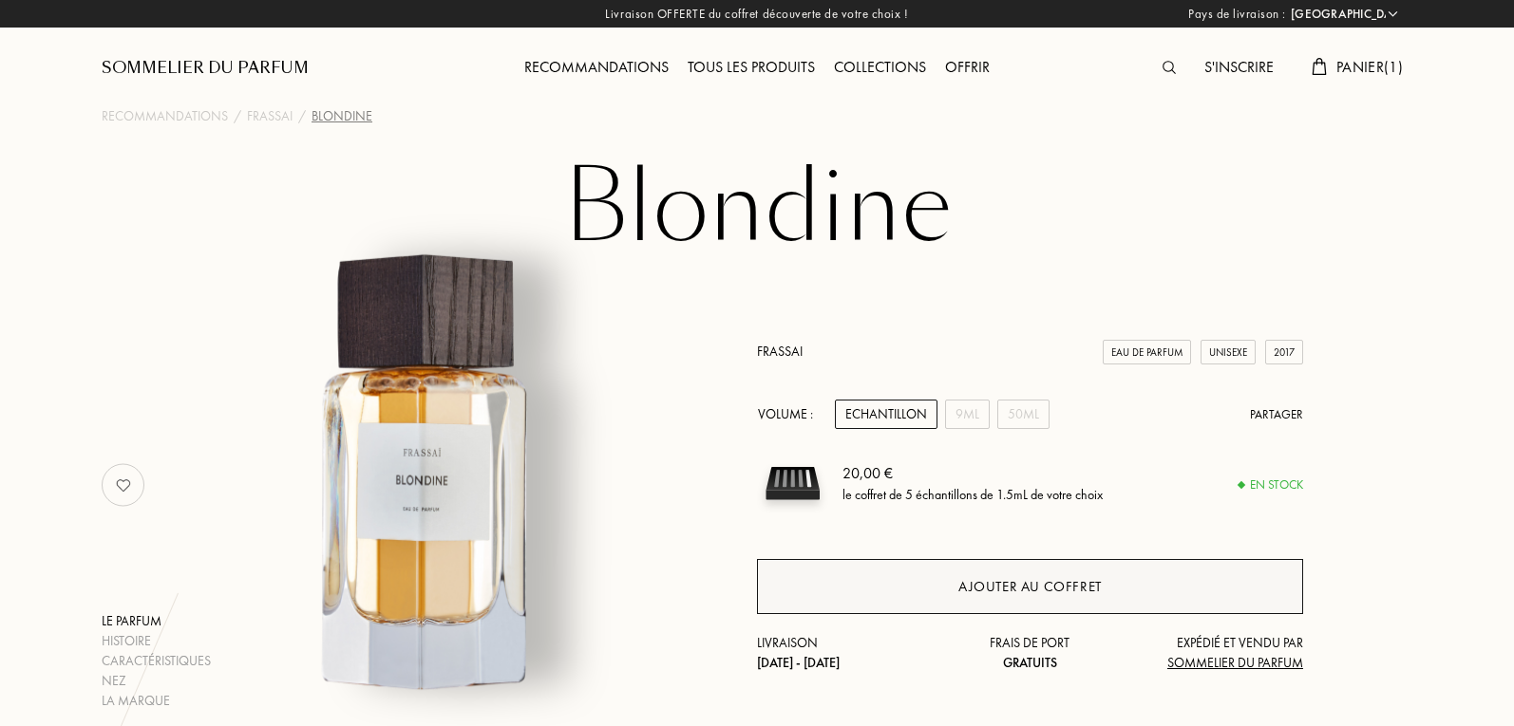
click at [1007, 585] on div "Ajouter au coffret" at bounding box center [1029, 587] width 143 height 22
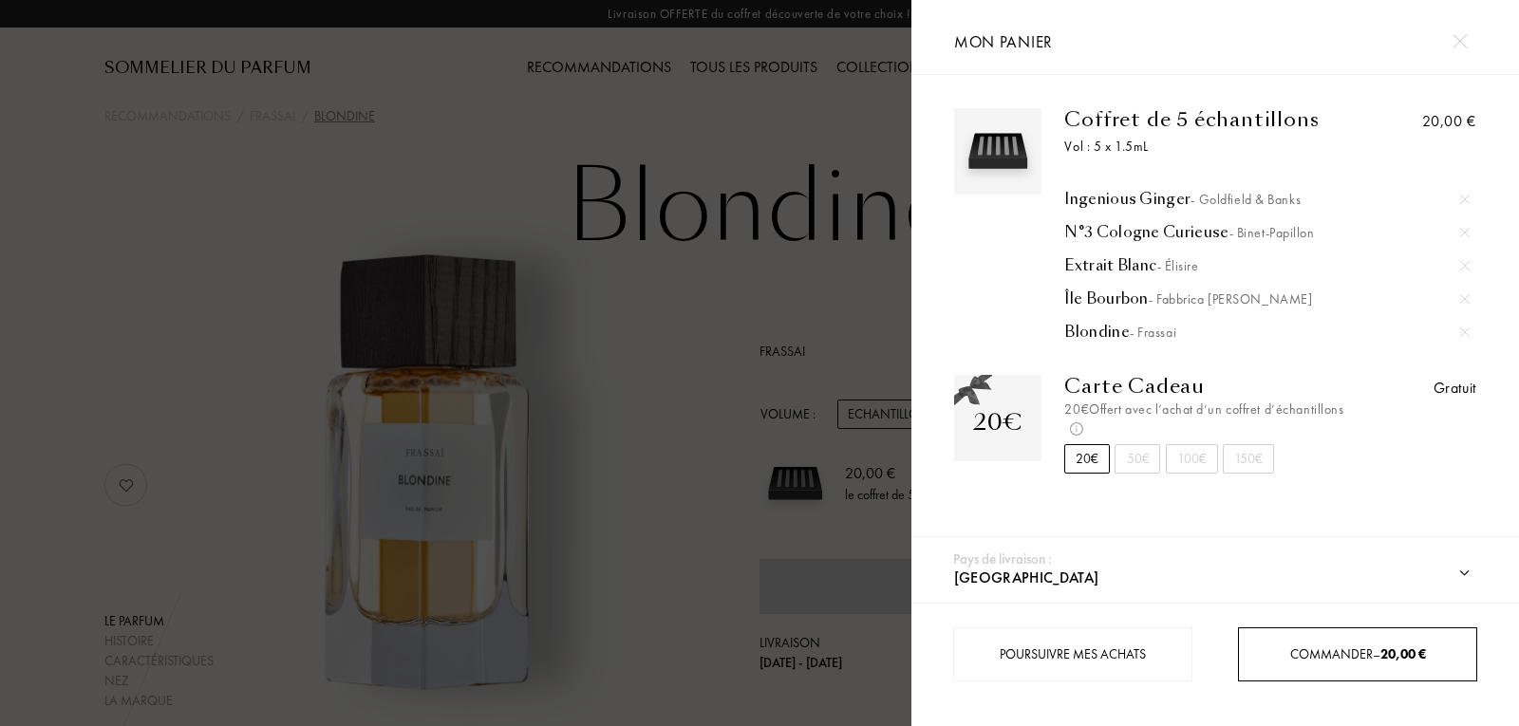
click at [1371, 663] on div "Commander – 20,00 €" at bounding box center [1357, 655] width 237 height 20
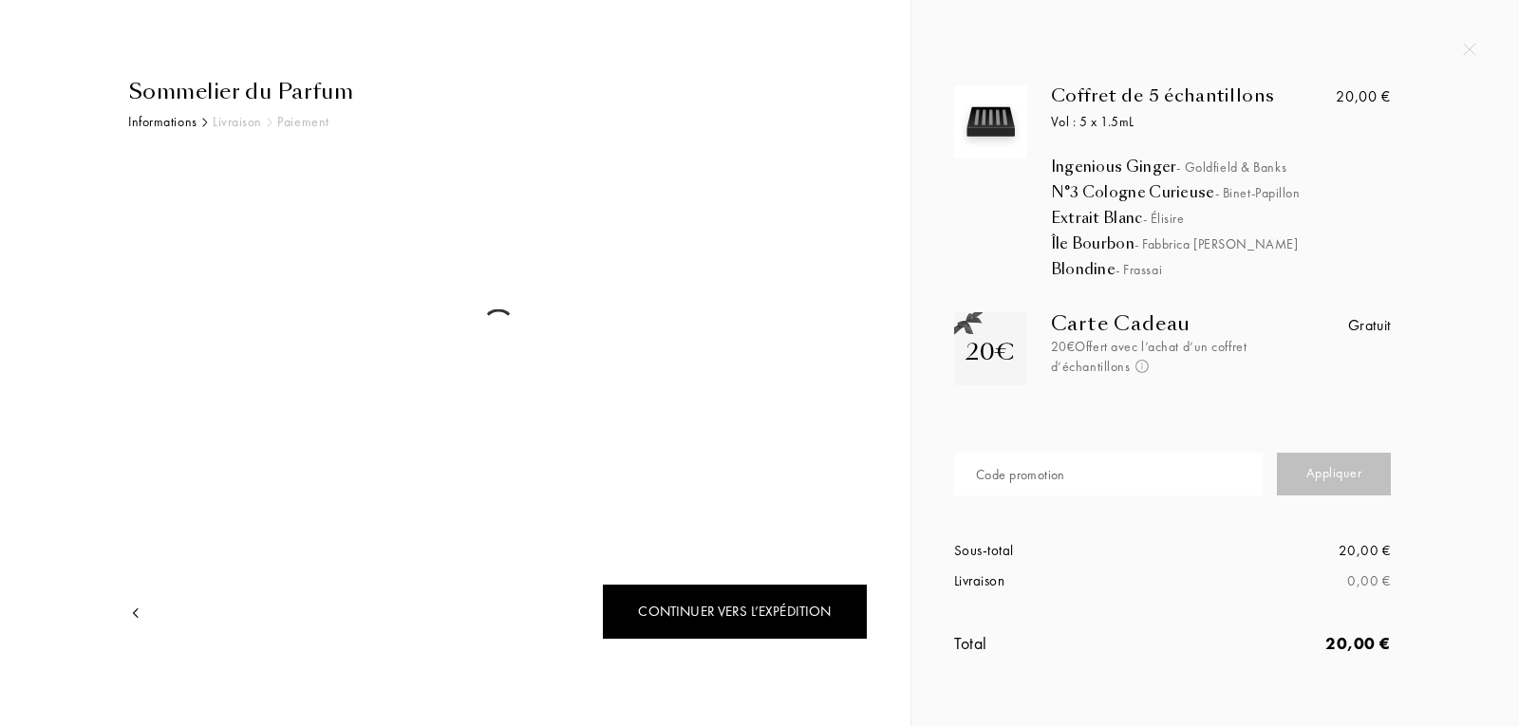
select select "FR"
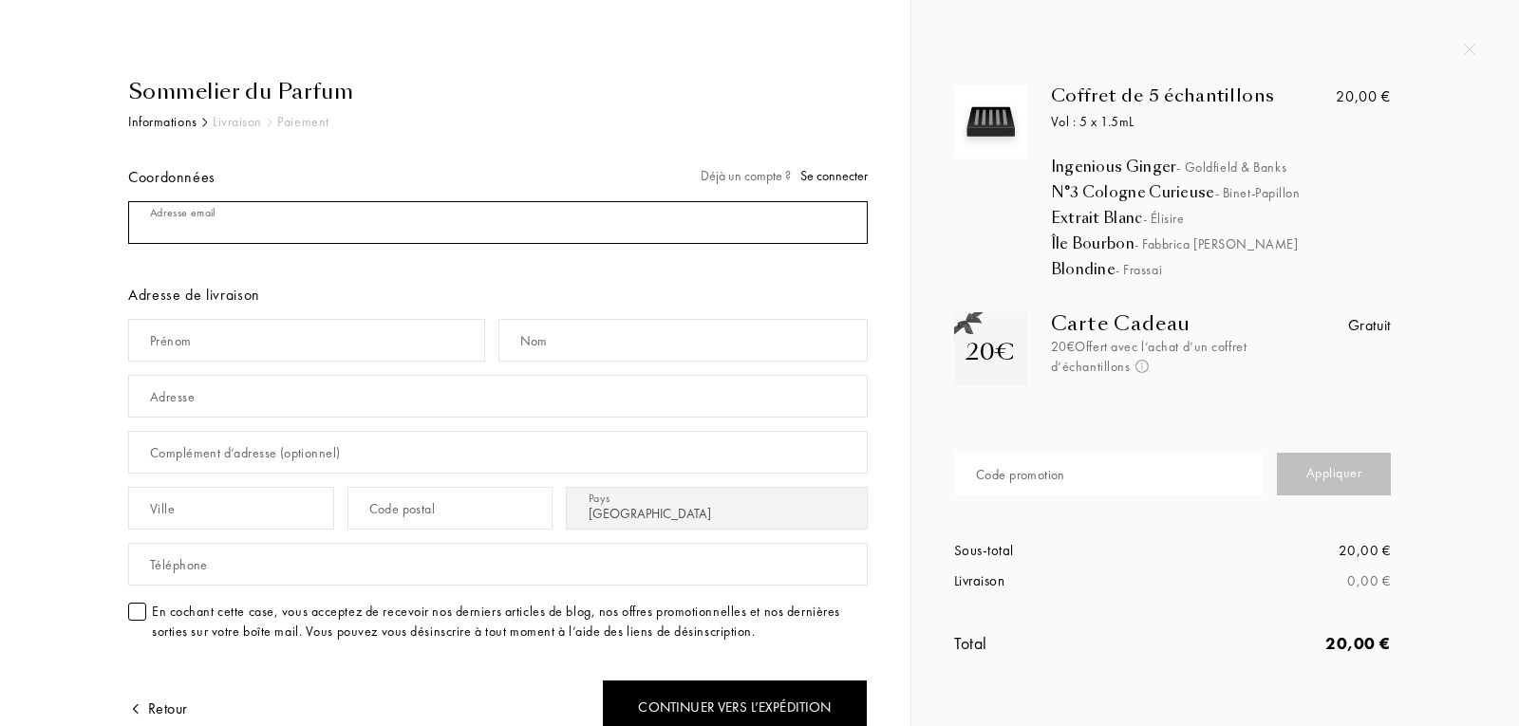
click at [315, 216] on input "mail" at bounding box center [498, 222] width 740 height 43
type input "goma.indira@hotmail.com"
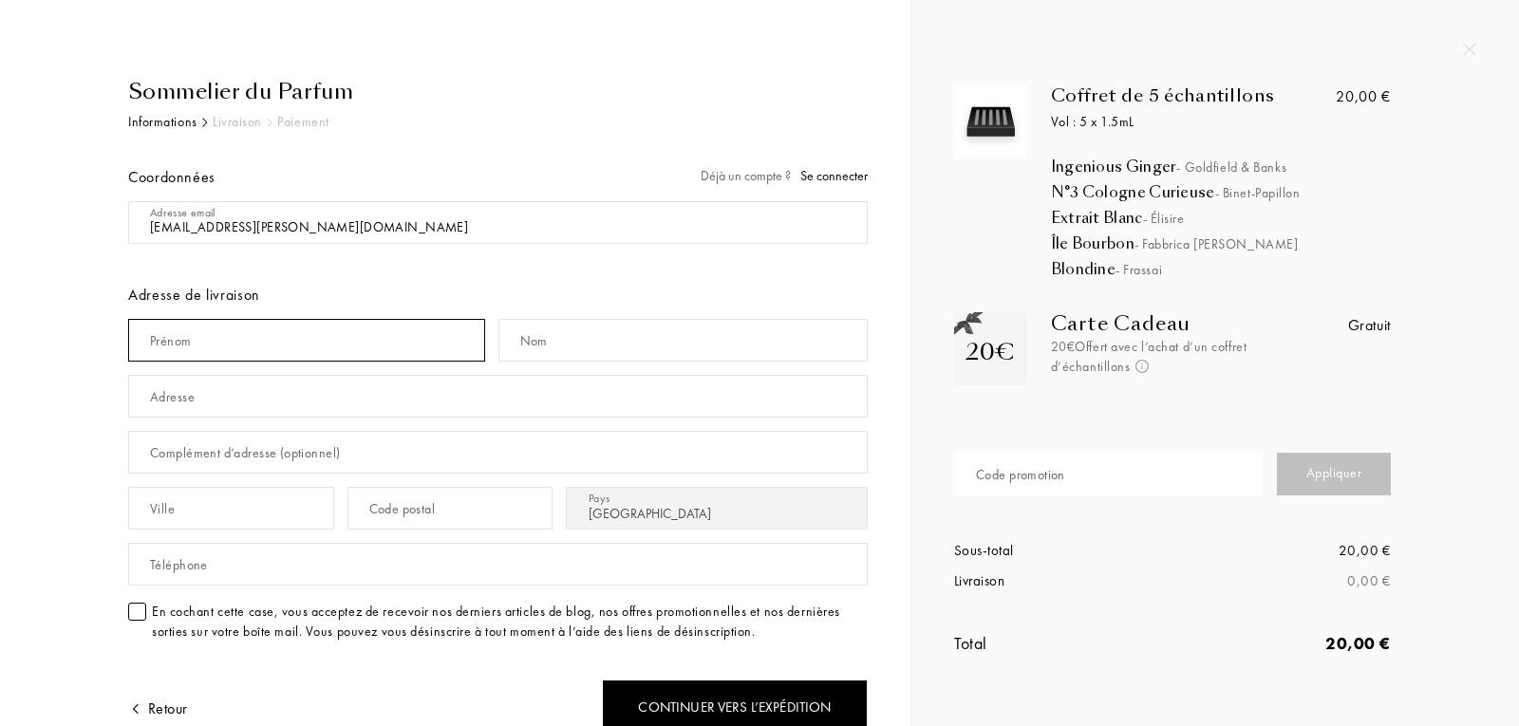
click at [263, 343] on input "text" at bounding box center [306, 340] width 357 height 43
type input "indira"
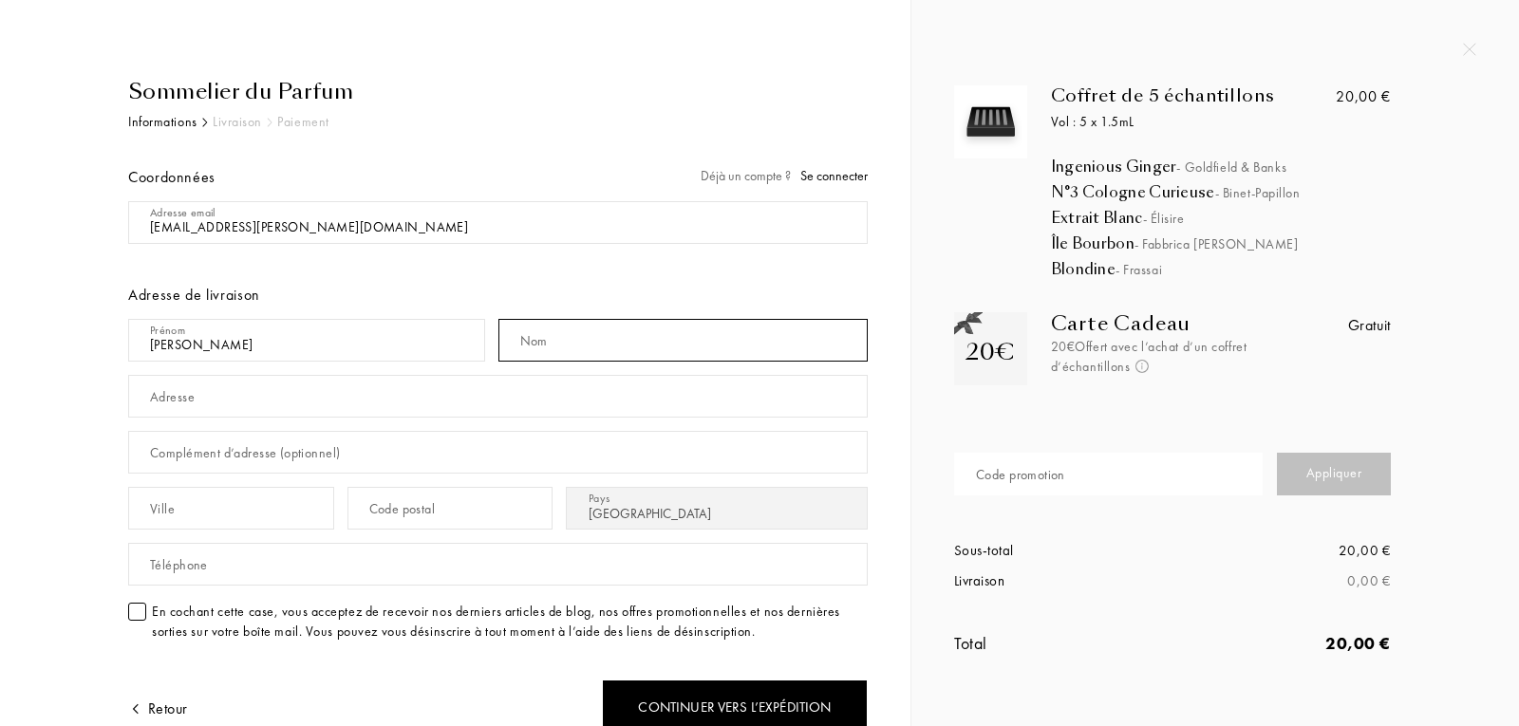
click at [600, 358] on input "text" at bounding box center [684, 340] width 370 height 43
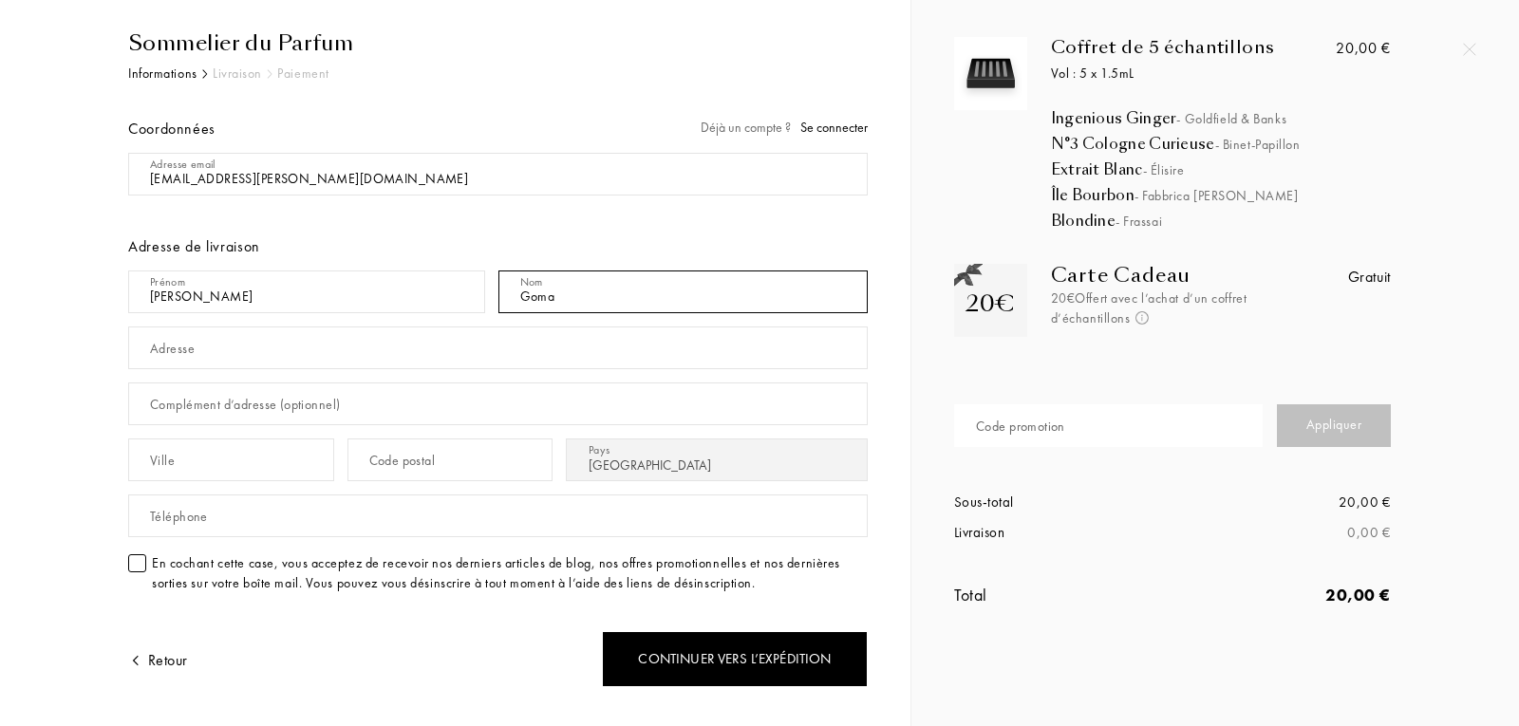
scroll to position [95, 0]
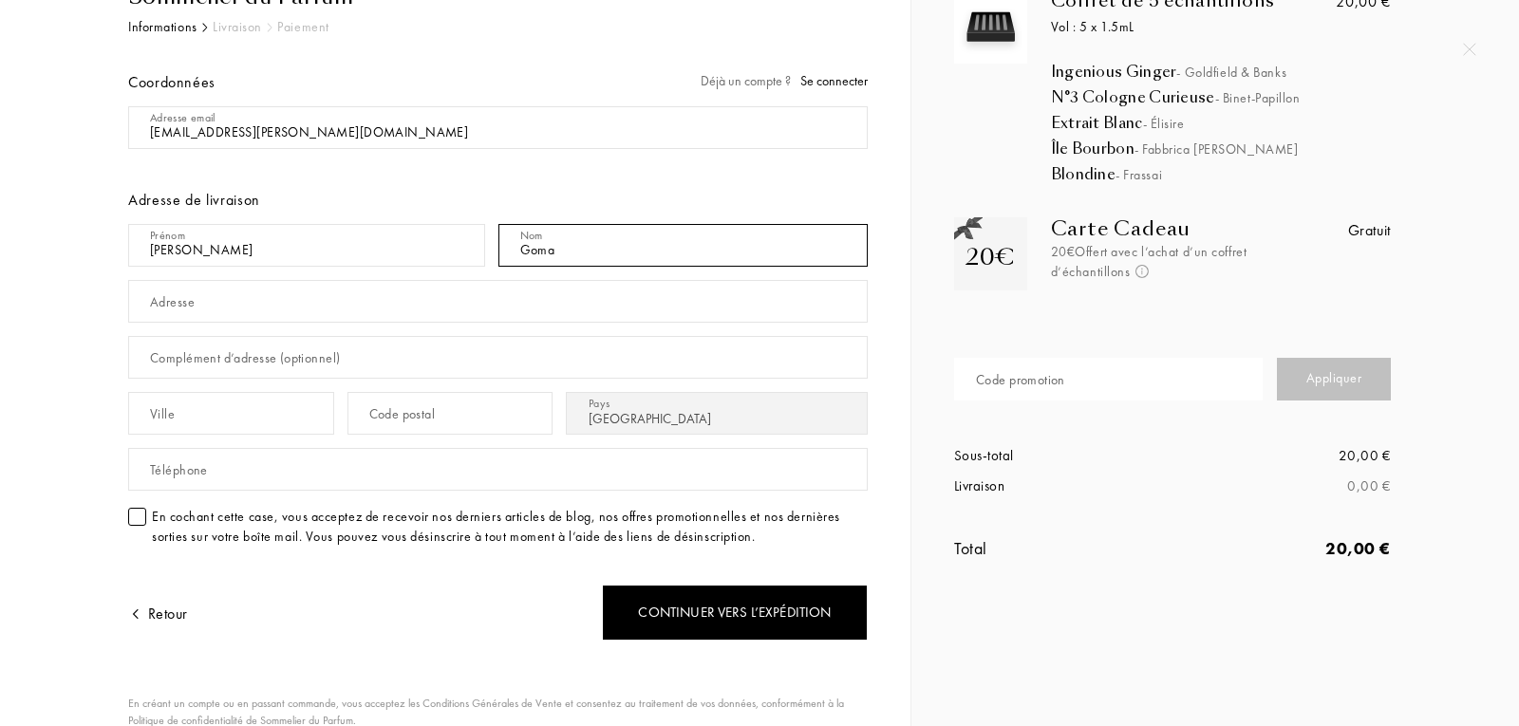
type input "Goma"
click at [285, 282] on input "text" at bounding box center [498, 301] width 740 height 43
type input "[STREET_ADDRESS]"
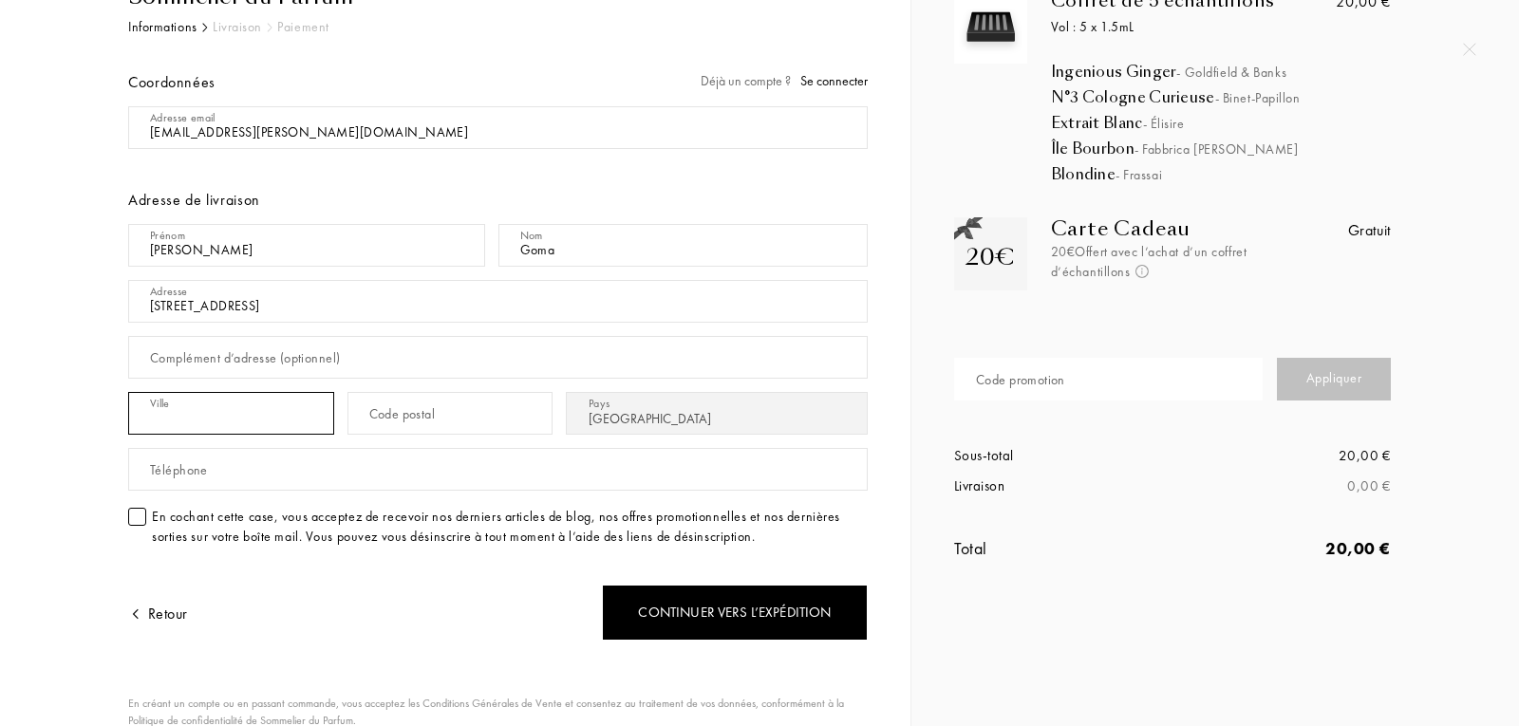
drag, startPoint x: 270, startPoint y: 434, endPoint x: 264, endPoint y: 424, distance: 11.9
click at [269, 433] on input "text" at bounding box center [231, 413] width 206 height 43
type input "paris"
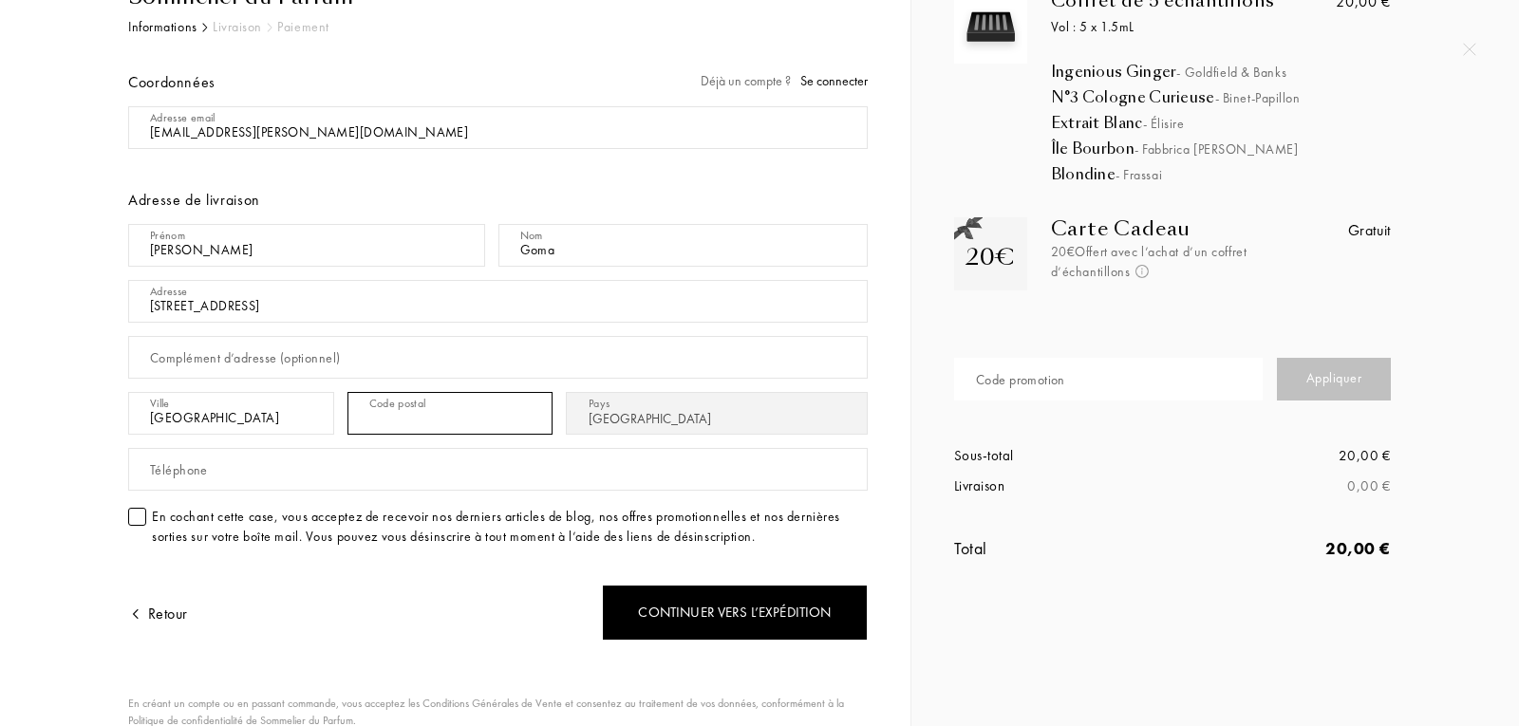
click at [544, 410] on input "text" at bounding box center [451, 413] width 206 height 43
type input "75018"
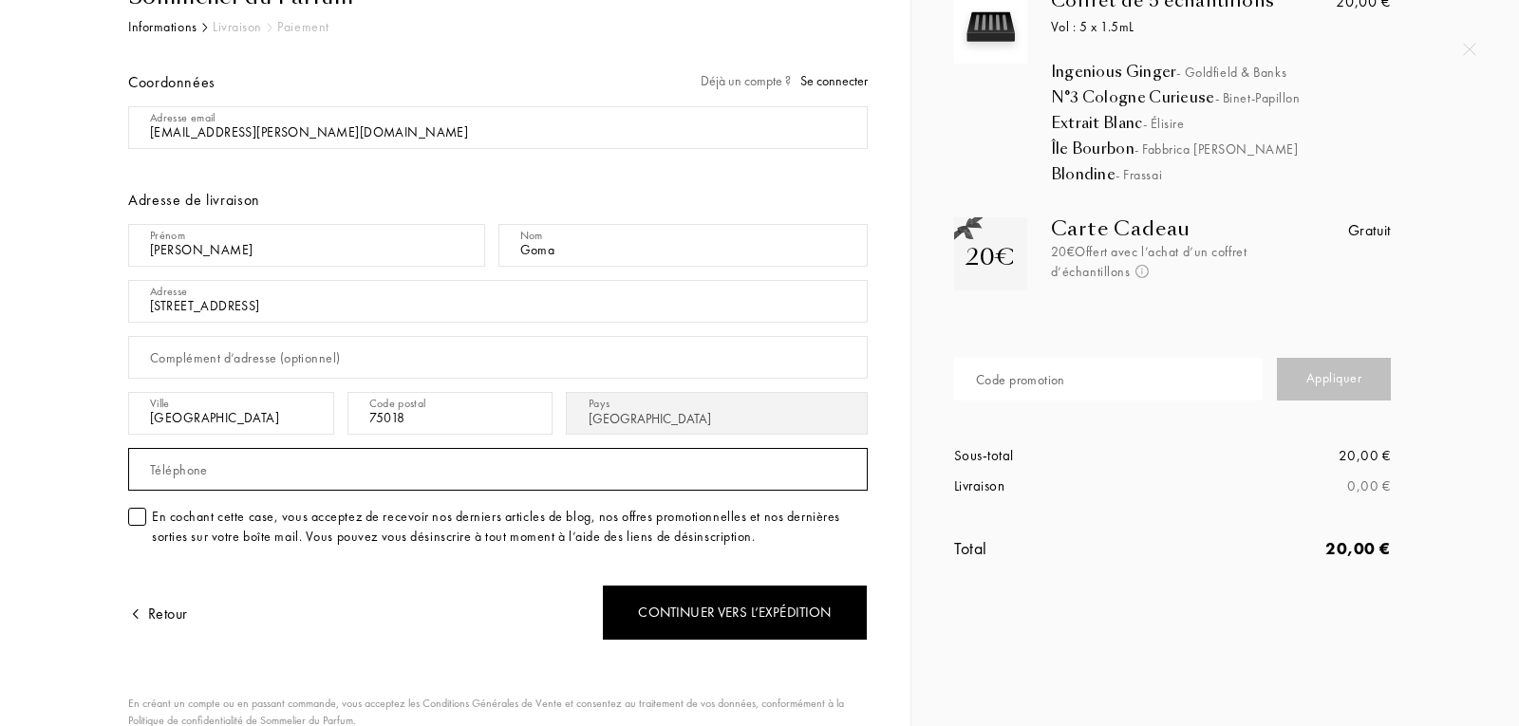
click at [239, 478] on input "text" at bounding box center [498, 469] width 740 height 43
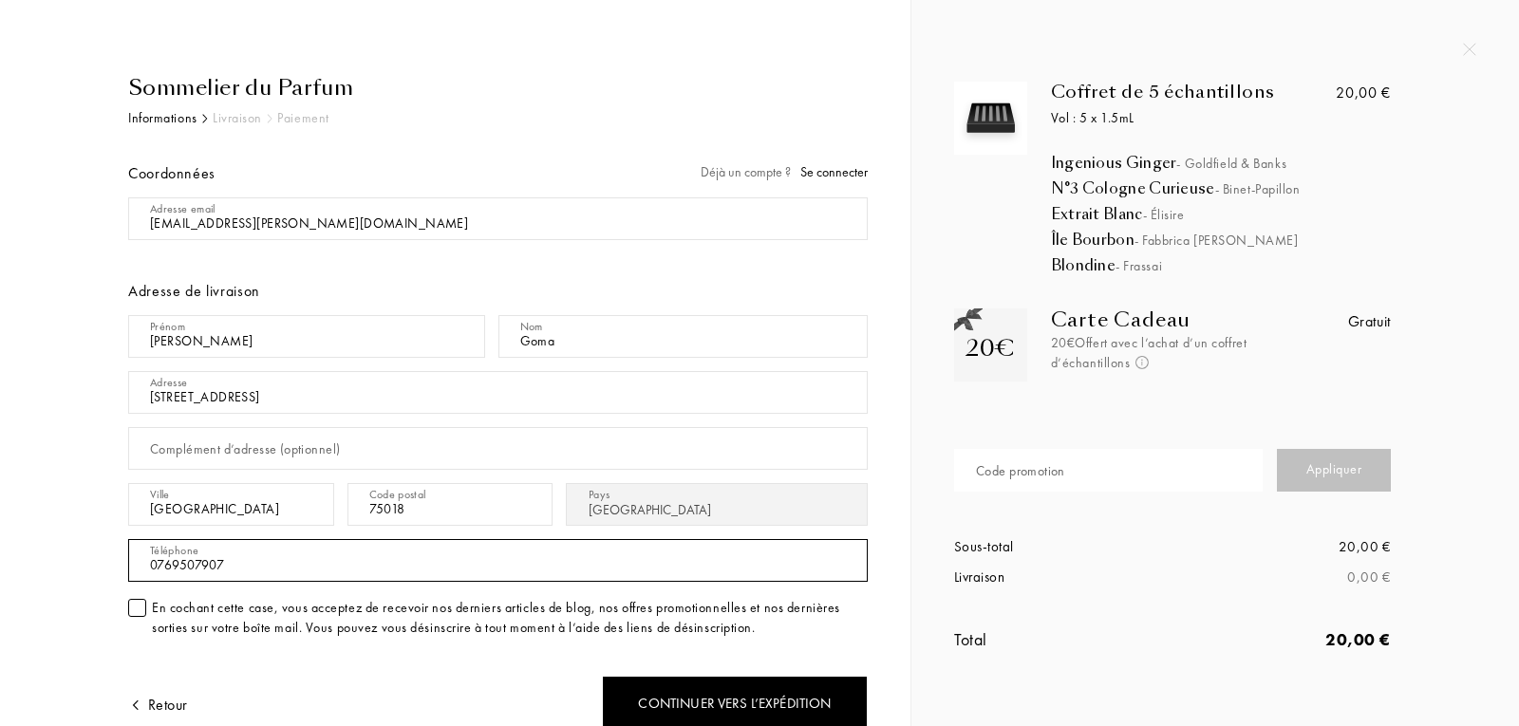
scroll to position [0, 0]
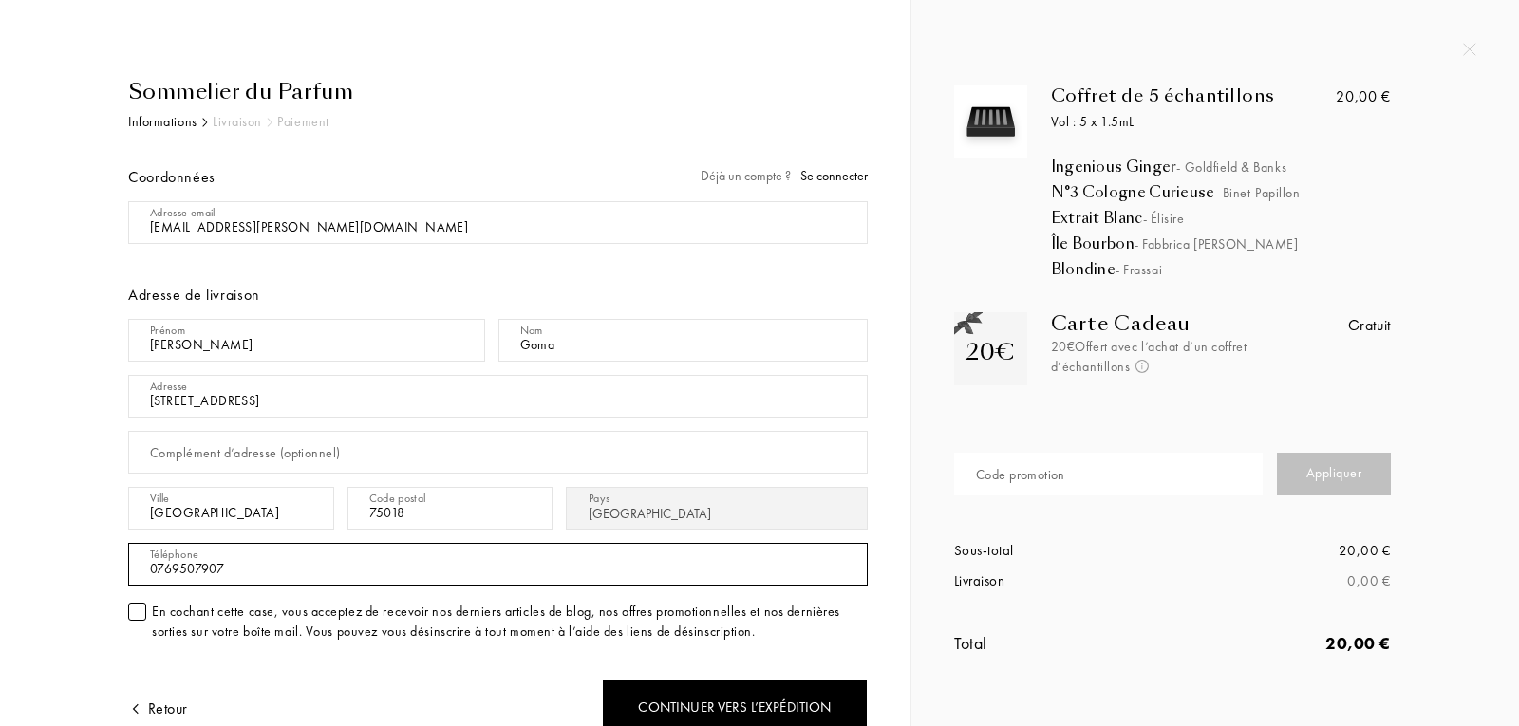
type input "0769507907"
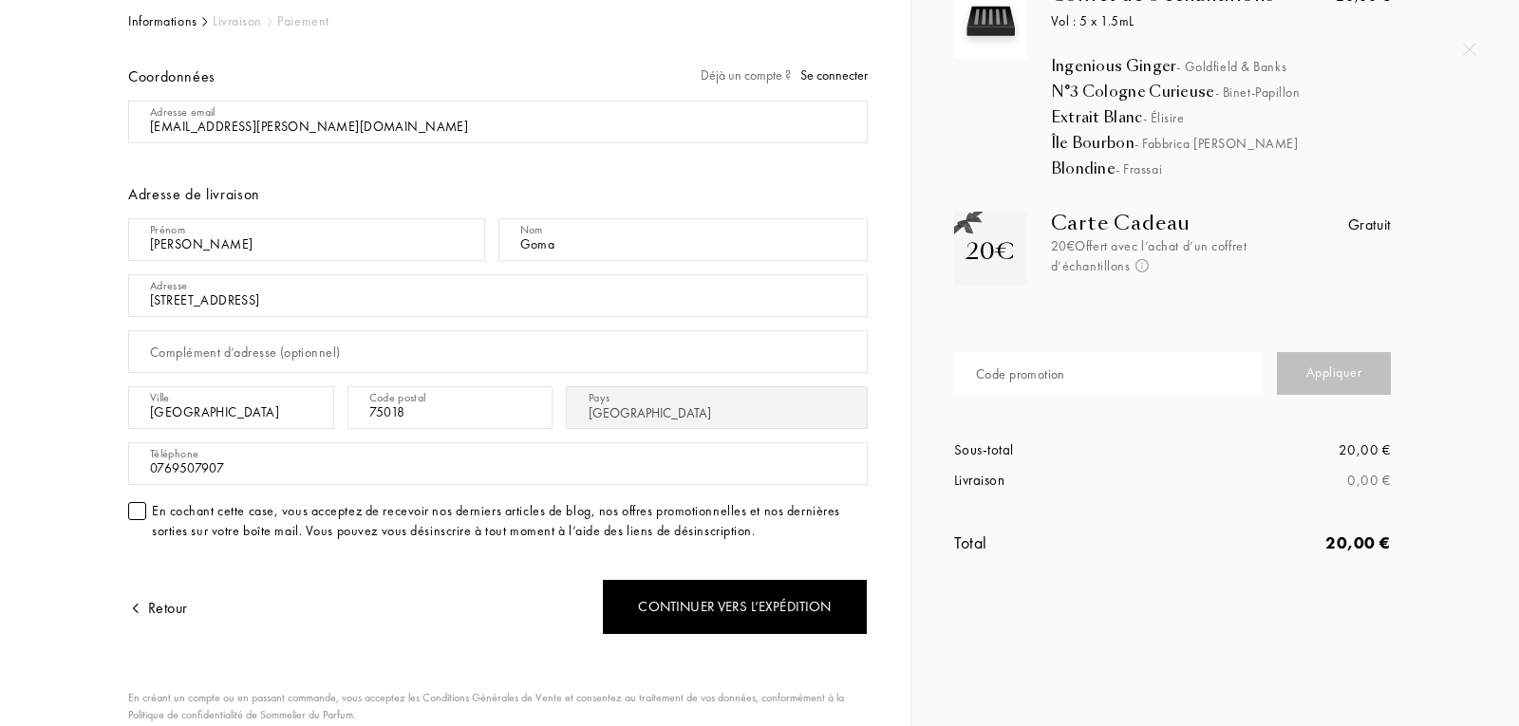
scroll to position [190, 0]
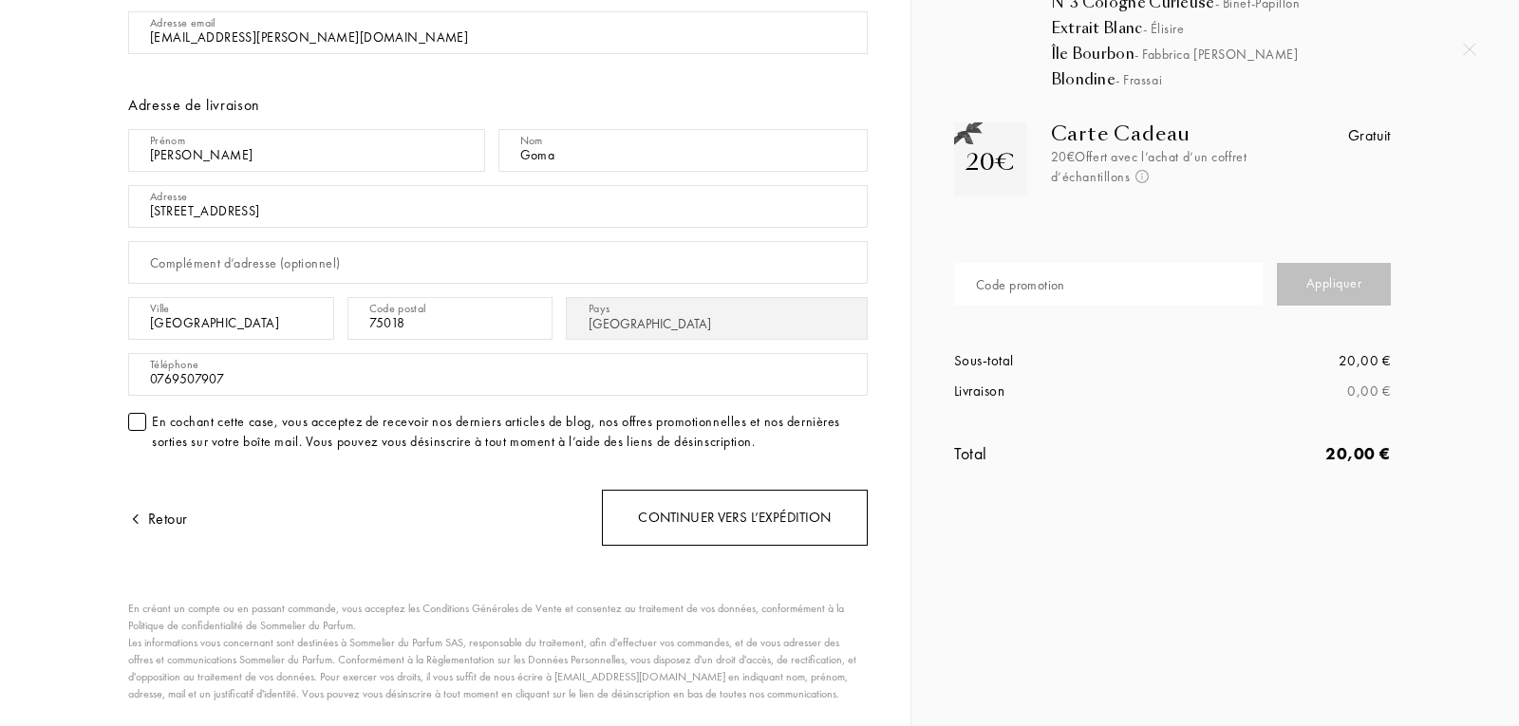
click at [706, 536] on div "Continuer vers l’expédition" at bounding box center [735, 518] width 266 height 56
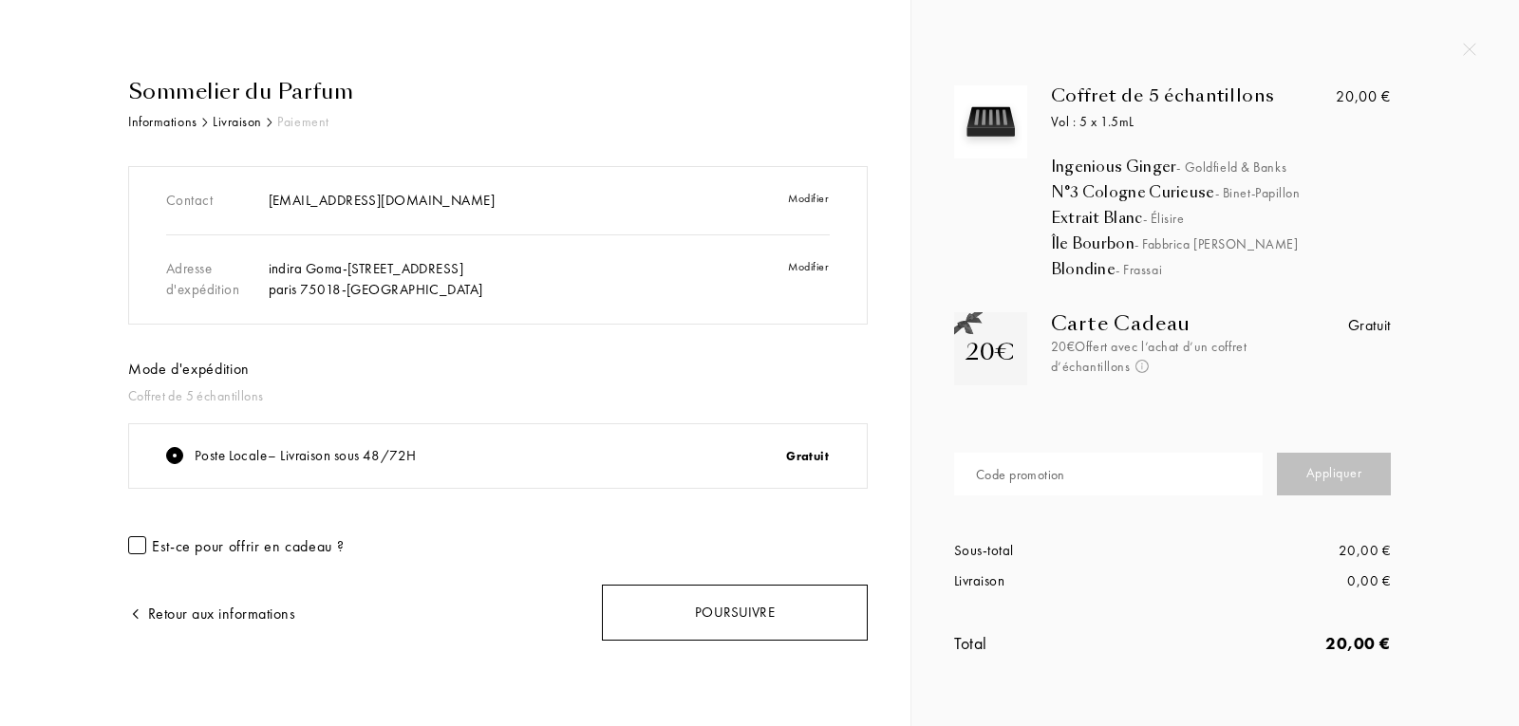
click at [725, 612] on div "Poursuivre" at bounding box center [735, 613] width 266 height 56
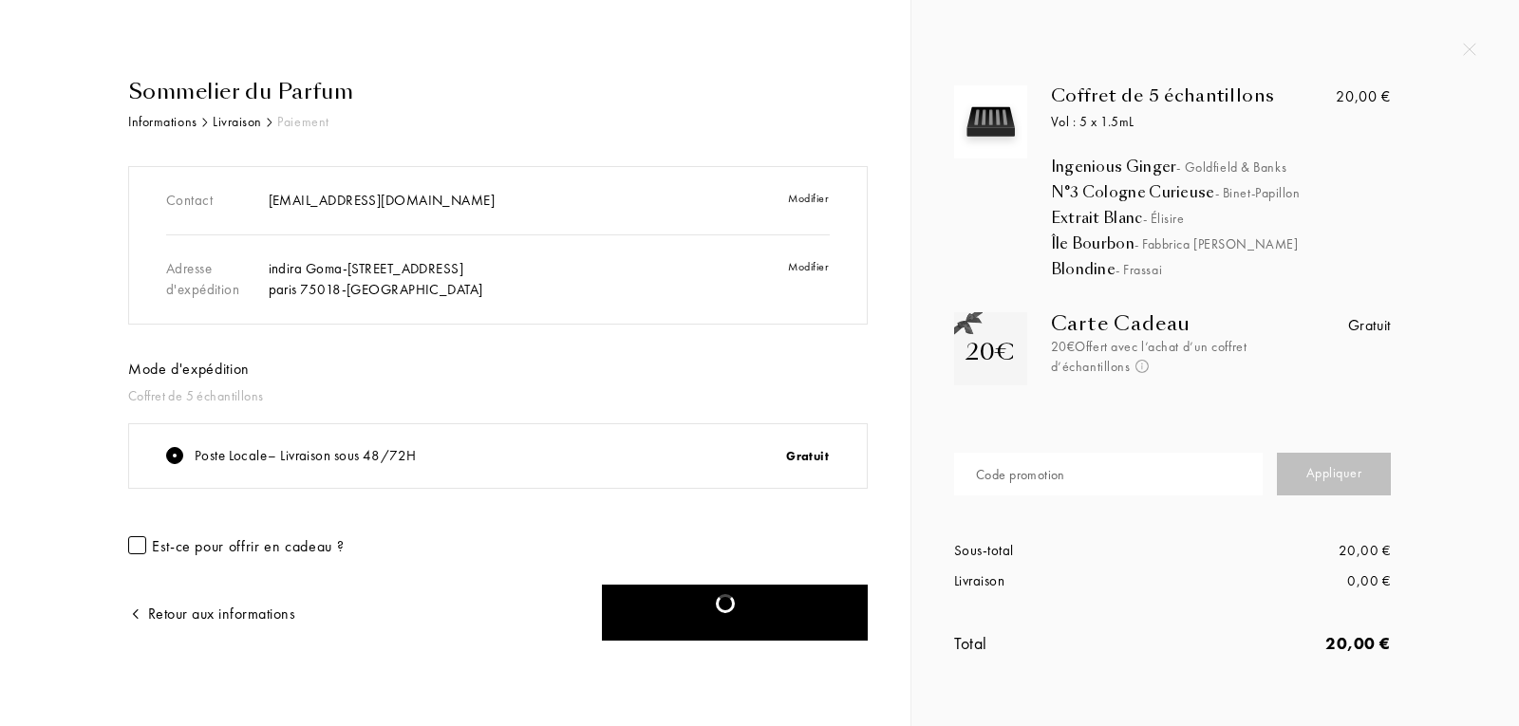
click at [1097, 480] on input "text" at bounding box center [1108, 474] width 309 height 43
click at [722, 615] on div "Poursuivre" at bounding box center [735, 613] width 266 height 56
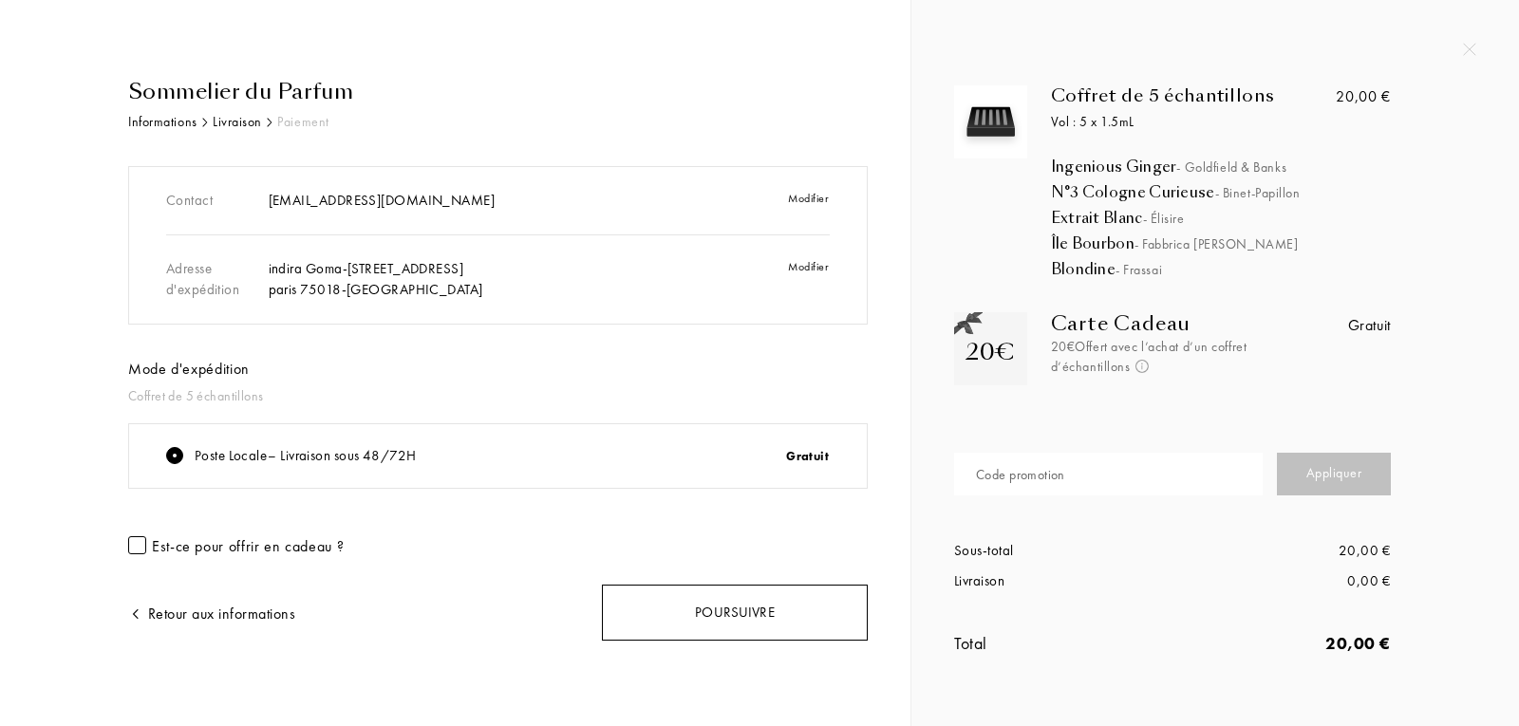
click at [632, 617] on div "Poursuivre" at bounding box center [735, 613] width 266 height 56
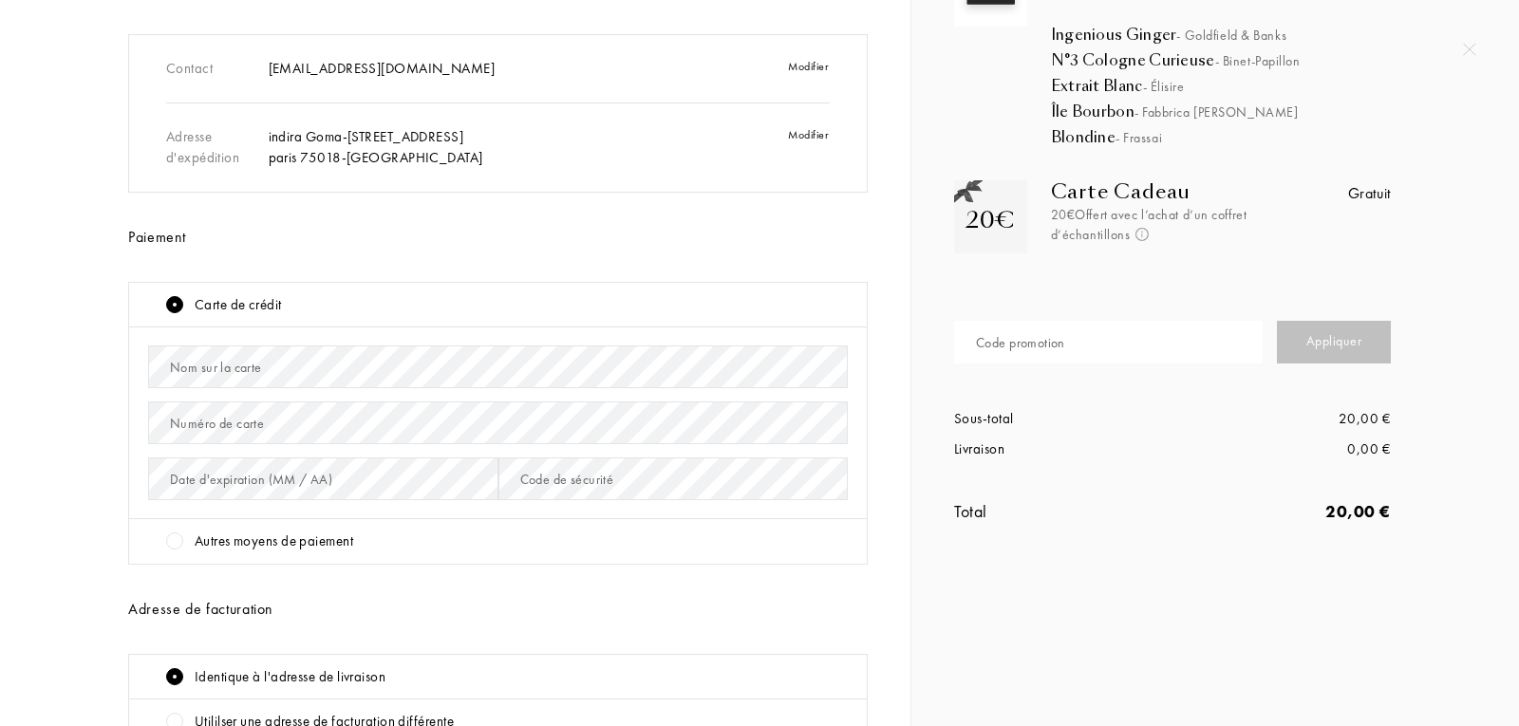
scroll to position [346, 0]
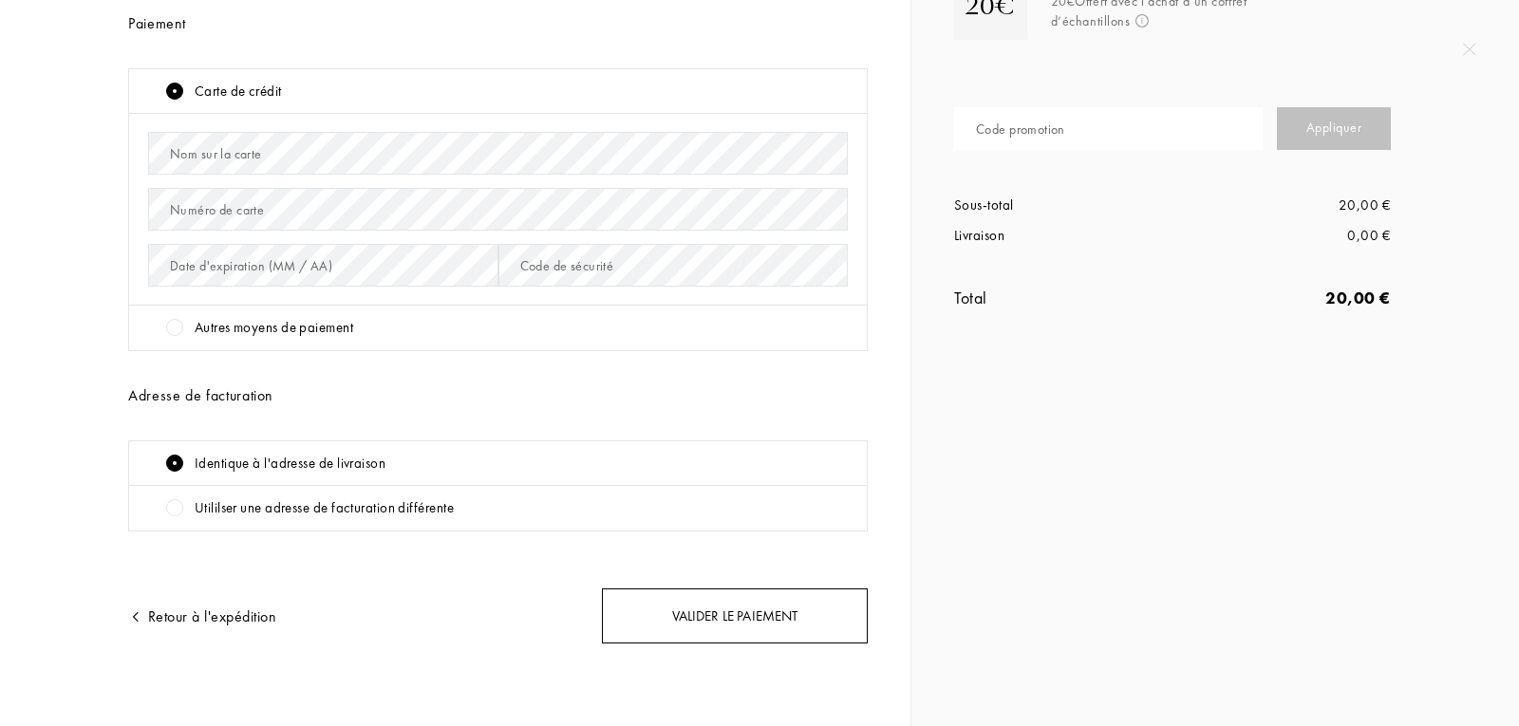
click at [756, 635] on div "Valider le paiement" at bounding box center [735, 617] width 266 height 56
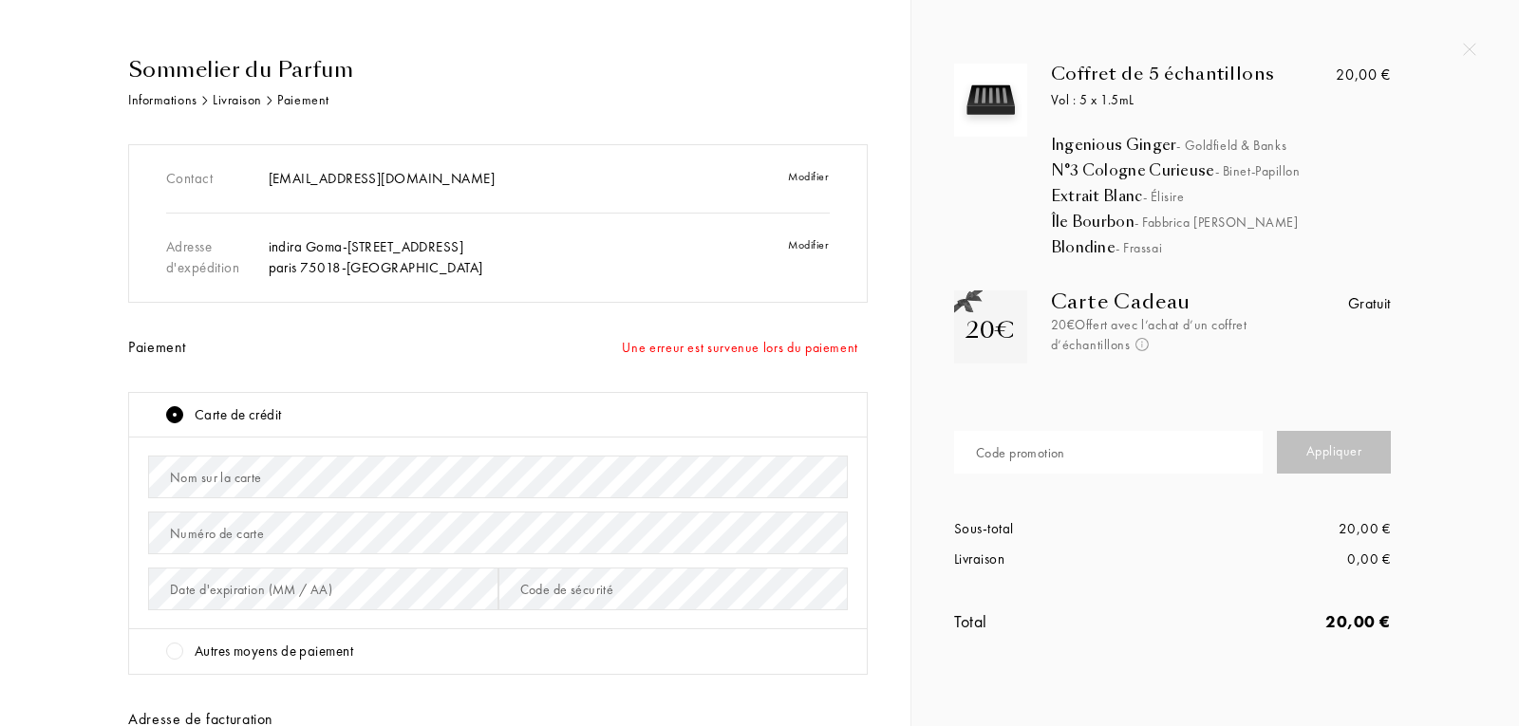
scroll to position [0, 0]
